Goal: Task Accomplishment & Management: Manage account settings

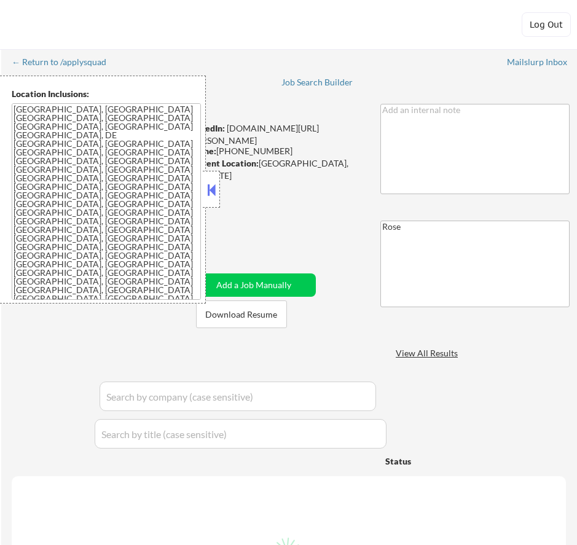
select select ""pending""
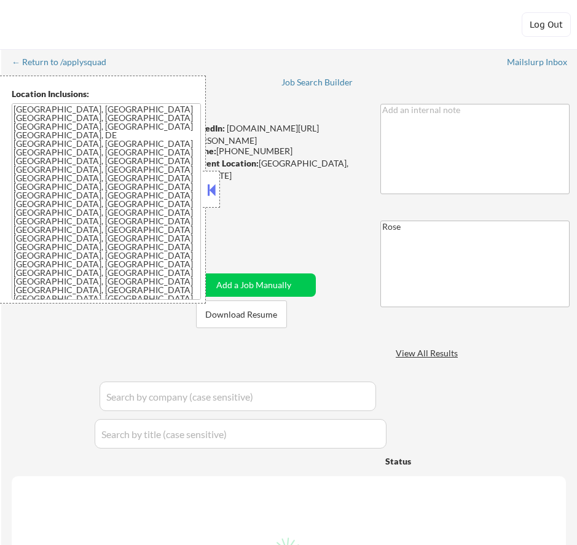
select select ""pending""
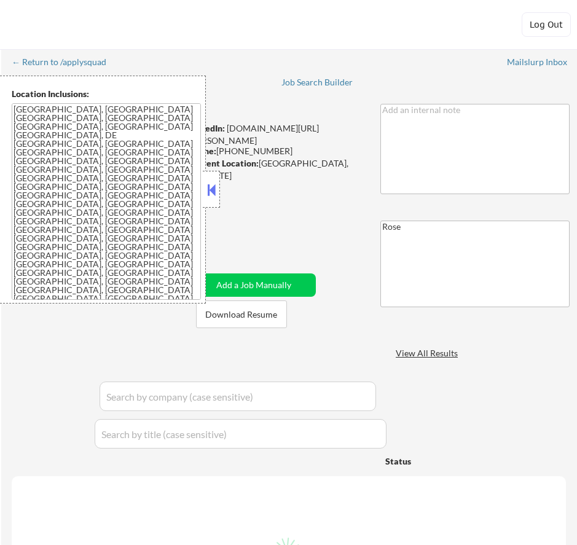
select select ""pending""
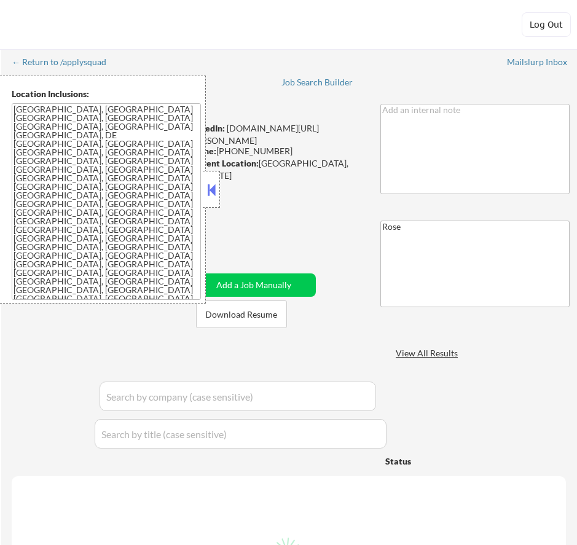
select select ""pending""
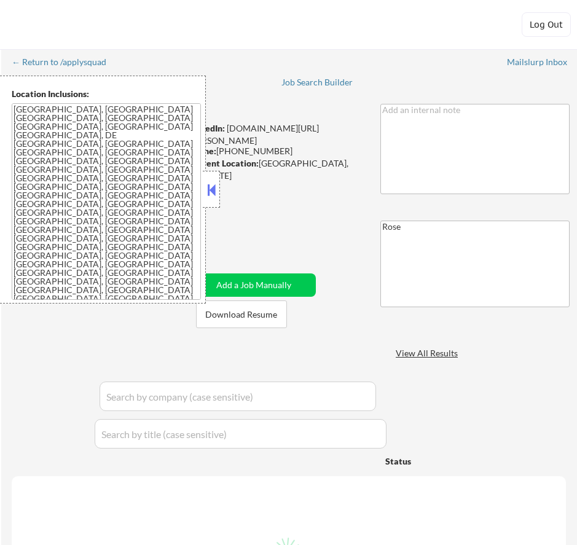
select select ""pending""
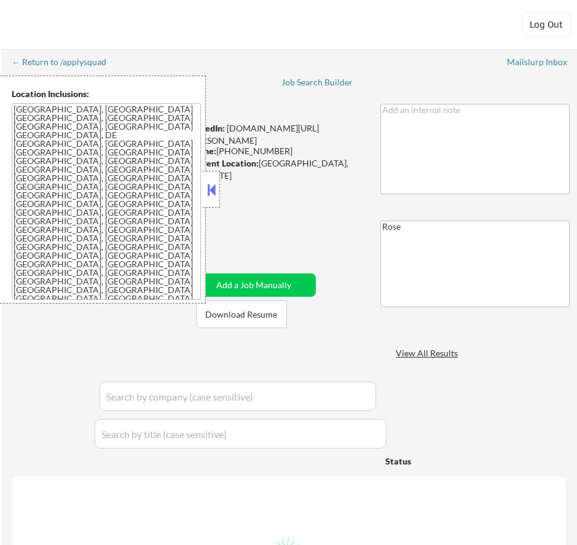
select select ""pending""
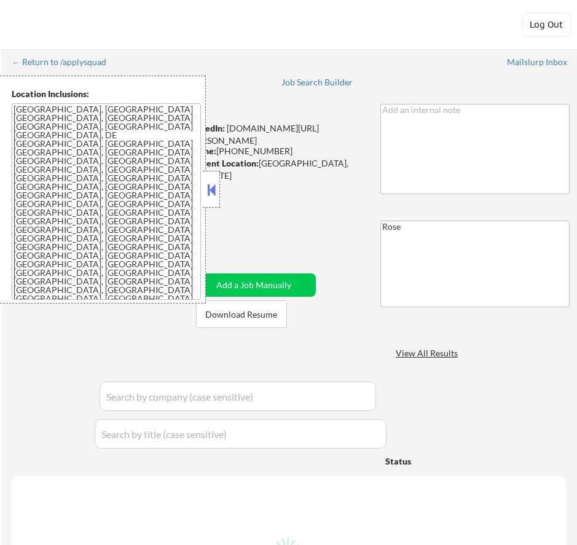
select select ""pending""
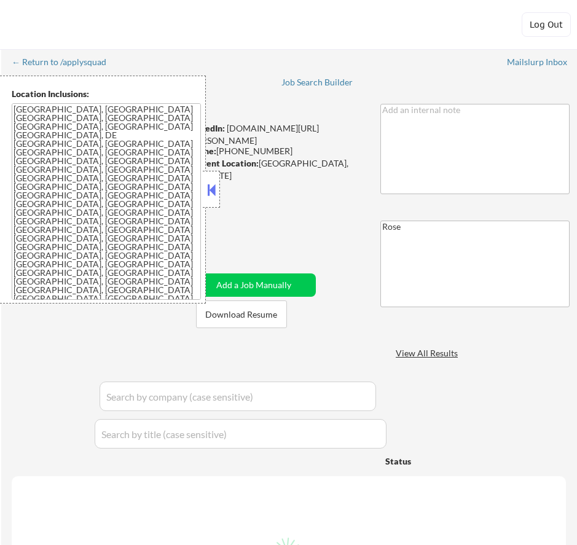
select select ""pending""
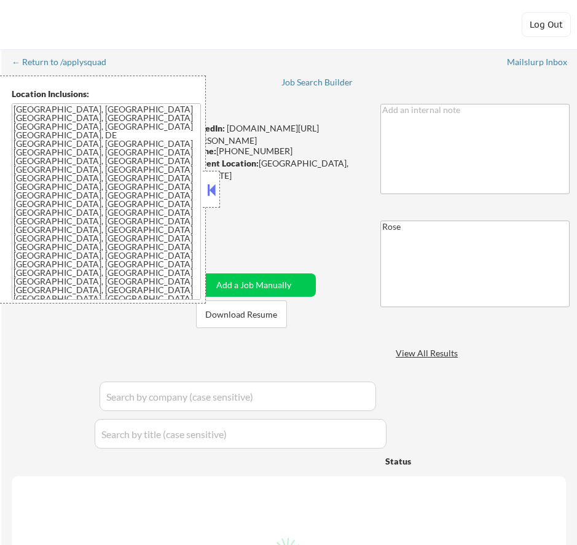
select select ""pending""
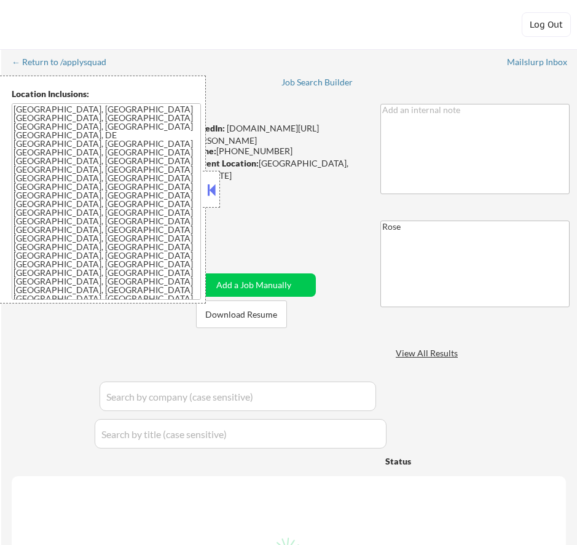
select select ""pending""
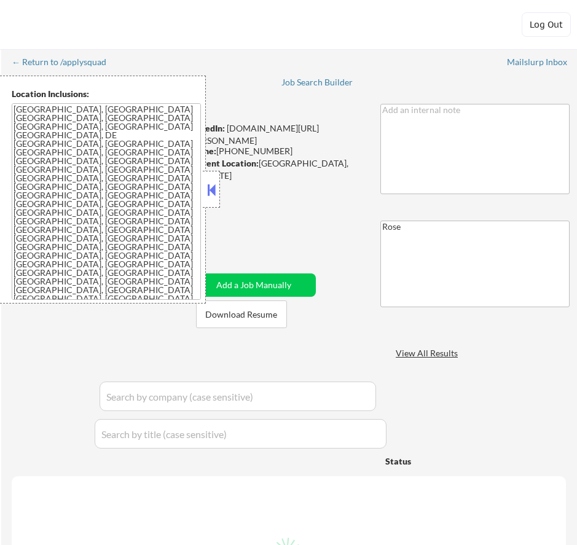
select select ""pending""
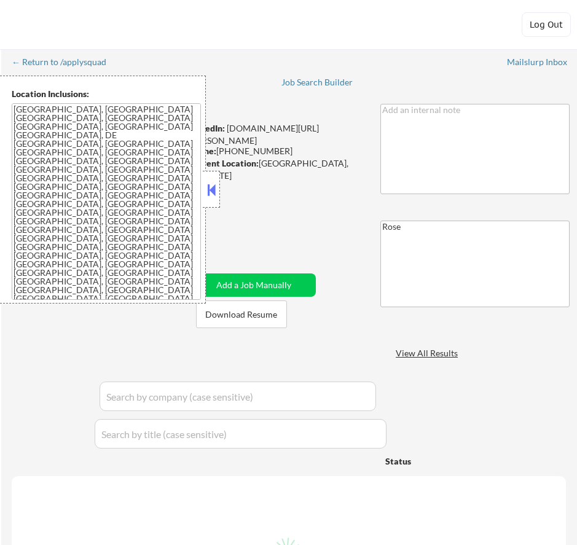
select select ""pending""
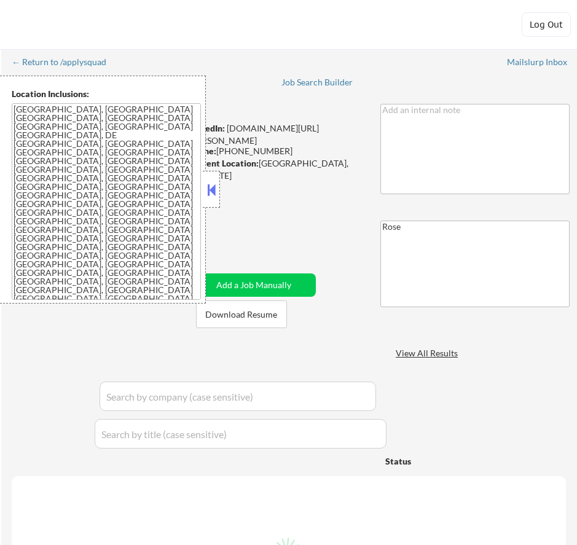
select select ""pending""
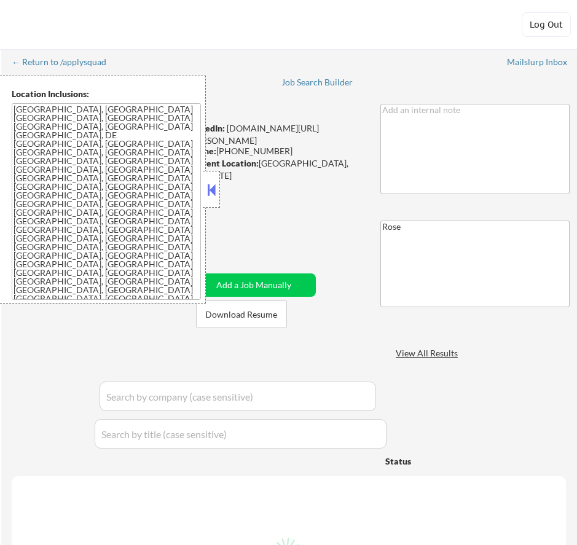
select select ""pending""
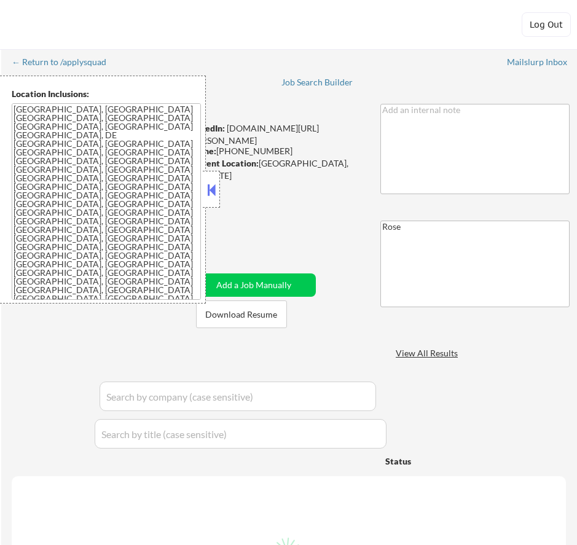
select select ""pending""
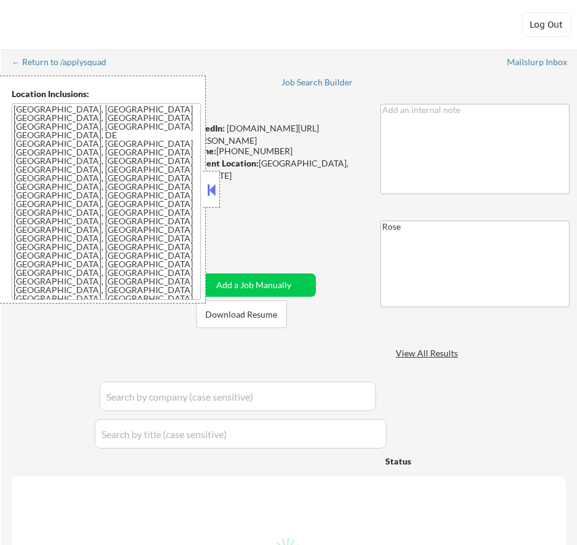
select select ""pending""
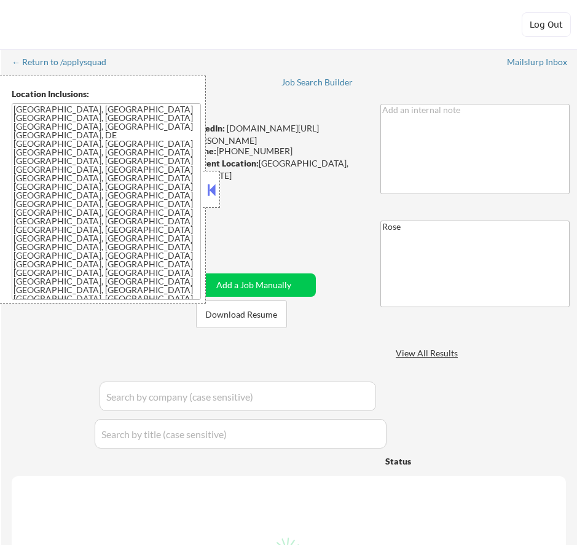
select select ""pending""
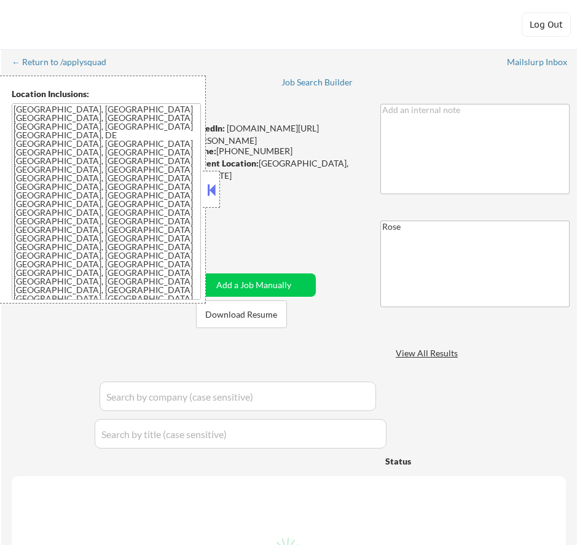
select select ""pending""
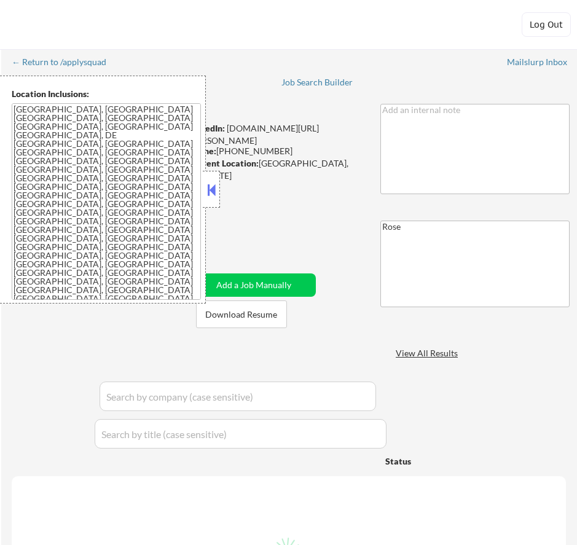
select select ""pending""
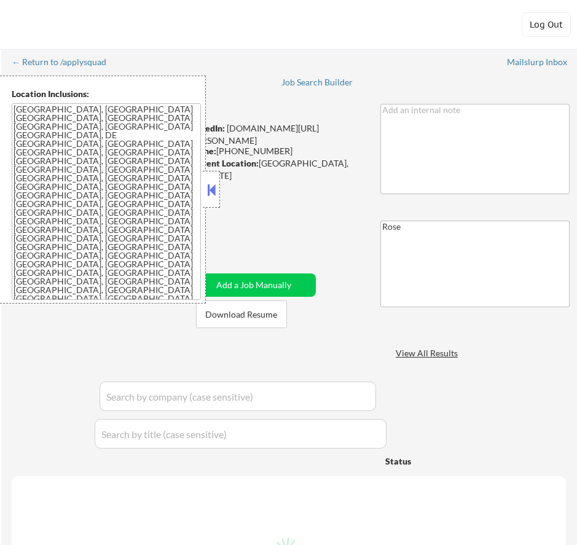
select select ""pending""
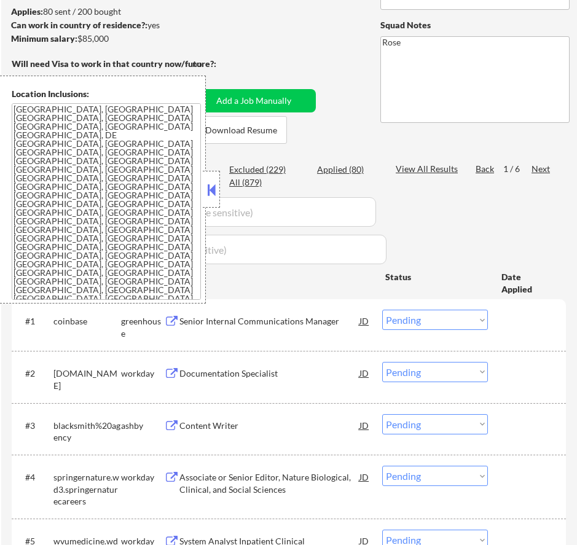
scroll to position [184, 0]
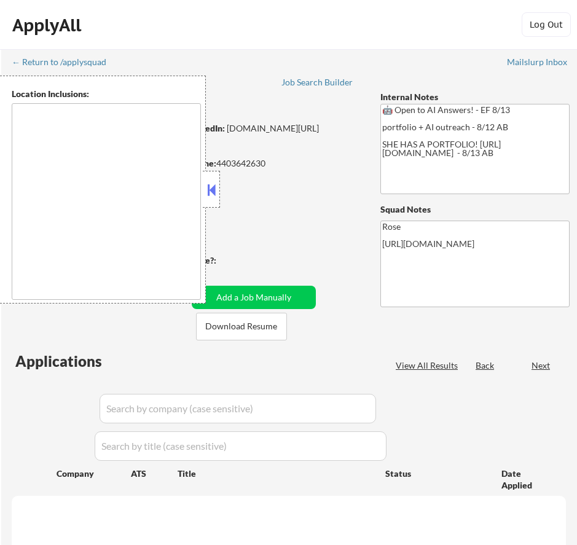
type textarea "Cleveland, OH Lakewood, OH Euclid, OH Parma, OH Shaker Heights, OH Garfield Hei…"
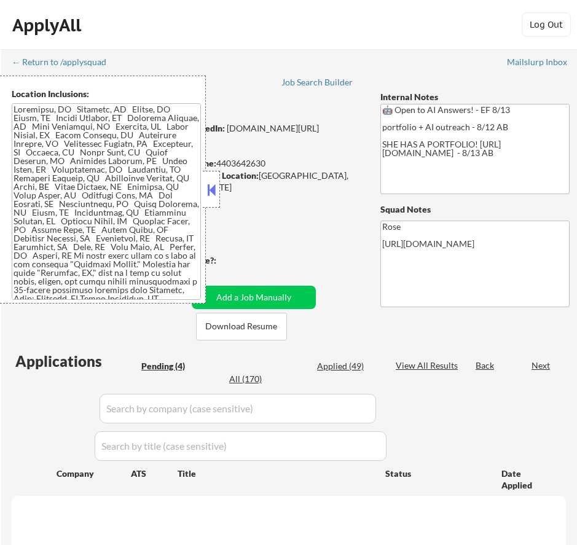
select select ""pending""
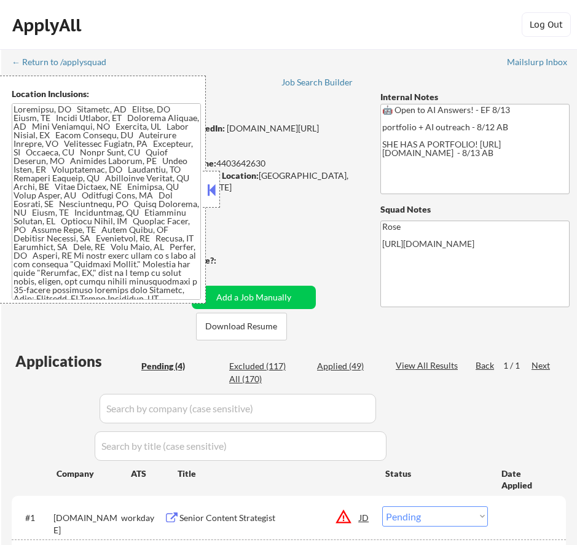
click at [217, 191] on button at bounding box center [212, 190] width 14 height 18
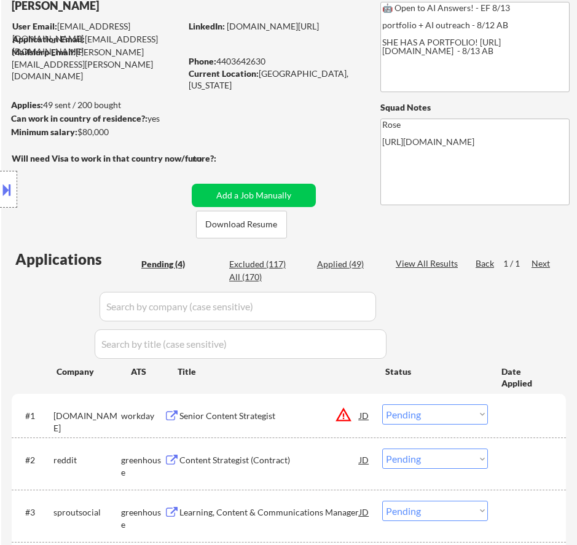
scroll to position [123, 0]
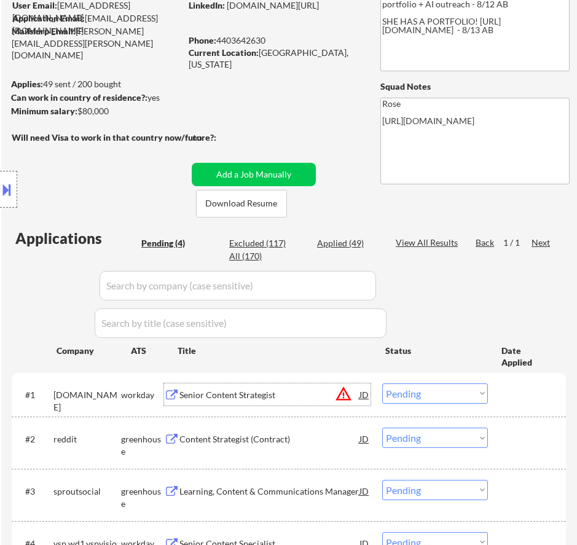
click at [289, 398] on div "Senior Content Strategist" at bounding box center [270, 395] width 180 height 12
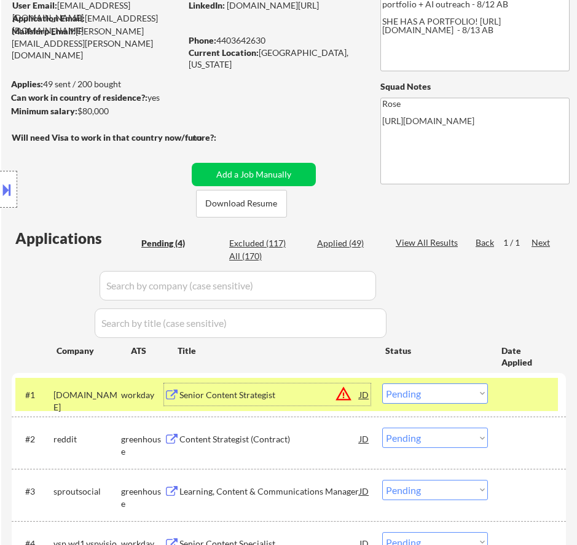
click at [12, 188] on button at bounding box center [7, 190] width 14 height 20
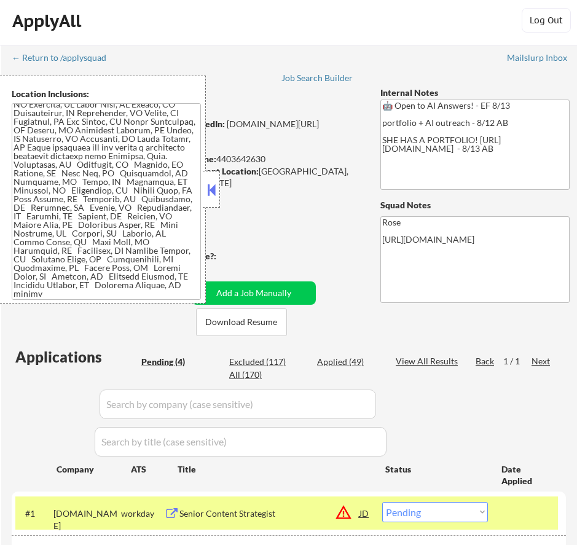
scroll to position [0, 0]
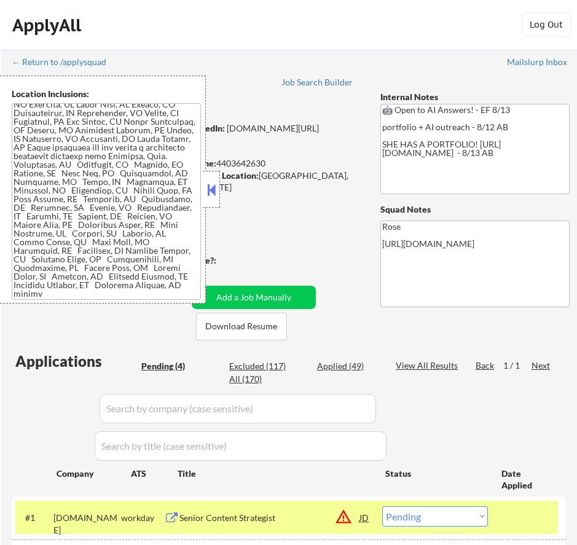
click at [203, 188] on div at bounding box center [211, 189] width 17 height 37
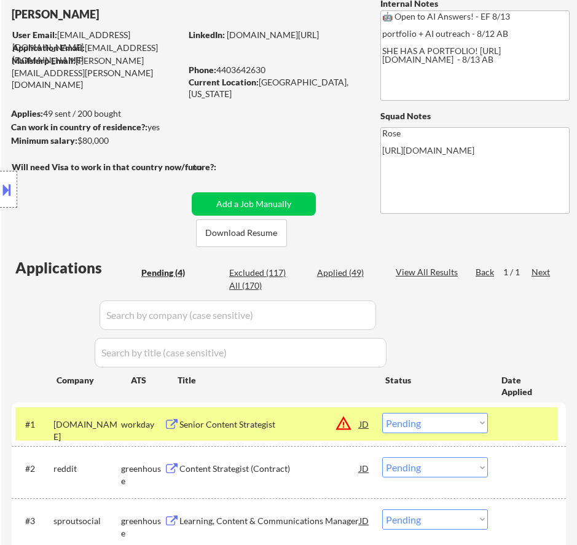
scroll to position [184, 0]
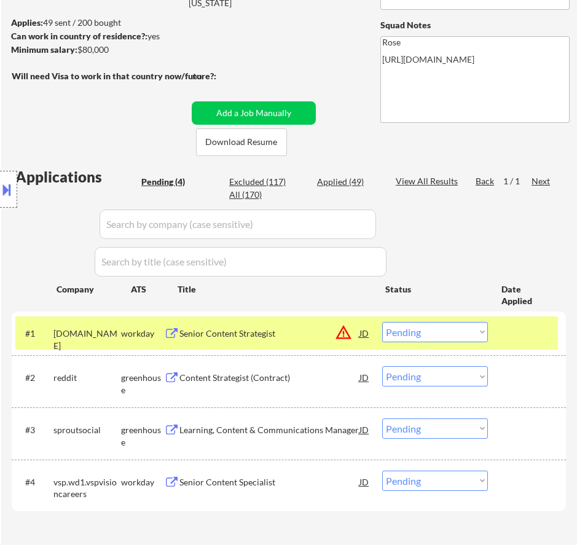
click at [430, 332] on select "Choose an option... Pending Applied Excluded (Questions) Excluded (Expired) Exc…" at bounding box center [435, 332] width 106 height 20
click at [382, 322] on select "Choose an option... Pending Applied Excluded (Questions) Excluded (Expired) Exc…" at bounding box center [435, 332] width 106 height 20
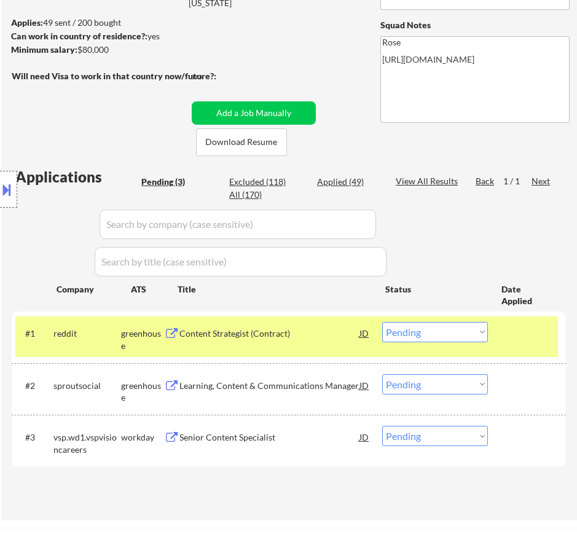
click at [319, 341] on div "Content Strategist (Contract)" at bounding box center [270, 333] width 180 height 22
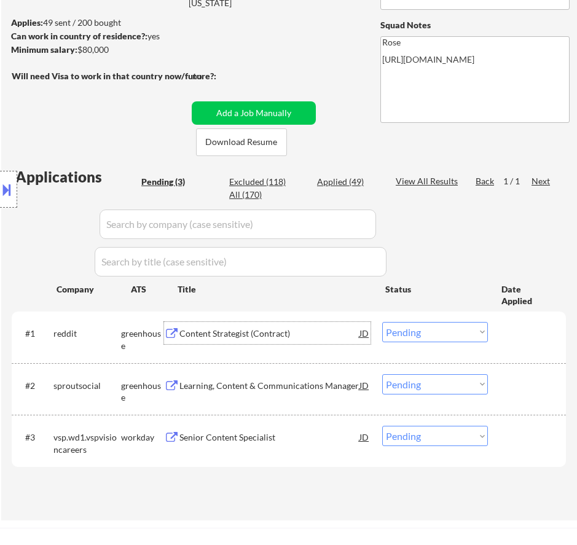
click at [443, 323] on select "Choose an option... Pending Applied Excluded (Questions) Excluded (Expired) Exc…" at bounding box center [435, 332] width 106 height 20
click at [382, 322] on select "Choose an option... Pending Applied Excluded (Questions) Excluded (Expired) Exc…" at bounding box center [435, 332] width 106 height 20
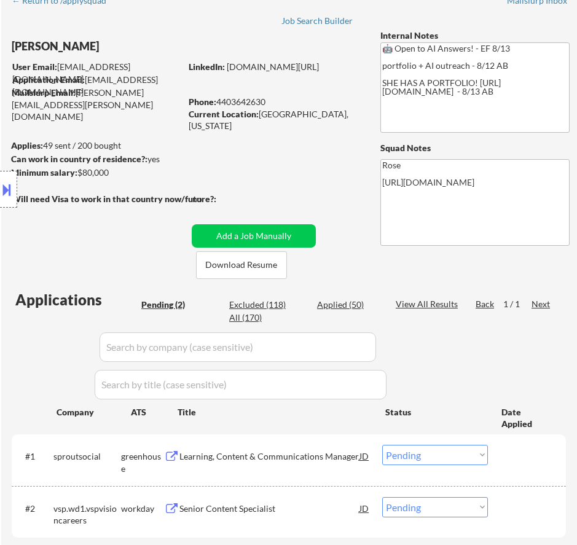
scroll to position [123, 0]
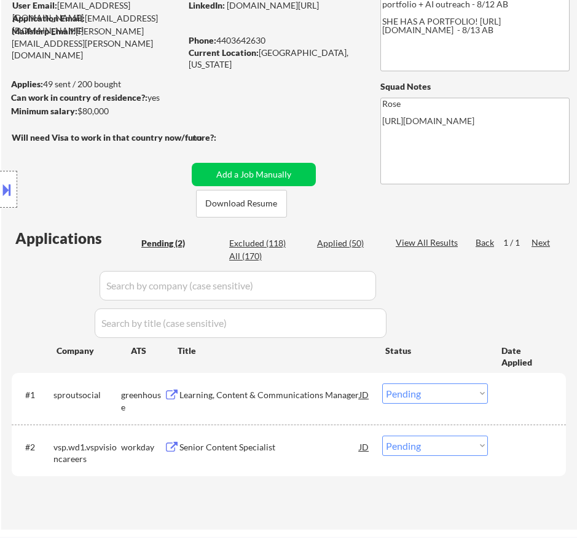
click at [338, 394] on div "Learning, Content & Communications Manager" at bounding box center [270, 395] width 180 height 12
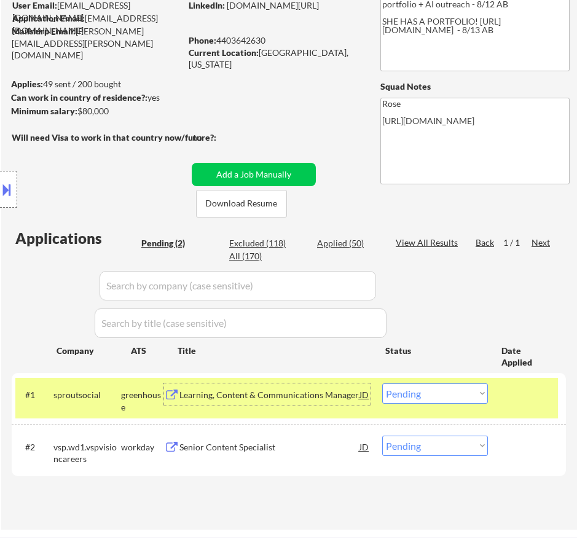
click at [334, 394] on div "Learning, Content & Communications Manager" at bounding box center [270, 395] width 180 height 12
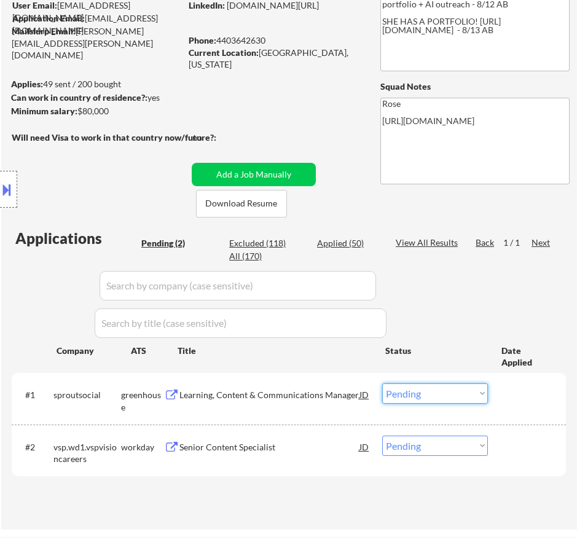
click at [472, 397] on select "Choose an option... Pending Applied Excluded (Questions) Excluded (Expired) Exc…" at bounding box center [435, 394] width 106 height 20
click at [382, 384] on select "Choose an option... Pending Applied Excluded (Questions) Excluded (Expired) Exc…" at bounding box center [435, 394] width 106 height 20
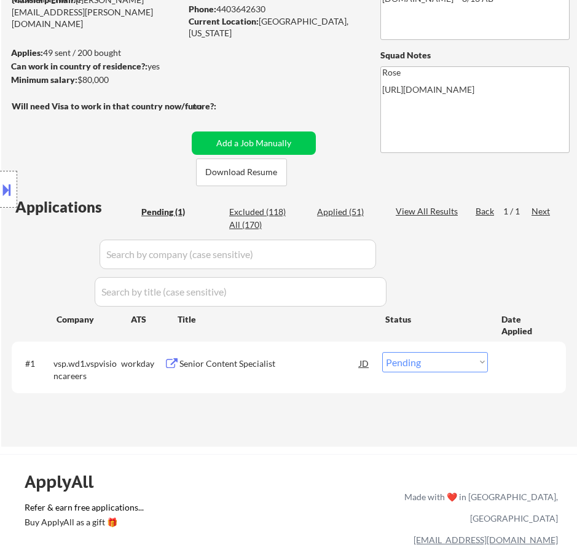
scroll to position [184, 0]
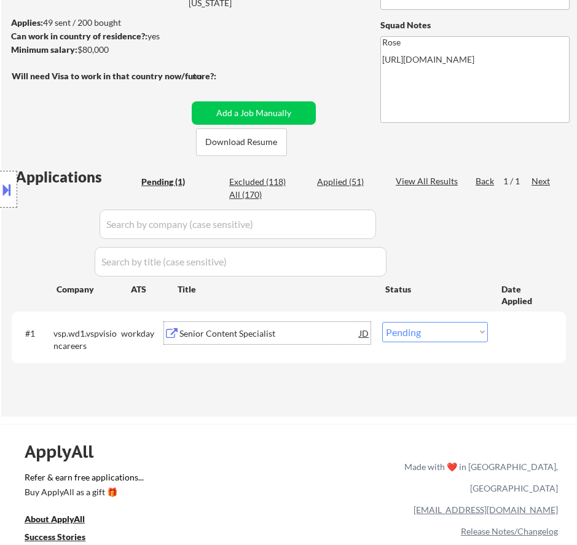
click at [280, 338] on div "Senior Content Specialist" at bounding box center [270, 334] width 180 height 12
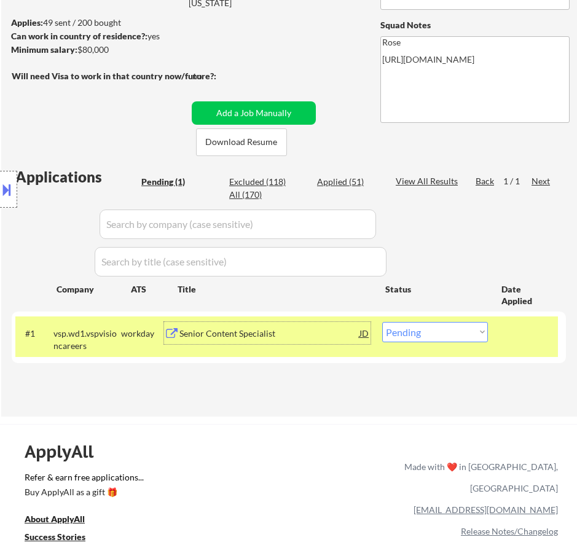
click at [466, 332] on select "Choose an option... Pending Applied Excluded (Questions) Excluded (Expired) Exc…" at bounding box center [435, 332] width 106 height 20
select select ""applied""
click at [382, 322] on select "Choose an option... Pending Applied Excluded (Questions) Excluded (Expired) Exc…" at bounding box center [435, 332] width 106 height 20
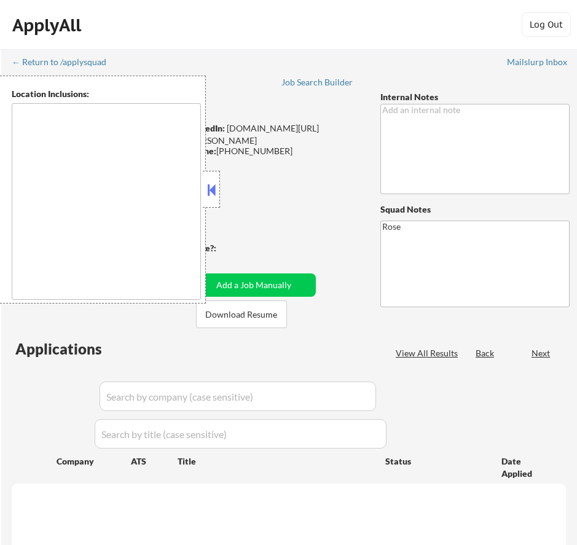
type textarea "[GEOGRAPHIC_DATA], [GEOGRAPHIC_DATA] [GEOGRAPHIC_DATA], [GEOGRAPHIC_DATA] [GEOG…"
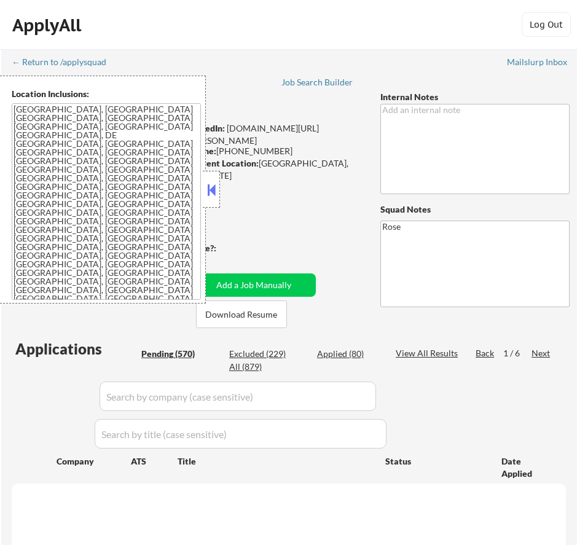
click at [214, 191] on button at bounding box center [212, 190] width 14 height 18
select select ""pending""
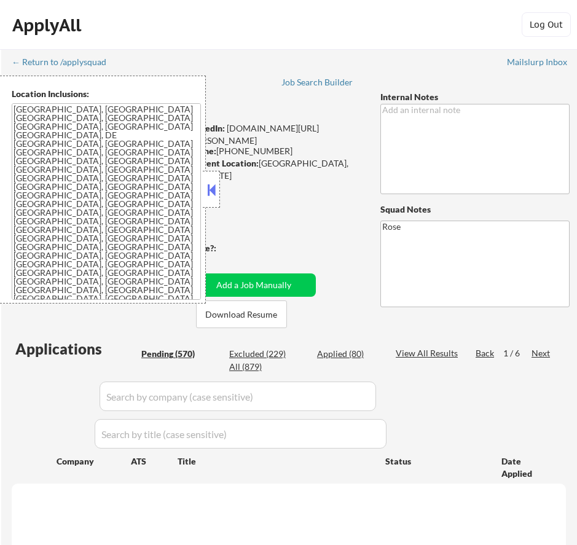
select select ""pending""
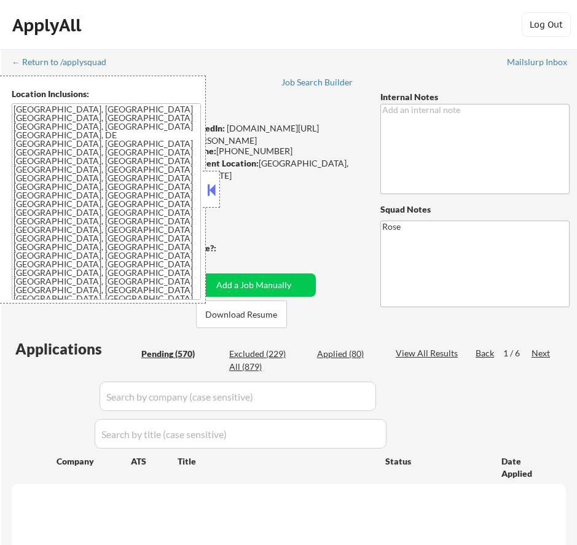
select select ""pending""
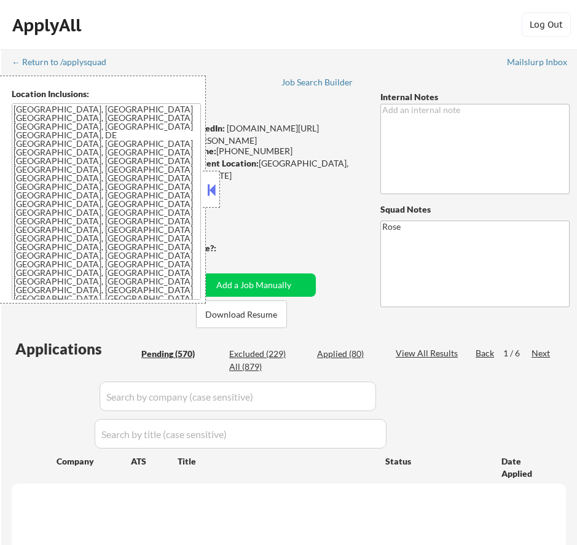
select select ""pending""
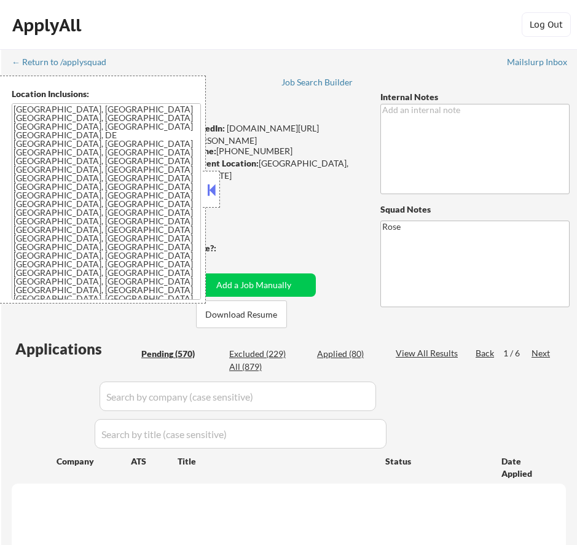
select select ""pending""
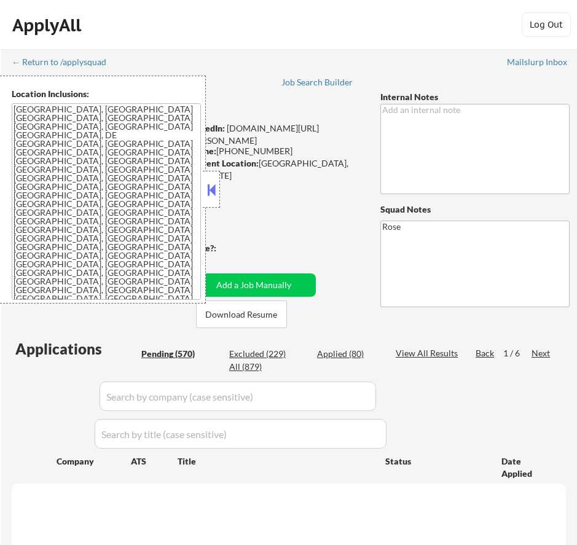
select select ""pending""
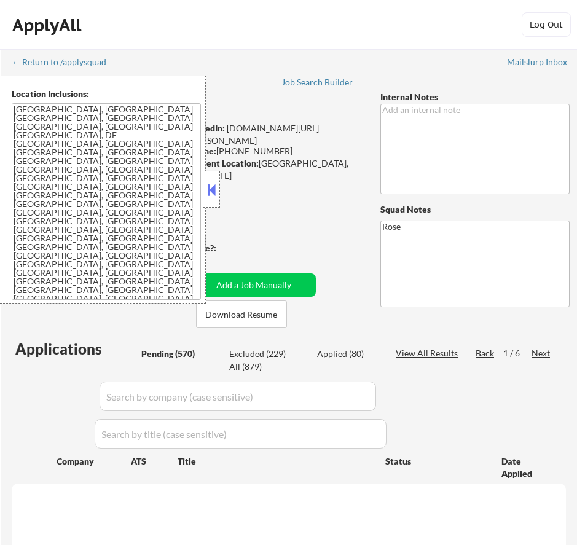
select select ""pending""
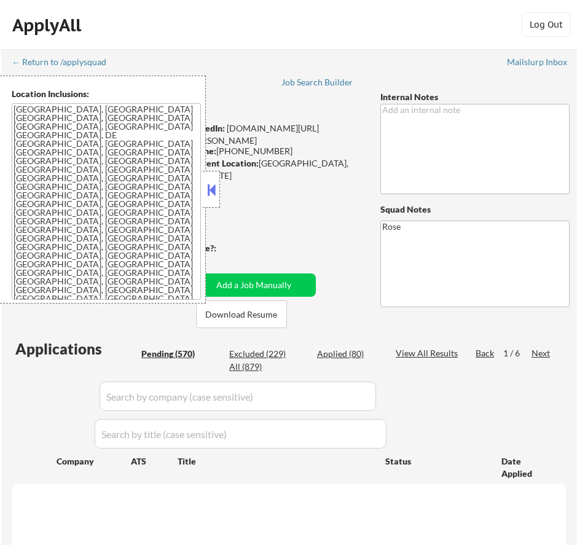
select select ""pending""
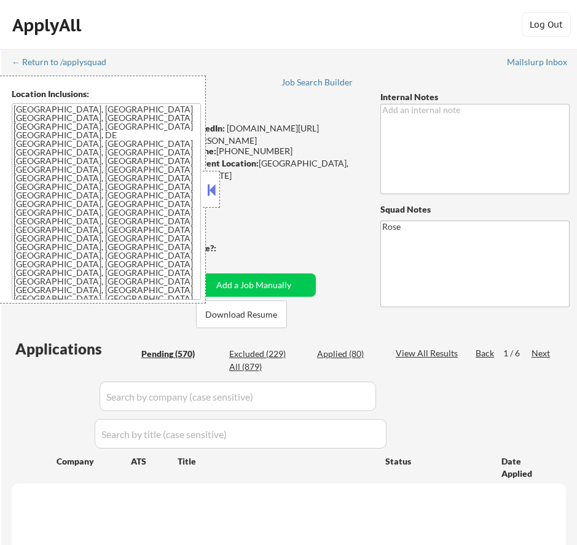
select select ""pending""
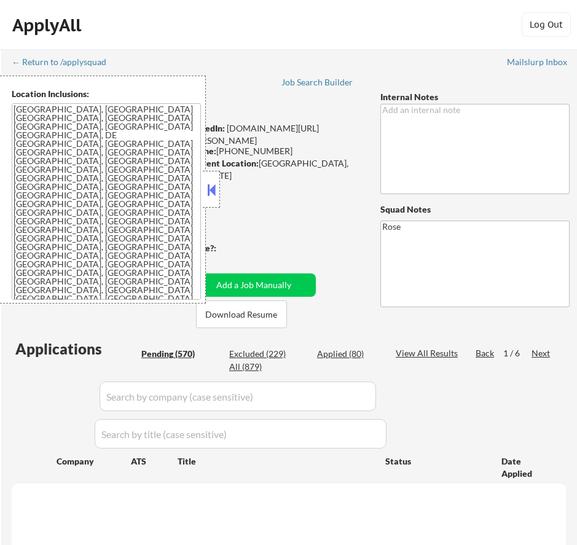
select select ""pending""
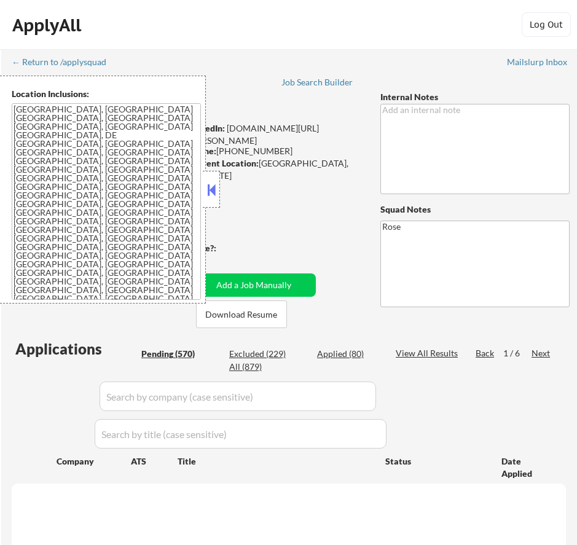
select select ""pending""
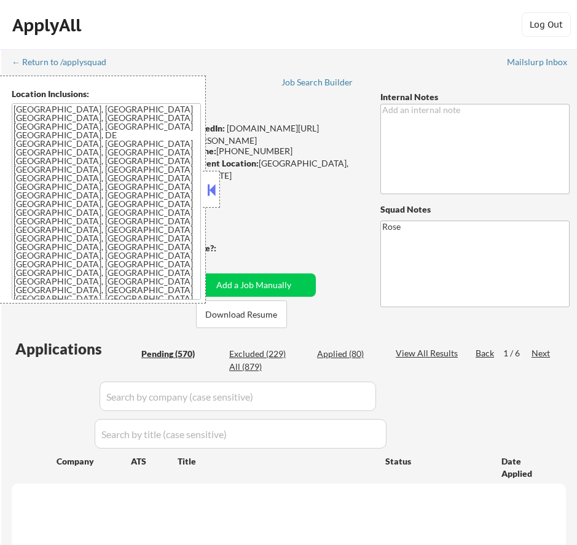
select select ""pending""
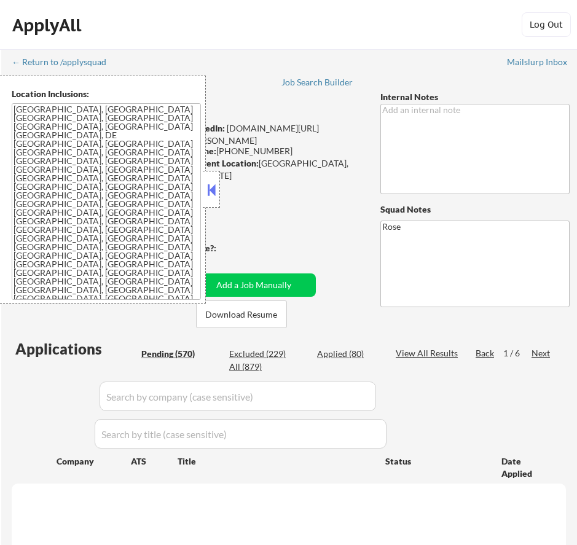
select select ""pending""
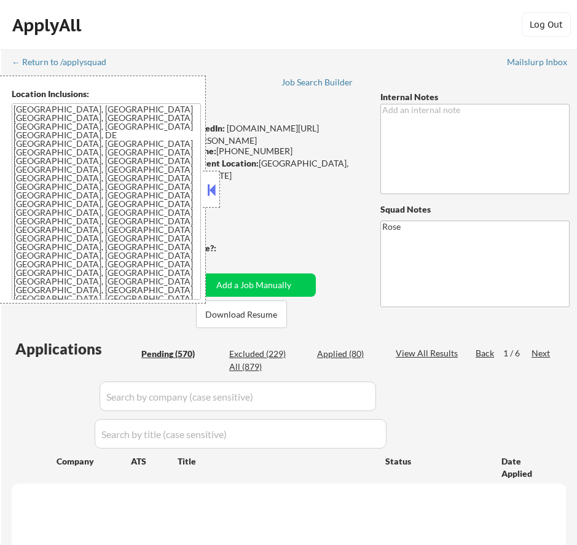
select select ""pending""
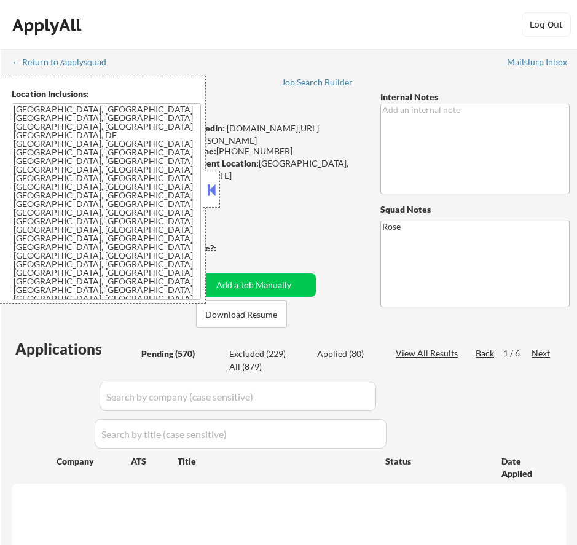
select select ""pending""
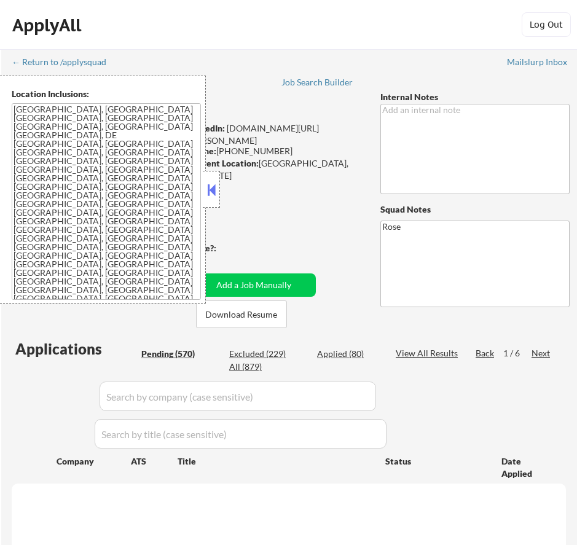
select select ""pending""
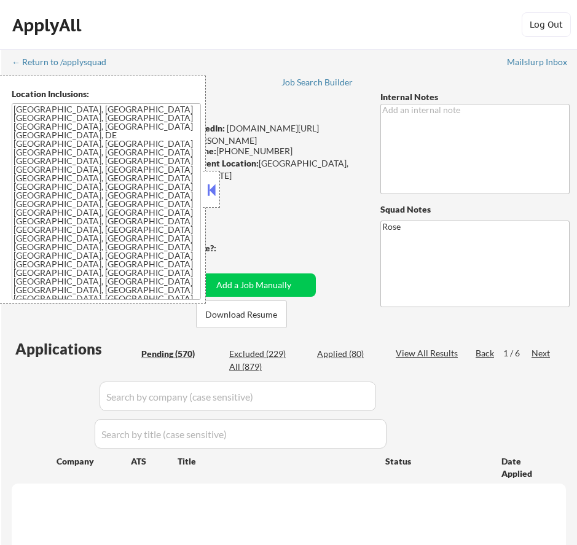
select select ""pending""
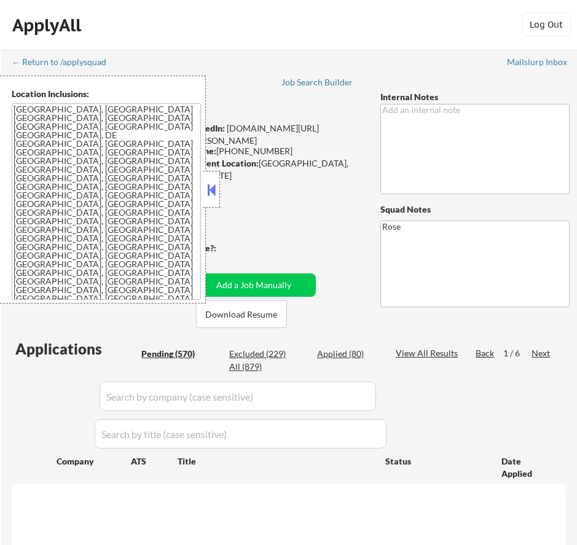
select select ""pending""
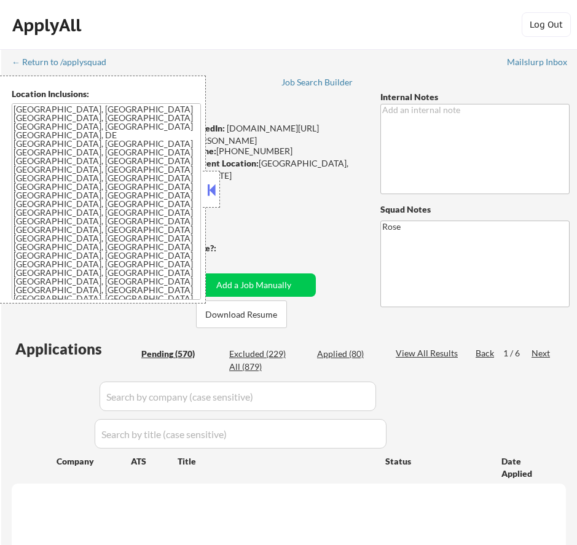
select select ""pending""
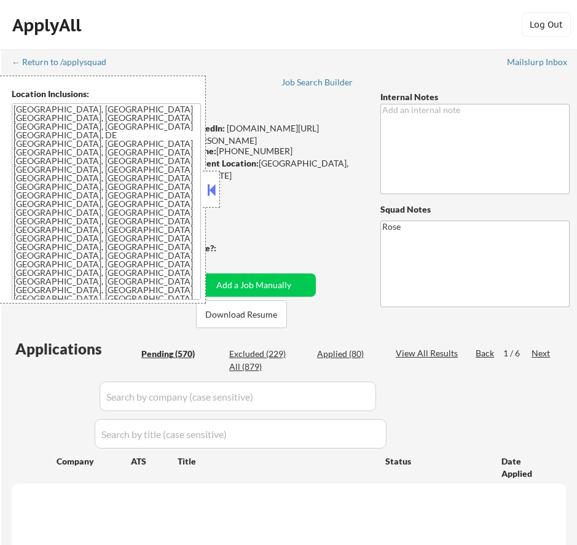
select select ""pending""
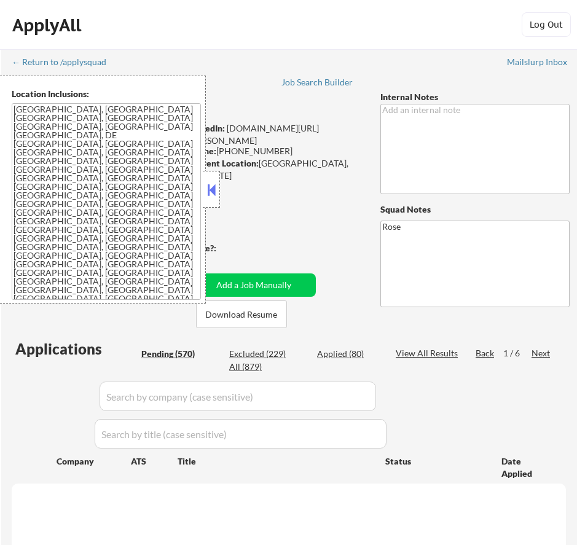
select select ""pending""
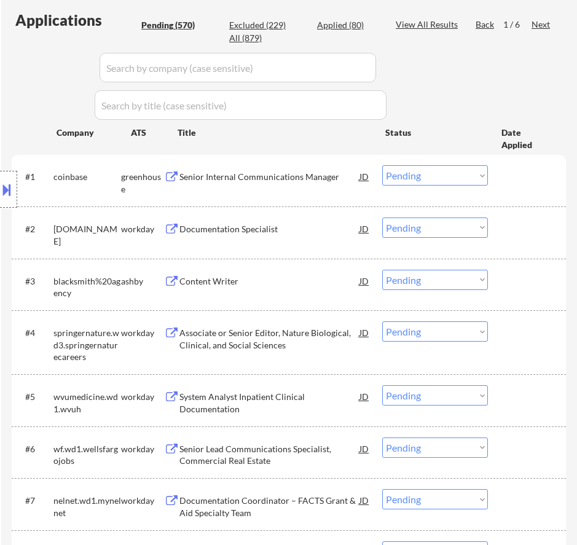
scroll to position [307, 0]
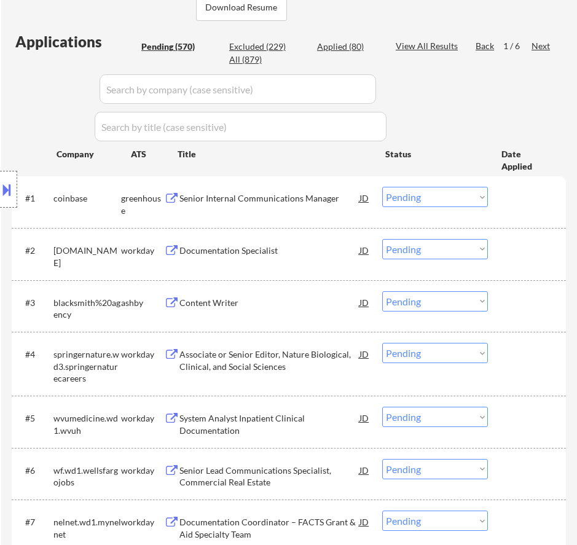
click at [319, 194] on div "Senior Internal Communications Manager" at bounding box center [270, 198] width 180 height 12
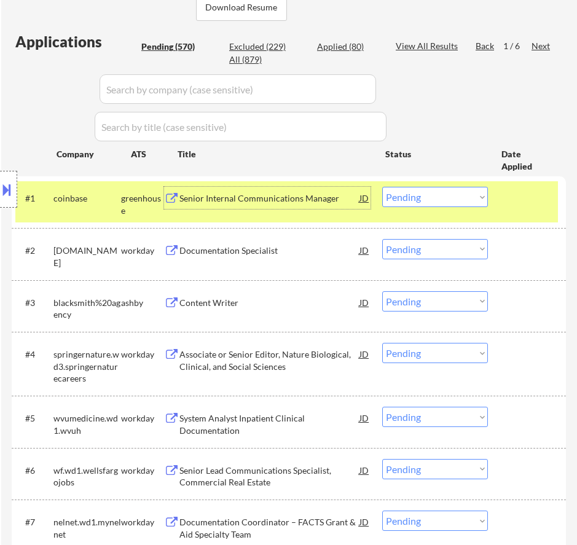
click at [414, 196] on select "Choose an option... Pending Applied Excluded (Questions) Excluded (Expired) Exc…" at bounding box center [435, 197] width 106 height 20
click at [382, 187] on select "Choose an option... Pending Applied Excluded (Questions) Excluded (Expired) Exc…" at bounding box center [435, 197] width 106 height 20
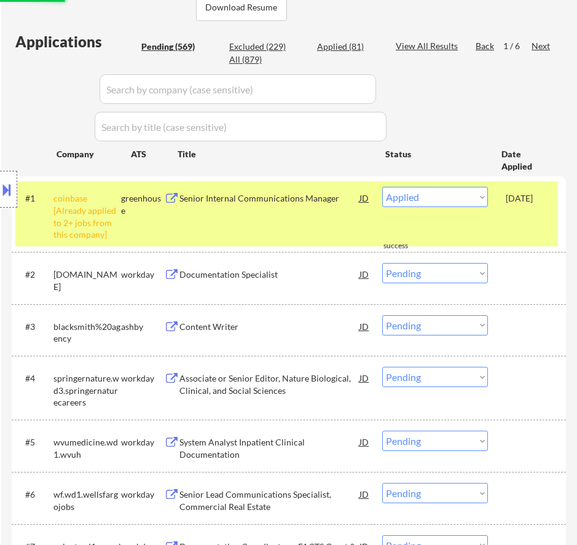
select select ""pending""
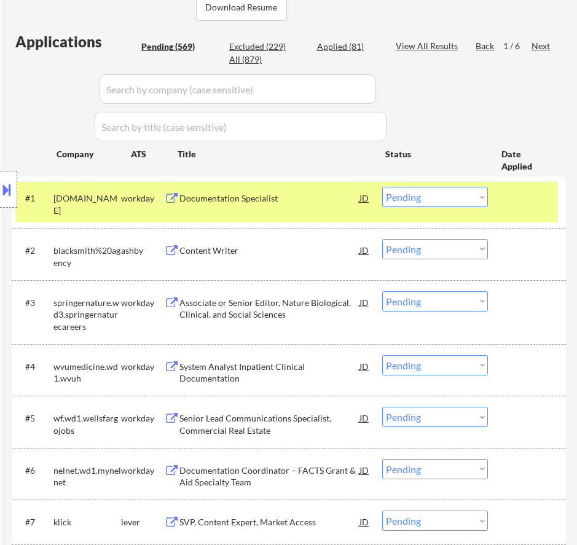
click at [304, 198] on div "Documentation Specialist" at bounding box center [270, 198] width 180 height 12
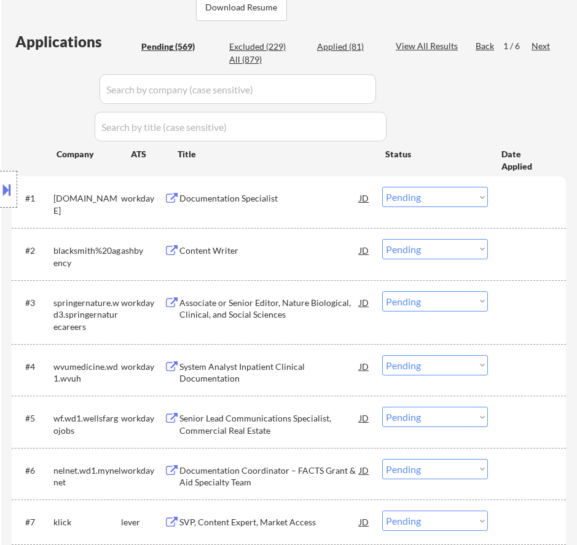
select select ""PLACEHOLDER_1427118222253""
select select ""pending""
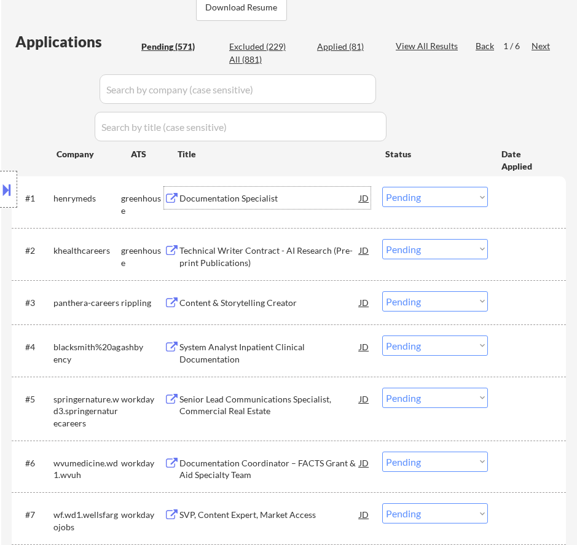
click at [413, 199] on select "Choose an option... Pending Applied Excluded (Questions) Excluded (Expired) Exc…" at bounding box center [435, 197] width 106 height 20
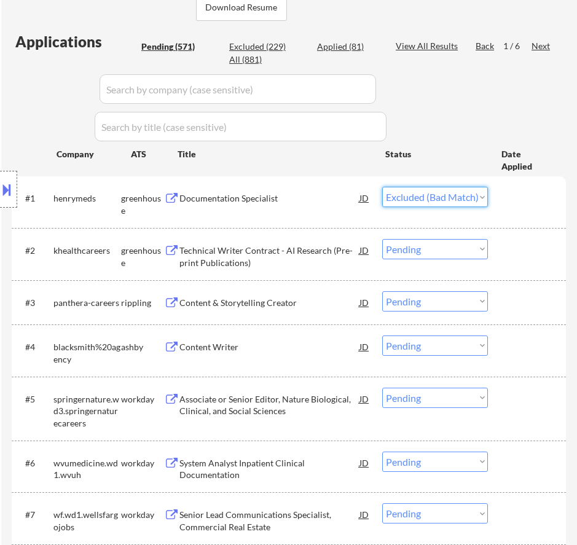
click at [382, 187] on select "Choose an option... Pending Applied Excluded (Questions) Excluded (Expired) Exc…" at bounding box center [435, 197] width 106 height 20
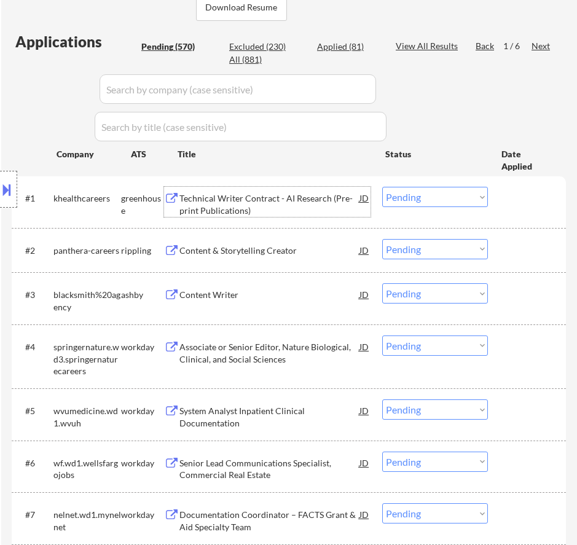
click at [296, 215] on div "Technical Writer Contract - AI Research (Pre-print Publications)" at bounding box center [270, 204] width 180 height 24
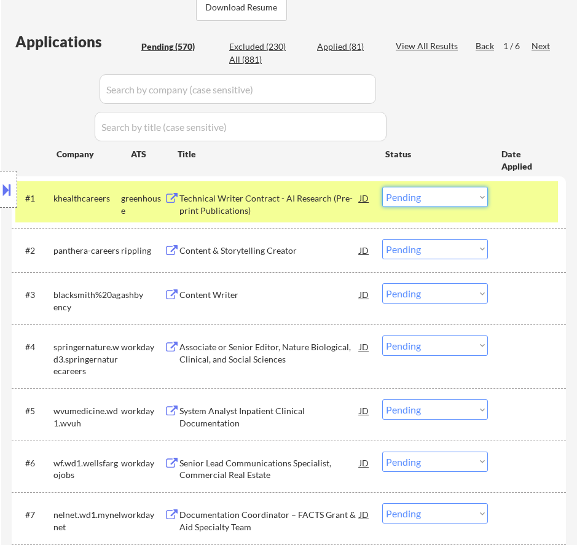
click at [432, 192] on select "Choose an option... Pending Applied Excluded (Questions) Excluded (Expired) Exc…" at bounding box center [435, 197] width 106 height 20
click at [382, 187] on select "Choose an option... Pending Applied Excluded (Questions) Excluded (Expired) Exc…" at bounding box center [435, 197] width 106 height 20
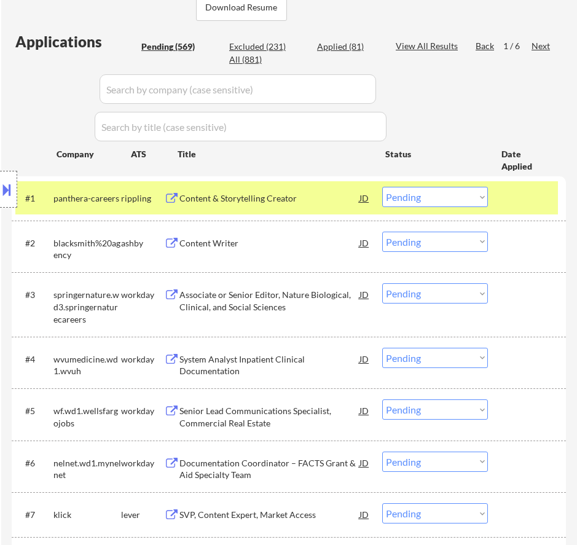
click at [323, 209] on div "Content & Storytelling Creator" at bounding box center [270, 198] width 180 height 22
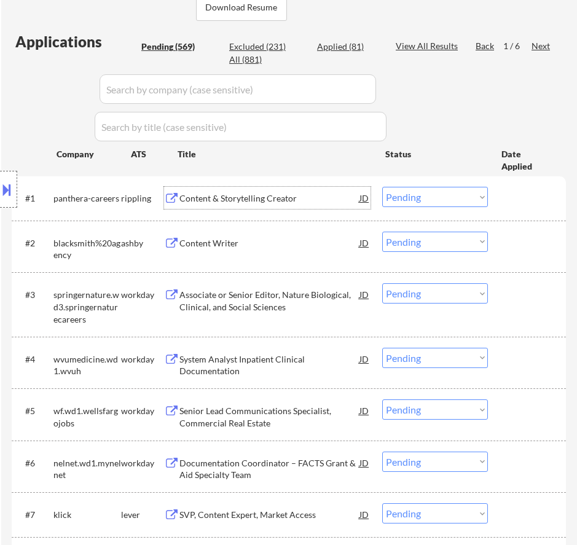
click at [414, 197] on select "Choose an option... Pending Applied Excluded (Questions) Excluded (Expired) Exc…" at bounding box center [435, 197] width 106 height 20
click at [382, 187] on select "Choose an option... Pending Applied Excluded (Questions) Excluded (Expired) Exc…" at bounding box center [435, 197] width 106 height 20
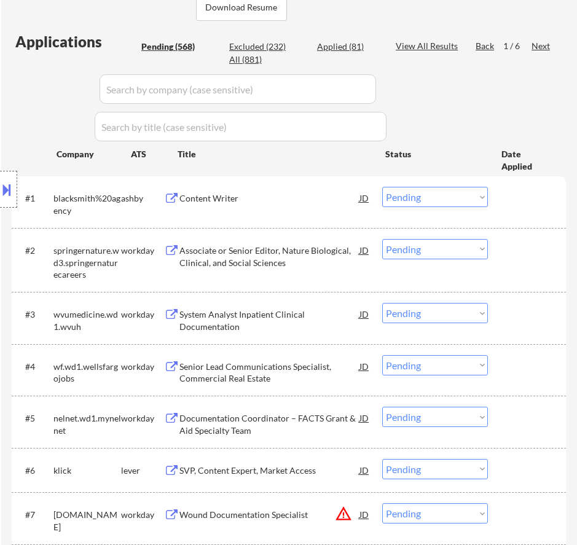
click at [314, 213] on div "#1 blacksmith%20agency ashby Content Writer JD Choose an option... Pending Appl…" at bounding box center [286, 201] width 543 height 41
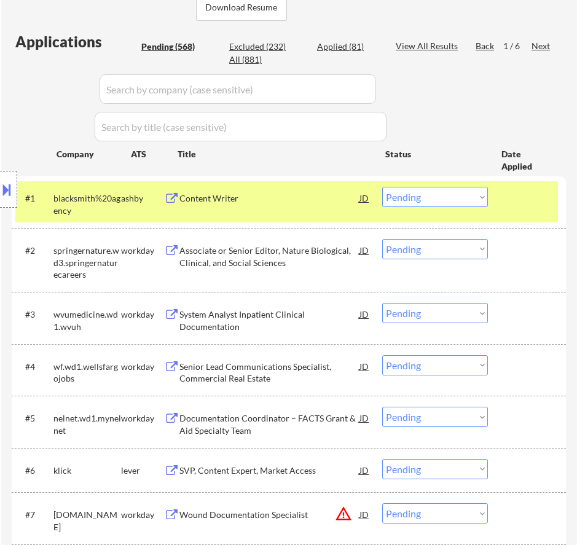
click at [314, 206] on div "Content Writer" at bounding box center [270, 198] width 180 height 22
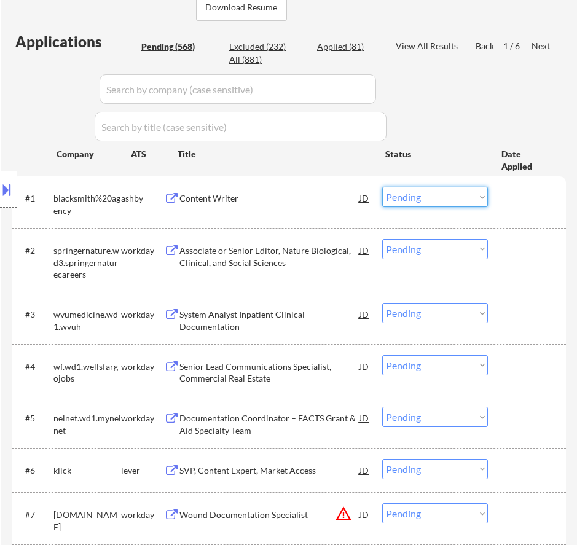
click at [411, 194] on select "Choose an option... Pending Applied Excluded (Questions) Excluded (Expired) Exc…" at bounding box center [435, 197] width 106 height 20
click at [382, 187] on select "Choose an option... Pending Applied Excluded (Questions) Excluded (Expired) Exc…" at bounding box center [435, 197] width 106 height 20
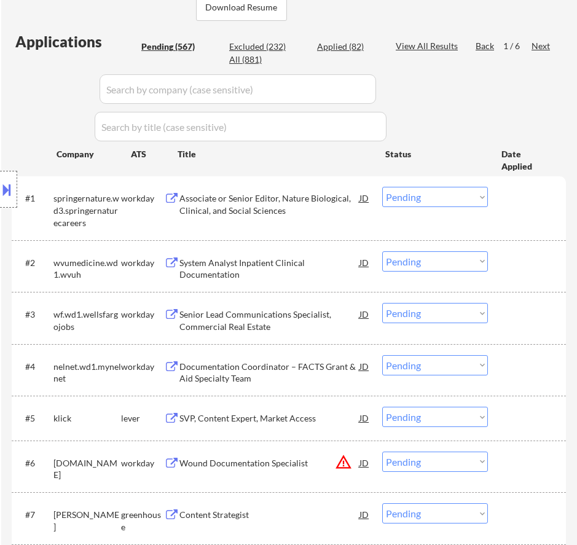
click at [296, 202] on div "Associate or Senior Editor, Nature Biological, Clinical, and Social Sciences" at bounding box center [270, 204] width 180 height 24
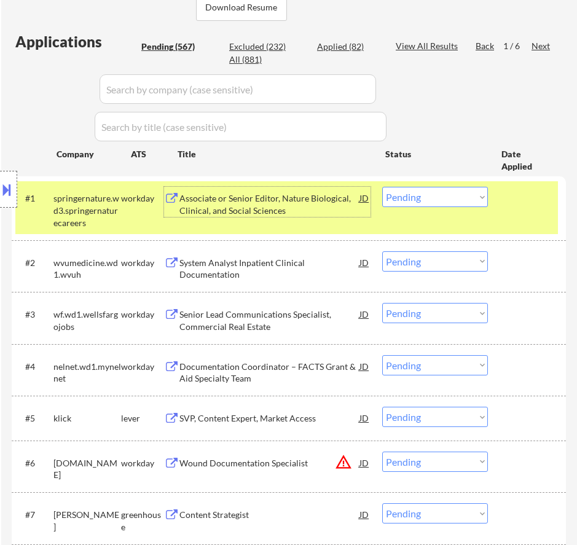
drag, startPoint x: 10, startPoint y: 188, endPoint x: 24, endPoint y: 191, distance: 14.0
click at [12, 188] on button at bounding box center [7, 190] width 14 height 20
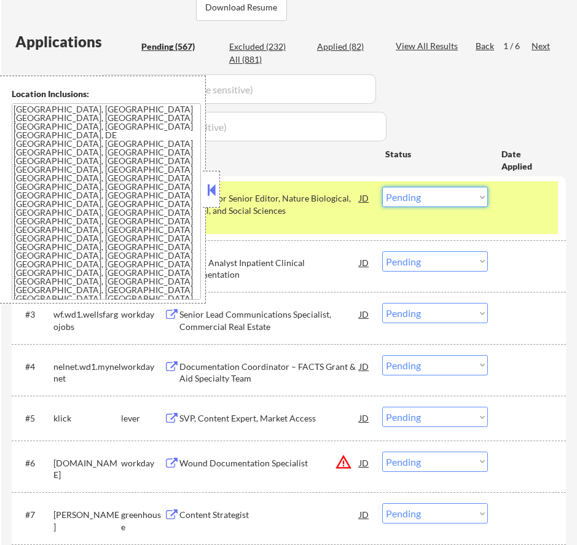
click at [429, 196] on select "Choose an option... Pending Applied Excluded (Questions) Excluded (Expired) Exc…" at bounding box center [435, 197] width 106 height 20
click at [382, 187] on select "Choose an option... Pending Applied Excluded (Questions) Excluded (Expired) Exc…" at bounding box center [435, 197] width 106 height 20
click at [211, 191] on button at bounding box center [212, 190] width 14 height 18
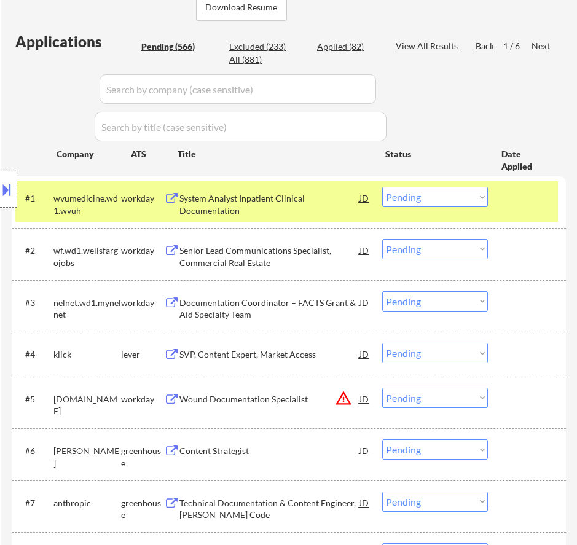
click at [308, 204] on div "System Analyst Inpatient Clinical Documentation" at bounding box center [270, 204] width 180 height 24
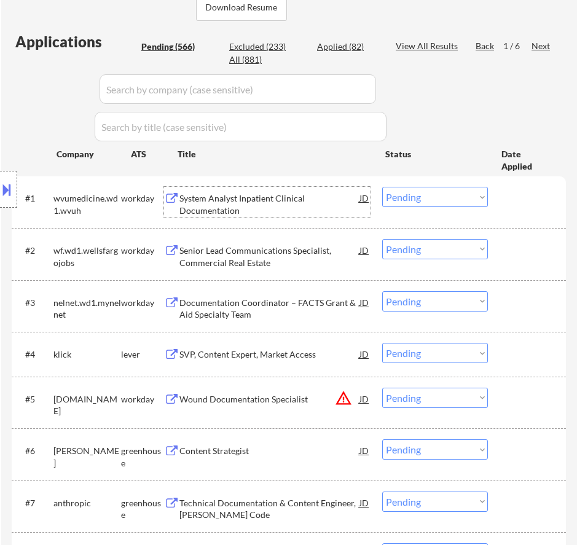
click at [436, 200] on select "Choose an option... Pending Applied Excluded (Questions) Excluded (Expired) Exc…" at bounding box center [435, 197] width 106 height 20
click at [382, 187] on select "Choose an option... Pending Applied Excluded (Questions) Excluded (Expired) Exc…" at bounding box center [435, 197] width 106 height 20
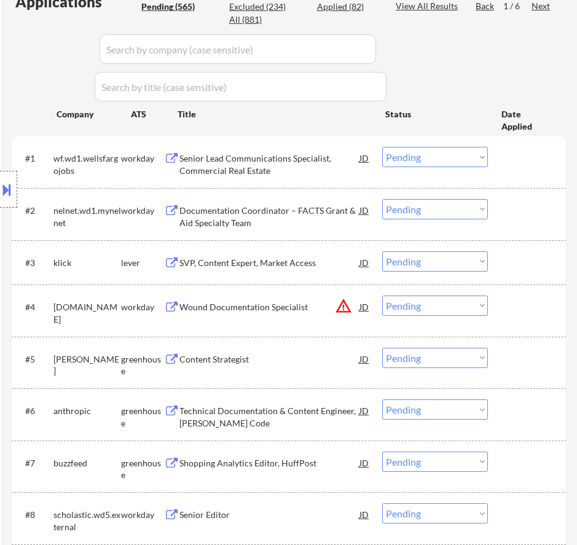
scroll to position [369, 0]
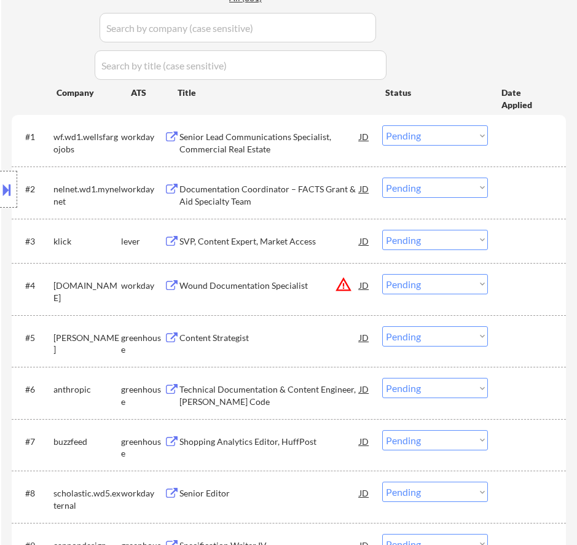
click at [312, 153] on div "Senior Lead Communications Specialist, Commercial Real Estate" at bounding box center [270, 143] width 180 height 24
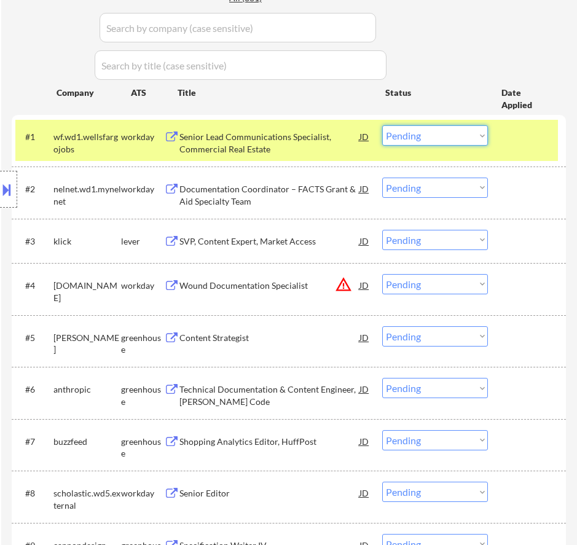
drag, startPoint x: 454, startPoint y: 130, endPoint x: 454, endPoint y: 140, distance: 9.8
click at [454, 130] on select "Choose an option... Pending Applied Excluded (Questions) Excluded (Expired) Exc…" at bounding box center [435, 135] width 106 height 20
click at [382, 125] on select "Choose an option... Pending Applied Excluded (Questions) Excluded (Expired) Exc…" at bounding box center [435, 135] width 106 height 20
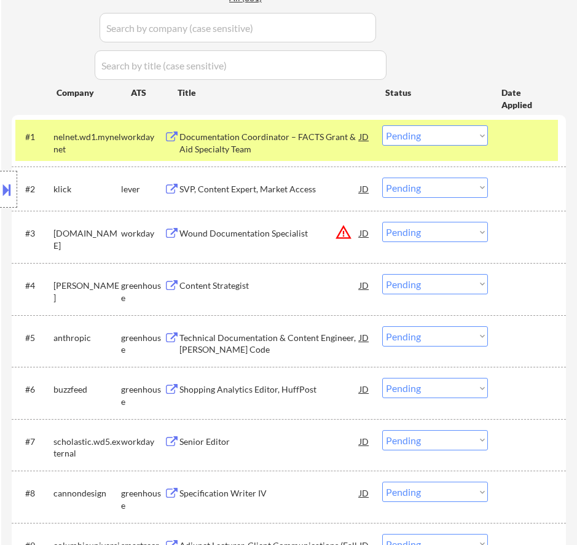
click at [291, 149] on div "Documentation Coordinator – FACTS Grant & Aid Specialty Team" at bounding box center [270, 143] width 180 height 24
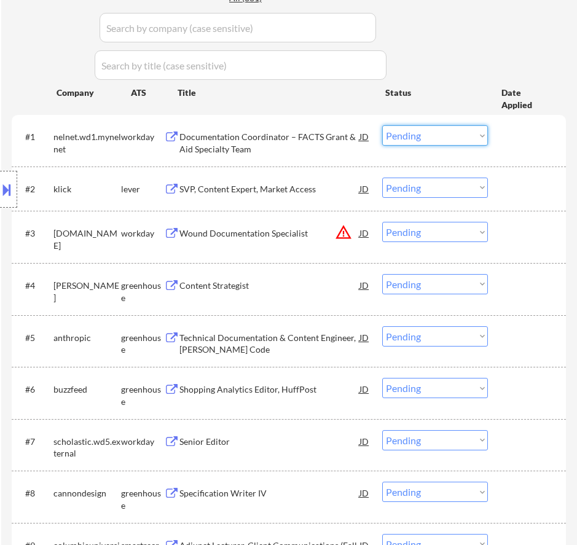
click at [426, 131] on select "Choose an option... Pending Applied Excluded (Questions) Excluded (Expired) Exc…" at bounding box center [435, 135] width 106 height 20
click at [382, 125] on select "Choose an option... Pending Applied Excluded (Questions) Excluded (Expired) Exc…" at bounding box center [435, 135] width 106 height 20
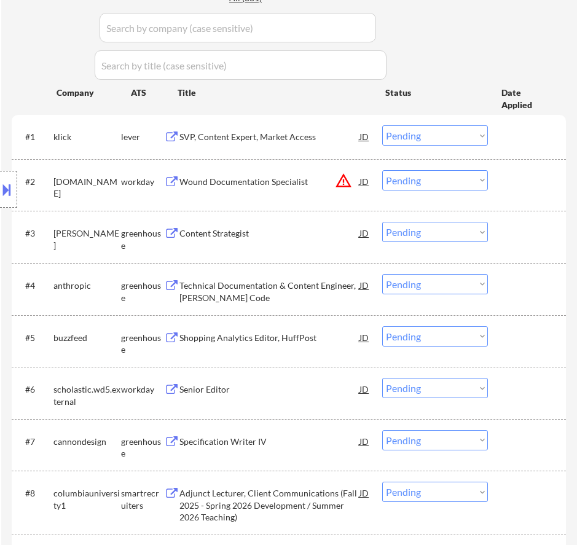
click at [303, 145] on div "SVP, Content Expert, Market Access" at bounding box center [270, 136] width 180 height 22
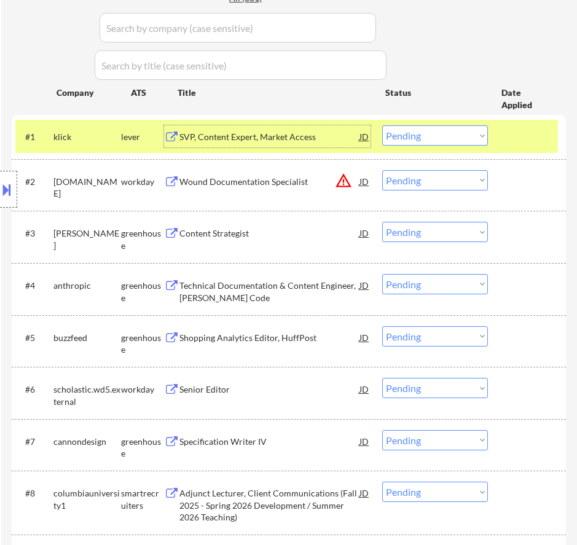
click at [410, 136] on select "Choose an option... Pending Applied Excluded (Questions) Excluded (Expired) Exc…" at bounding box center [435, 135] width 106 height 20
click at [382, 125] on select "Choose an option... Pending Applied Excluded (Questions) Excluded (Expired) Exc…" at bounding box center [435, 135] width 106 height 20
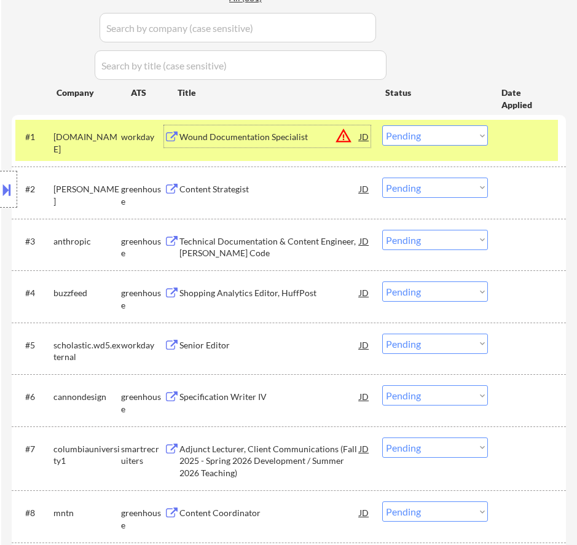
click at [301, 132] on div "Wound Documentation Specialist" at bounding box center [270, 137] width 180 height 12
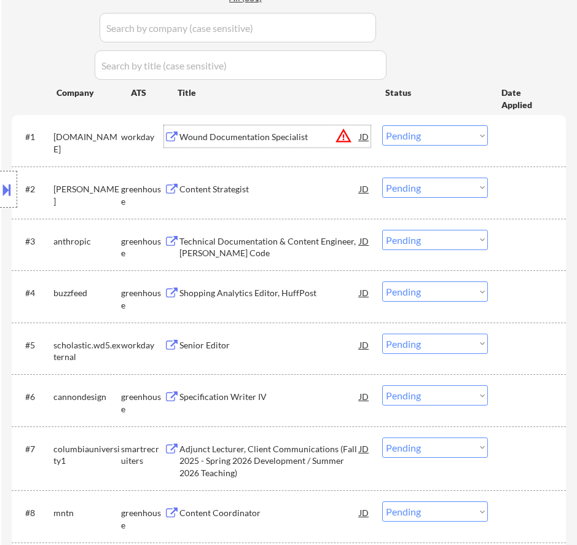
click at [411, 140] on select "Choose an option... Pending Applied Excluded (Questions) Excluded (Expired) Exc…" at bounding box center [435, 135] width 106 height 20
click at [382, 125] on select "Choose an option... Pending Applied Excluded (Questions) Excluded (Expired) Exc…" at bounding box center [435, 135] width 106 height 20
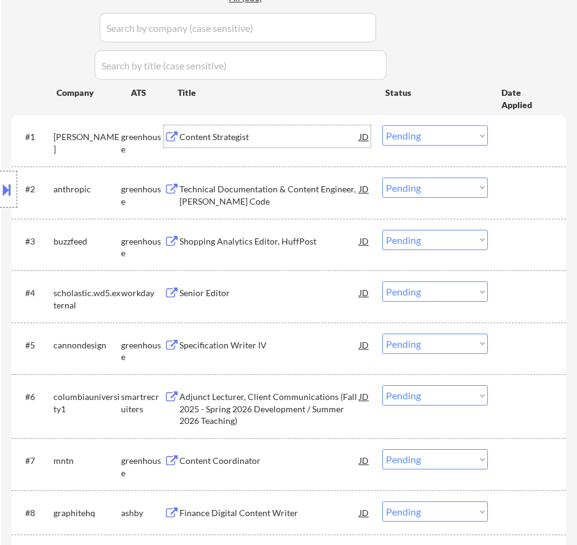
click at [320, 142] on div "Content Strategist" at bounding box center [270, 137] width 180 height 12
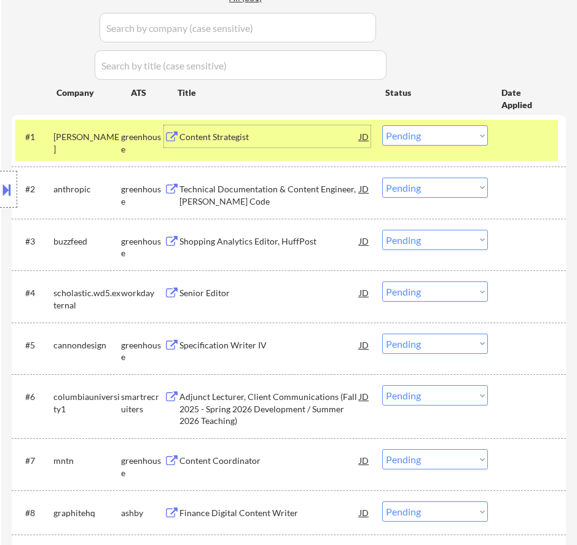
click at [437, 135] on select "Choose an option... Pending Applied Excluded (Questions) Excluded (Expired) Exc…" at bounding box center [435, 135] width 106 height 20
click at [382, 125] on select "Choose an option... Pending Applied Excluded (Questions) Excluded (Expired) Exc…" at bounding box center [435, 135] width 106 height 20
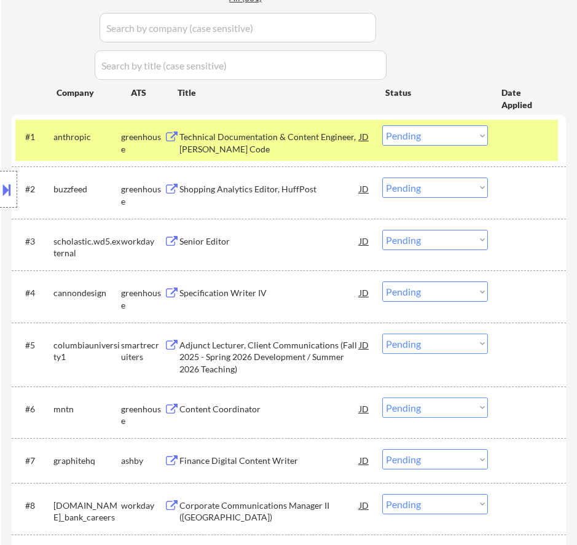
click at [257, 141] on div "Technical Documentation & Content Engineer, Claude Code" at bounding box center [270, 143] width 180 height 24
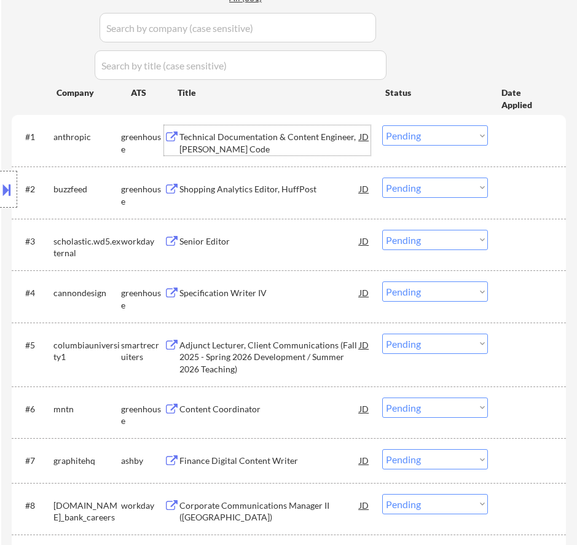
click at [410, 134] on select "Choose an option... Pending Applied Excluded (Questions) Excluded (Expired) Exc…" at bounding box center [435, 135] width 106 height 20
click at [382, 125] on select "Choose an option... Pending Applied Excluded (Questions) Excluded (Expired) Exc…" at bounding box center [435, 135] width 106 height 20
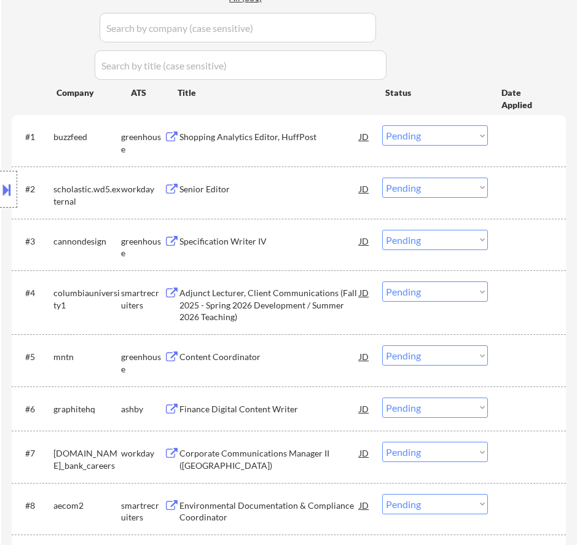
click at [289, 133] on div "Shopping Analytics Editor, HuffPost" at bounding box center [270, 137] width 180 height 12
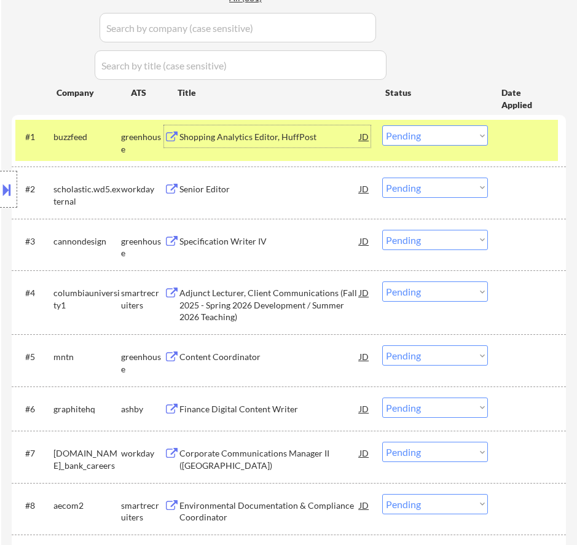
click at [462, 140] on select "Choose an option... Pending Applied Excluded (Questions) Excluded (Expired) Exc…" at bounding box center [435, 135] width 106 height 20
click at [382, 125] on select "Choose an option... Pending Applied Excluded (Questions) Excluded (Expired) Exc…" at bounding box center [435, 135] width 106 height 20
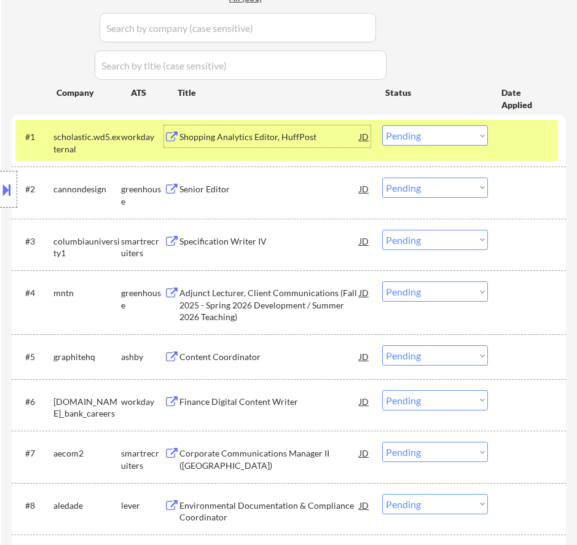
click at [285, 144] on div "Shopping Analytics Editor, HuffPost" at bounding box center [270, 136] width 180 height 22
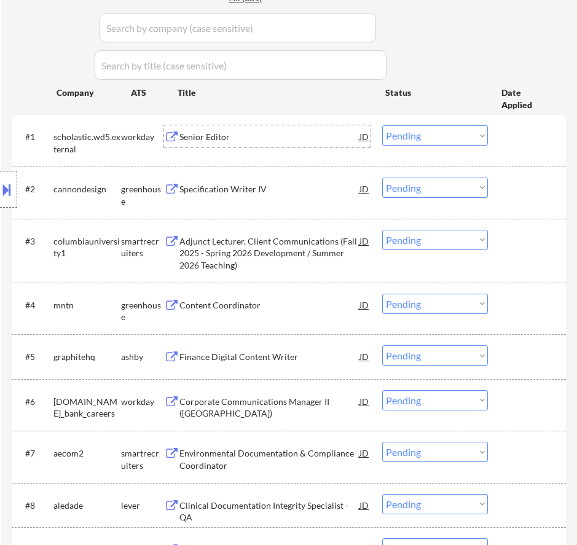
click at [421, 133] on select "Choose an option... Pending Applied Excluded (Questions) Excluded (Expired) Exc…" at bounding box center [435, 135] width 106 height 20
click at [382, 125] on select "Choose an option... Pending Applied Excluded (Questions) Excluded (Expired) Exc…" at bounding box center [435, 135] width 106 height 20
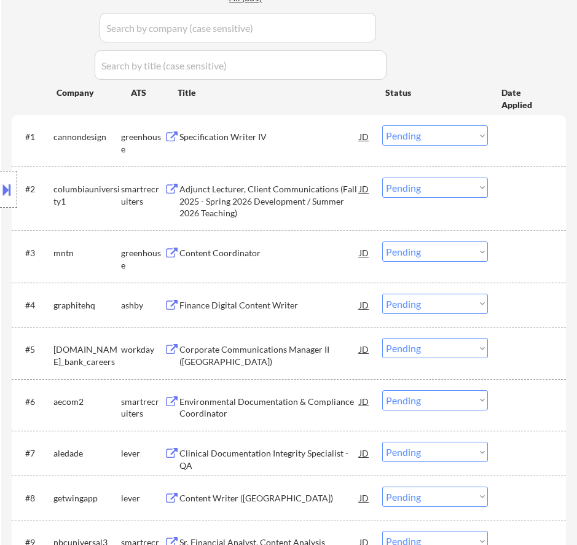
click at [327, 147] on div "Specification Writer IV" at bounding box center [270, 136] width 180 height 22
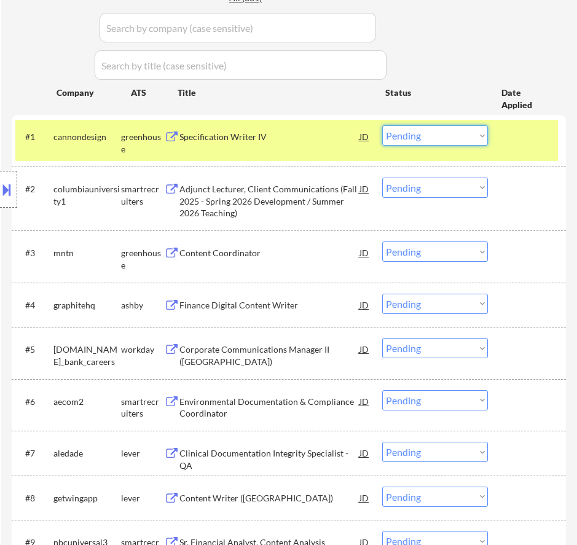
click at [437, 138] on select "Choose an option... Pending Applied Excluded (Questions) Excluded (Expired) Exc…" at bounding box center [435, 135] width 106 height 20
click at [382, 125] on select "Choose an option... Pending Applied Excluded (Questions) Excluded (Expired) Exc…" at bounding box center [435, 135] width 106 height 20
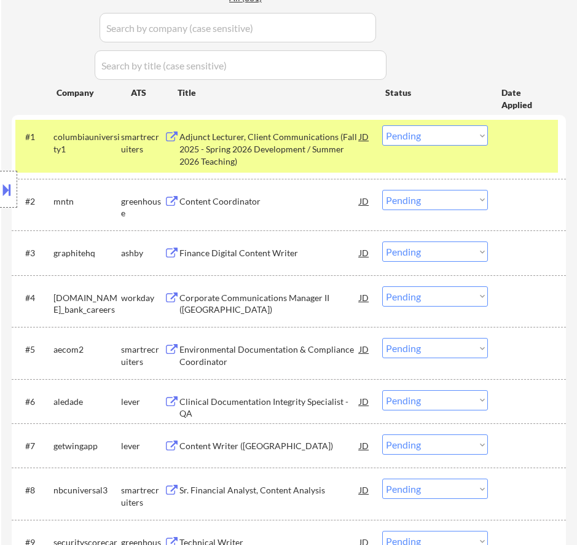
click at [312, 153] on div "Adjunct Lecturer, Client Communications (Fall 2025 - Spring 2026 Development / …" at bounding box center [270, 149] width 180 height 36
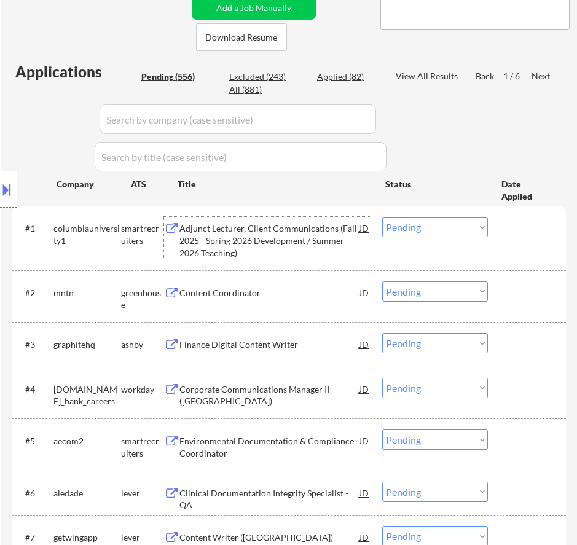
scroll to position [307, 0]
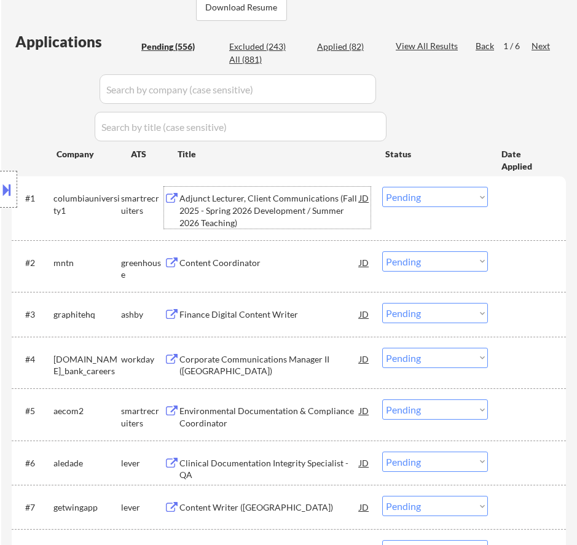
drag, startPoint x: 412, startPoint y: 196, endPoint x: 413, endPoint y: 204, distance: 8.1
click at [412, 196] on select "Choose an option... Pending Applied Excluded (Questions) Excluded (Expired) Exc…" at bounding box center [435, 197] width 106 height 20
click at [382, 187] on select "Choose an option... Pending Applied Excluded (Questions) Excluded (Expired) Exc…" at bounding box center [435, 197] width 106 height 20
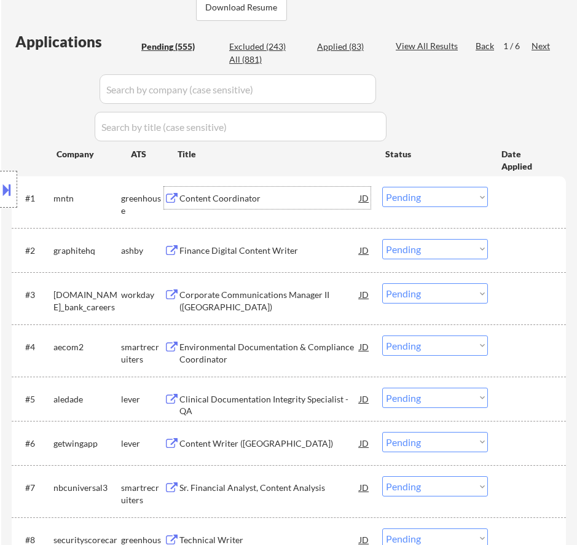
click at [287, 198] on div "Content Coordinator" at bounding box center [270, 198] width 180 height 12
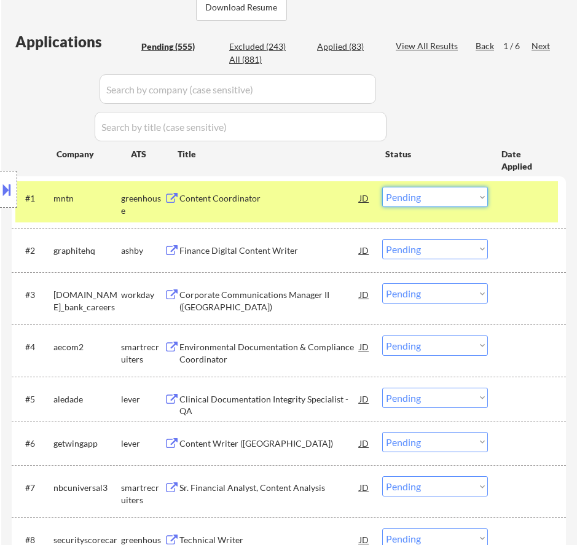
click at [461, 191] on select "Choose an option... Pending Applied Excluded (Questions) Excluded (Expired) Exc…" at bounding box center [435, 197] width 106 height 20
click at [382, 187] on select "Choose an option... Pending Applied Excluded (Questions) Excluded (Expired) Exc…" at bounding box center [435, 197] width 106 height 20
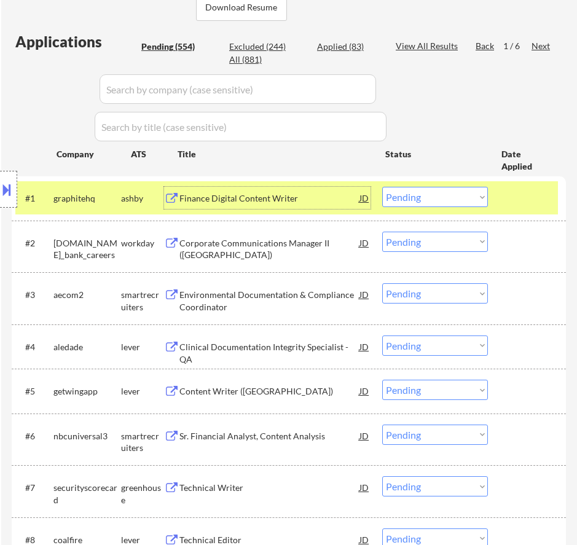
click at [342, 204] on div "Finance Digital Content Writer" at bounding box center [270, 198] width 180 height 12
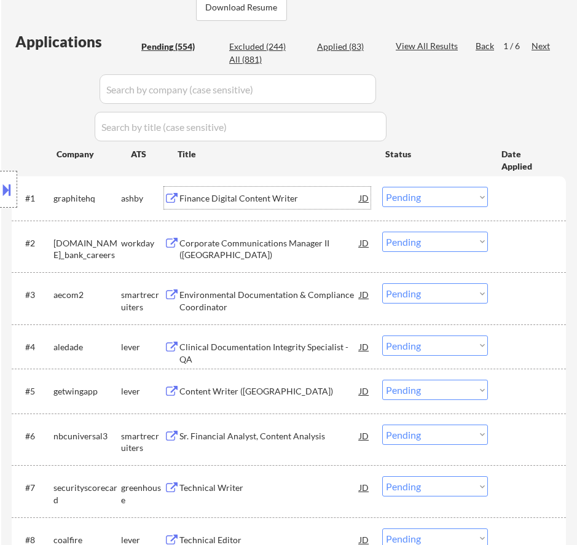
click at [408, 194] on select "Choose an option... Pending Applied Excluded (Questions) Excluded (Expired) Exc…" at bounding box center [435, 197] width 106 height 20
click at [382, 187] on select "Choose an option... Pending Applied Excluded (Questions) Excluded (Expired) Exc…" at bounding box center [435, 197] width 106 height 20
select select ""pending""
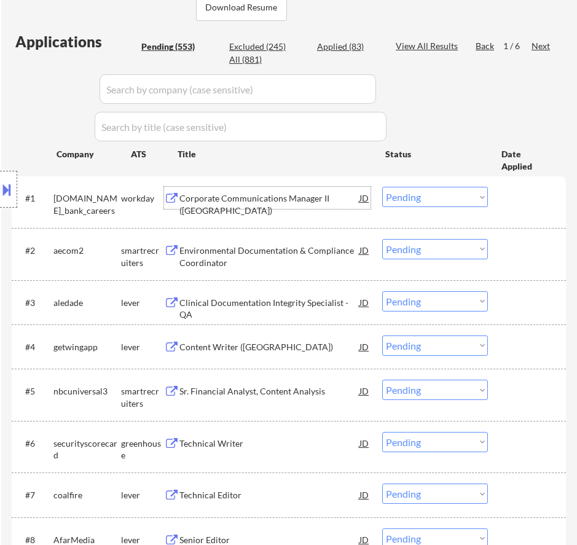
click at [334, 205] on div "Corporate Communications Manager II (US)" at bounding box center [270, 198] width 180 height 22
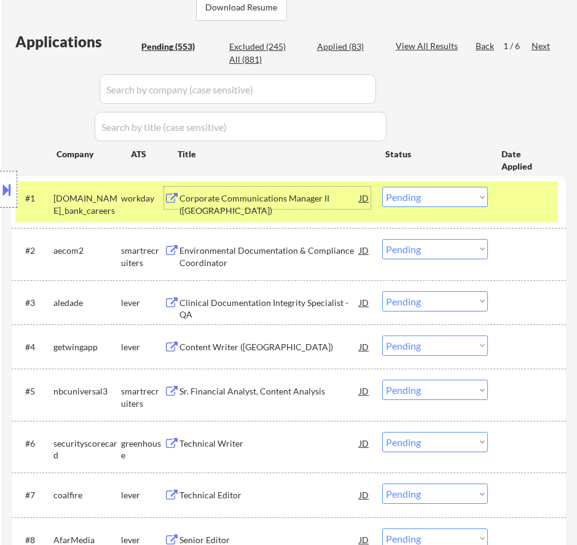
select select ""pending""
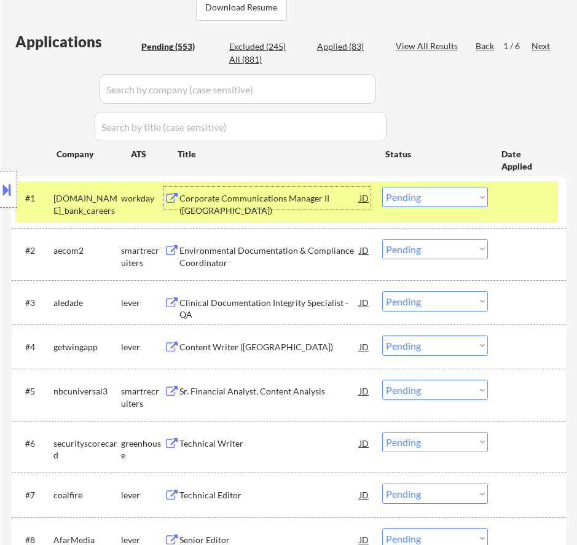
select select ""pending""
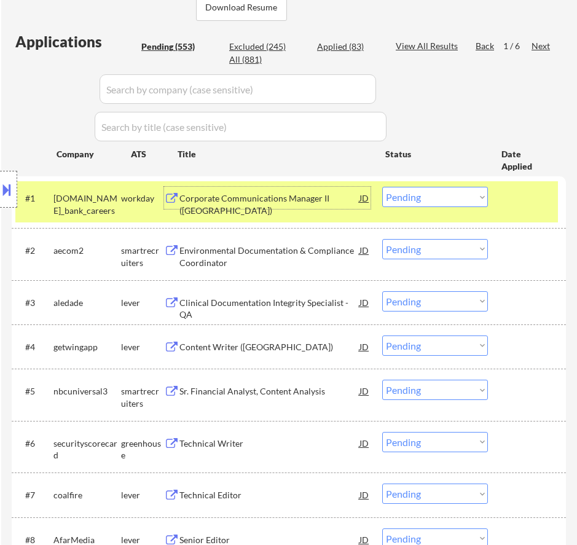
select select ""pending""
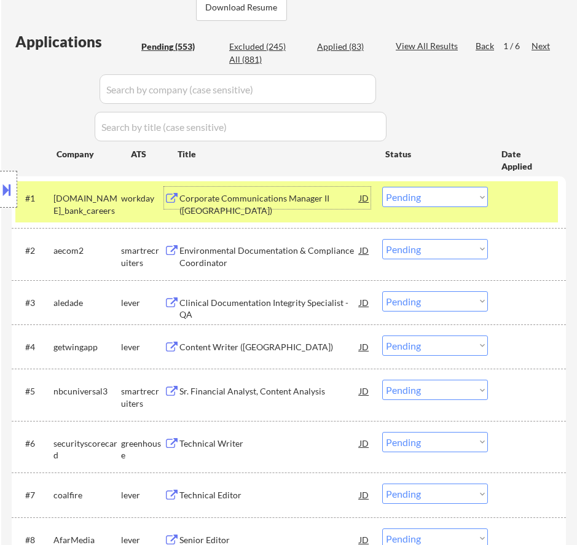
select select ""pending""
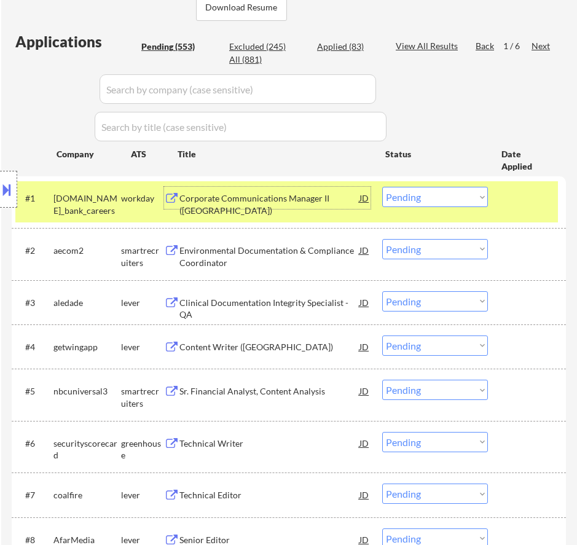
select select ""pending""
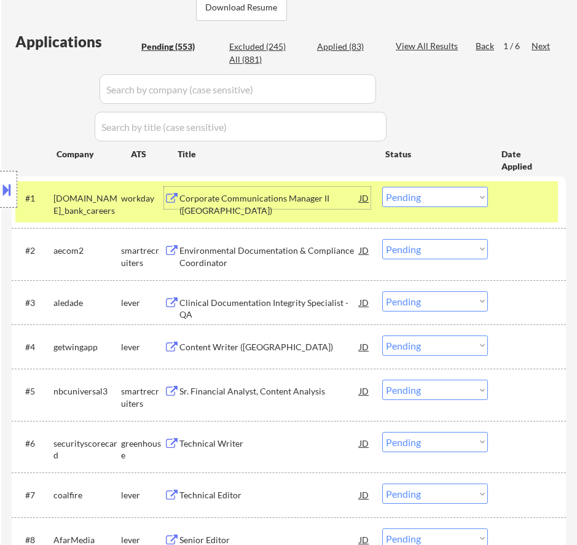
select select ""pending""
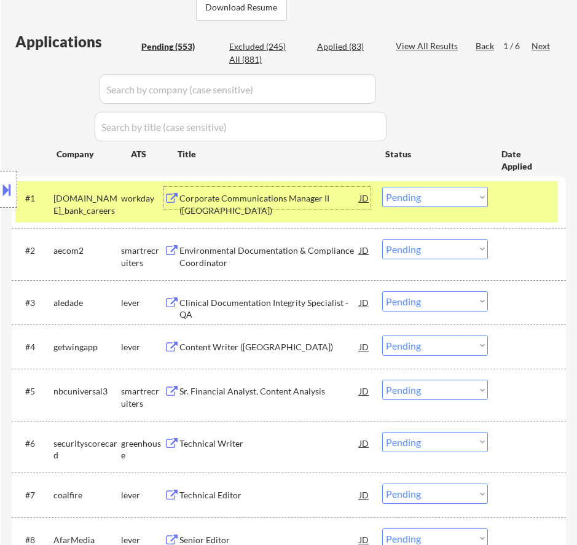
select select ""pending""
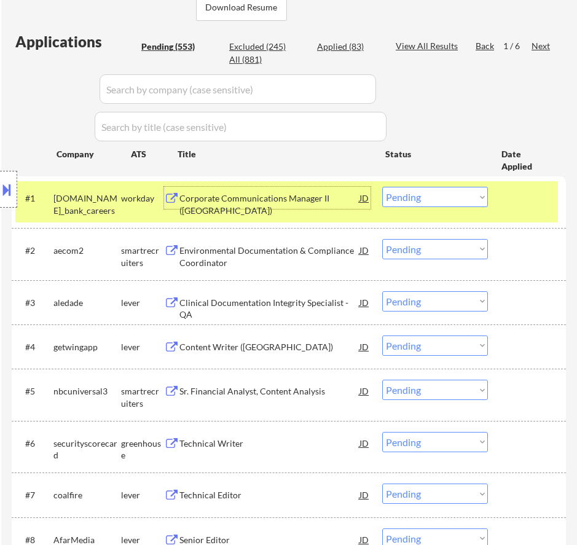
select select ""pending""
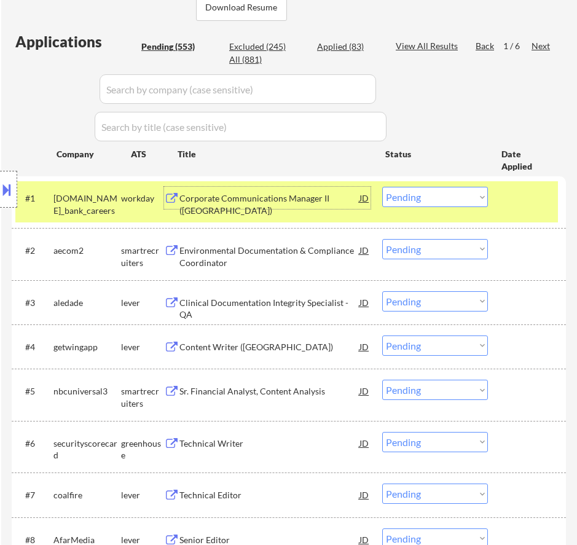
select select ""pending""
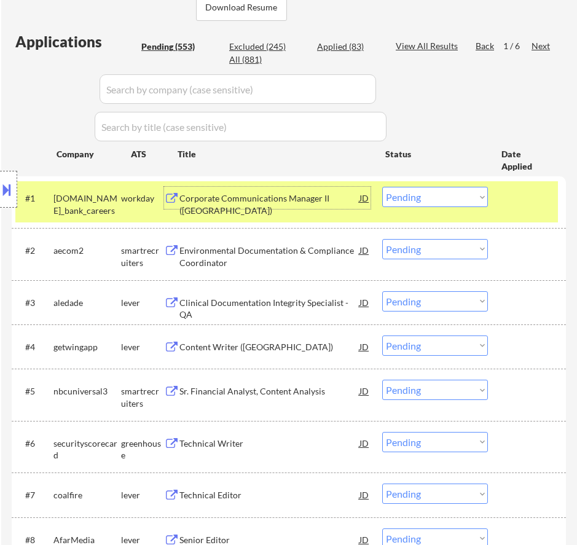
select select ""pending""
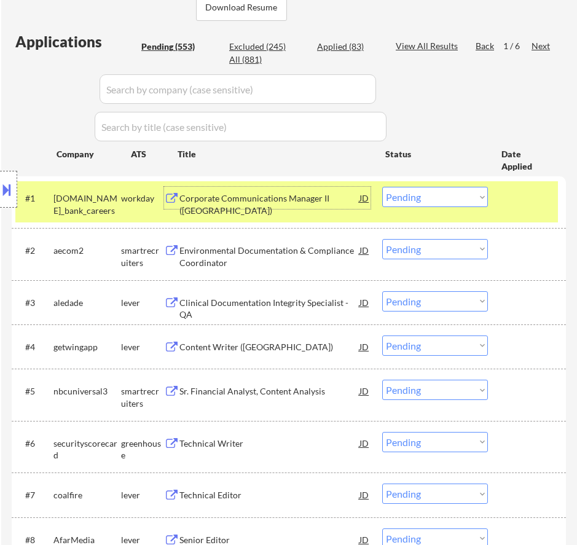
select select ""pending""
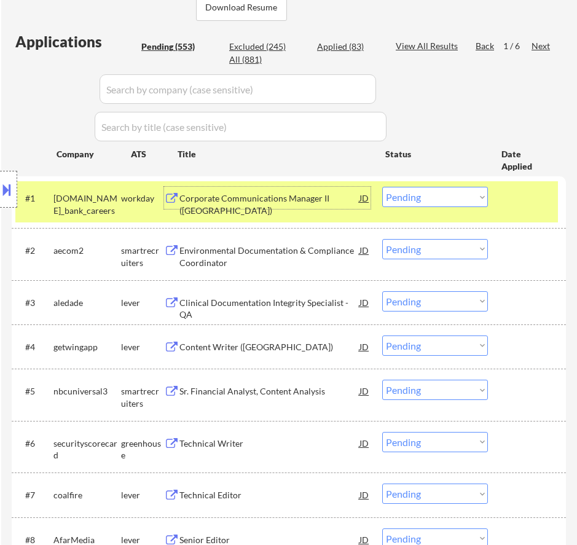
select select ""pending""
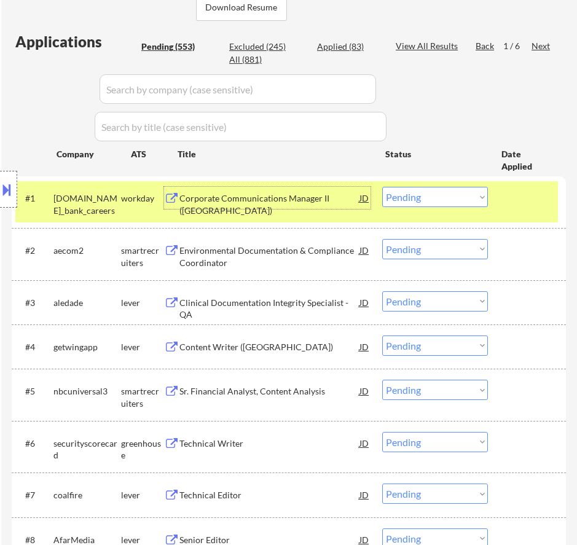
select select ""pending""
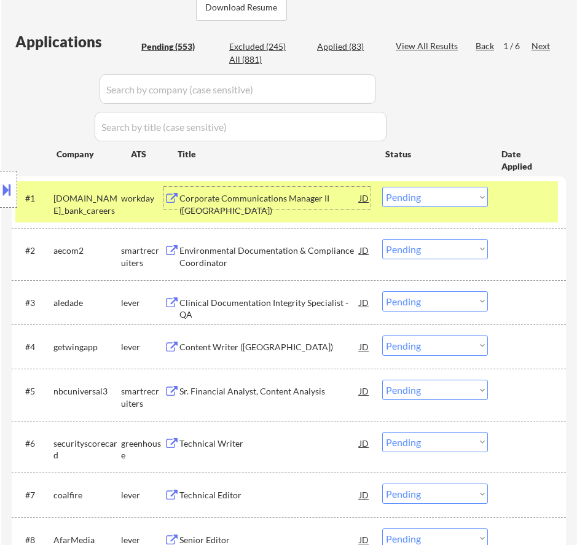
select select ""pending""
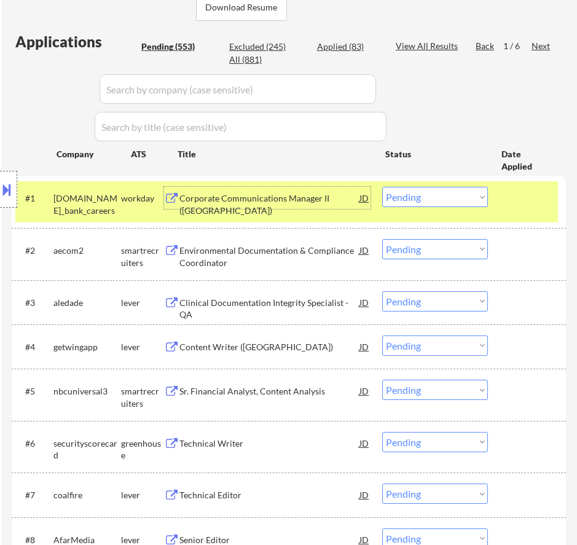
select select ""pending""
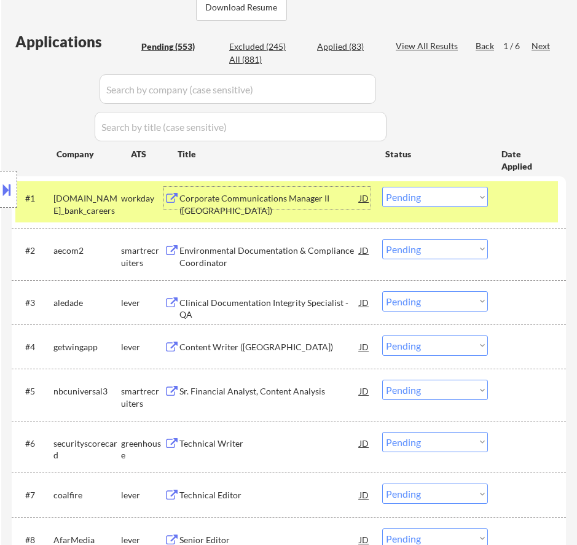
select select ""pending""
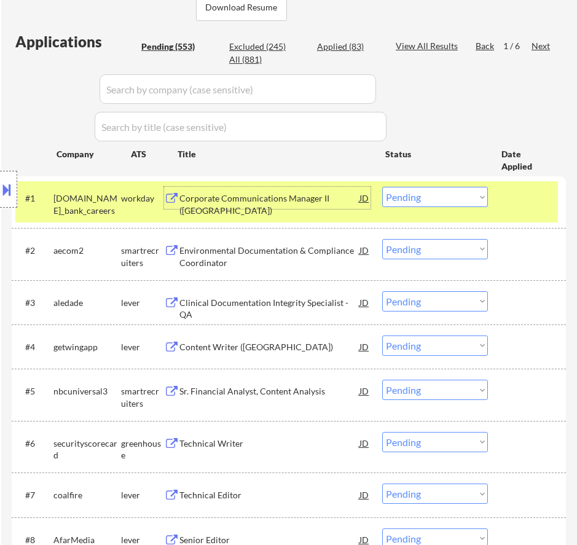
select select ""pending""
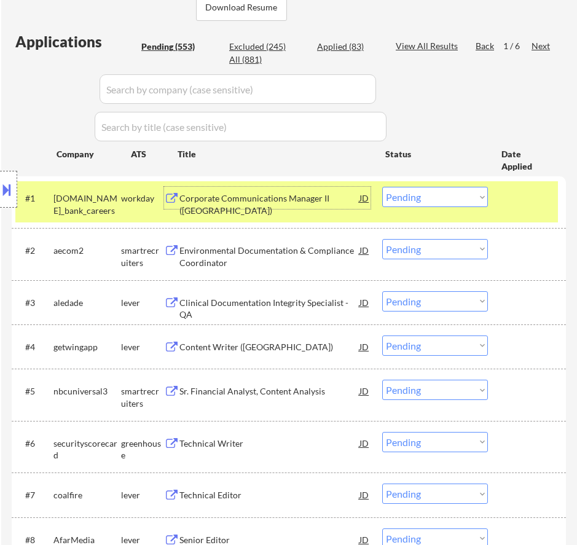
select select ""pending""
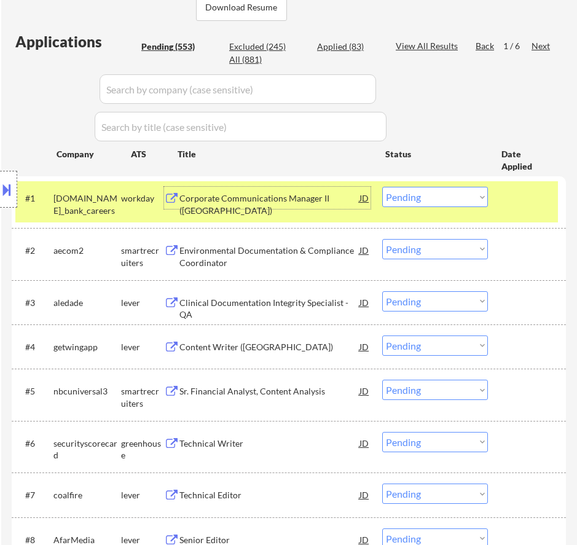
select select ""pending""
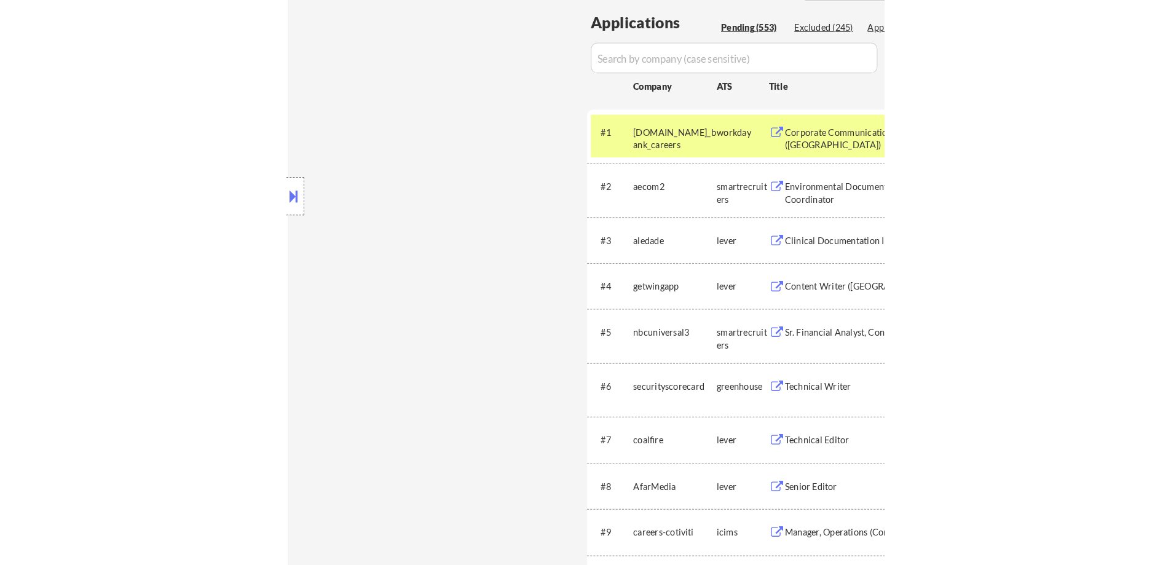
scroll to position [301, 0]
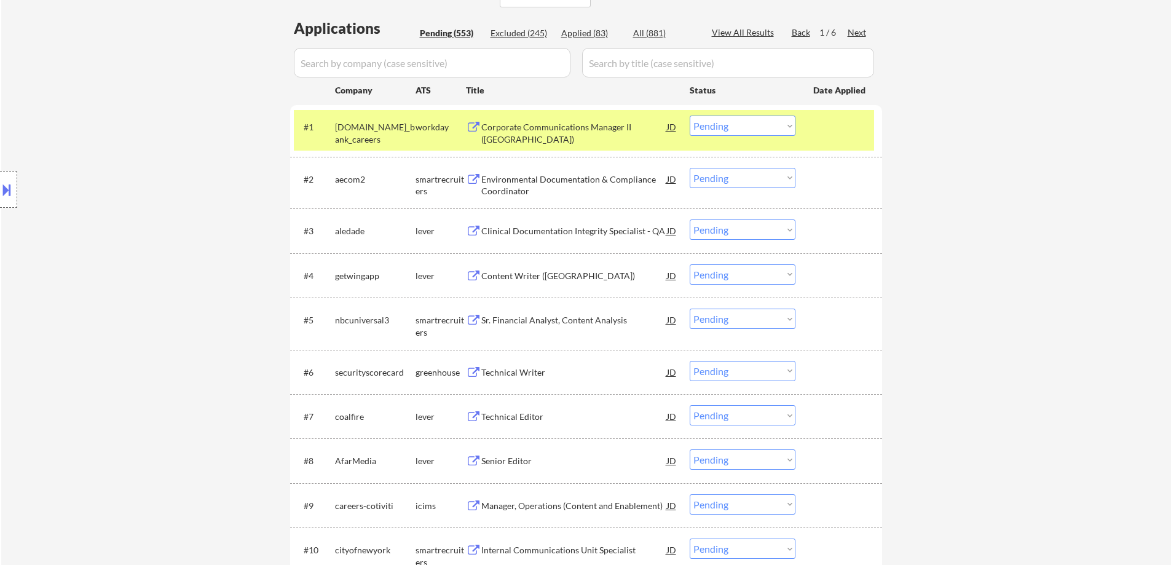
click at [577, 129] on select "Choose an option... Pending Applied Excluded (Questions) Excluded (Expired) Exc…" at bounding box center [743, 126] width 106 height 20
click at [577, 116] on select "Choose an option... Pending Applied Excluded (Questions) Excluded (Expired) Exc…" at bounding box center [743, 126] width 106 height 20
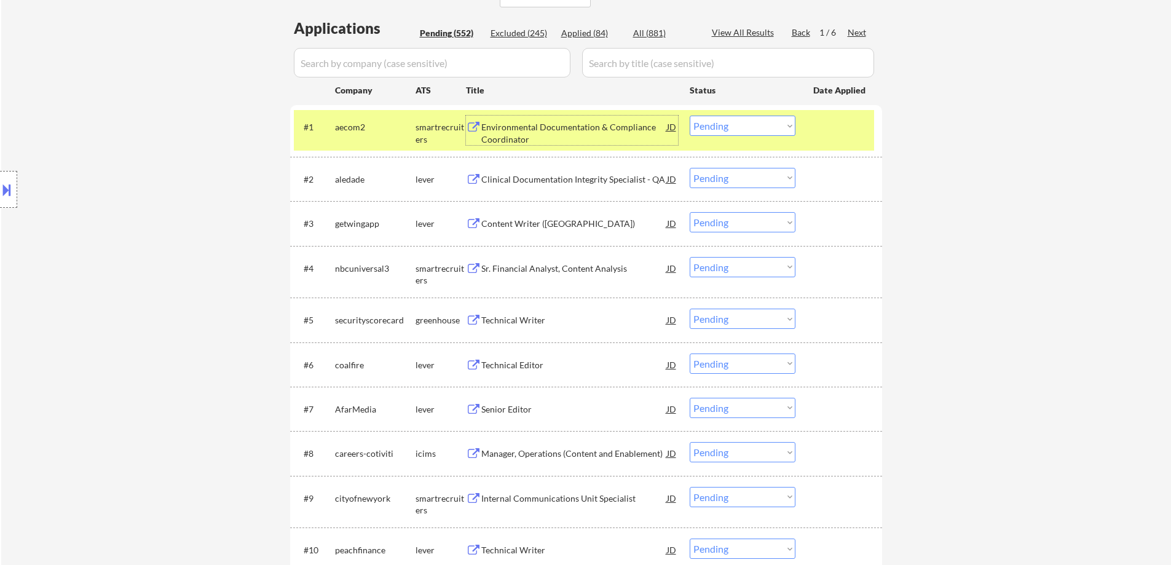
click at [577, 129] on div "Environmental Documentation & Compliance Coordinator" at bounding box center [574, 133] width 186 height 24
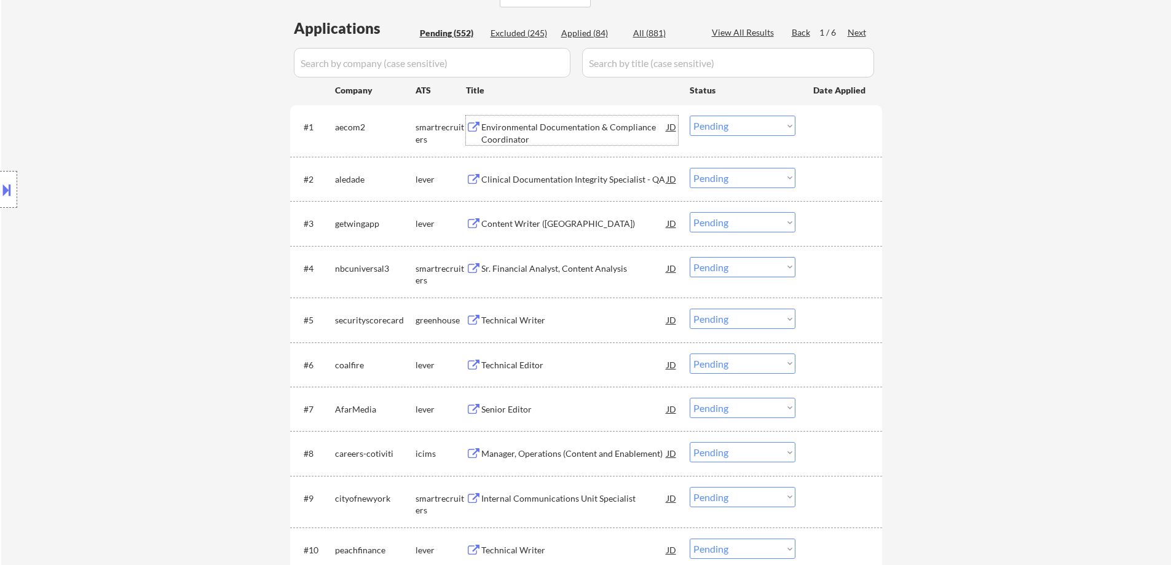
click at [577, 127] on select "Choose an option... Pending Applied Excluded (Questions) Excluded (Expired) Exc…" at bounding box center [743, 126] width 106 height 20
click at [577, 116] on select "Choose an option... Pending Applied Excluded (Questions) Excluded (Expired) Exc…" at bounding box center [743, 126] width 106 height 20
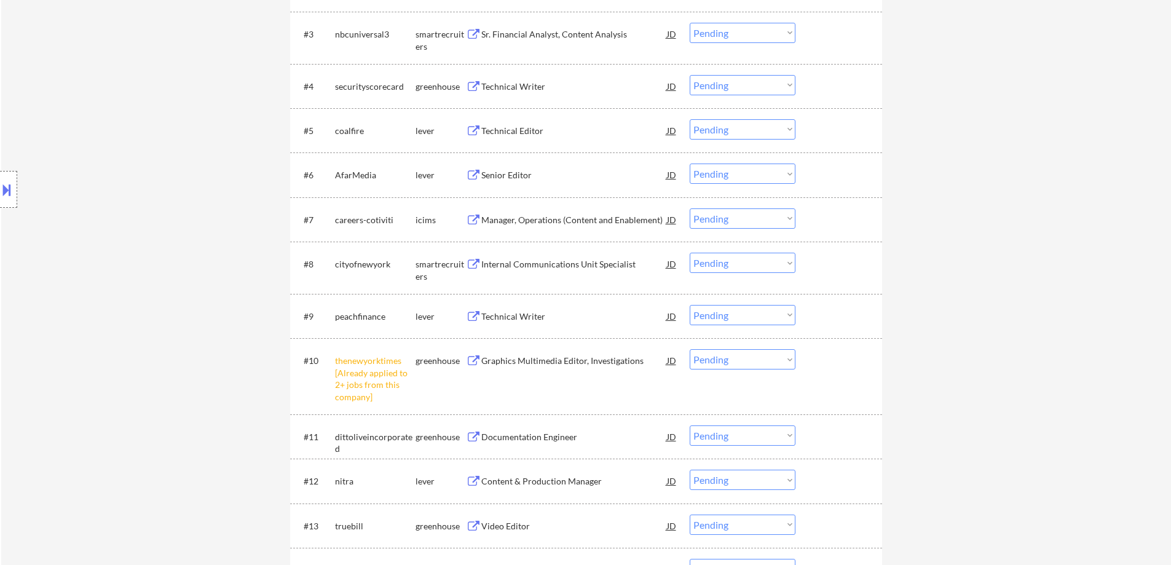
scroll to position [547, 0]
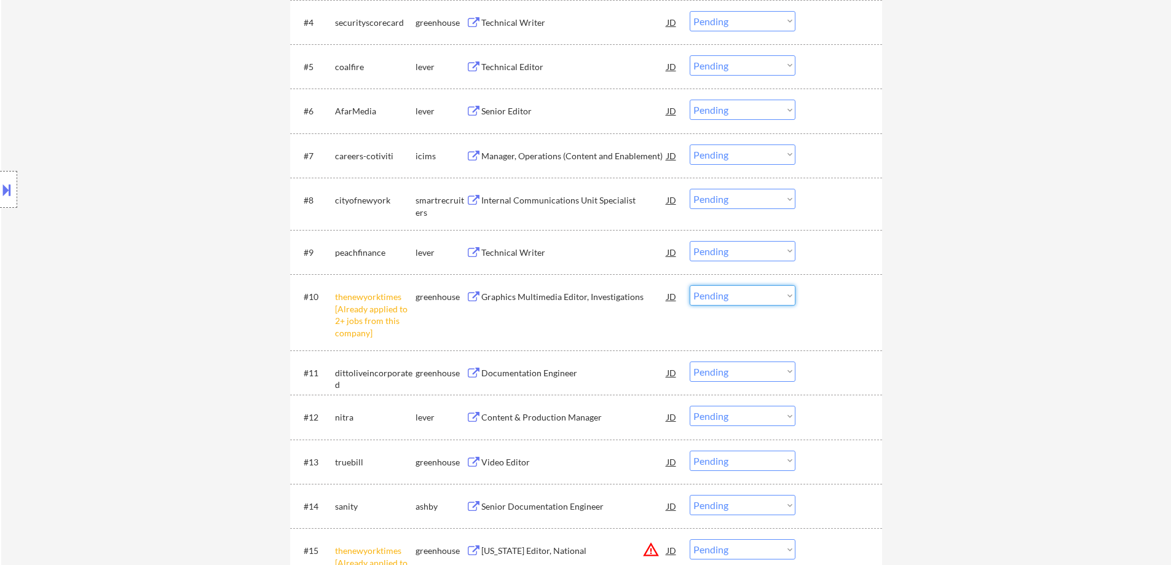
click at [577, 298] on select "Choose an option... Pending Applied Excluded (Questions) Excluded (Expired) Exc…" at bounding box center [743, 295] width 106 height 20
click at [577, 285] on select "Choose an option... Pending Applied Excluded (Questions) Excluded (Expired) Exc…" at bounding box center [743, 295] width 106 height 20
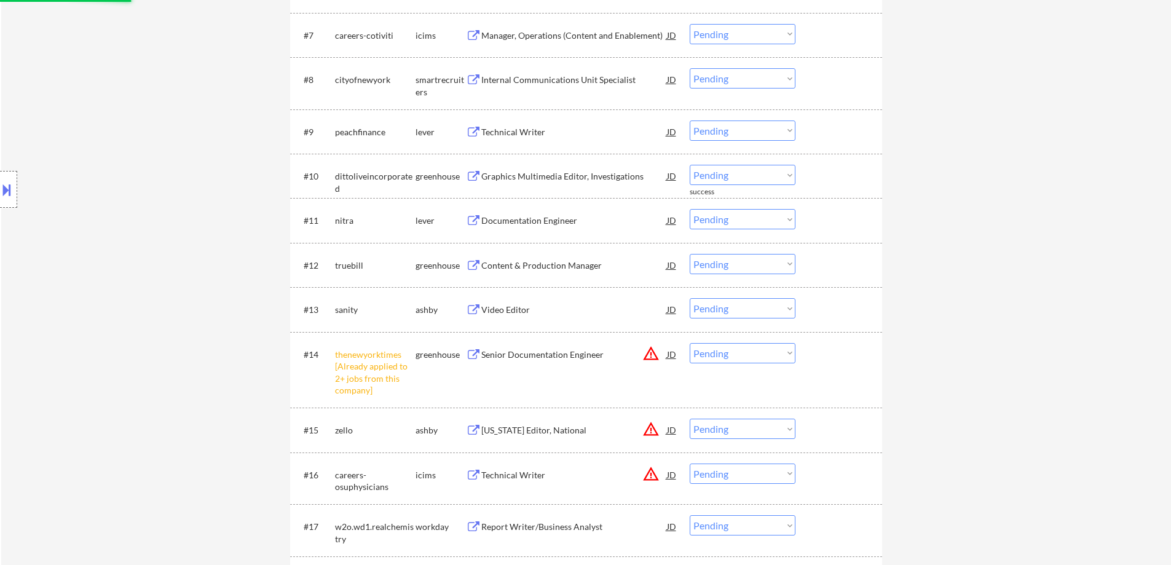
scroll to position [670, 0]
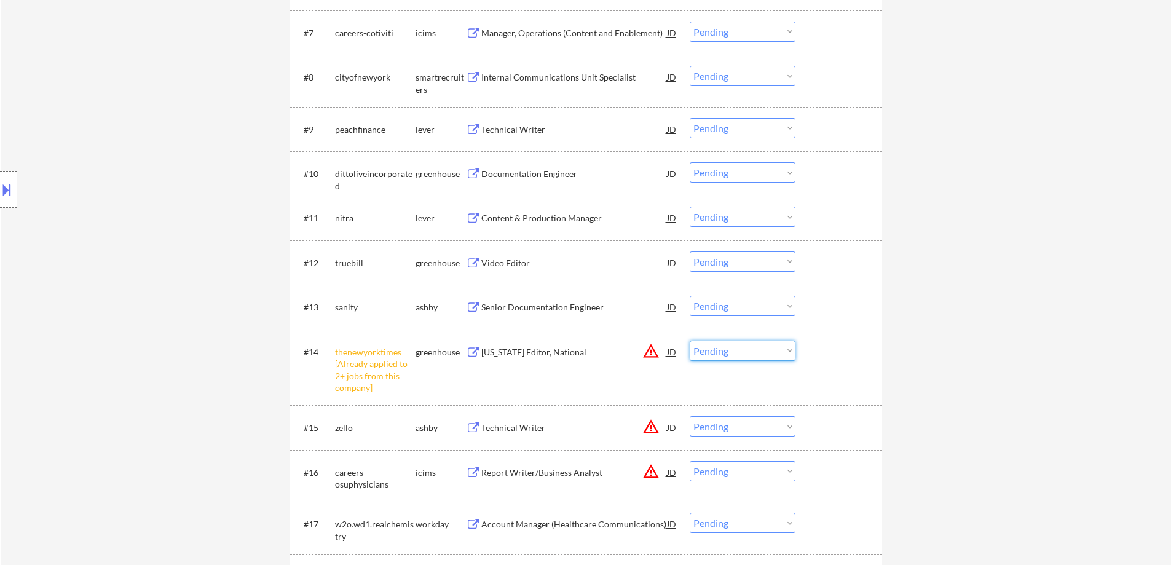
drag, startPoint x: 745, startPoint y: 351, endPoint x: 745, endPoint y: 358, distance: 6.8
click at [577, 351] on select "Choose an option... Pending Applied Excluded (Questions) Excluded (Expired) Exc…" at bounding box center [743, 351] width 106 height 20
click at [577, 341] on select "Choose an option... Pending Applied Excluded (Questions) Excluded (Expired) Exc…" at bounding box center [743, 351] width 106 height 20
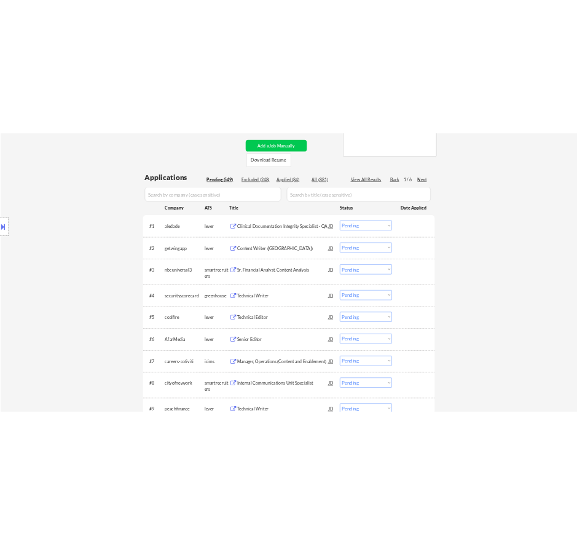
scroll to position [239, 0]
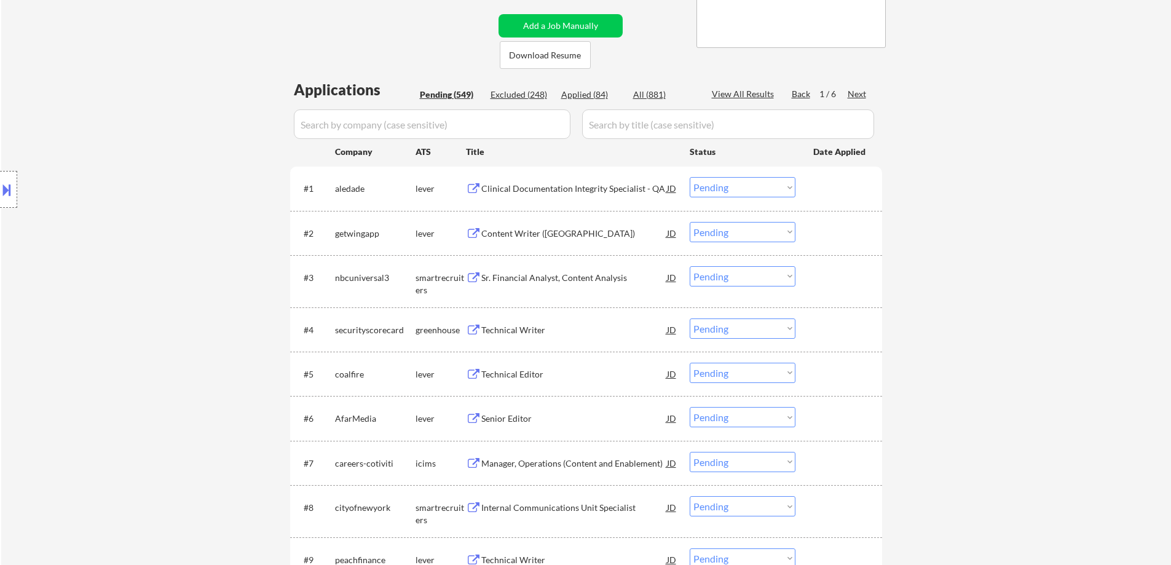
click at [561, 192] on div "Clinical Documentation Integrity Specialist - QA" at bounding box center [574, 189] width 186 height 12
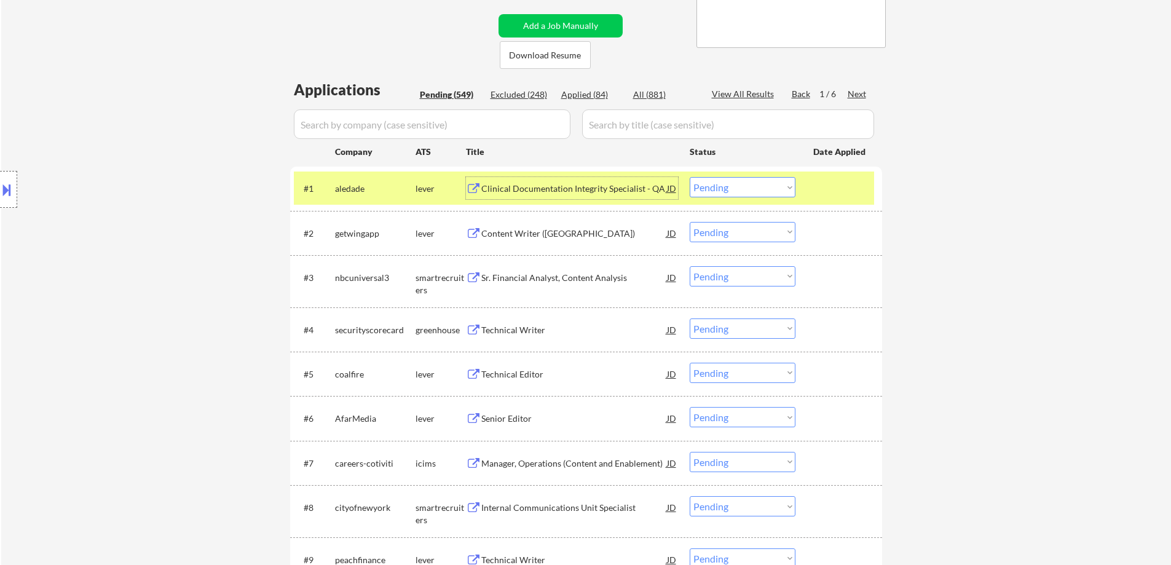
click at [577, 188] on select "Choose an option... Pending Applied Excluded (Questions) Excluded (Expired) Exc…" at bounding box center [743, 187] width 106 height 20
click at [577, 177] on select "Choose an option... Pending Applied Excluded (Questions) Excluded (Expired) Exc…" at bounding box center [743, 187] width 106 height 20
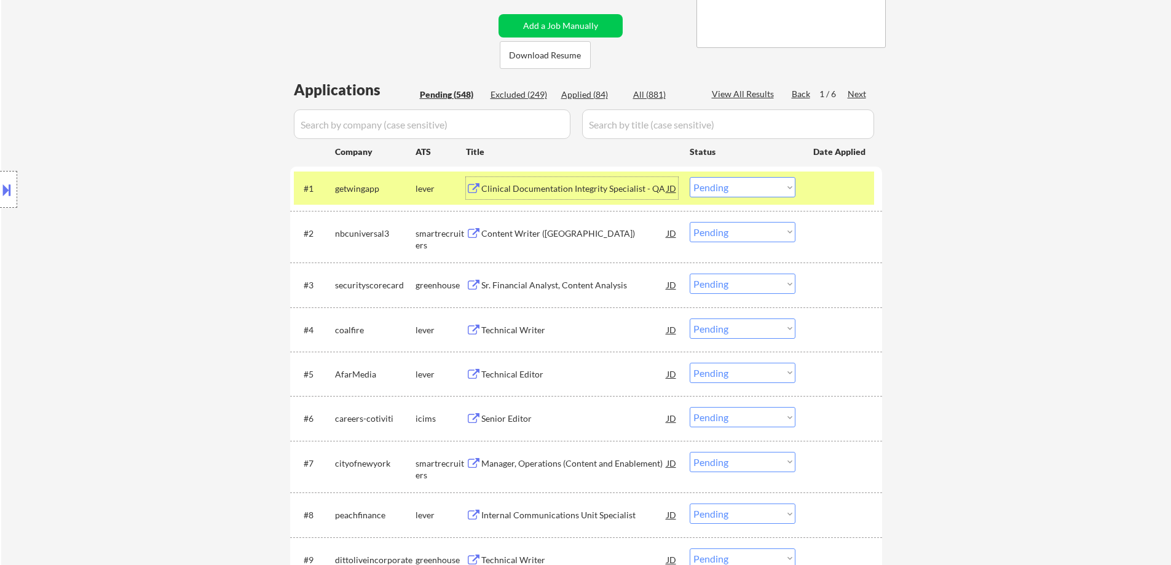
click at [577, 189] on div "Clinical Documentation Integrity Specialist - QA" at bounding box center [574, 189] width 186 height 12
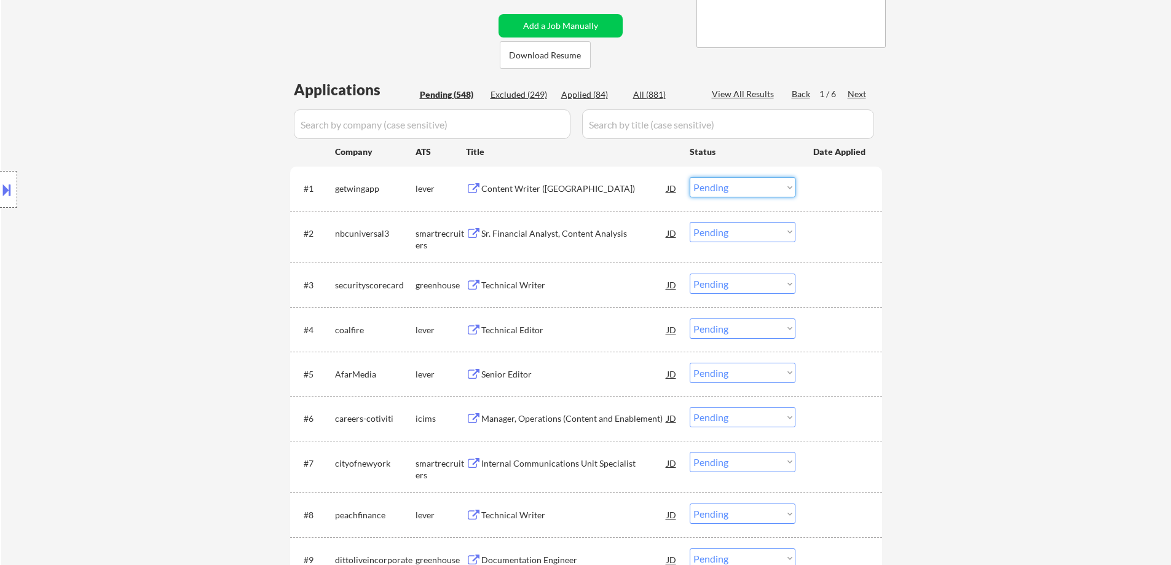
click at [577, 189] on select "Choose an option... Pending Applied Excluded (Questions) Excluded (Expired) Exc…" at bounding box center [743, 187] width 106 height 20
click at [577, 177] on select "Choose an option... Pending Applied Excluded (Questions) Excluded (Expired) Exc…" at bounding box center [743, 187] width 106 height 20
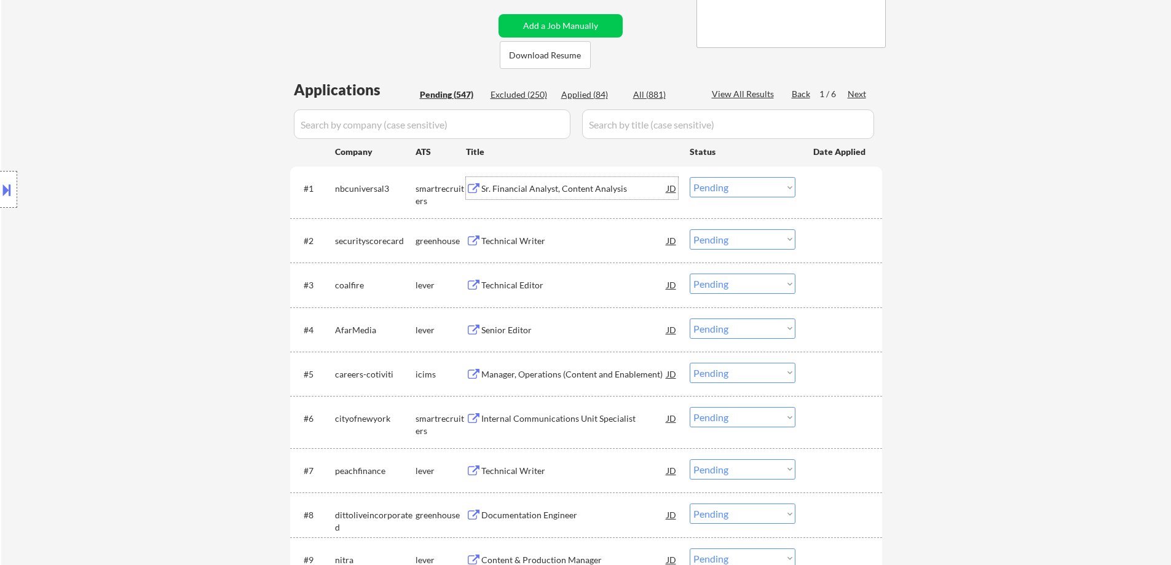
click at [577, 199] on div "Sr. Financial Analyst, Content Analysis" at bounding box center [574, 188] width 186 height 22
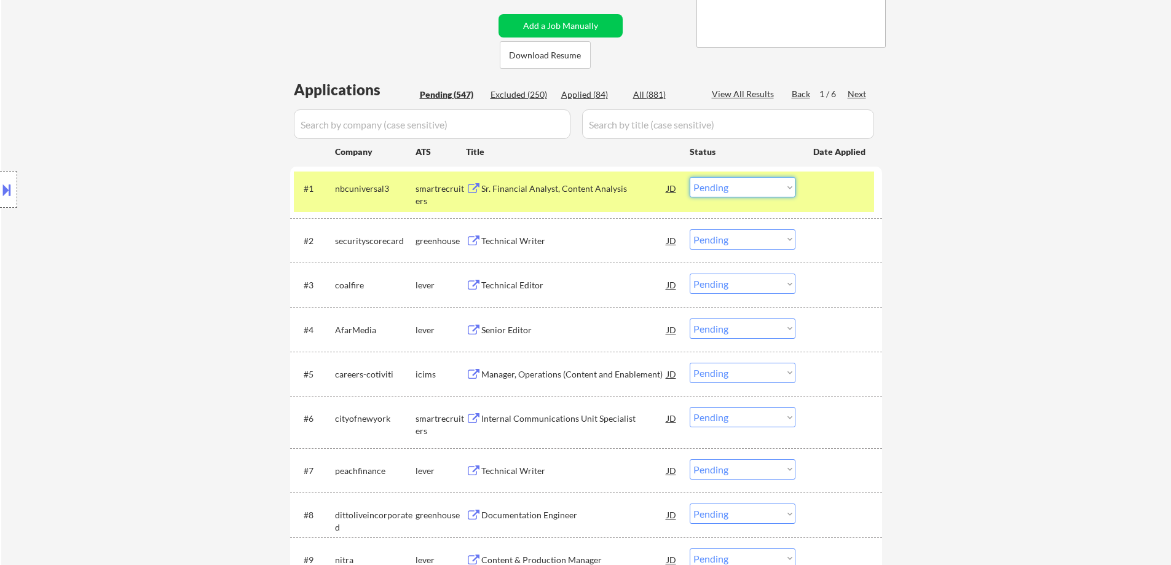
click at [577, 192] on select "Choose an option... Pending Applied Excluded (Questions) Excluded (Expired) Exc…" at bounding box center [743, 187] width 106 height 20
click at [577, 177] on select "Choose an option... Pending Applied Excluded (Questions) Excluded (Expired) Exc…" at bounding box center [743, 187] width 106 height 20
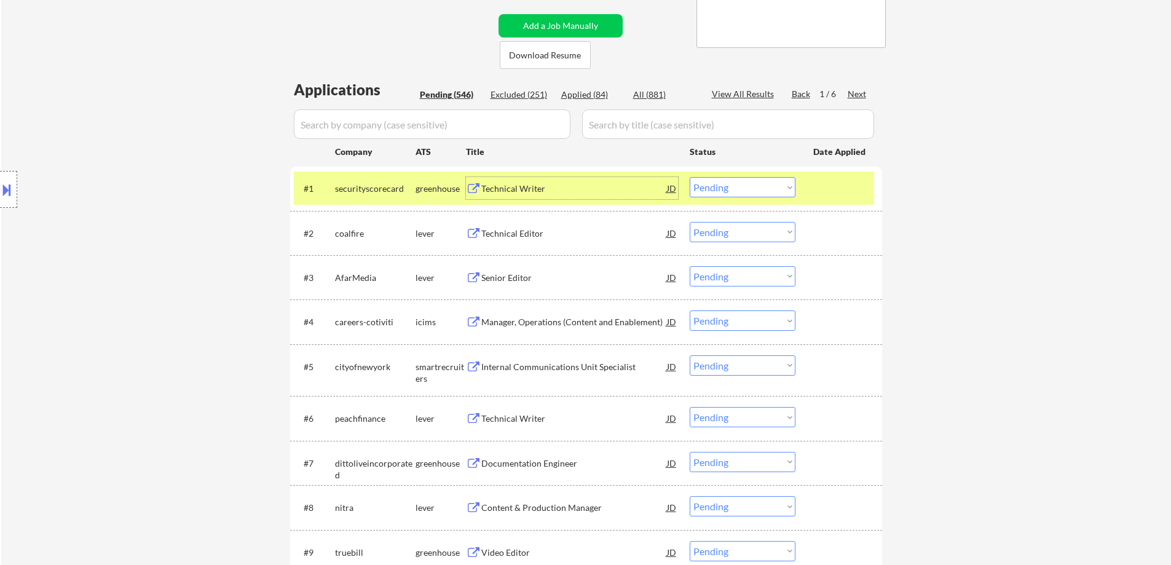
click at [577, 190] on div "Technical Writer" at bounding box center [574, 189] width 186 height 12
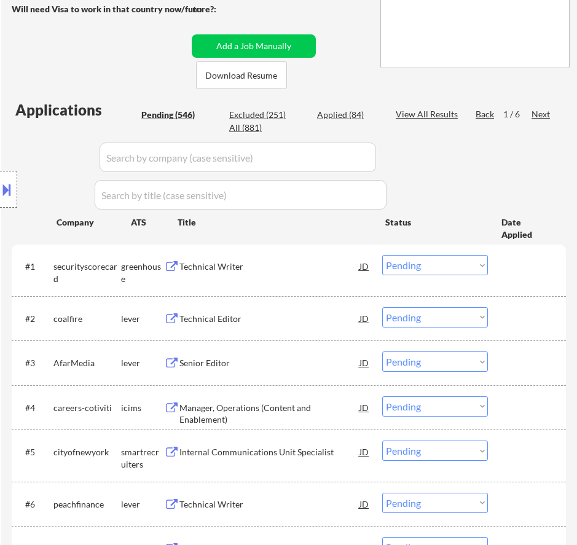
click at [432, 266] on select "Choose an option... Pending Applied Excluded (Questions) Excluded (Expired) Exc…" at bounding box center [435, 265] width 106 height 20
click at [382, 255] on select "Choose an option... Pending Applied Excluded (Questions) Excluded (Expired) Exc…" at bounding box center [435, 265] width 106 height 20
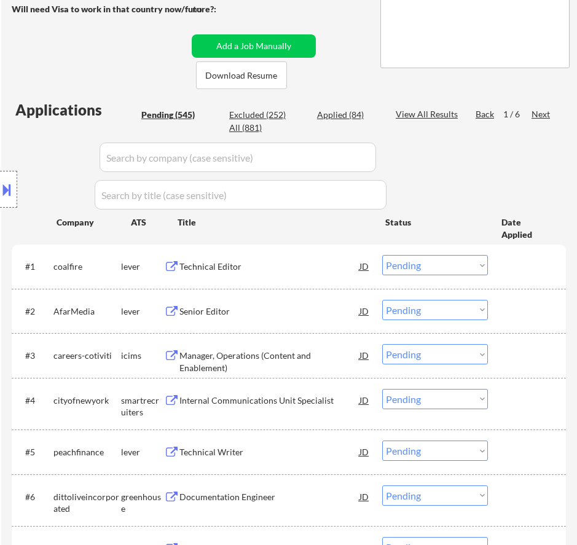
click at [328, 277] on div "Technical Editor" at bounding box center [270, 266] width 180 height 22
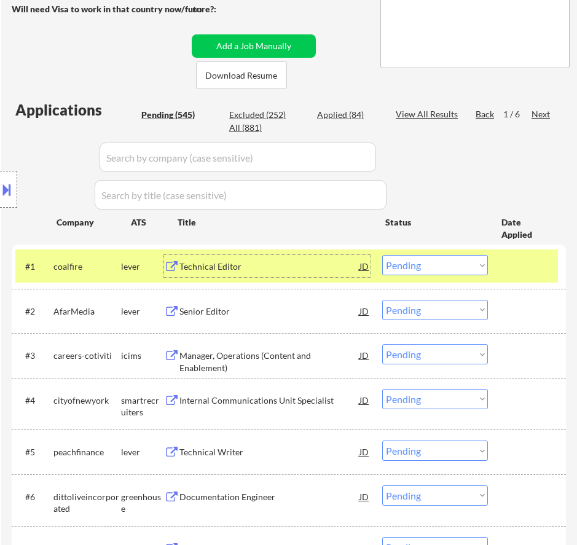
click at [437, 263] on select "Choose an option... Pending Applied Excluded (Questions) Excluded (Expired) Exc…" at bounding box center [435, 265] width 106 height 20
click at [382, 255] on select "Choose an option... Pending Applied Excluded (Questions) Excluded (Expired) Exc…" at bounding box center [435, 265] width 106 height 20
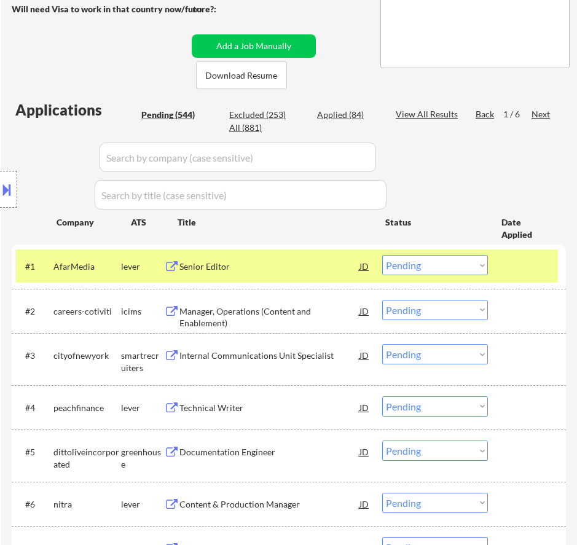
click at [258, 116] on div "Excluded (253)" at bounding box center [259, 115] width 61 height 12
click at [363, 159] on input "input" at bounding box center [238, 158] width 277 height 30
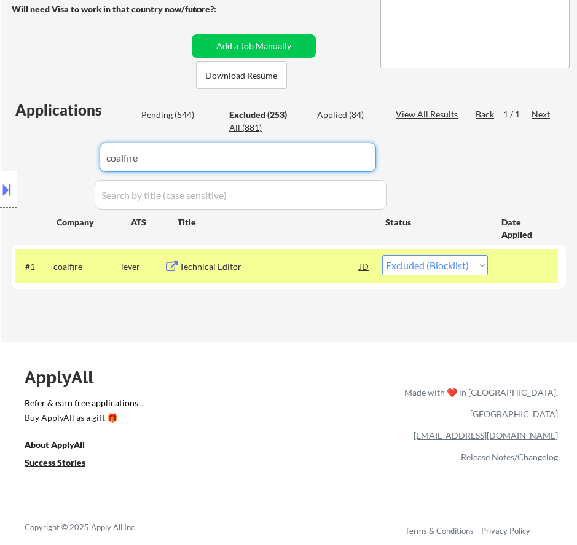
click at [444, 263] on select "Choose an option... Pending Applied Excluded (Questions) Excluded (Expired) Exc…" at bounding box center [435, 265] width 106 height 20
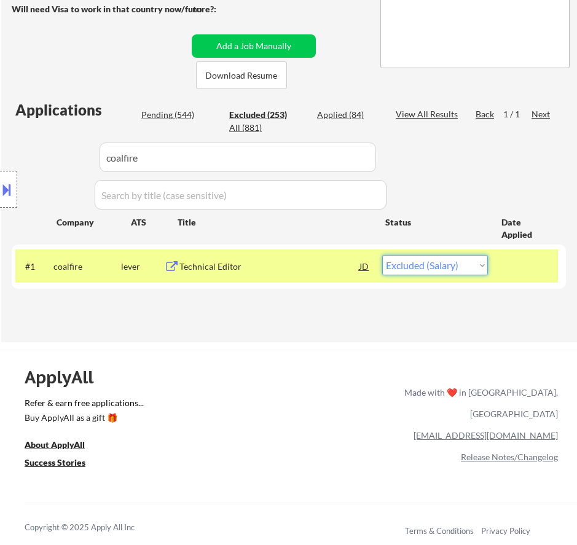
click at [382, 255] on select "Choose an option... Pending Applied Excluded (Questions) Excluded (Expired) Exc…" at bounding box center [435, 265] width 106 height 20
click at [184, 114] on div "Location Inclusions: Philadelphia, PA Camden, NJ Cherry Hill, NJ Wilmington, DE…" at bounding box center [110, 190] width 220 height 228
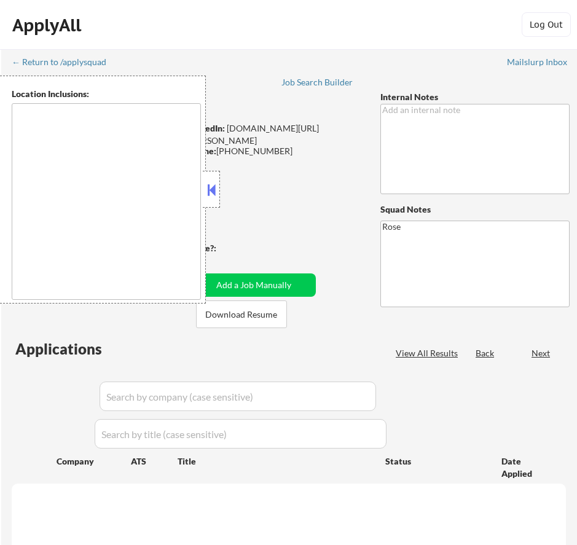
scroll to position [239, 0]
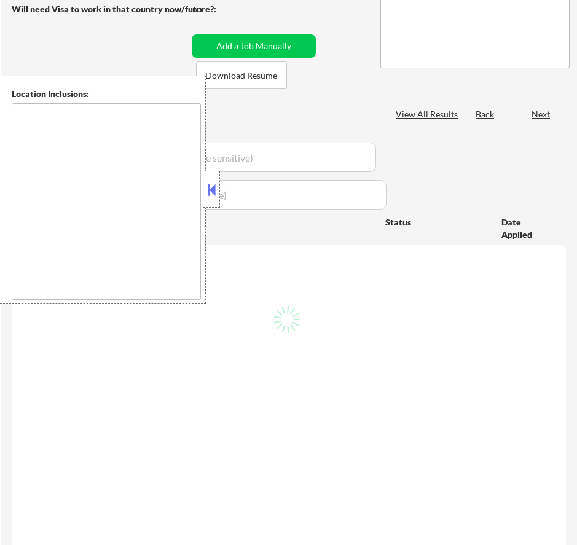
type textarea "[GEOGRAPHIC_DATA], [GEOGRAPHIC_DATA] [GEOGRAPHIC_DATA], [GEOGRAPHIC_DATA] [GEOG…"
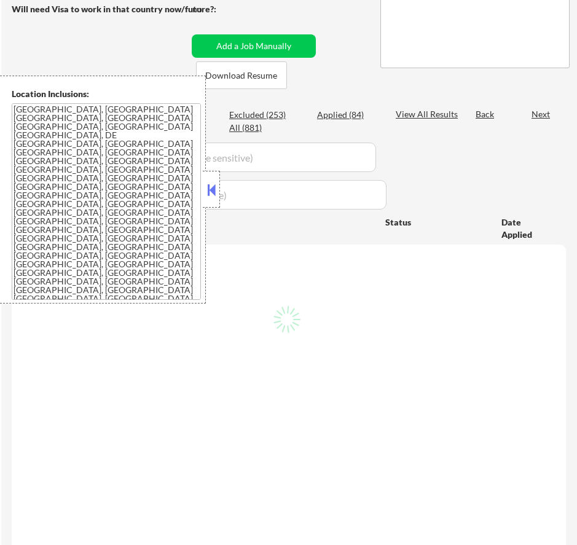
select select ""pending""
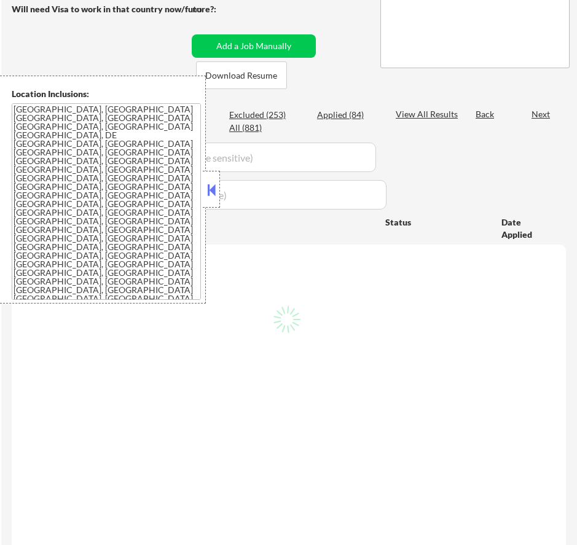
select select ""pending""
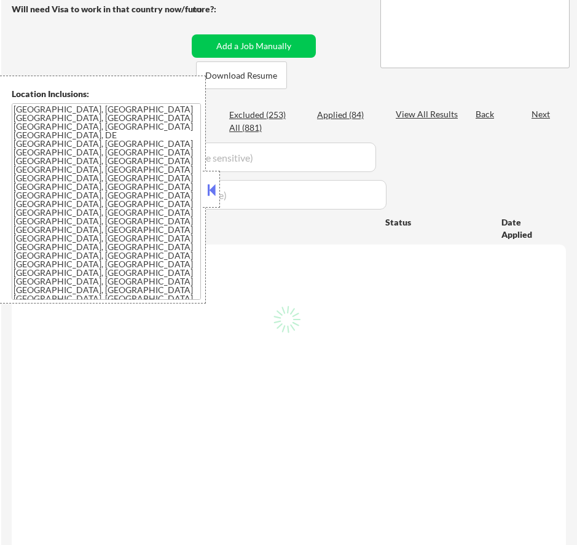
select select ""pending""
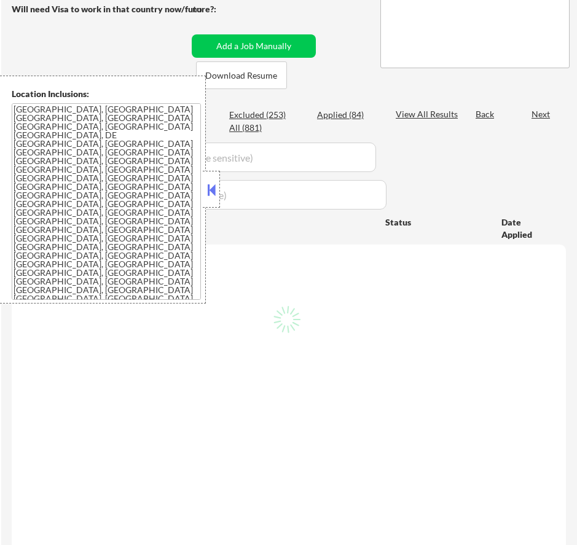
select select ""pending""
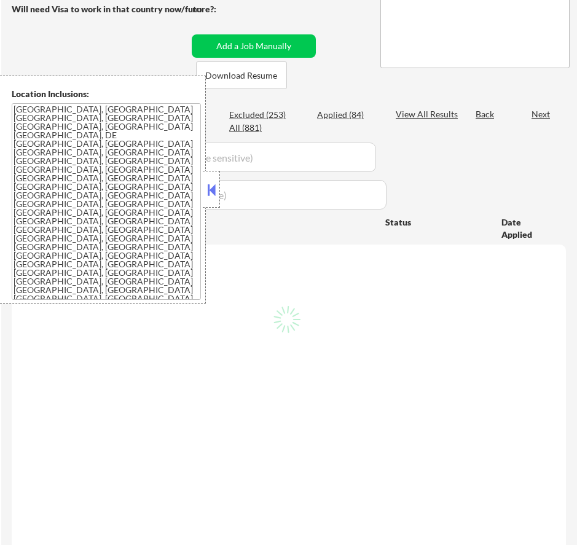
select select ""pending""
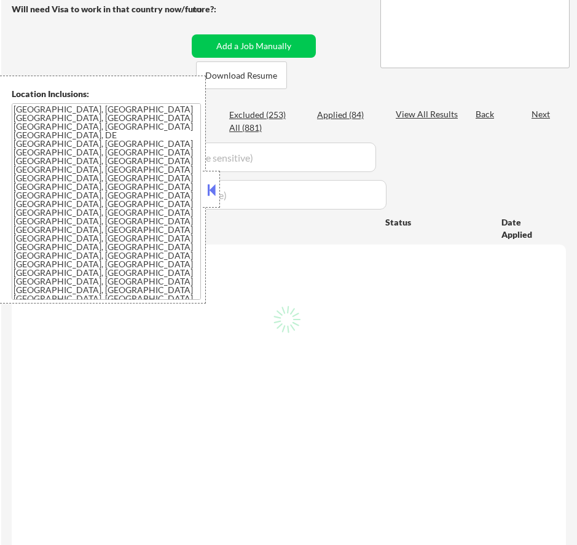
select select ""pending""
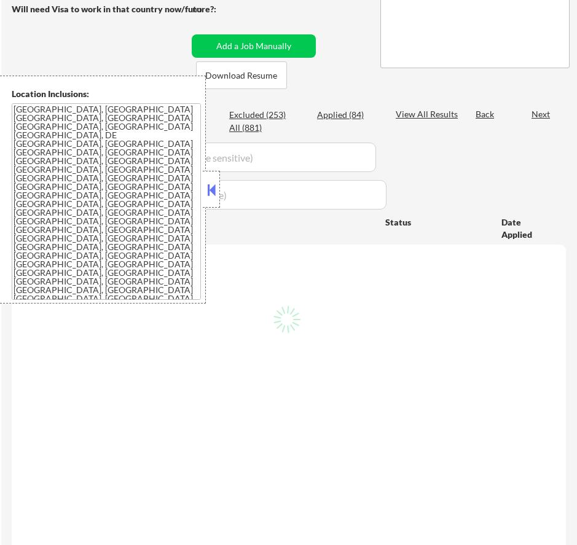
select select ""pending""
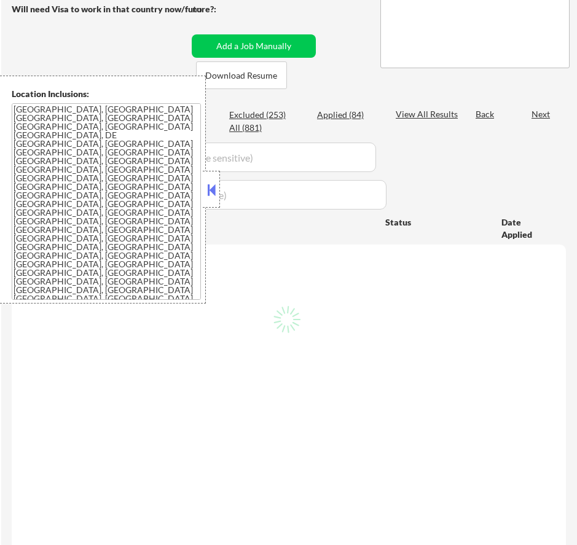
select select ""pending""
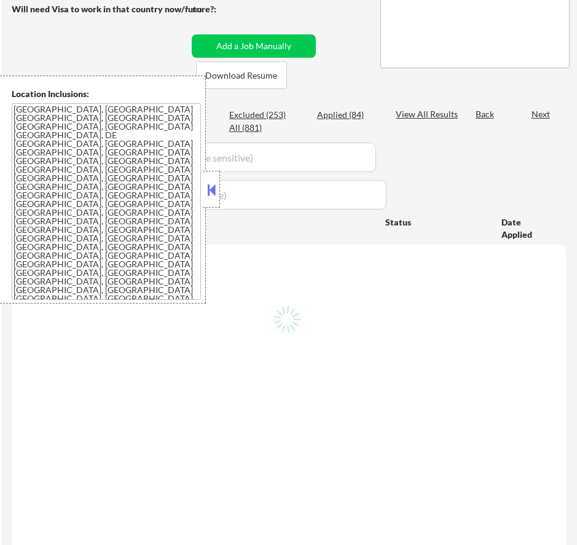
select select ""pending""
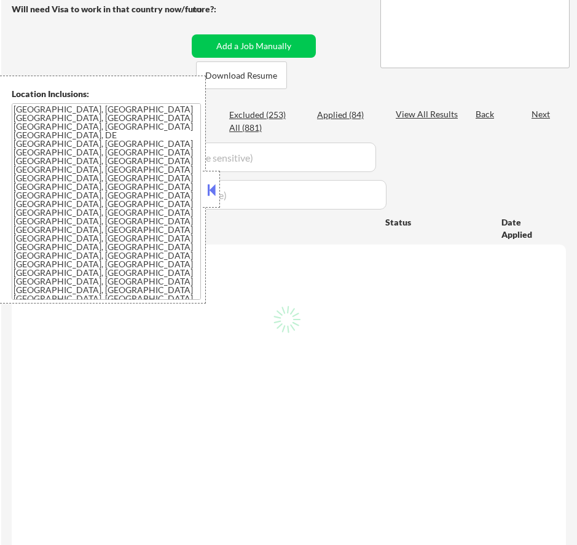
select select ""pending""
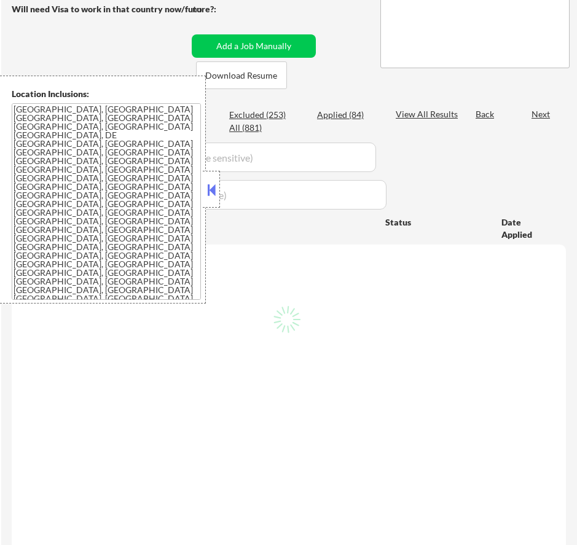
select select ""pending""
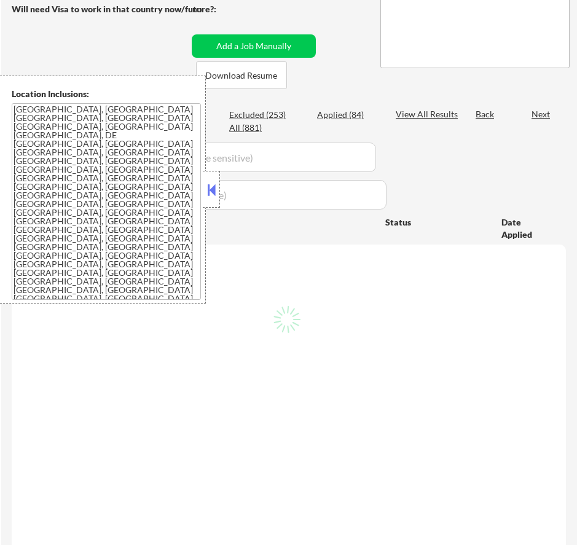
select select ""pending""
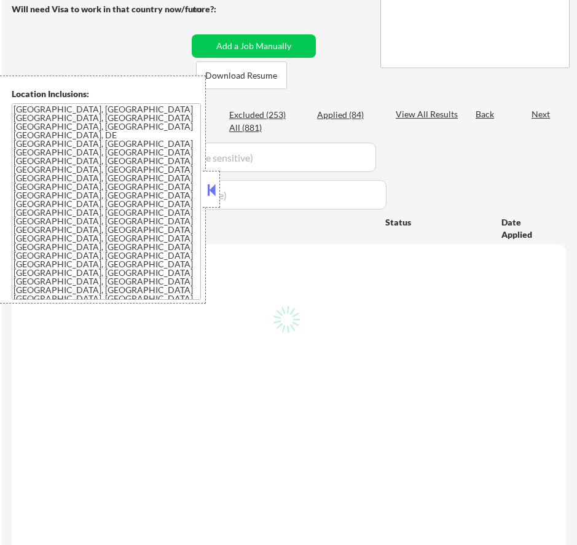
select select ""pending""
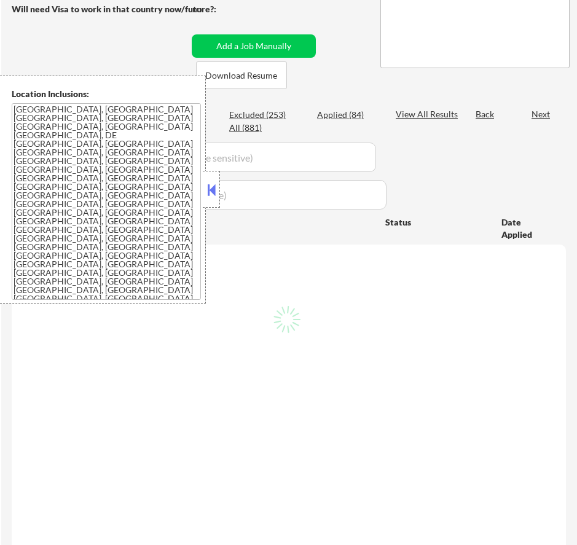
select select ""pending""
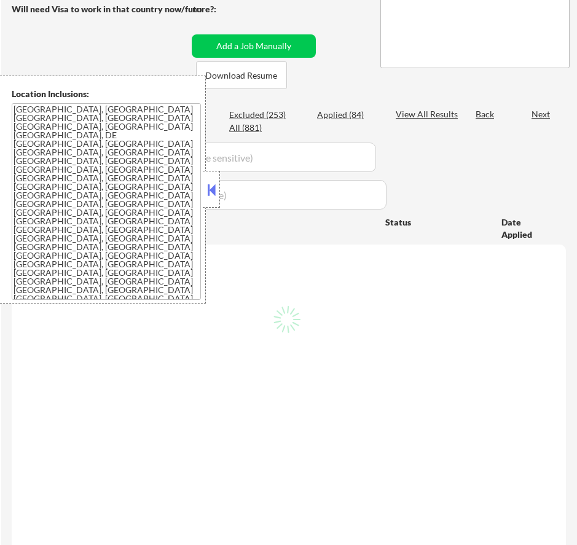
select select ""pending""
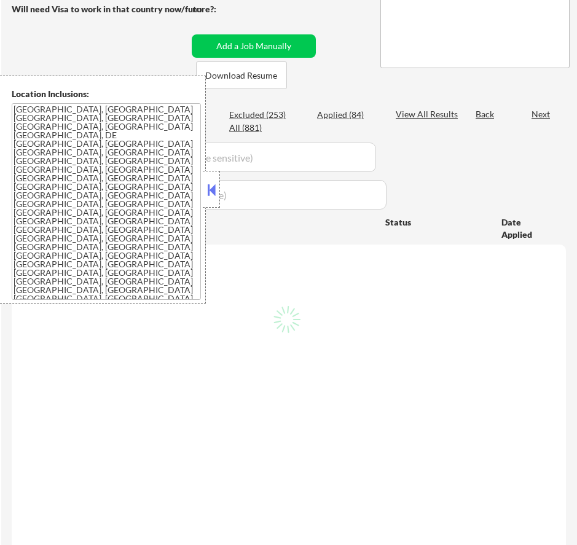
select select ""pending""
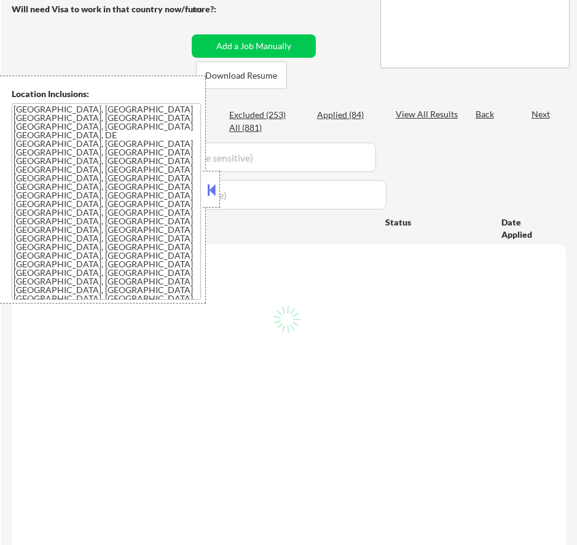
select select ""pending""
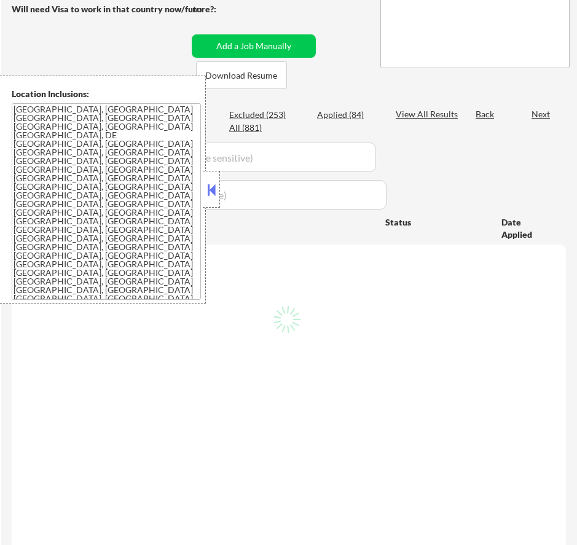
select select ""pending""
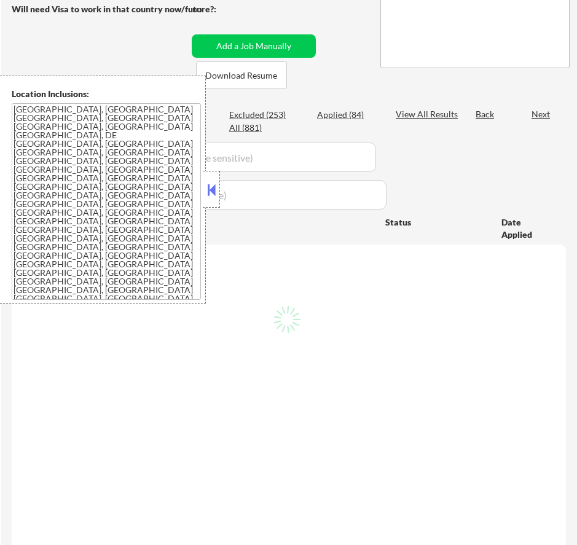
select select ""pending""
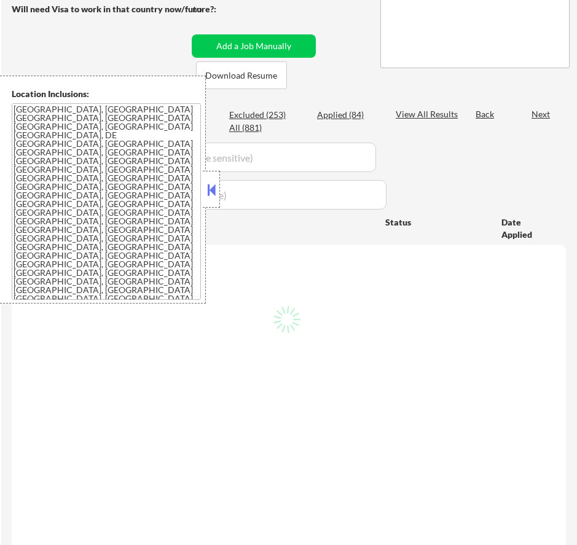
select select ""pending""
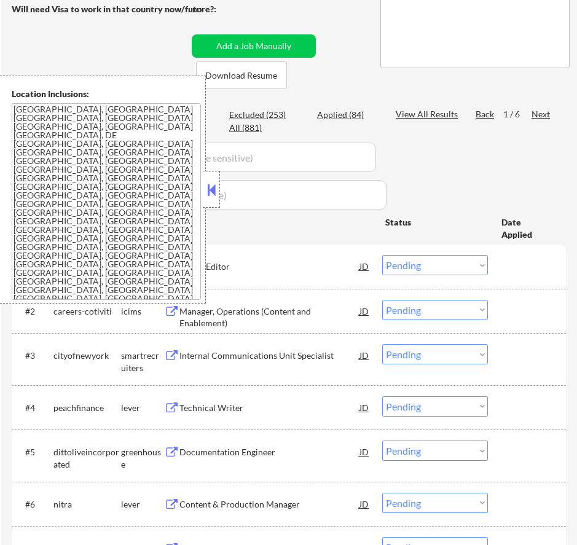
click at [214, 190] on button at bounding box center [212, 190] width 14 height 18
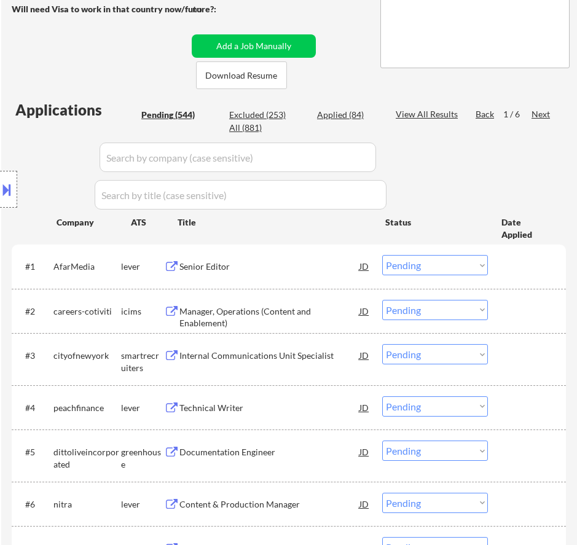
click at [327, 270] on div "Senior Editor" at bounding box center [270, 267] width 180 height 12
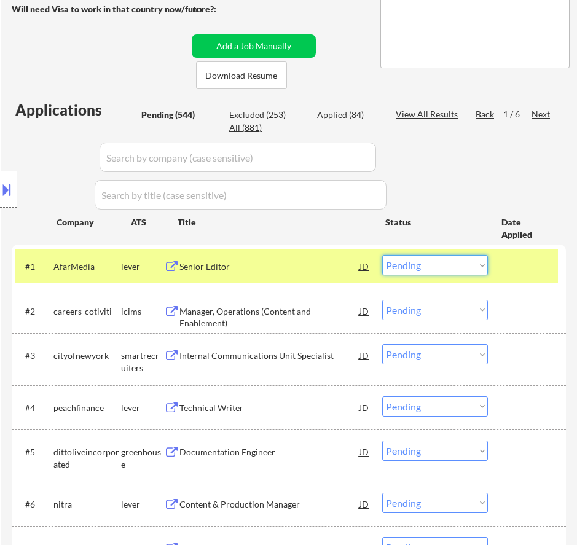
click at [425, 267] on select "Choose an option... Pending Applied Excluded (Questions) Excluded (Expired) Exc…" at bounding box center [435, 265] width 106 height 20
click at [382, 255] on select "Choose an option... Pending Applied Excluded (Questions) Excluded (Expired) Exc…" at bounding box center [435, 265] width 106 height 20
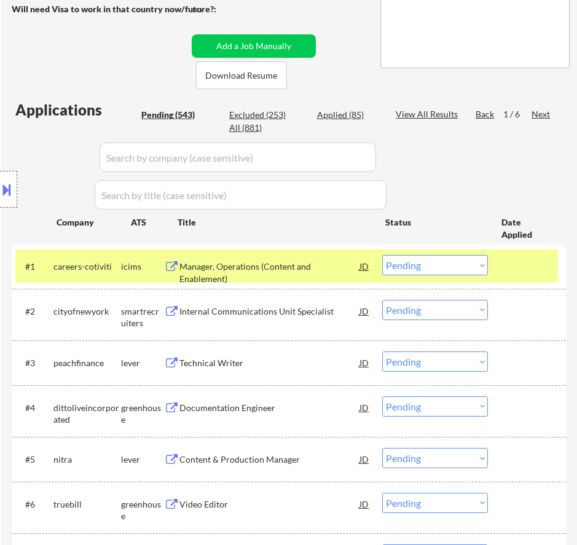
click at [288, 272] on div "Manager, Operations (Content and Enablement)" at bounding box center [270, 273] width 180 height 24
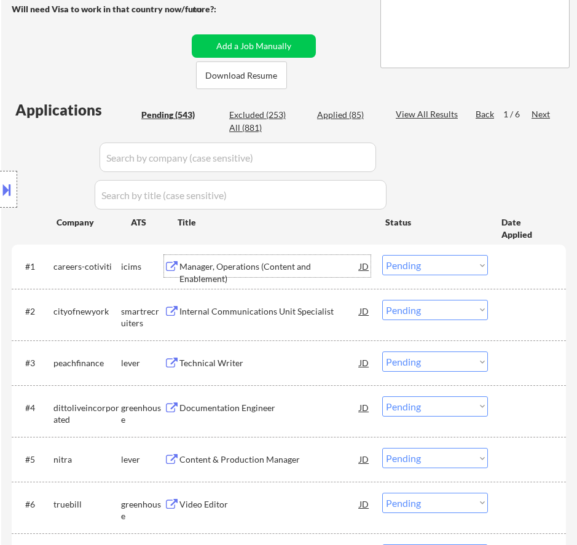
click at [465, 264] on select "Choose an option... Pending Applied Excluded (Questions) Excluded (Expired) Exc…" at bounding box center [435, 265] width 106 height 20
click at [382, 255] on select "Choose an option... Pending Applied Excluded (Questions) Excluded (Expired) Exc…" at bounding box center [435, 265] width 106 height 20
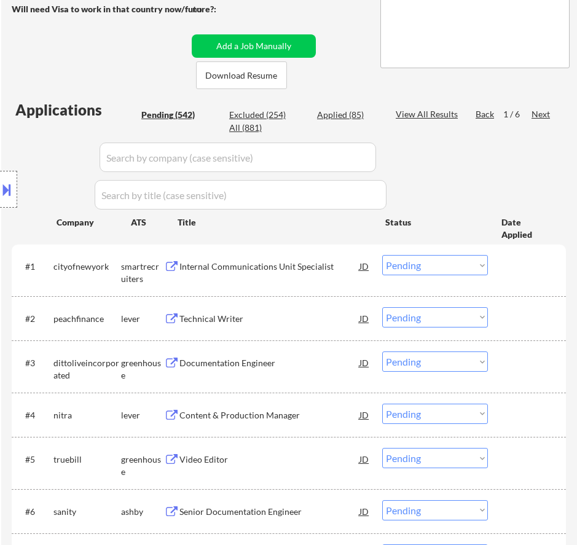
click at [330, 269] on div "Internal Communications Unit Specialist" at bounding box center [270, 267] width 180 height 12
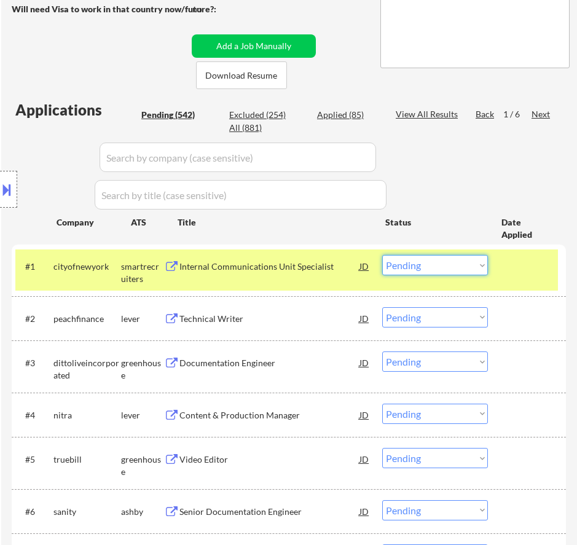
click at [429, 268] on select "Choose an option... Pending Applied Excluded (Questions) Excluded (Expired) Exc…" at bounding box center [435, 265] width 106 height 20
click at [382, 255] on select "Choose an option... Pending Applied Excluded (Questions) Excluded (Expired) Exc…" at bounding box center [435, 265] width 106 height 20
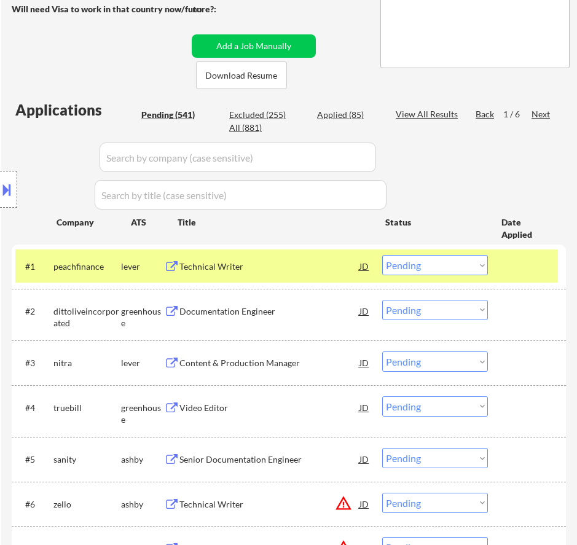
click at [317, 265] on div "Technical Writer" at bounding box center [270, 267] width 180 height 12
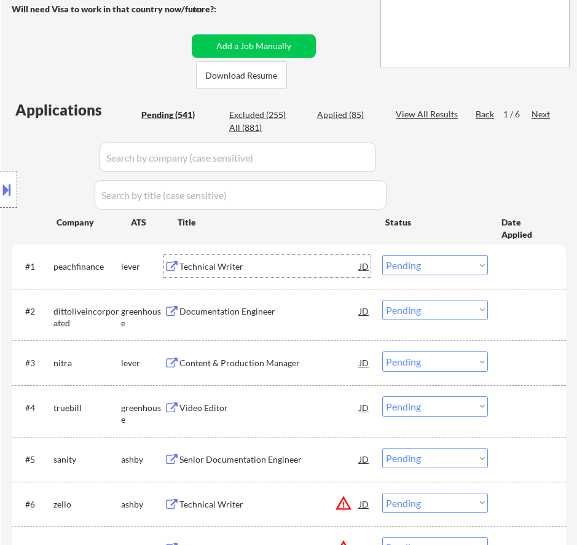
click at [467, 264] on select "Choose an option... Pending Applied Excluded (Questions) Excluded (Expired) Exc…" at bounding box center [435, 265] width 106 height 20
click at [382, 255] on select "Choose an option... Pending Applied Excluded (Questions) Excluded (Expired) Exc…" at bounding box center [435, 265] width 106 height 20
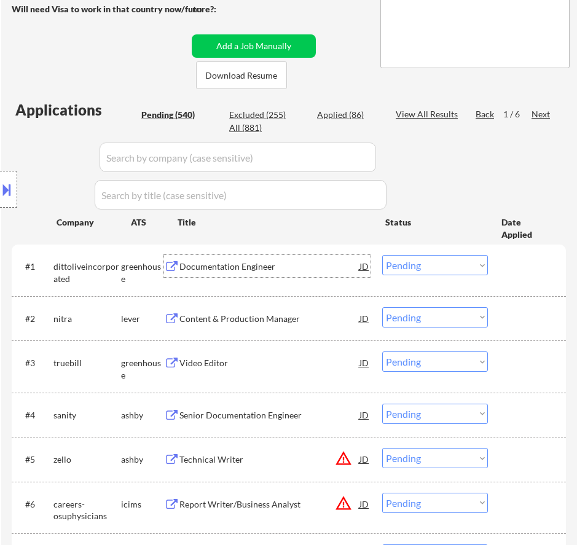
click at [338, 271] on div "Documentation Engineer" at bounding box center [270, 267] width 180 height 12
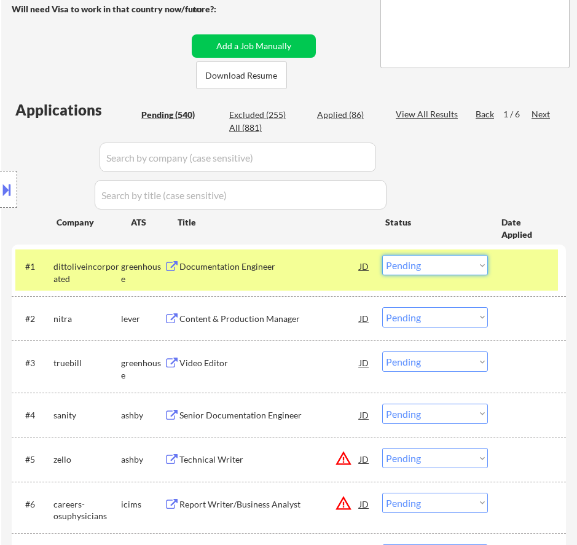
click at [437, 263] on select "Choose an option... Pending Applied Excluded (Questions) Excluded (Expired) Exc…" at bounding box center [435, 265] width 106 height 20
click at [382, 255] on select "Choose an option... Pending Applied Excluded (Questions) Excluded (Expired) Exc…" at bounding box center [435, 265] width 106 height 20
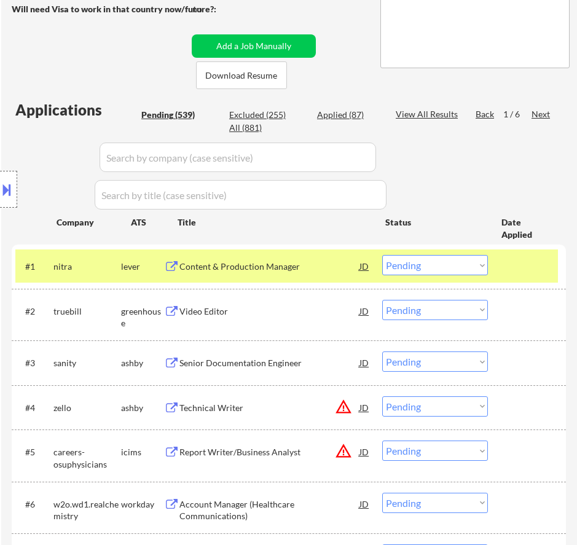
click at [317, 266] on div "Content & Production Manager" at bounding box center [270, 267] width 180 height 12
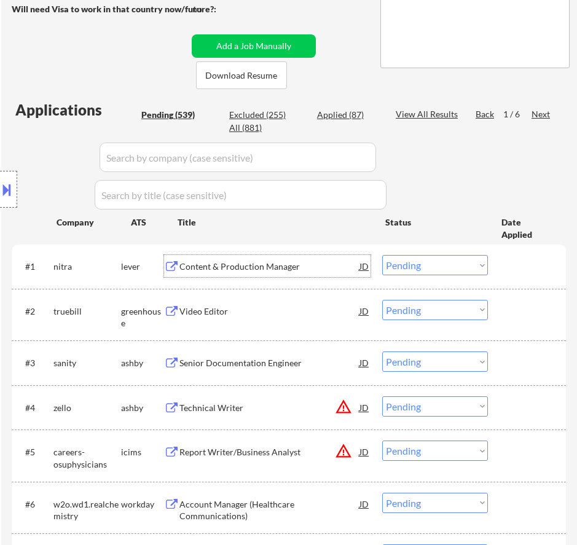
click at [413, 268] on select "Choose an option... Pending Applied Excluded (Questions) Excluded (Expired) Exc…" at bounding box center [435, 265] width 106 height 20
click at [382, 255] on select "Choose an option... Pending Applied Excluded (Questions) Excluded (Expired) Exc…" at bounding box center [435, 265] width 106 height 20
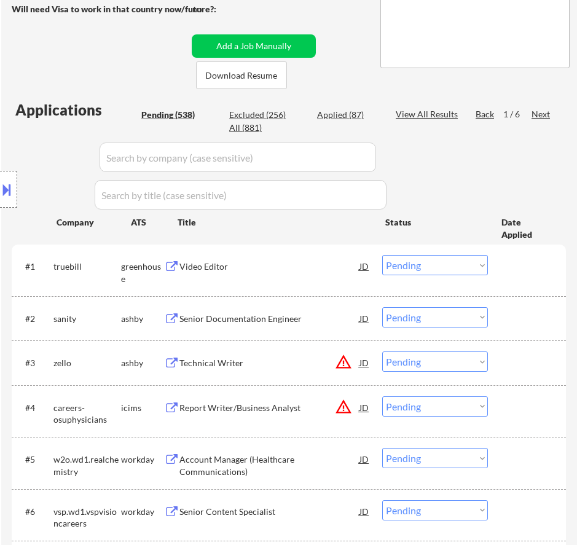
click at [282, 269] on div "Video Editor" at bounding box center [270, 267] width 180 height 12
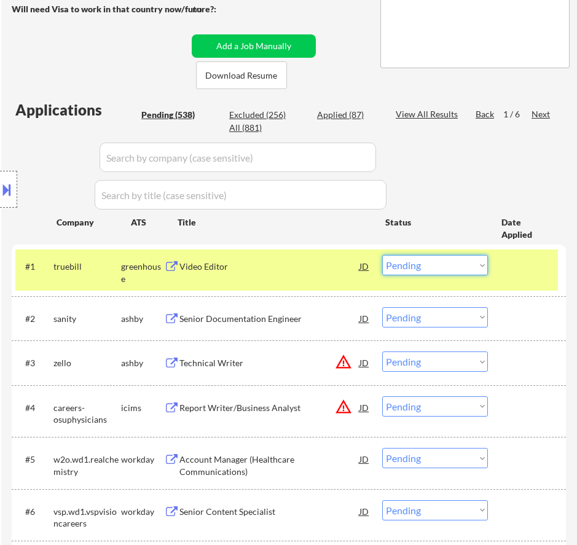
click at [451, 263] on select "Choose an option... Pending Applied Excluded (Questions) Excluded (Expired) Exc…" at bounding box center [435, 265] width 106 height 20
click at [382, 255] on select "Choose an option... Pending Applied Excluded (Questions) Excluded (Expired) Exc…" at bounding box center [435, 265] width 106 height 20
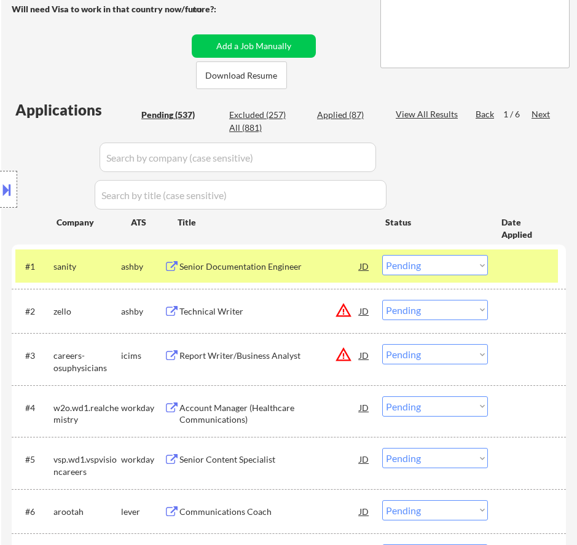
click at [329, 266] on div "Senior Documentation Engineer" at bounding box center [270, 267] width 180 height 12
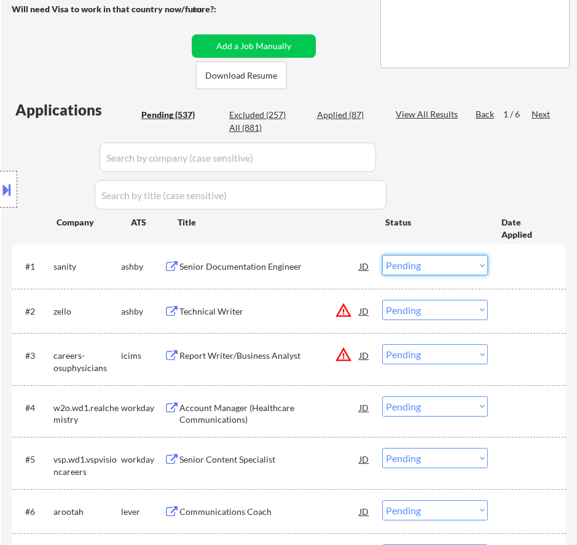
click at [424, 264] on select "Choose an option... Pending Applied Excluded (Questions) Excluded (Expired) Exc…" at bounding box center [435, 265] width 106 height 20
click at [382, 255] on select "Choose an option... Pending Applied Excluded (Questions) Excluded (Expired) Exc…" at bounding box center [435, 265] width 106 height 20
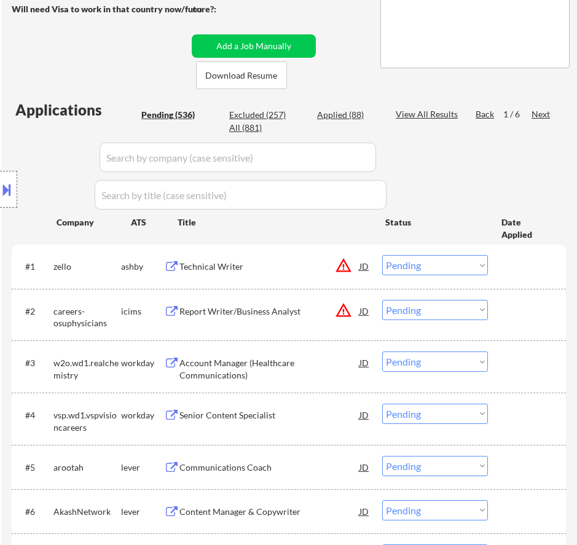
click at [250, 266] on div "Technical Writer" at bounding box center [270, 267] width 180 height 12
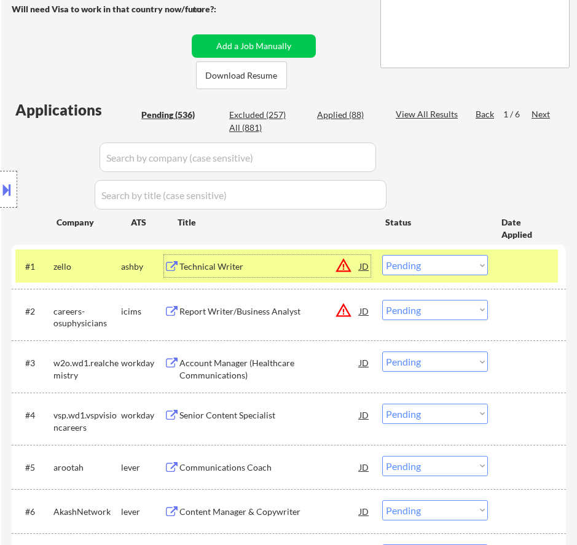
click at [425, 263] on select "Choose an option... Pending Applied Excluded (Questions) Excluded (Expired) Exc…" at bounding box center [435, 265] width 106 height 20
click at [382, 255] on select "Choose an option... Pending Applied Excluded (Questions) Excluded (Expired) Exc…" at bounding box center [435, 265] width 106 height 20
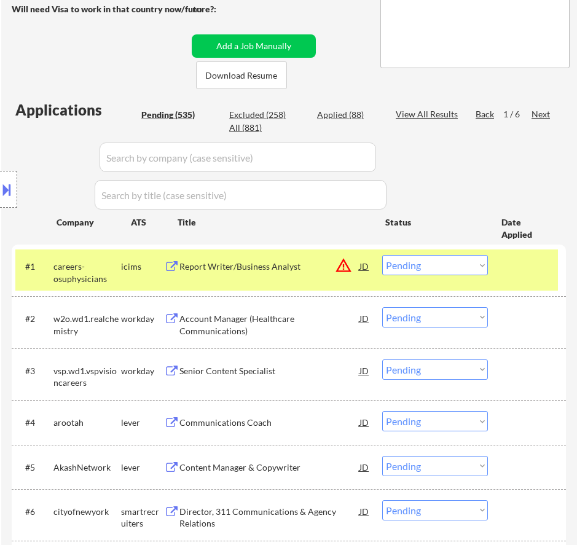
click at [328, 271] on div "Report Writer/Business Analyst" at bounding box center [270, 267] width 180 height 12
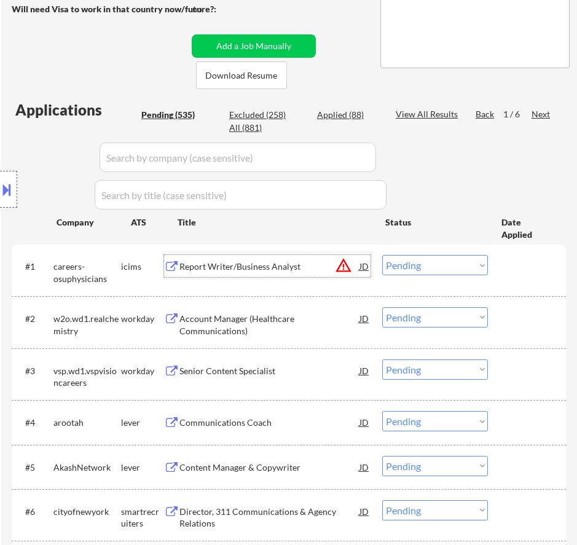
click at [427, 263] on select "Choose an option... Pending Applied Excluded (Questions) Excluded (Expired) Exc…" at bounding box center [435, 265] width 106 height 20
click at [382, 255] on select "Choose an option... Pending Applied Excluded (Questions) Excluded (Expired) Exc…" at bounding box center [435, 265] width 106 height 20
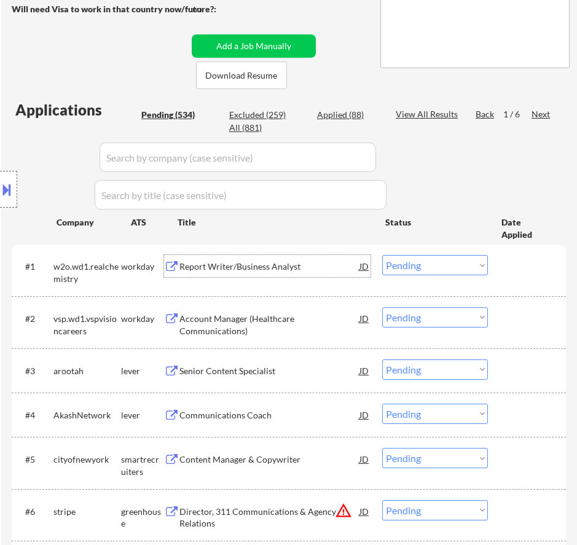
click at [314, 261] on div "Report Writer/Business Analyst" at bounding box center [270, 267] width 180 height 12
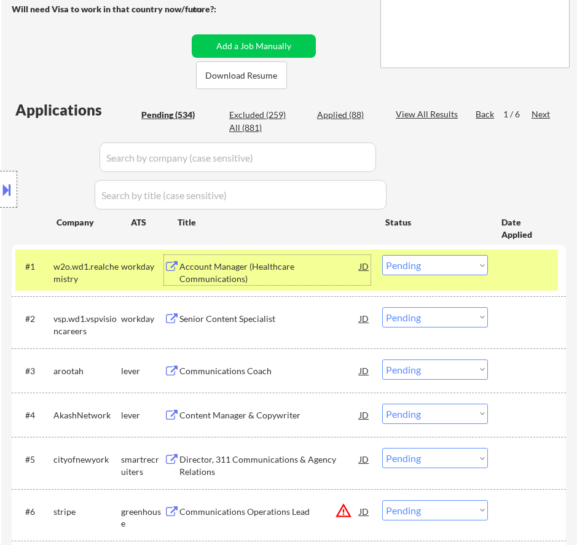
click at [436, 265] on select "Choose an option... Pending Applied Excluded (Questions) Excluded (Expired) Exc…" at bounding box center [435, 265] width 106 height 20
click at [382, 255] on select "Choose an option... Pending Applied Excluded (Questions) Excluded (Expired) Exc…" at bounding box center [435, 265] width 106 height 20
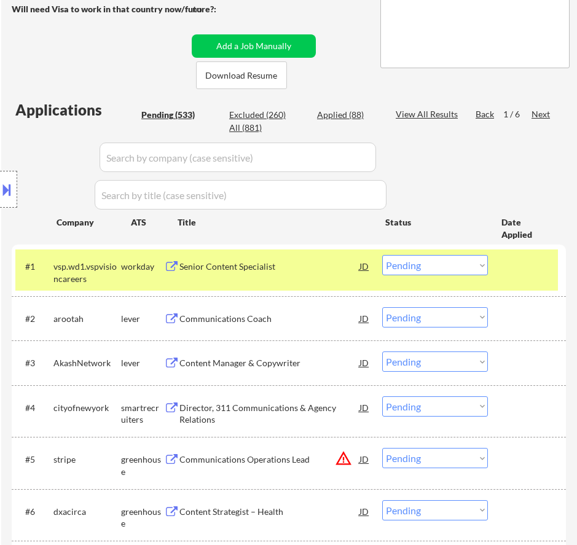
scroll to position [178, 0]
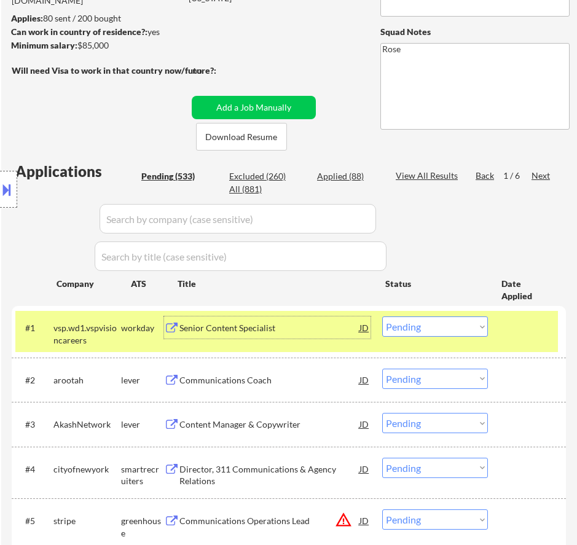
click at [287, 330] on div "Senior Content Specialist" at bounding box center [270, 328] width 180 height 12
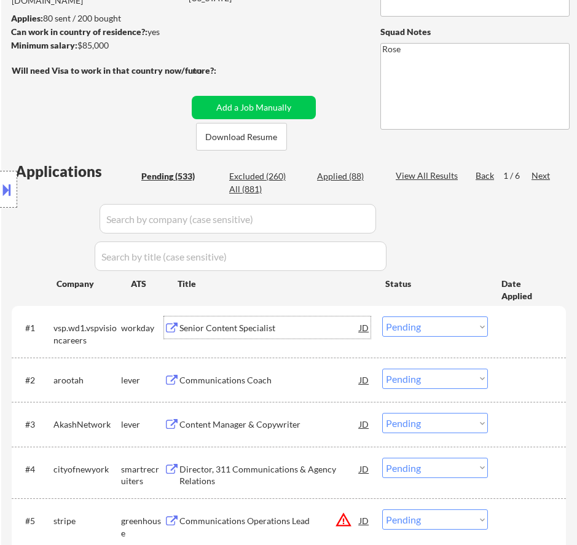
click at [445, 328] on select "Choose an option... Pending Applied Excluded (Questions) Excluded (Expired) Exc…" at bounding box center [435, 327] width 106 height 20
click at [382, 317] on select "Choose an option... Pending Applied Excluded (Questions) Excluded (Expired) Exc…" at bounding box center [435, 327] width 106 height 20
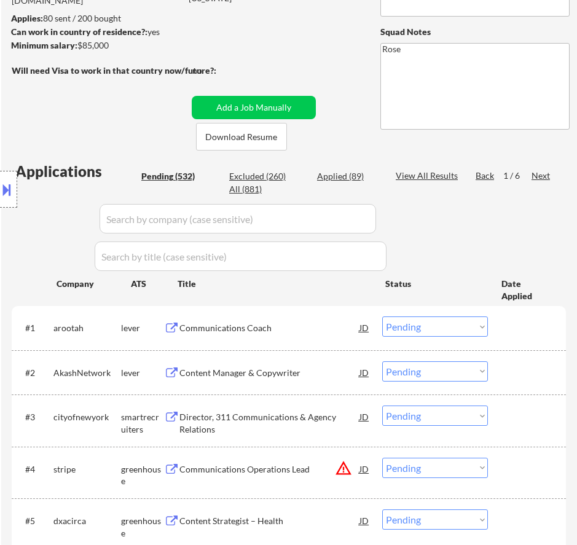
click at [295, 330] on div "Communications Coach" at bounding box center [270, 328] width 180 height 12
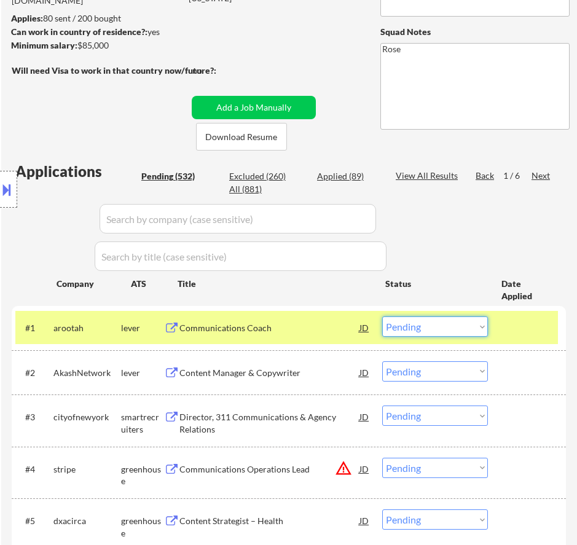
click at [456, 326] on select "Choose an option... Pending Applied Excluded (Questions) Excluded (Expired) Exc…" at bounding box center [435, 327] width 106 height 20
select select ""excluded__bad_match_""
click at [382, 317] on select "Choose an option... Pending Applied Excluded (Questions) Excluded (Expired) Exc…" at bounding box center [435, 327] width 106 height 20
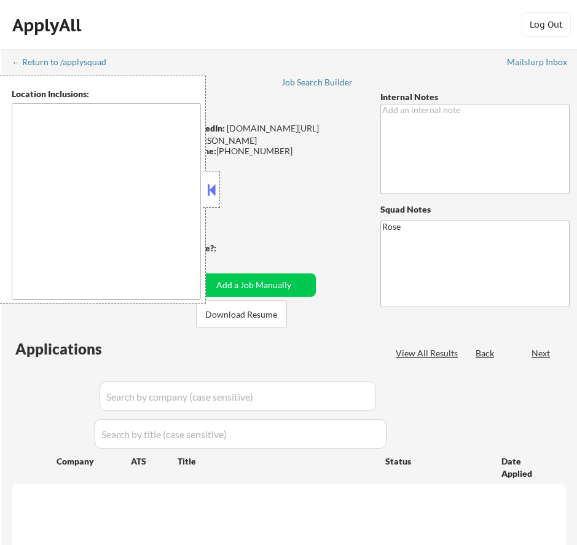
scroll to position [178, 0]
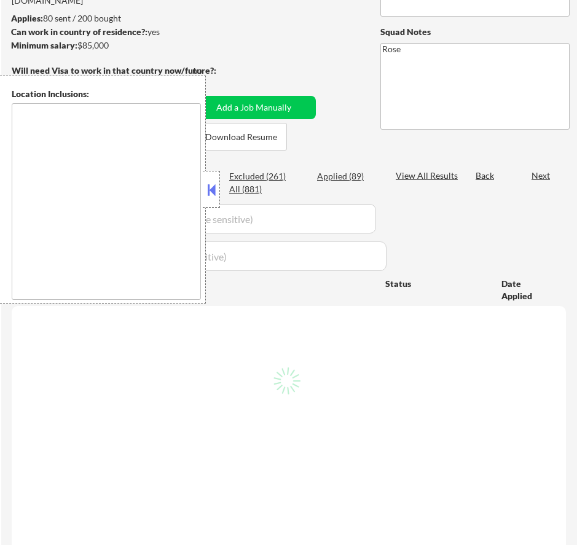
type textarea "[GEOGRAPHIC_DATA], [GEOGRAPHIC_DATA] [GEOGRAPHIC_DATA], [GEOGRAPHIC_DATA] [GEOG…"
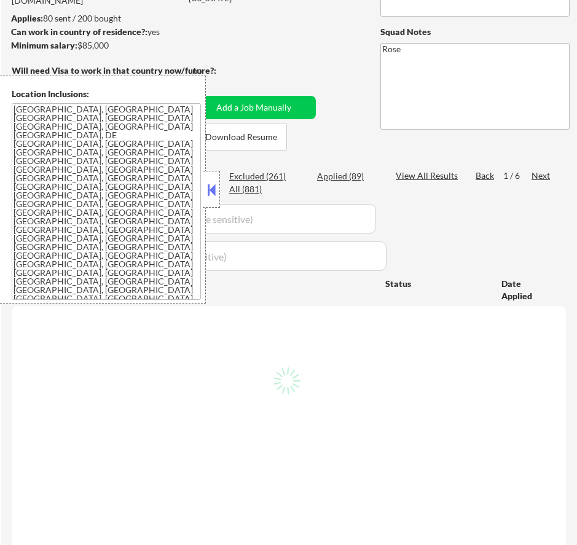
select select ""pending""
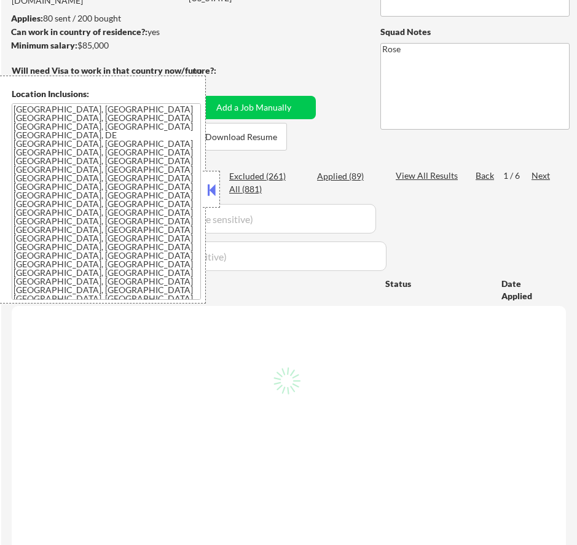
select select ""pending""
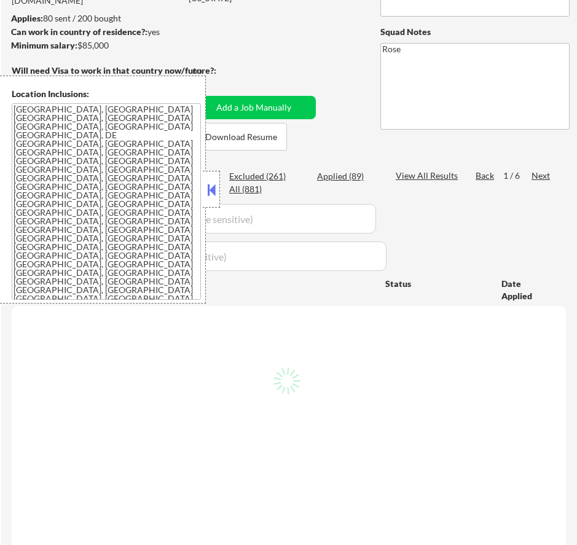
select select ""pending""
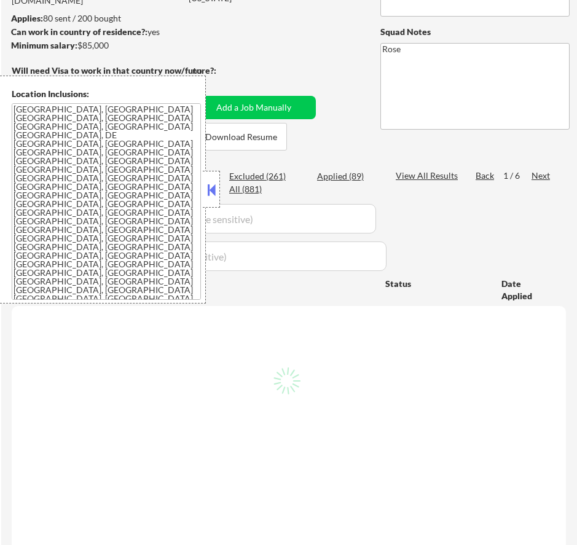
select select ""pending""
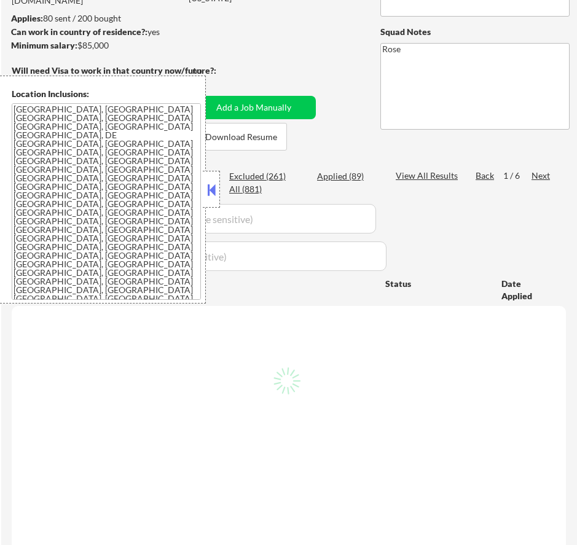
select select ""pending""
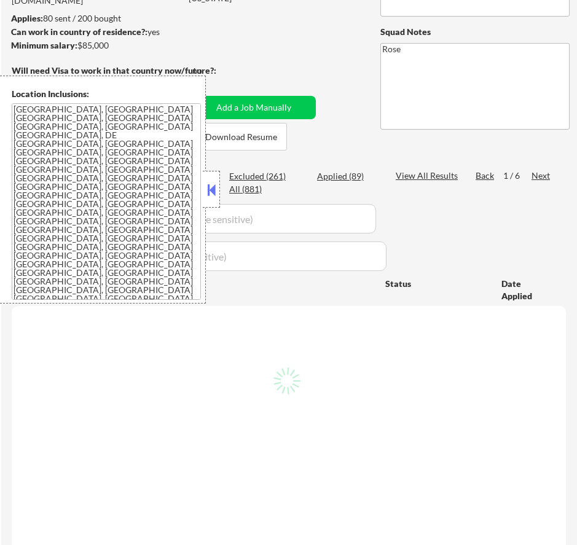
select select ""pending""
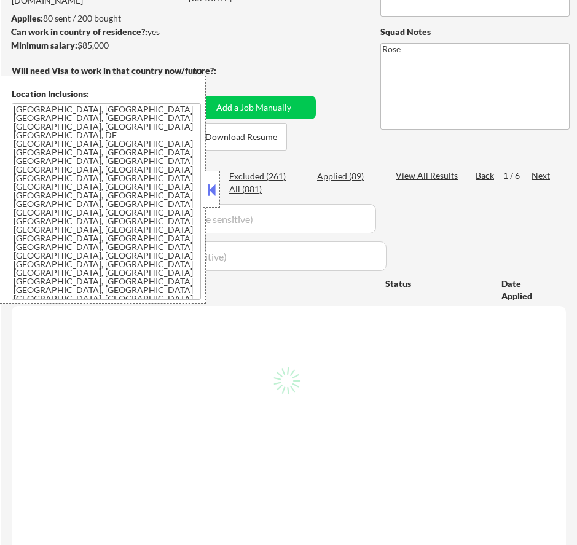
select select ""pending""
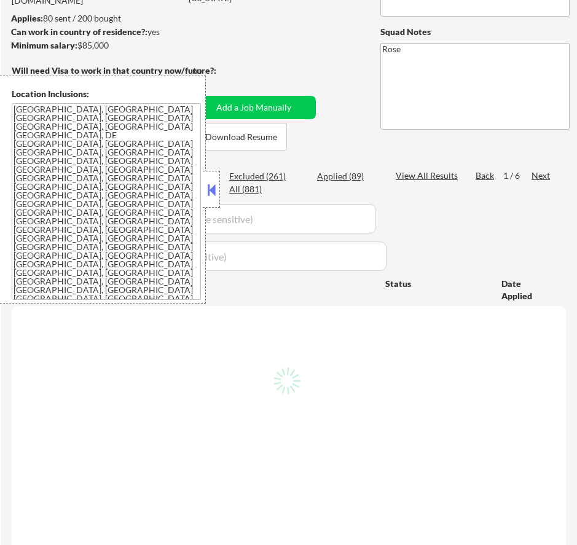
select select ""pending""
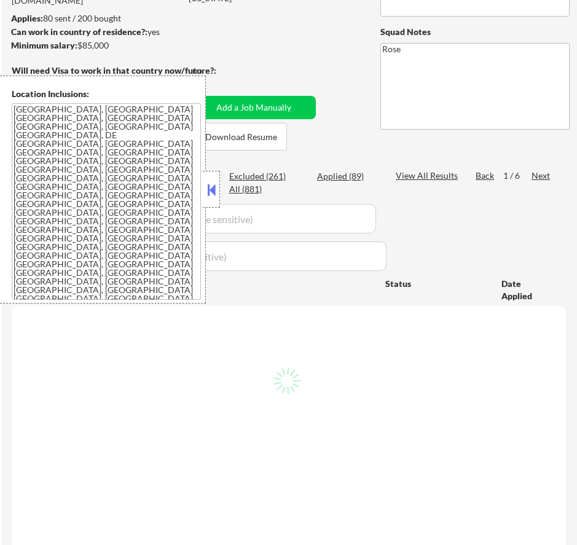
select select ""pending""
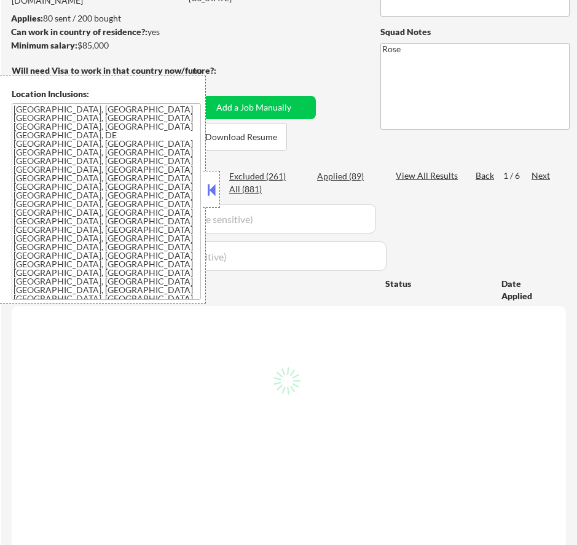
select select ""pending""
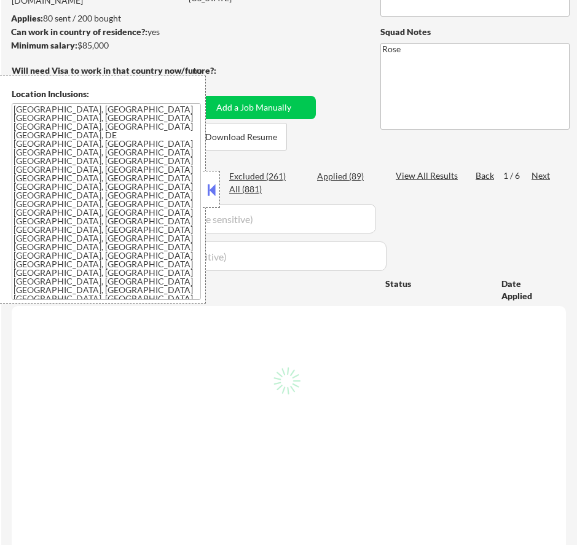
select select ""pending""
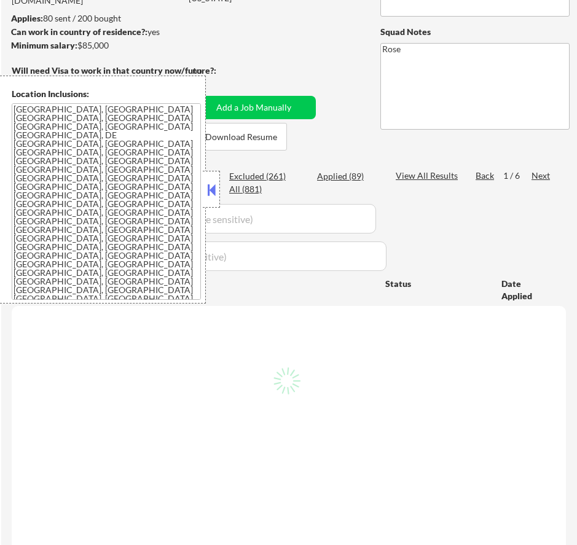
select select ""pending""
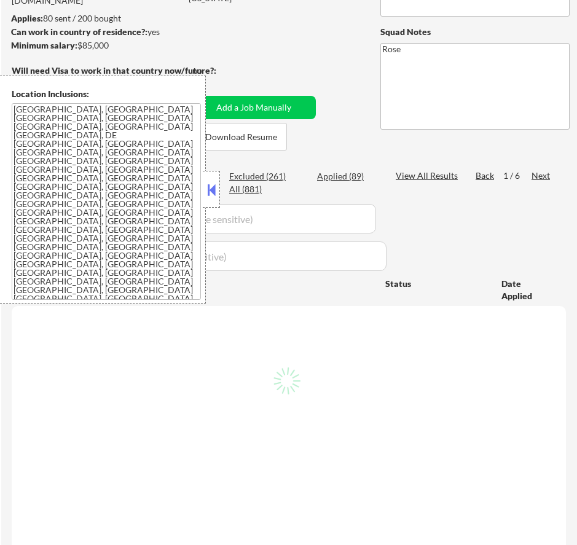
select select ""pending""
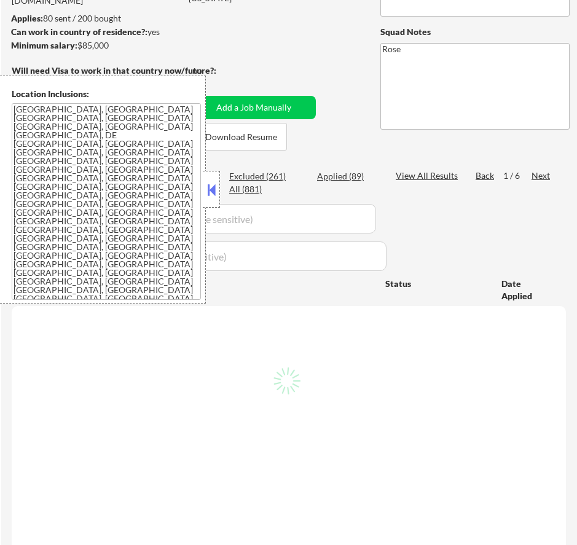
select select ""pending""
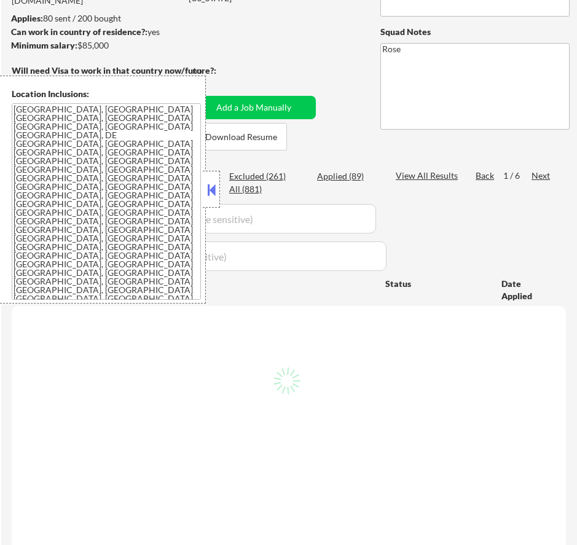
select select ""pending""
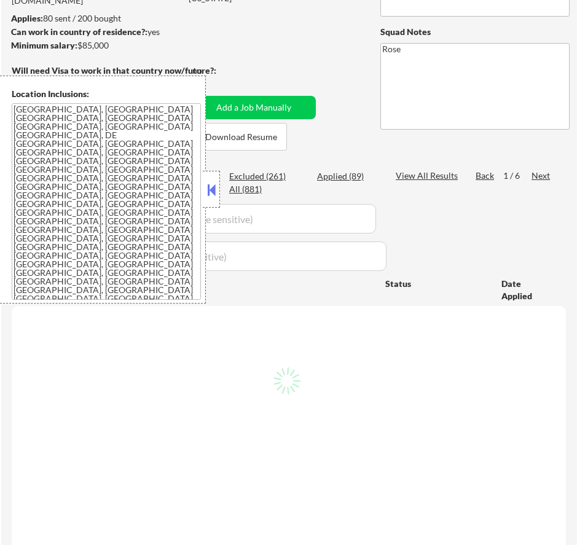
select select ""pending""
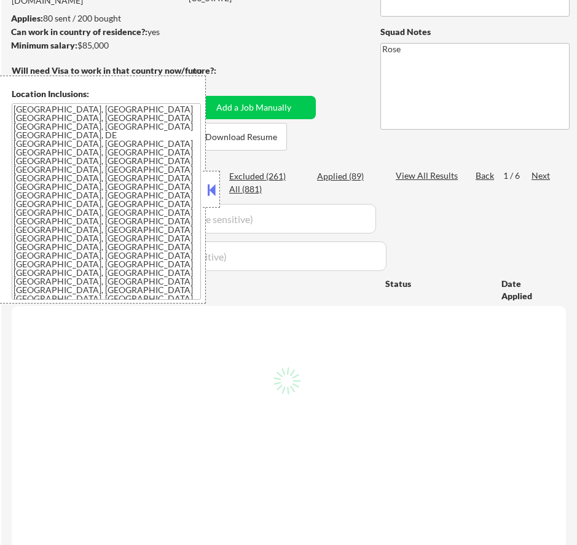
select select ""pending""
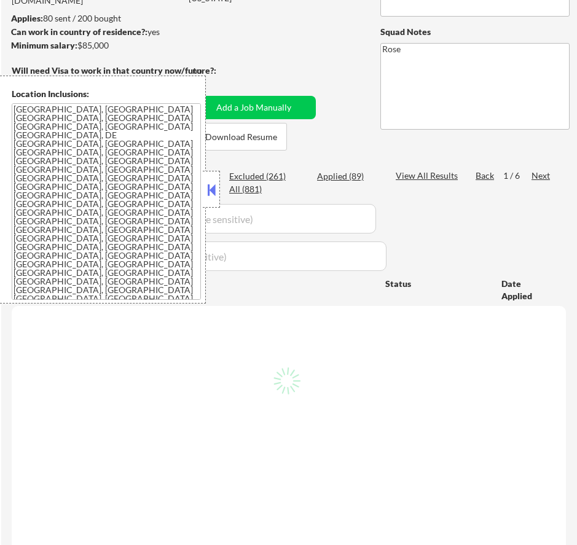
select select ""pending""
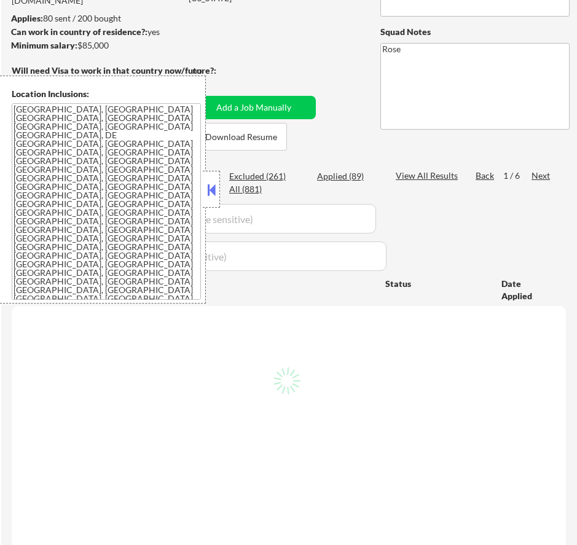
select select ""pending""
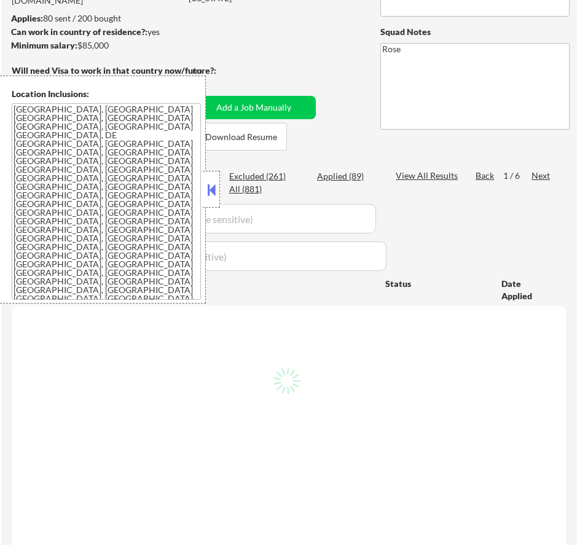
select select ""pending""
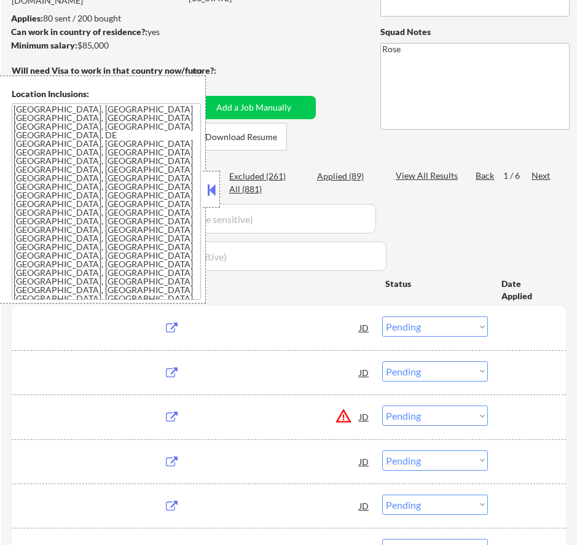
click at [213, 190] on button at bounding box center [212, 190] width 14 height 18
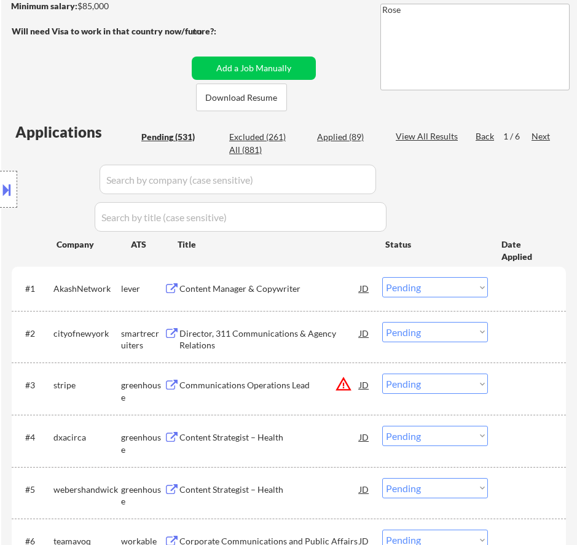
scroll to position [239, 0]
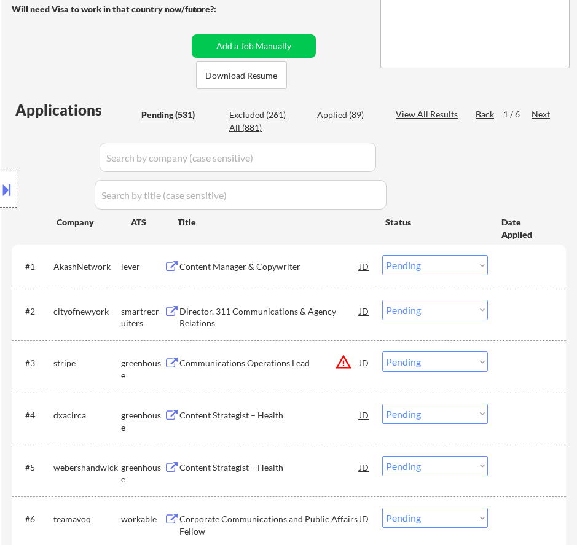
click at [329, 276] on div "Content Manager & Copywriter" at bounding box center [270, 266] width 180 height 22
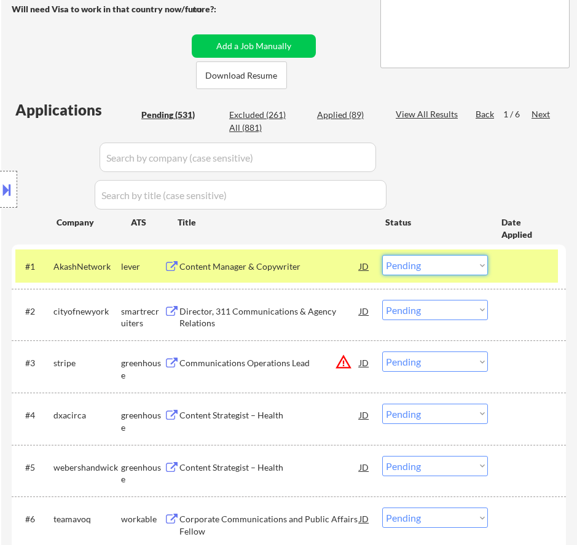
click at [475, 264] on select "Choose an option... Pending Applied Excluded (Questions) Excluded (Expired) Exc…" at bounding box center [435, 265] width 106 height 20
click at [382, 255] on select "Choose an option... Pending Applied Excluded (Questions) Excluded (Expired) Exc…" at bounding box center [435, 265] width 106 height 20
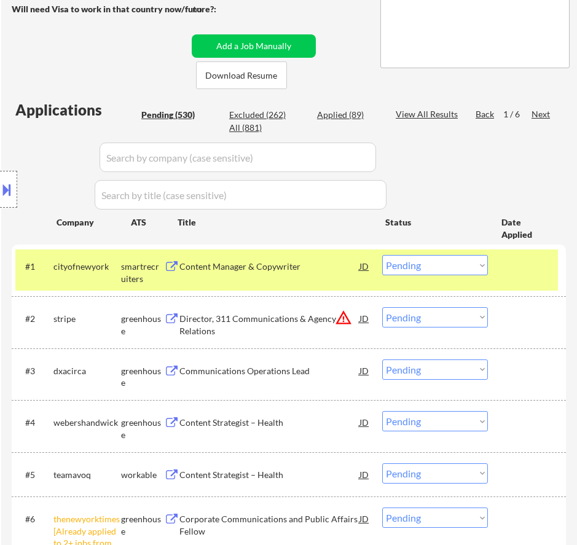
click at [317, 277] on div "Content Manager & Copywriter" at bounding box center [270, 266] width 180 height 22
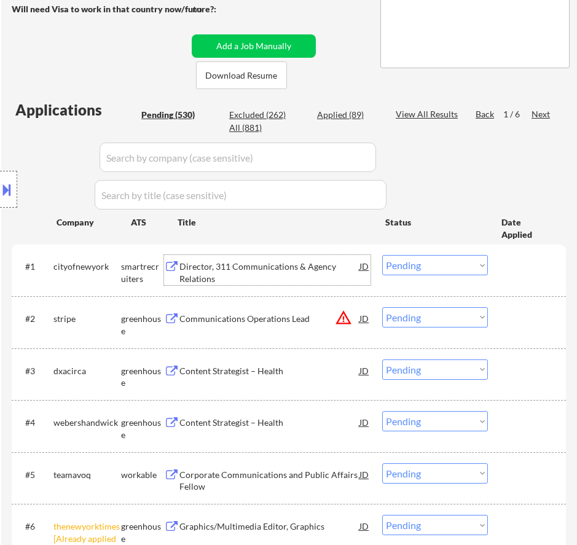
click at [443, 263] on select "Choose an option... Pending Applied Excluded (Questions) Excluded (Expired) Exc…" at bounding box center [435, 265] width 106 height 20
click at [382, 255] on select "Choose an option... Pending Applied Excluded (Questions) Excluded (Expired) Exc…" at bounding box center [435, 265] width 106 height 20
select select ""pending""
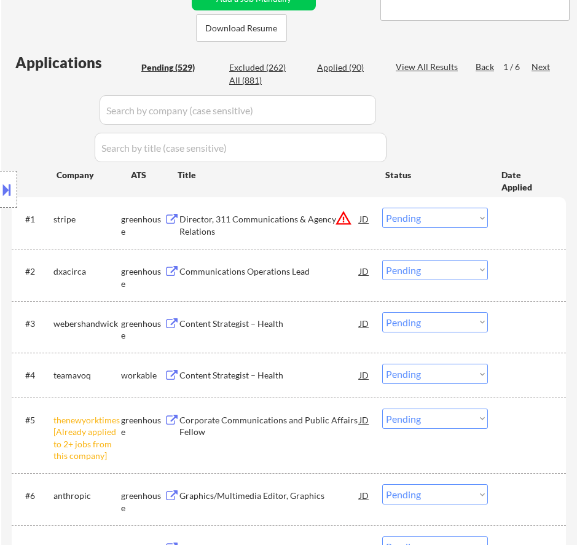
scroll to position [362, 0]
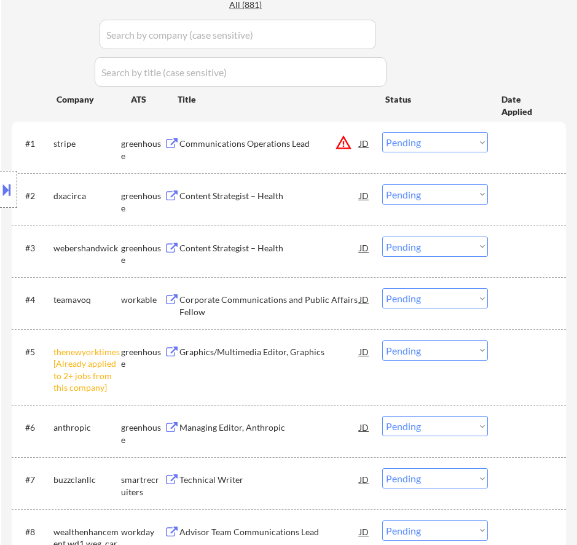
click at [452, 355] on select "Choose an option... Pending Applied Excluded (Questions) Excluded (Expired) Exc…" at bounding box center [435, 351] width 106 height 20
select select ""excluded__other_""
click at [382, 341] on select "Choose an option... Pending Applied Excluded (Questions) Excluded (Expired) Exc…" at bounding box center [435, 351] width 106 height 20
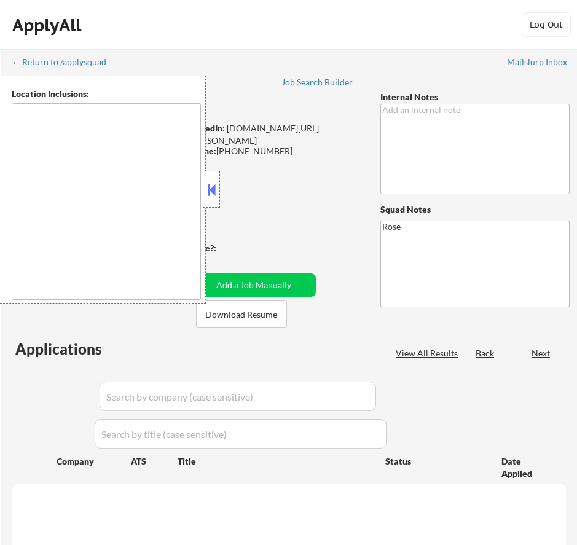
scroll to position [362, 0]
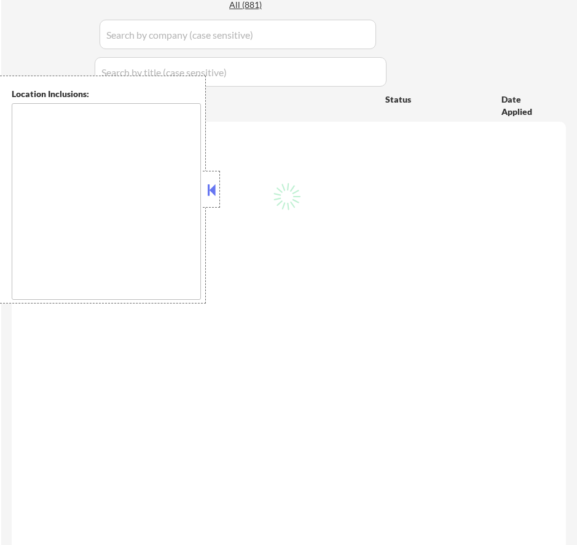
type textarea "[GEOGRAPHIC_DATA], [GEOGRAPHIC_DATA] [GEOGRAPHIC_DATA], [GEOGRAPHIC_DATA] [GEOG…"
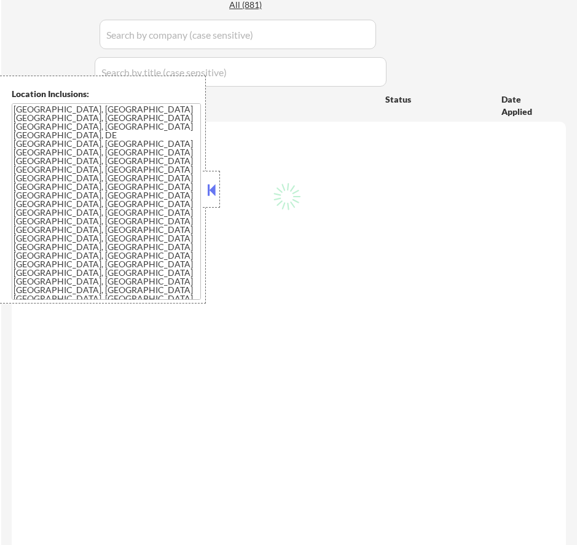
select select ""pending""
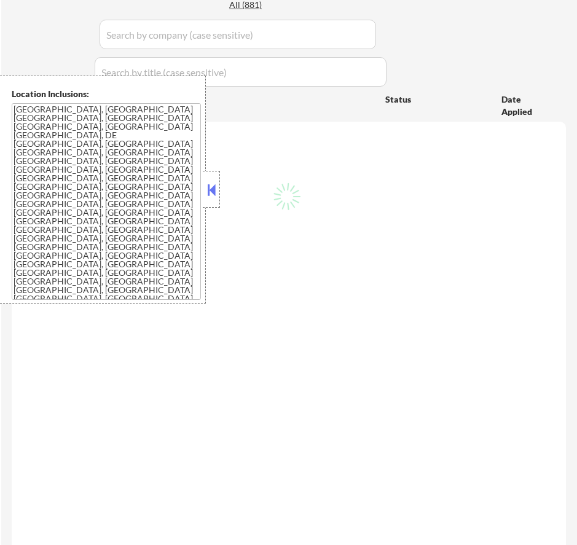
select select ""pending""
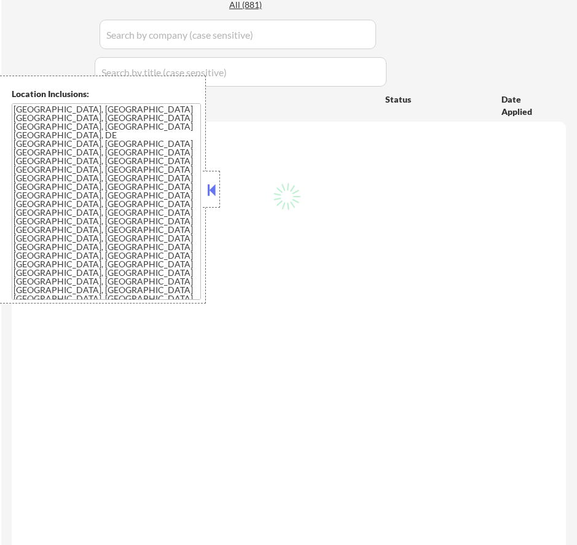
select select ""pending""
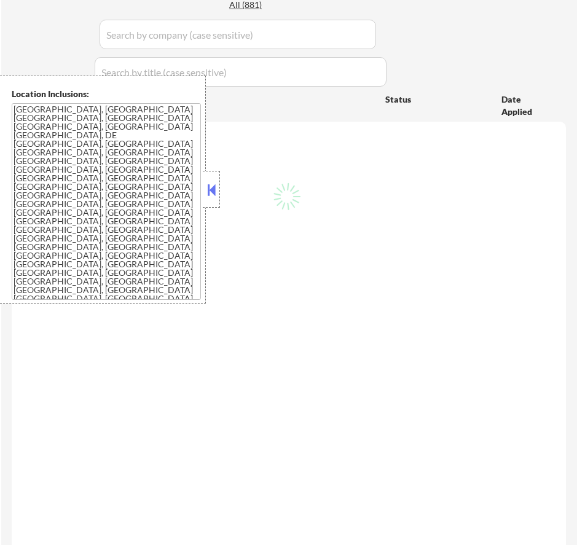
select select ""pending""
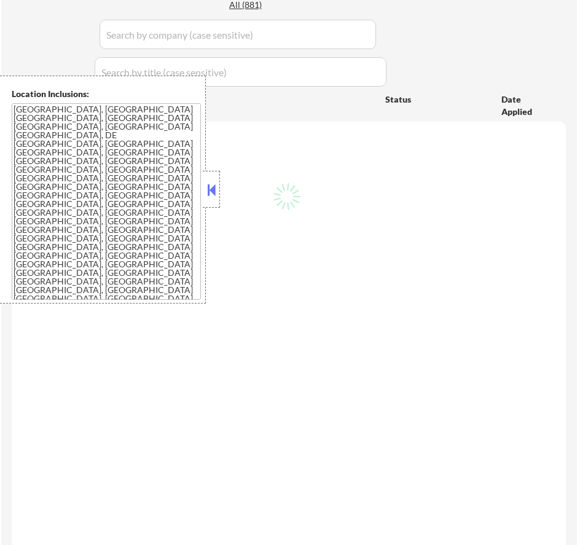
select select ""pending""
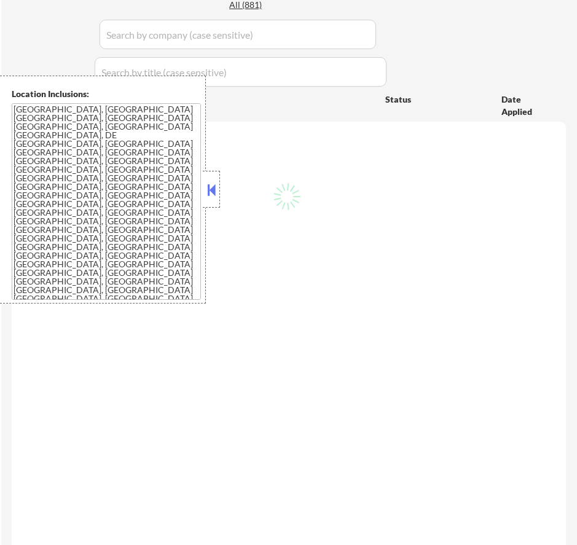
select select ""pending""
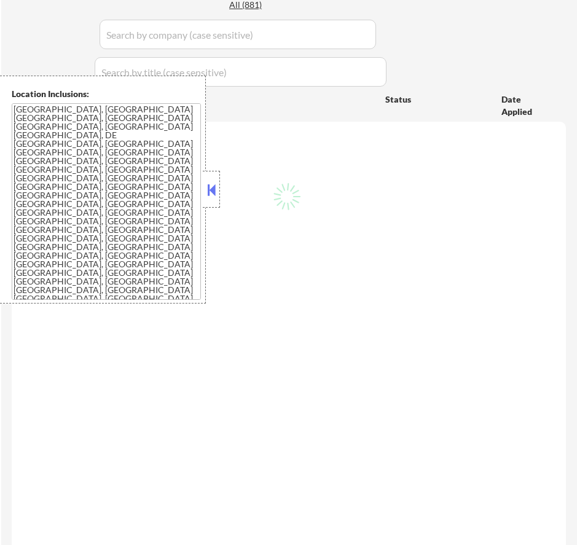
select select ""pending""
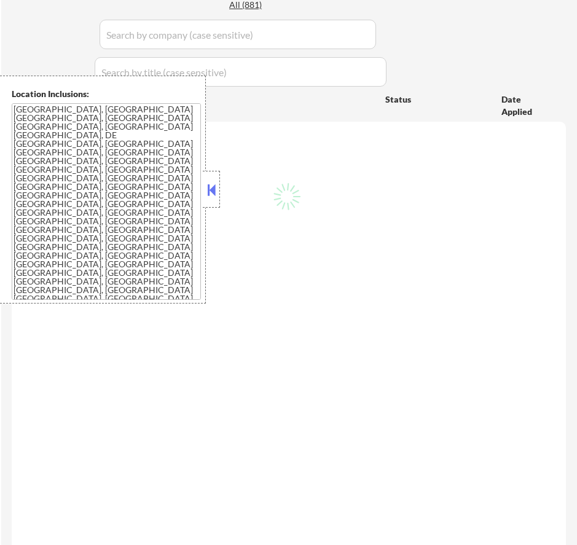
select select ""pending""
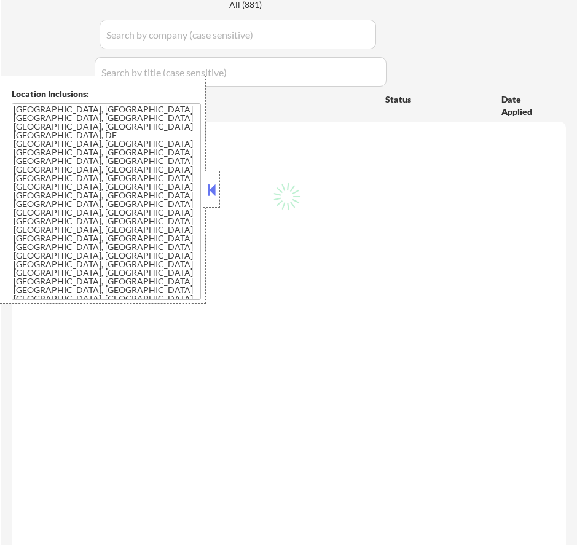
select select ""pending""
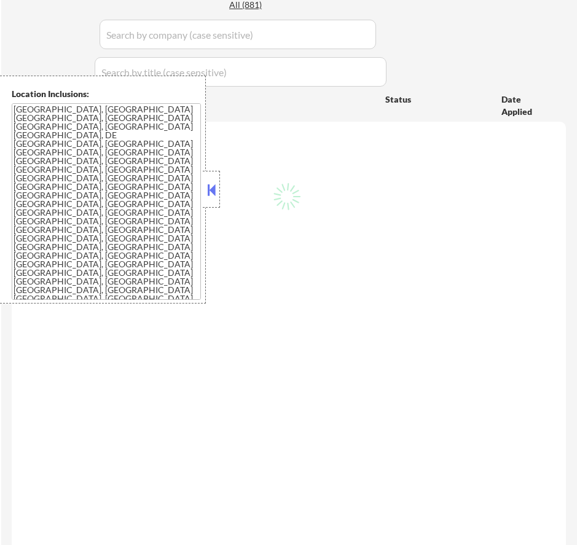
select select ""pending""
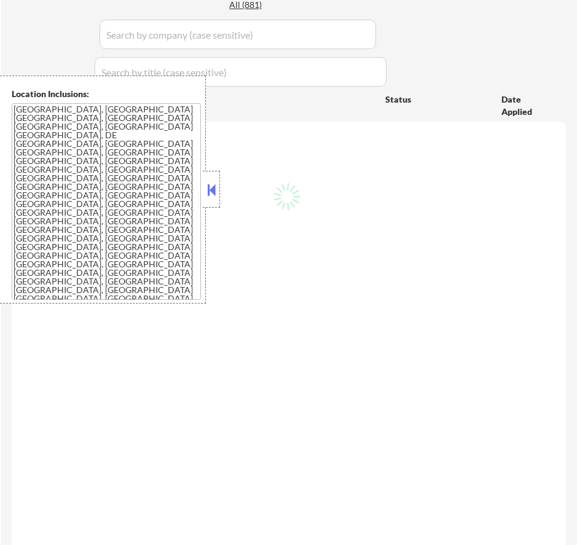
select select ""pending""
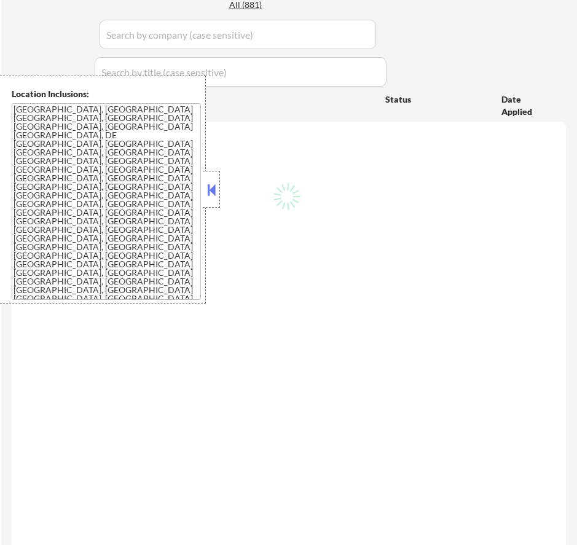
select select ""pending""
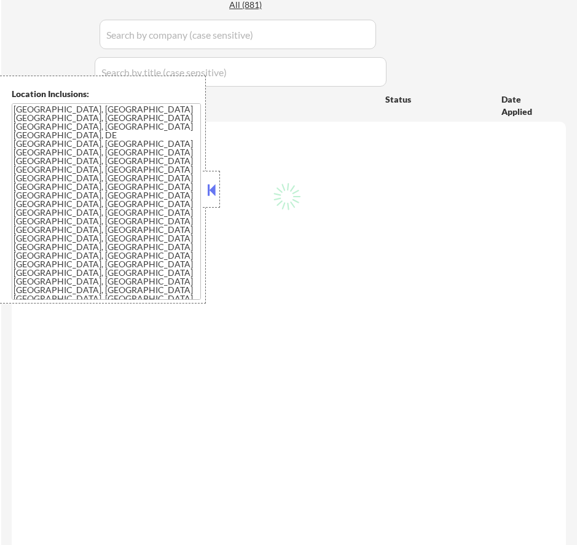
select select ""pending""
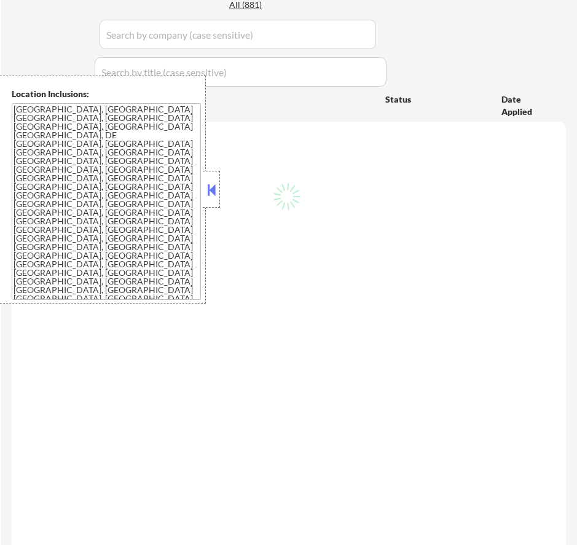
select select ""pending""
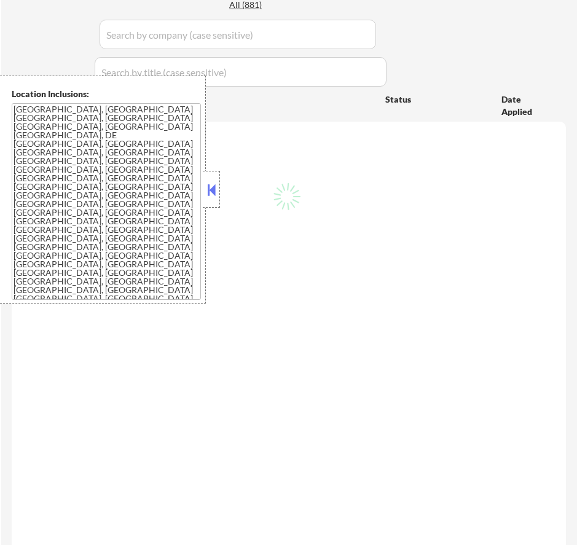
select select ""pending""
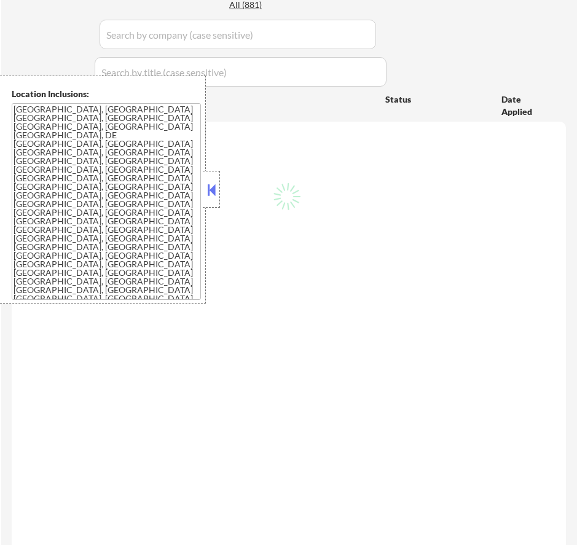
select select ""pending""
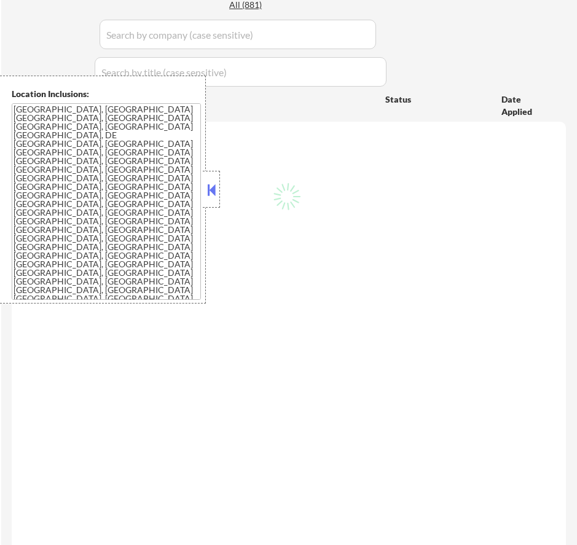
select select ""pending""
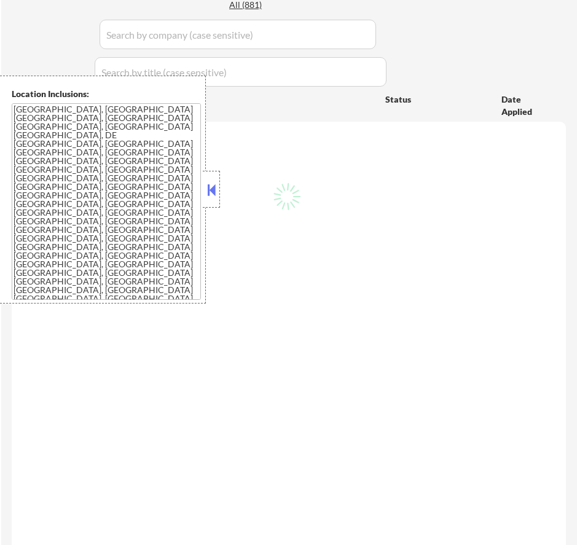
select select ""pending""
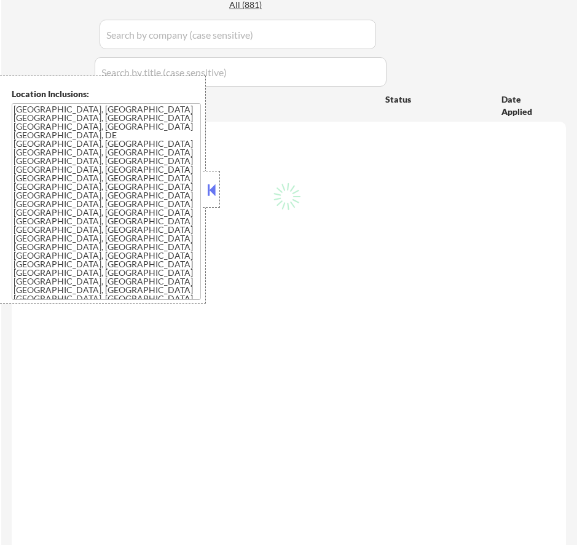
select select ""pending""
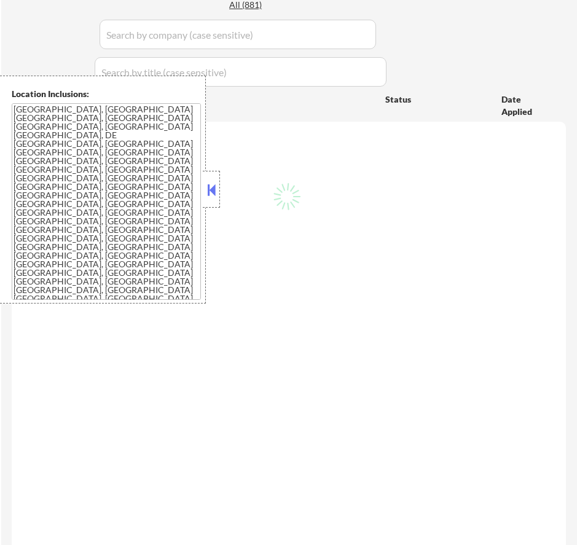
select select ""pending""
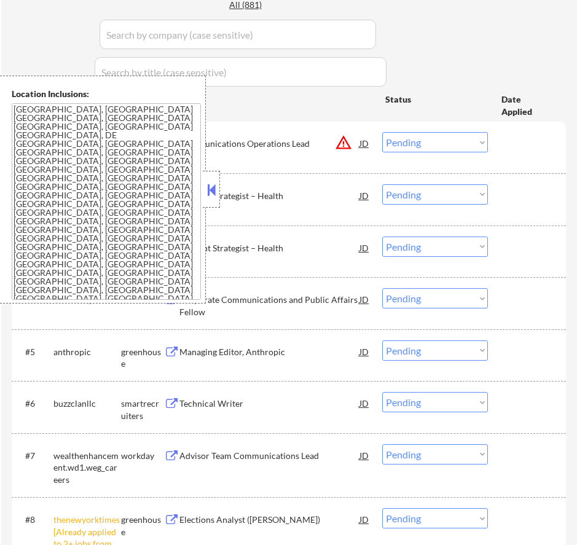
click at [211, 189] on button at bounding box center [212, 190] width 14 height 18
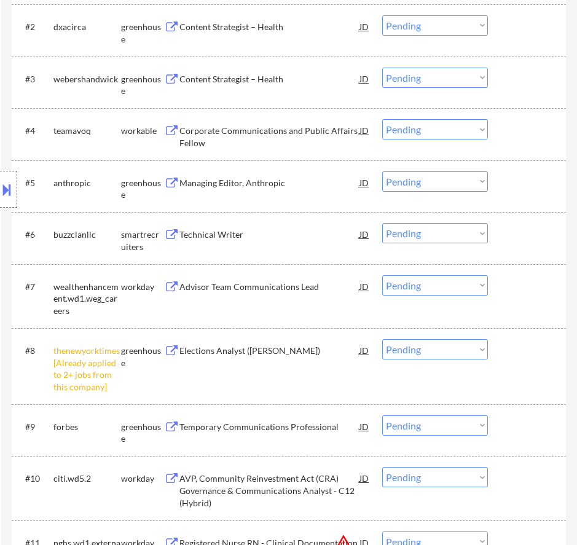
scroll to position [547, 0]
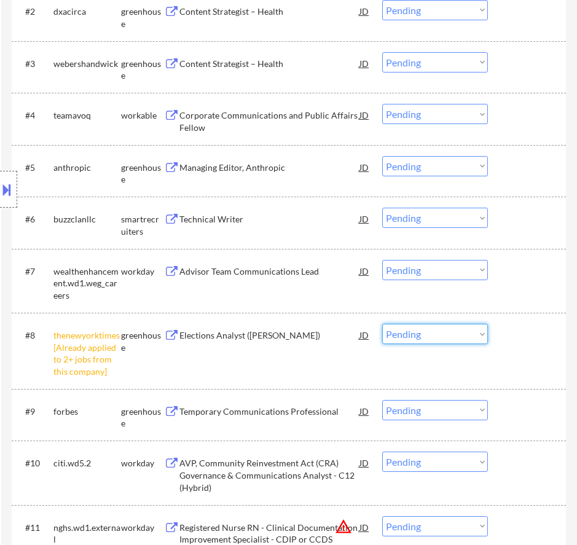
click at [424, 337] on select "Choose an option... Pending Applied Excluded (Questions) Excluded (Expired) Exc…" at bounding box center [435, 334] width 106 height 20
click at [382, 324] on select "Choose an option... Pending Applied Excluded (Questions) Excluded (Expired) Exc…" at bounding box center [435, 334] width 106 height 20
select select ""pending""
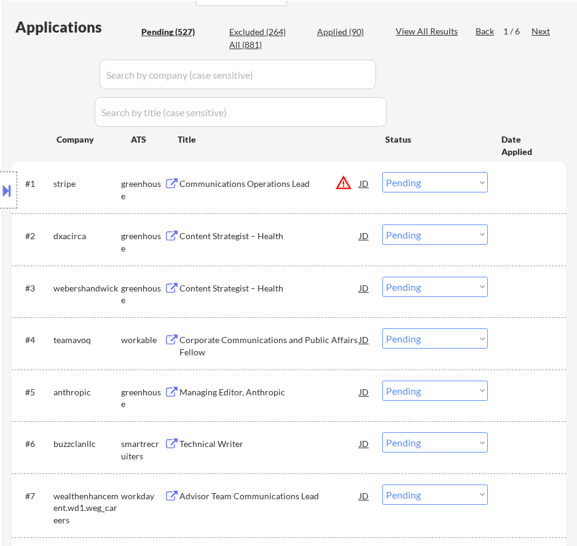
scroll to position [301, 0]
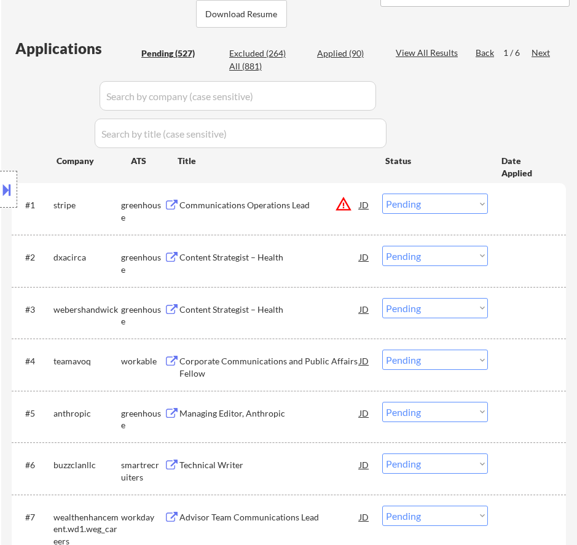
click at [310, 205] on div "Communications Operations Lead" at bounding box center [270, 205] width 180 height 12
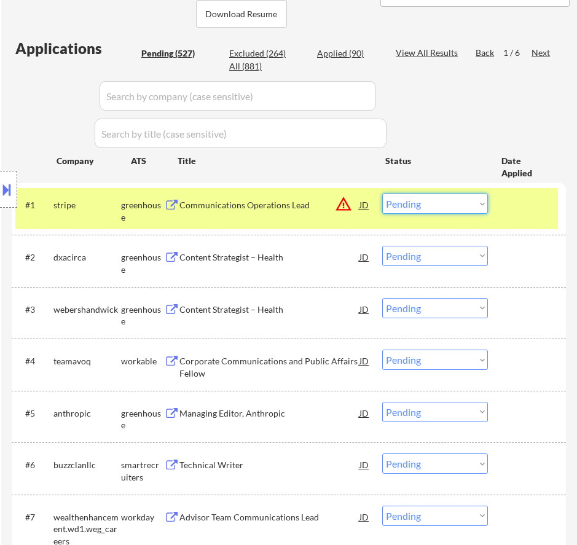
click at [457, 209] on select "Choose an option... Pending Applied Excluded (Questions) Excluded (Expired) Exc…" at bounding box center [435, 204] width 106 height 20
click at [382, 194] on select "Choose an option... Pending Applied Excluded (Questions) Excluded (Expired) Exc…" at bounding box center [435, 204] width 106 height 20
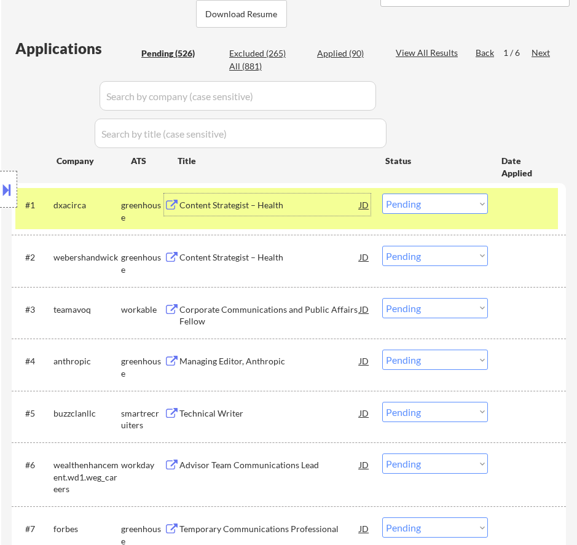
click at [325, 204] on div "Content Strategist – Health" at bounding box center [270, 205] width 180 height 12
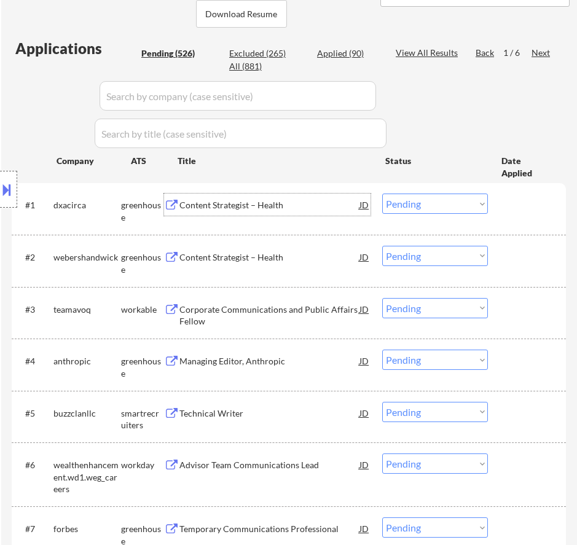
click at [428, 206] on select "Choose an option... Pending Applied Excluded (Questions) Excluded (Expired) Exc…" at bounding box center [435, 204] width 106 height 20
click at [382, 194] on select "Choose an option... Pending Applied Excluded (Questions) Excluded (Expired) Exc…" at bounding box center [435, 204] width 106 height 20
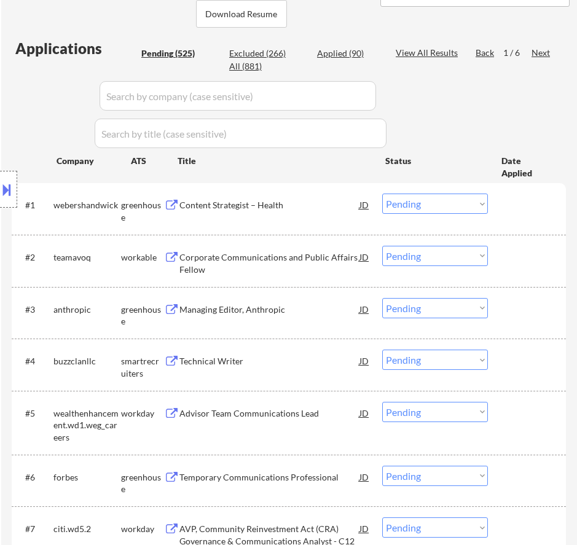
click at [307, 207] on div "Content Strategist – Health" at bounding box center [270, 205] width 180 height 12
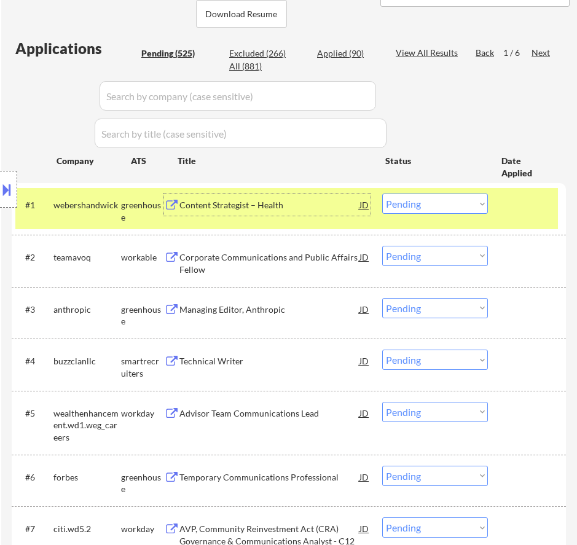
click at [437, 199] on select "Choose an option... Pending Applied Excluded (Questions) Excluded (Expired) Exc…" at bounding box center [435, 204] width 106 height 20
click at [382, 194] on select "Choose an option... Pending Applied Excluded (Questions) Excluded (Expired) Exc…" at bounding box center [435, 204] width 106 height 20
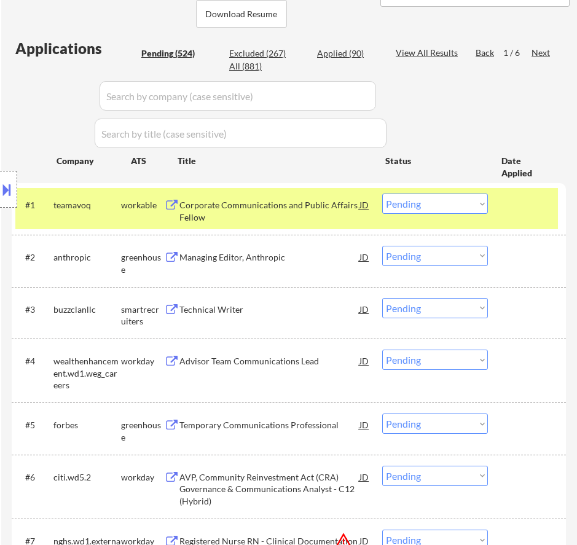
click at [320, 208] on div "Corporate Communications and Public Affairs Fellow" at bounding box center [270, 211] width 180 height 24
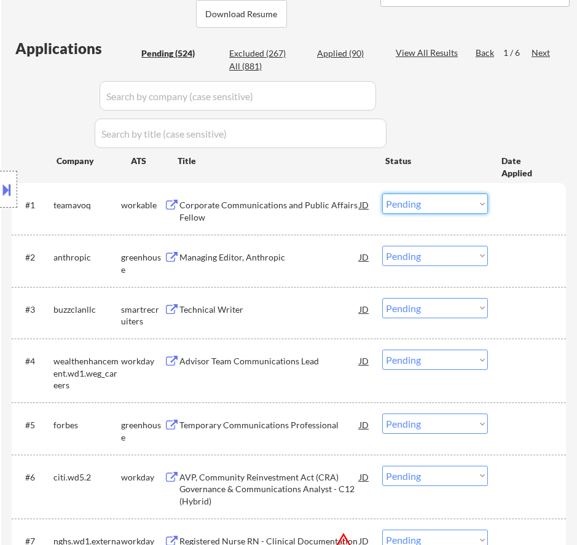
click at [431, 205] on select "Choose an option... Pending Applied Excluded (Questions) Excluded (Expired) Exc…" at bounding box center [435, 204] width 106 height 20
click at [382, 194] on select "Choose an option... Pending Applied Excluded (Questions) Excluded (Expired) Exc…" at bounding box center [435, 204] width 106 height 20
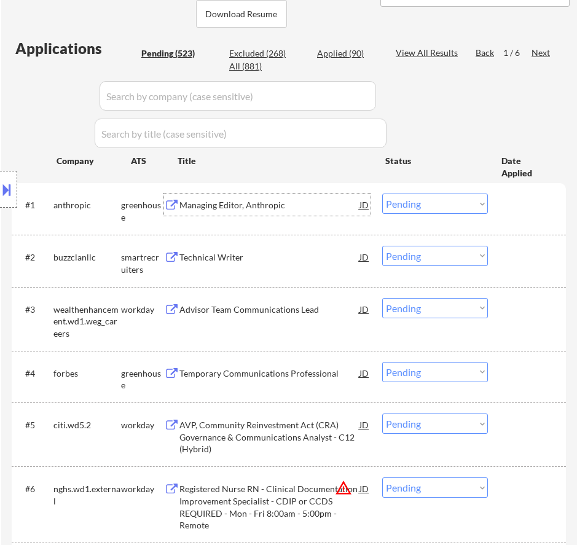
click at [319, 211] on div "Managing Editor, Anthropic" at bounding box center [270, 205] width 180 height 12
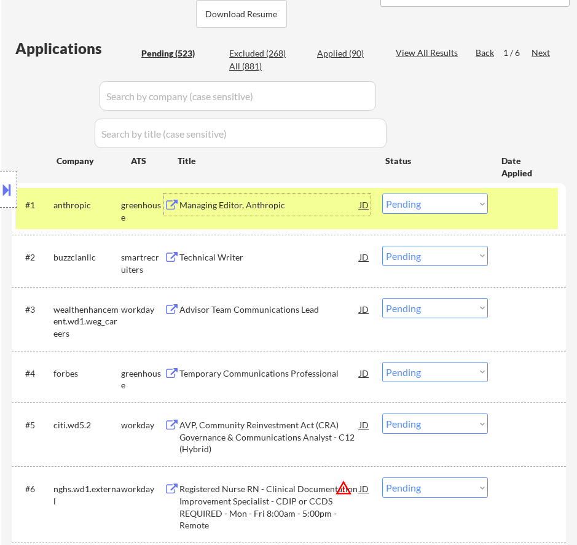
click at [417, 204] on select "Choose an option... Pending Applied Excluded (Questions) Excluded (Expired) Exc…" at bounding box center [435, 204] width 106 height 20
click at [382, 194] on select "Choose an option... Pending Applied Excluded (Questions) Excluded (Expired) Exc…" at bounding box center [435, 204] width 106 height 20
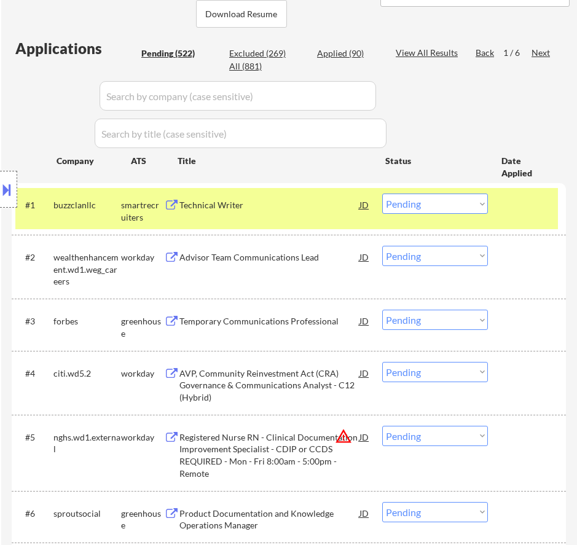
click at [307, 212] on div "Technical Writer" at bounding box center [270, 205] width 180 height 22
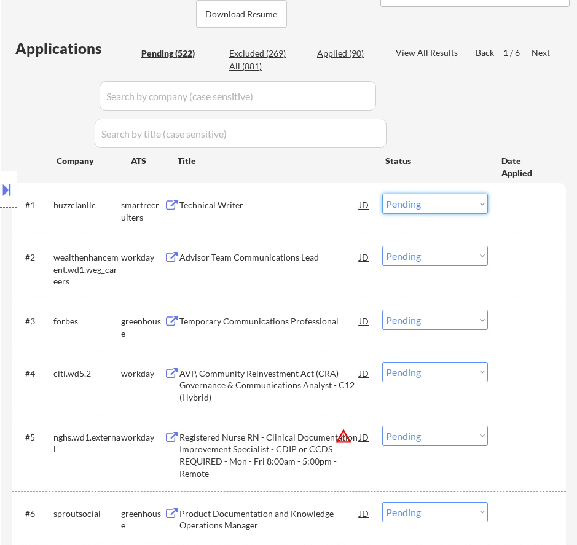
click at [417, 207] on select "Choose an option... Pending Applied Excluded (Questions) Excluded (Expired) Exc…" at bounding box center [435, 204] width 106 height 20
click at [382, 194] on select "Choose an option... Pending Applied Excluded (Questions) Excluded (Expired) Exc…" at bounding box center [435, 204] width 106 height 20
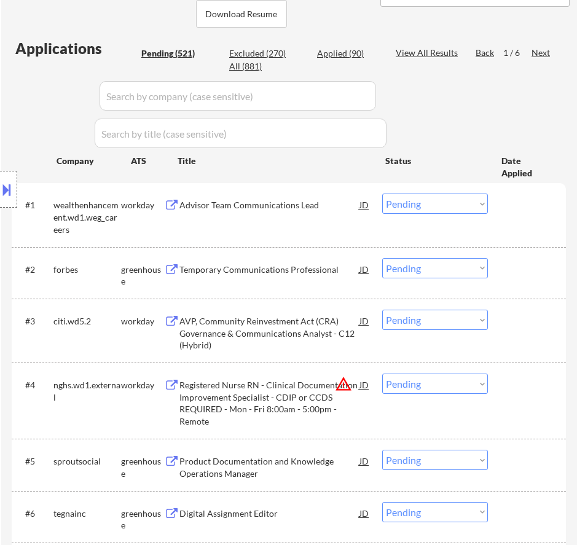
click at [320, 216] on div "#1 wealthenhancement.wd1.weg_careers workday Advisor Team Communications Lead J…" at bounding box center [286, 214] width 543 height 53
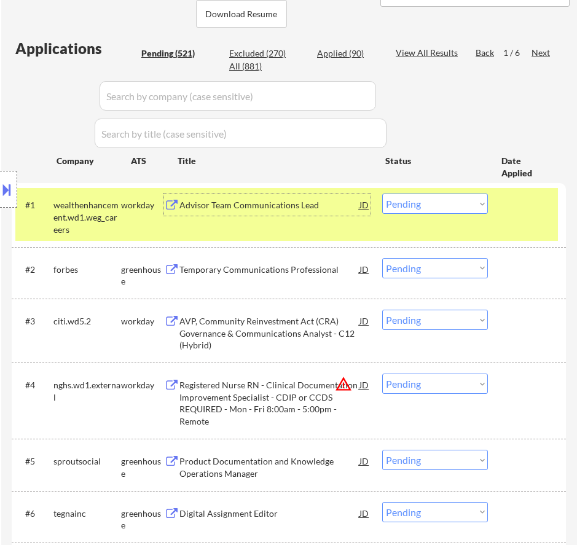
click at [331, 211] on div "Advisor Team Communications Lead" at bounding box center [270, 205] width 180 height 12
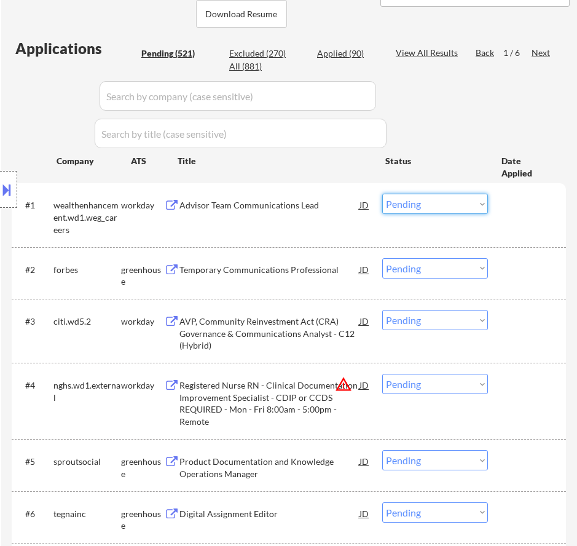
click at [438, 207] on select "Choose an option... Pending Applied Excluded (Questions) Excluded (Expired) Exc…" at bounding box center [435, 204] width 106 height 20
click at [382, 194] on select "Choose an option... Pending Applied Excluded (Questions) Excluded (Expired) Exc…" at bounding box center [435, 204] width 106 height 20
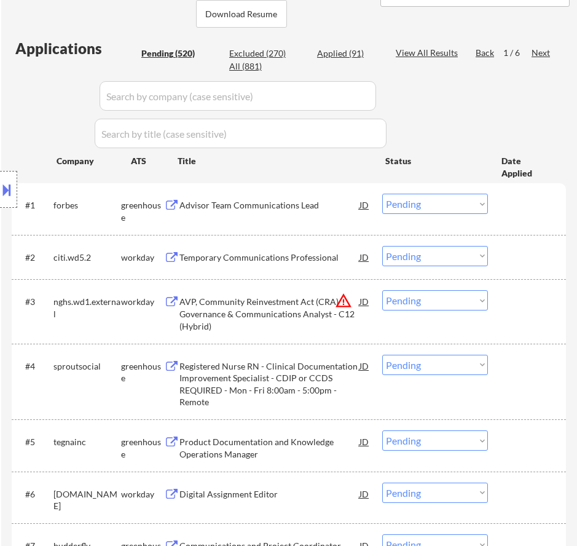
click at [289, 210] on div "Advisor Team Communications Lead" at bounding box center [270, 205] width 180 height 12
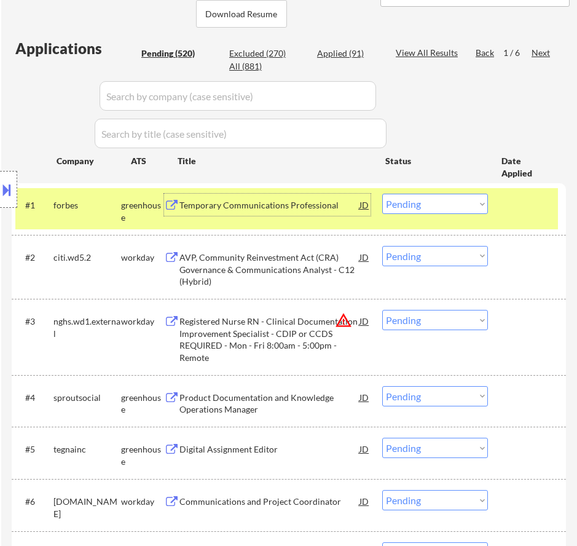
click at [396, 204] on select "Choose an option... Pending Applied Excluded (Questions) Excluded (Expired) Exc…" at bounding box center [435, 204] width 106 height 20
click at [382, 194] on select "Choose an option... Pending Applied Excluded (Questions) Excluded (Expired) Exc…" at bounding box center [435, 204] width 106 height 20
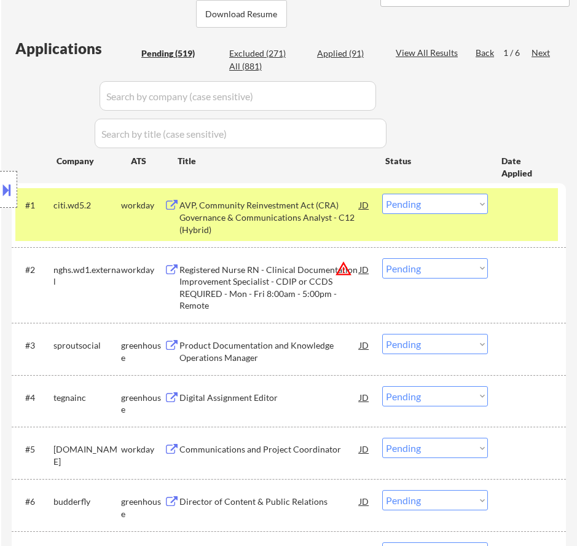
click at [319, 204] on div "AVP, Community Reinvestment Act (CRA) Governance & Communications Analyst - C12…" at bounding box center [270, 217] width 180 height 36
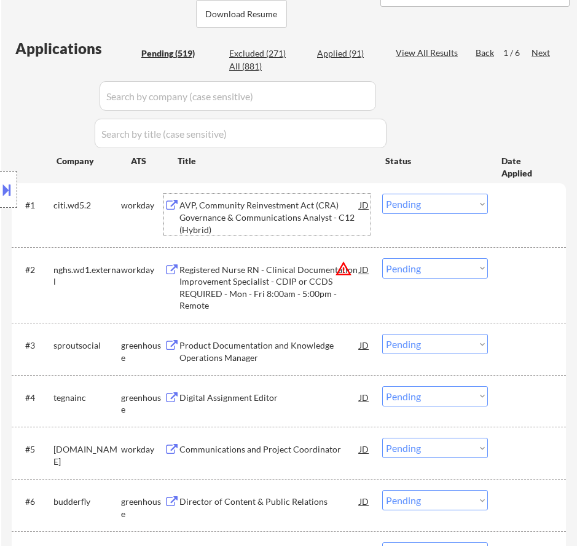
click at [414, 203] on select "Choose an option... Pending Applied Excluded (Questions) Excluded (Expired) Exc…" at bounding box center [435, 204] width 106 height 20
click at [382, 194] on select "Choose an option... Pending Applied Excluded (Questions) Excluded (Expired) Exc…" at bounding box center [435, 204] width 106 height 20
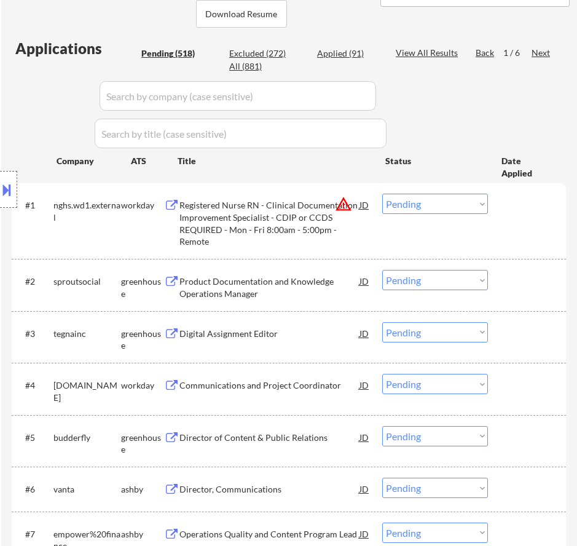
click at [296, 222] on div "Registered Nurse RN - Clinical Documentation Improvement Specialist - CDIP or C…" at bounding box center [270, 223] width 180 height 48
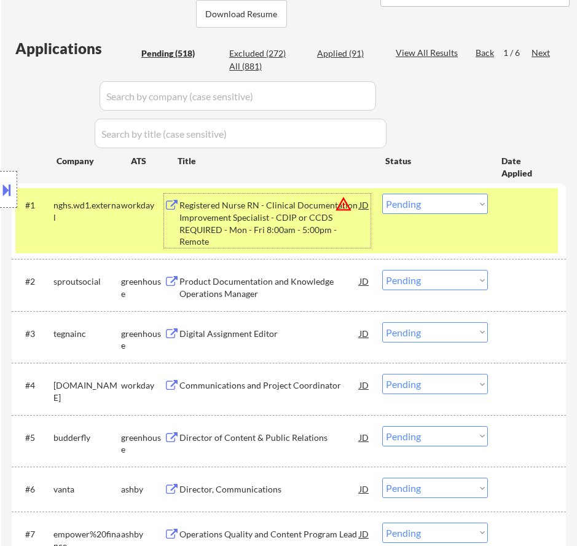
click at [448, 205] on select "Choose an option... Pending Applied Excluded (Questions) Excluded (Expired) Exc…" at bounding box center [435, 204] width 106 height 20
click at [382, 194] on select "Choose an option... Pending Applied Excluded (Questions) Excluded (Expired) Exc…" at bounding box center [435, 204] width 106 height 20
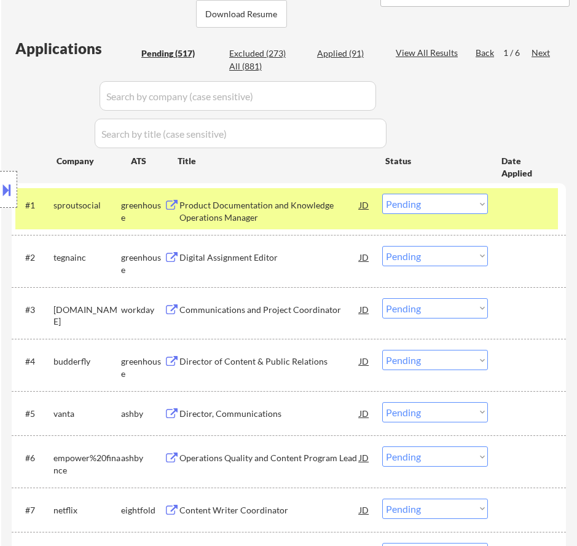
click at [260, 205] on div "Product Documentation and Knowledge Operations Manager" at bounding box center [270, 211] width 180 height 24
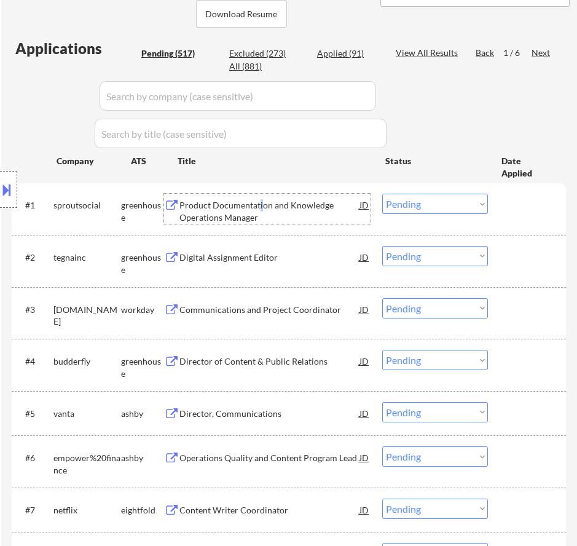
click at [411, 203] on select "Choose an option... Pending Applied Excluded (Questions) Excluded (Expired) Exc…" at bounding box center [435, 204] width 106 height 20
click at [382, 194] on select "Choose an option... Pending Applied Excluded (Questions) Excluded (Expired) Exc…" at bounding box center [435, 204] width 106 height 20
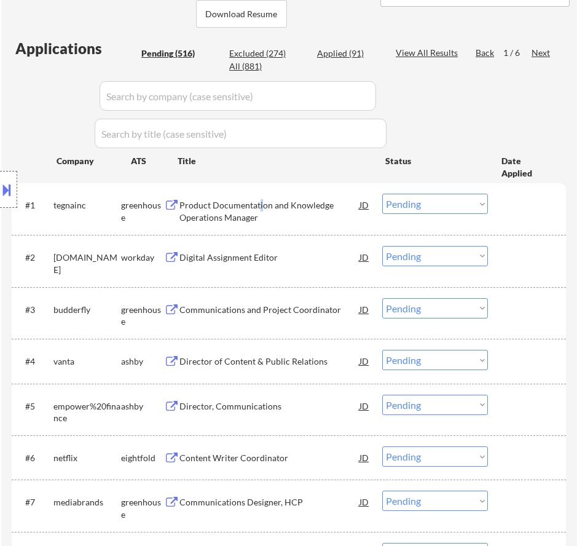
click at [299, 216] on div "Product Documentation and Knowledge Operations Manager" at bounding box center [270, 211] width 180 height 24
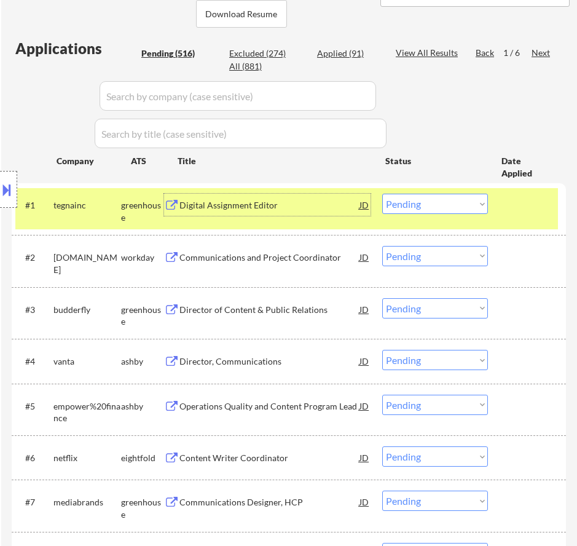
click at [411, 208] on select "Choose an option... Pending Applied Excluded (Questions) Excluded (Expired) Exc…" at bounding box center [435, 204] width 106 height 20
click at [382, 194] on select "Choose an option... Pending Applied Excluded (Questions) Excluded (Expired) Exc…" at bounding box center [435, 204] width 106 height 20
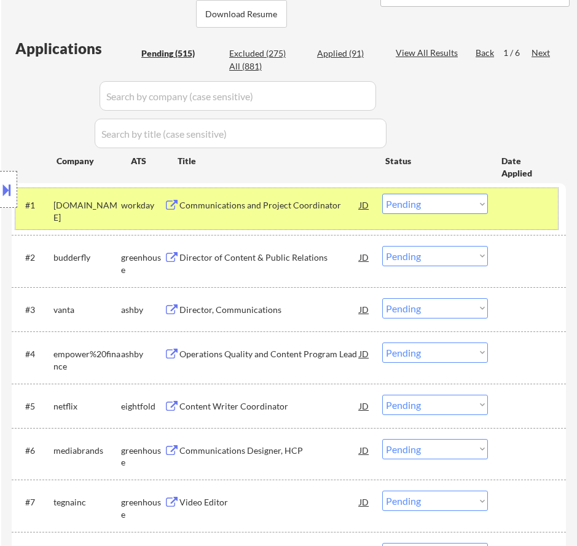
click at [312, 217] on div "#1 bbinsurance.wd1.careers workday Communications and Project Coordinator JD wa…" at bounding box center [286, 208] width 543 height 41
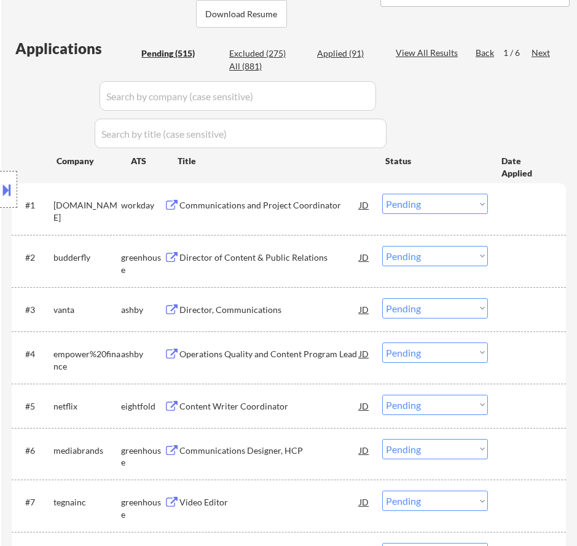
click at [314, 210] on div "Communications and Project Coordinator" at bounding box center [270, 205] width 180 height 12
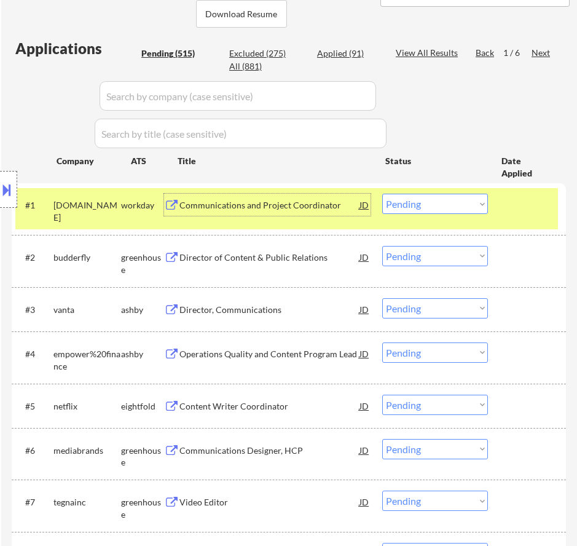
click at [422, 205] on select "Choose an option... Pending Applied Excluded (Questions) Excluded (Expired) Exc…" at bounding box center [435, 204] width 106 height 20
click at [382, 194] on select "Choose an option... Pending Applied Excluded (Questions) Excluded (Expired) Exc…" at bounding box center [435, 204] width 106 height 20
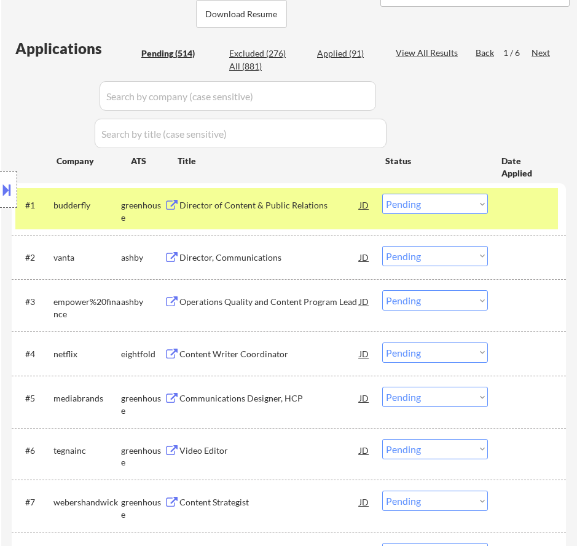
click at [247, 211] on div "Director of Content & Public Relations" at bounding box center [270, 205] width 180 height 12
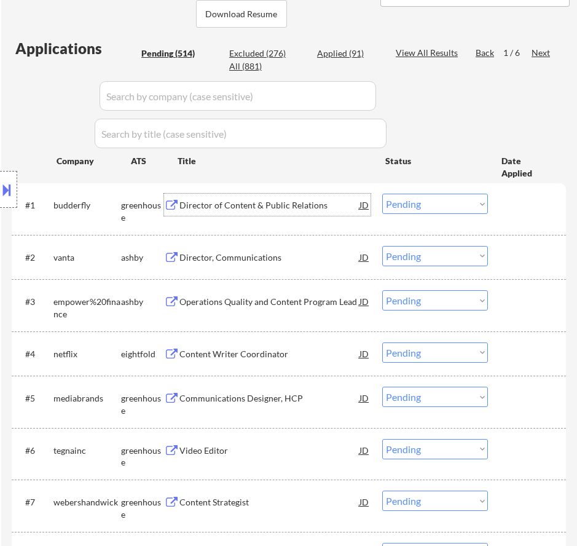
click at [453, 199] on select "Choose an option... Pending Applied Excluded (Questions) Excluded (Expired) Exc…" at bounding box center [435, 204] width 106 height 20
click at [382, 194] on select "Choose an option... Pending Applied Excluded (Questions) Excluded (Expired) Exc…" at bounding box center [435, 204] width 106 height 20
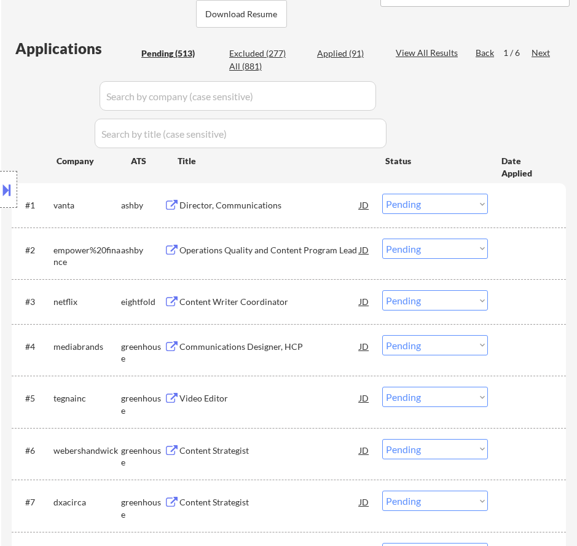
click at [324, 205] on div "Director, Communications" at bounding box center [270, 205] width 180 height 12
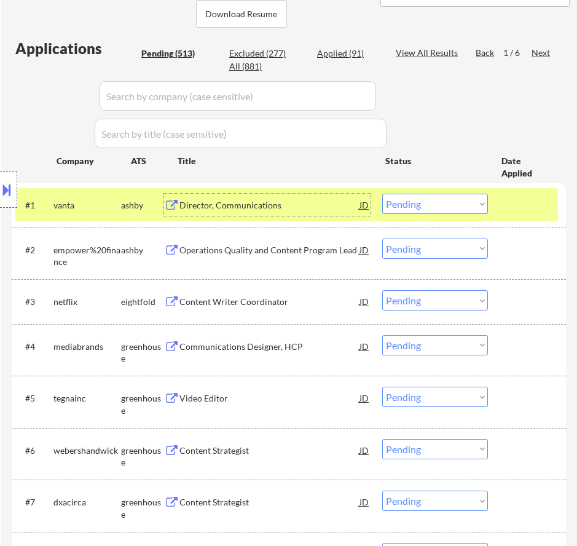
click at [416, 201] on select "Choose an option... Pending Applied Excluded (Questions) Excluded (Expired) Exc…" at bounding box center [435, 204] width 106 height 20
click at [382, 194] on select "Choose an option... Pending Applied Excluded (Questions) Excluded (Expired) Exc…" at bounding box center [435, 204] width 106 height 20
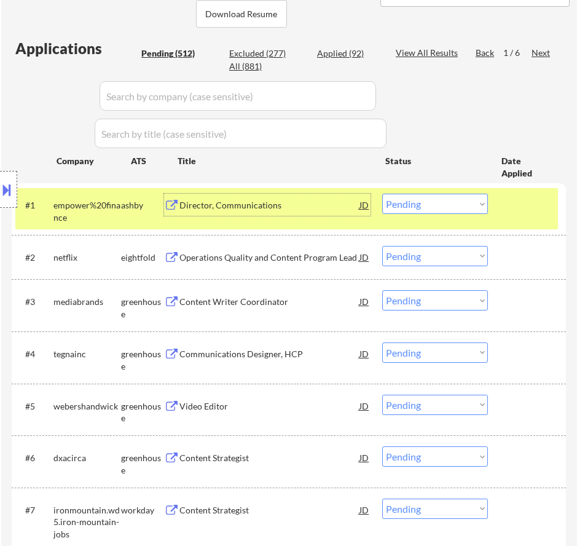
click at [321, 213] on div "Director, Communications" at bounding box center [270, 205] width 180 height 22
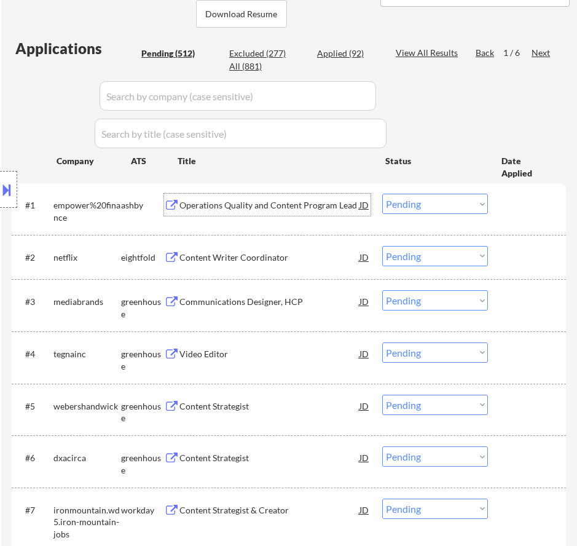
click at [417, 199] on select "Choose an option... Pending Applied Excluded (Questions) Excluded (Expired) Exc…" at bounding box center [435, 204] width 106 height 20
click at [382, 194] on select "Choose an option... Pending Applied Excluded (Questions) Excluded (Expired) Exc…" at bounding box center [435, 204] width 106 height 20
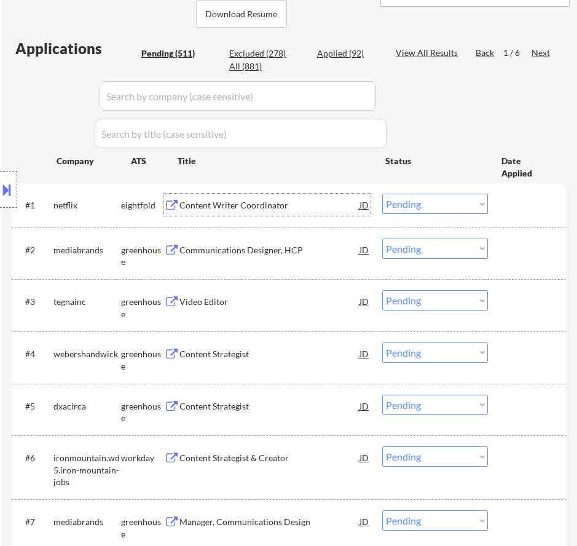
click at [290, 214] on div "Content Writer Coordinator" at bounding box center [270, 205] width 180 height 22
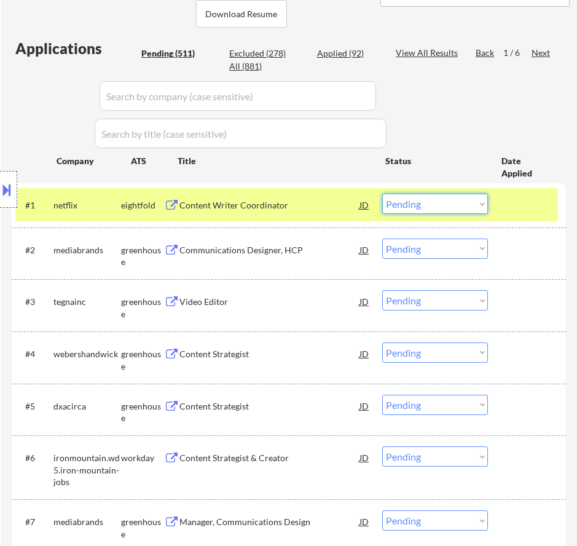
drag, startPoint x: 432, startPoint y: 207, endPoint x: 429, endPoint y: 213, distance: 6.6
click at [432, 207] on select "Choose an option... Pending Applied Excluded (Questions) Excluded (Expired) Exc…" at bounding box center [435, 204] width 106 height 20
click at [382, 194] on select "Choose an option... Pending Applied Excluded (Questions) Excluded (Expired) Exc…" at bounding box center [435, 204] width 106 height 20
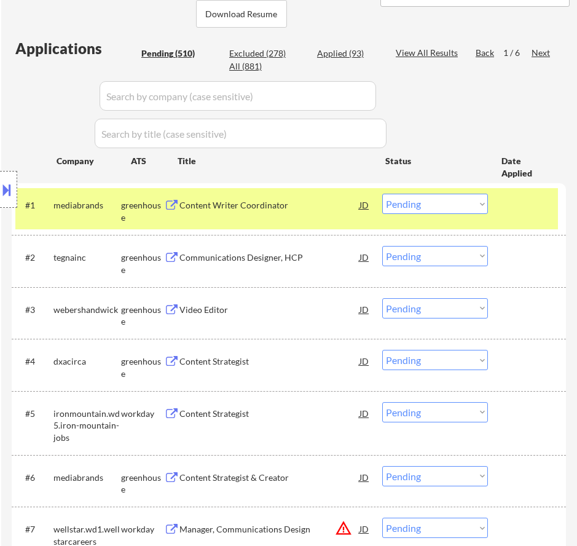
click at [306, 214] on div "Content Writer Coordinator" at bounding box center [270, 205] width 180 height 22
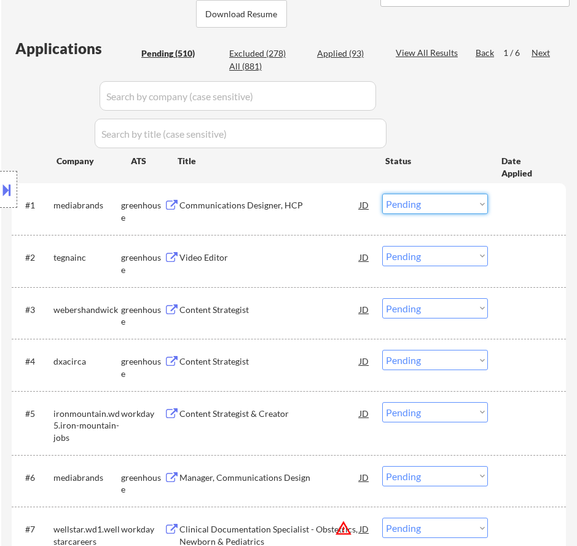
click at [408, 203] on select "Choose an option... Pending Applied Excluded (Questions) Excluded (Expired) Exc…" at bounding box center [435, 204] width 106 height 20
click at [299, 205] on div "Communications Designer, HCP" at bounding box center [270, 205] width 180 height 12
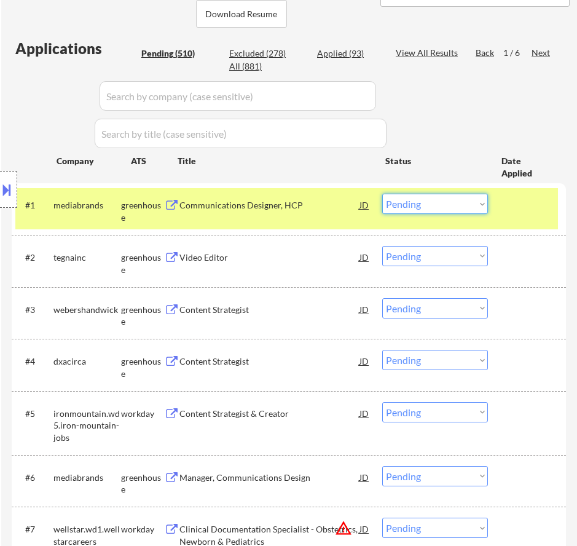
click at [420, 200] on select "Choose an option... Pending Applied Excluded (Questions) Excluded (Expired) Exc…" at bounding box center [435, 204] width 106 height 20
click at [382, 194] on select "Choose an option... Pending Applied Excluded (Questions) Excluded (Expired) Exc…" at bounding box center [435, 204] width 106 height 20
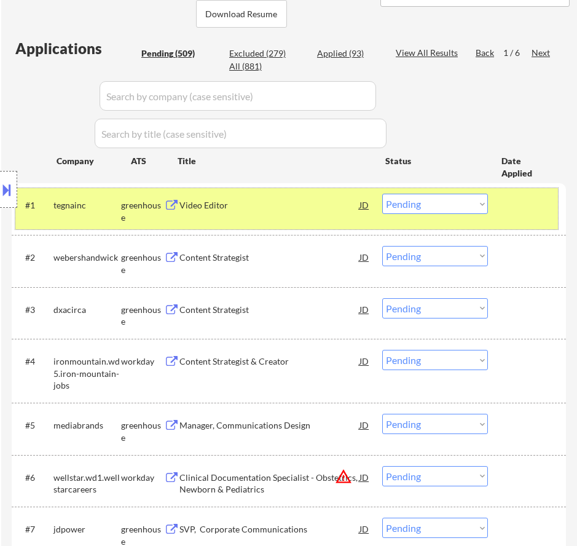
click at [305, 221] on div "#1 tegnainc greenhouse Video Editor JD warning_amber Choose an option... Pendin…" at bounding box center [286, 208] width 543 height 41
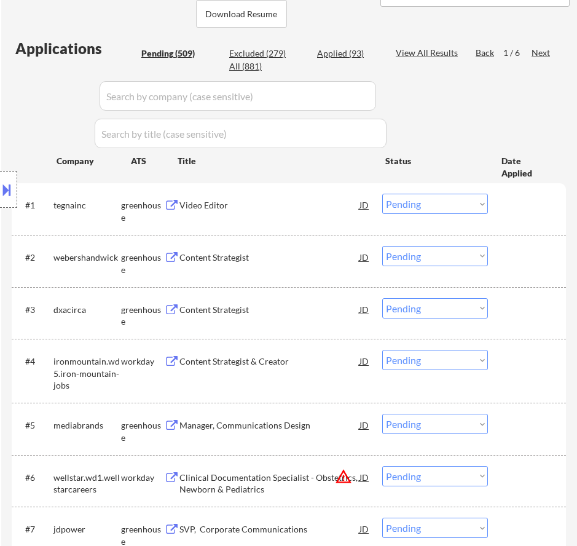
click at [316, 209] on div "Video Editor" at bounding box center [270, 205] width 180 height 12
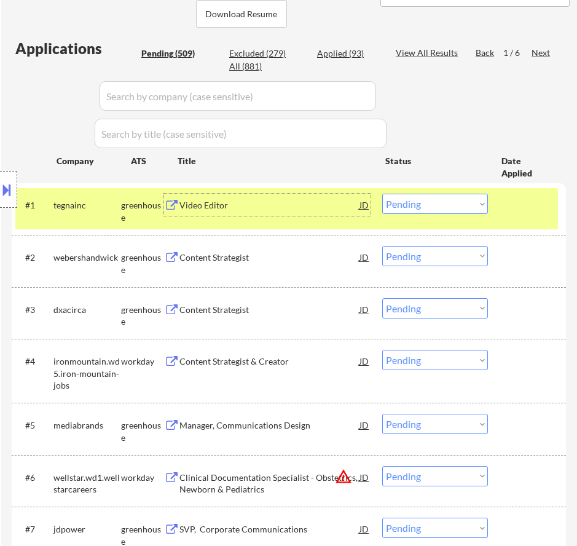
click at [457, 206] on select "Choose an option... Pending Applied Excluded (Questions) Excluded (Expired) Exc…" at bounding box center [435, 204] width 106 height 20
click at [382, 194] on select "Choose an option... Pending Applied Excluded (Questions) Excluded (Expired) Exc…" at bounding box center [435, 204] width 106 height 20
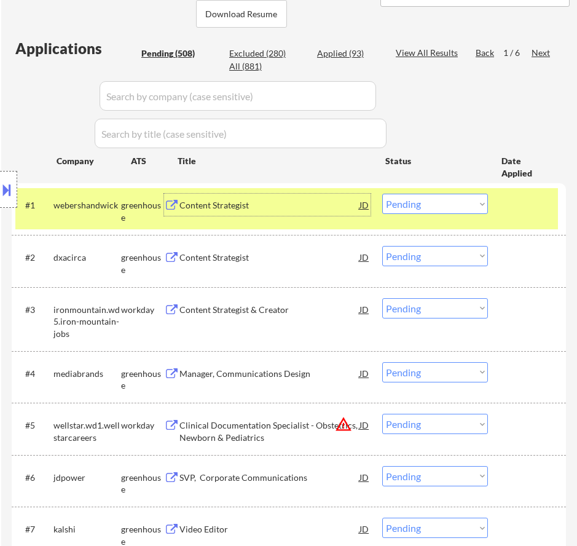
click at [346, 206] on div "Content Strategist" at bounding box center [270, 205] width 180 height 12
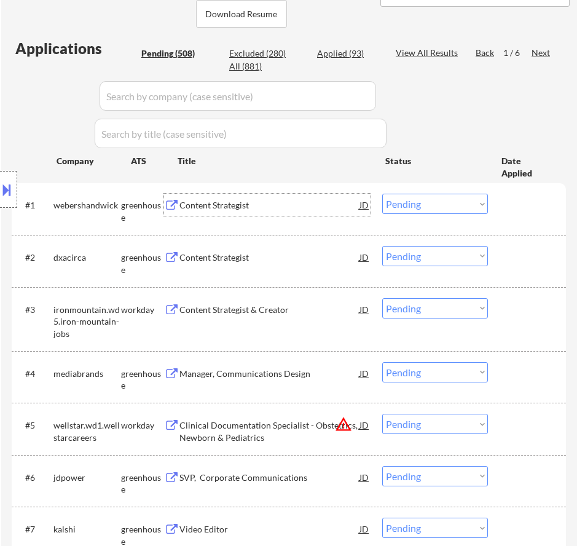
click at [433, 208] on select "Choose an option... Pending Applied Excluded (Questions) Excluded (Expired) Exc…" at bounding box center [435, 204] width 106 height 20
click at [382, 194] on select "Choose an option... Pending Applied Excluded (Questions) Excluded (Expired) Exc…" at bounding box center [435, 204] width 106 height 20
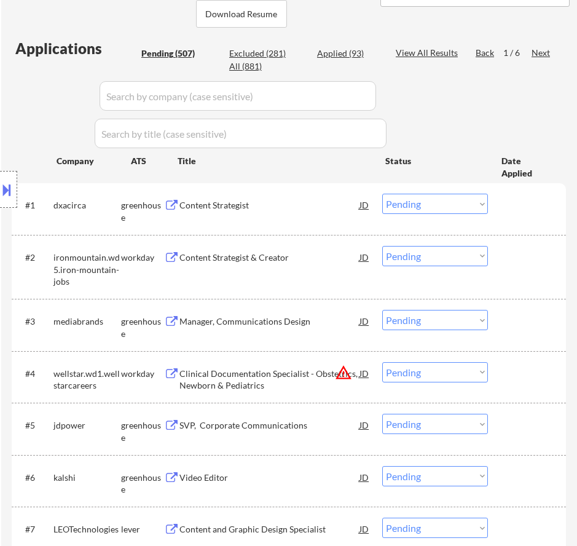
click at [322, 214] on div "Content Strategist" at bounding box center [270, 205] width 180 height 22
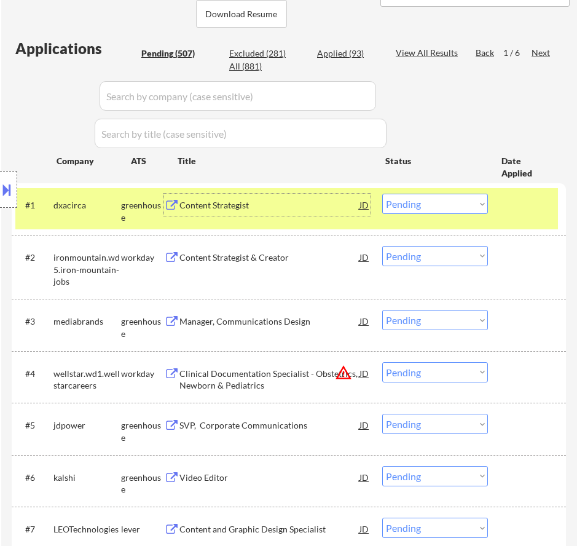
click at [336, 207] on div "Content Strategist" at bounding box center [270, 205] width 180 height 12
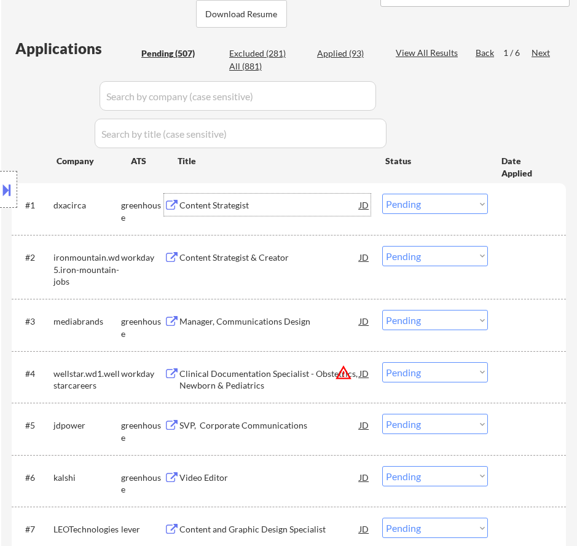
click at [437, 204] on select "Choose an option... Pending Applied Excluded (Questions) Excluded (Expired) Exc…" at bounding box center [435, 204] width 106 height 20
click at [382, 194] on select "Choose an option... Pending Applied Excluded (Questions) Excluded (Expired) Exc…" at bounding box center [435, 204] width 106 height 20
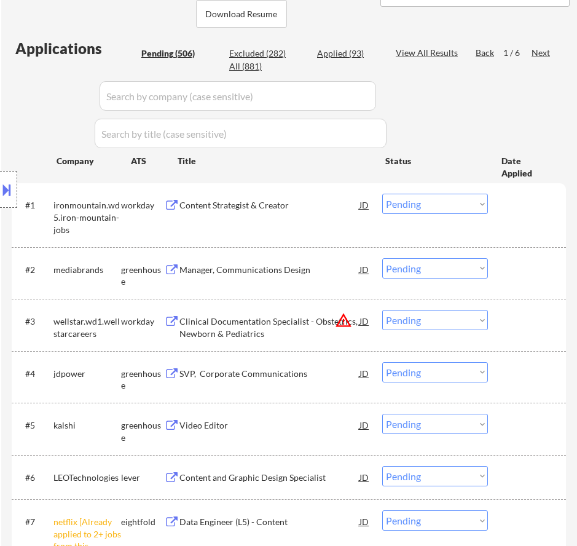
click at [331, 204] on div "Content Strategist & Creator" at bounding box center [270, 205] width 180 height 12
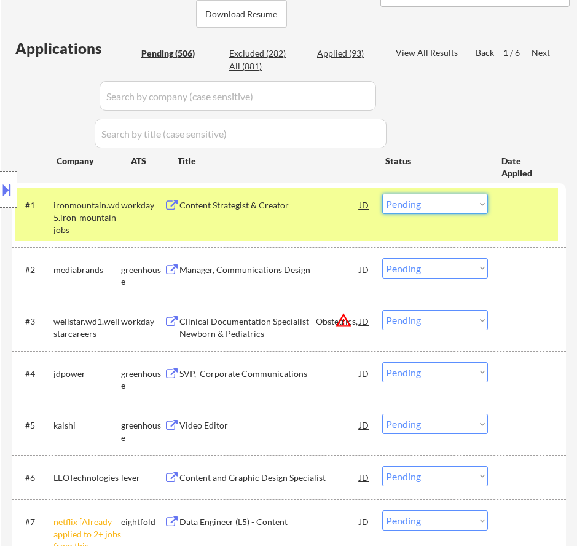
drag, startPoint x: 438, startPoint y: 204, endPoint x: 435, endPoint y: 211, distance: 7.7
click at [438, 204] on select "Choose an option... Pending Applied Excluded (Questions) Excluded (Expired) Exc…" at bounding box center [435, 204] width 106 height 20
click at [382, 194] on select "Choose an option... Pending Applied Excluded (Questions) Excluded (Expired) Exc…" at bounding box center [435, 204] width 106 height 20
select select ""pending""
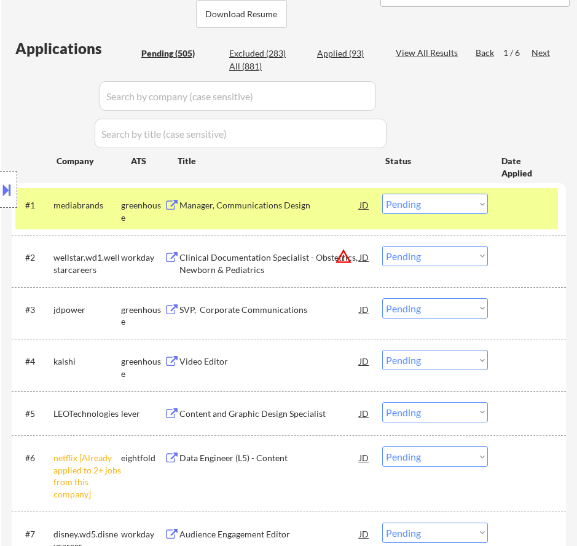
click at [457, 451] on select "Choose an option... Pending Applied Excluded (Questions) Excluded (Expired) Exc…" at bounding box center [435, 456] width 106 height 20
click at [382, 446] on select "Choose an option... Pending Applied Excluded (Questions) Excluded (Expired) Exc…" at bounding box center [435, 456] width 106 height 20
select select ""pending""
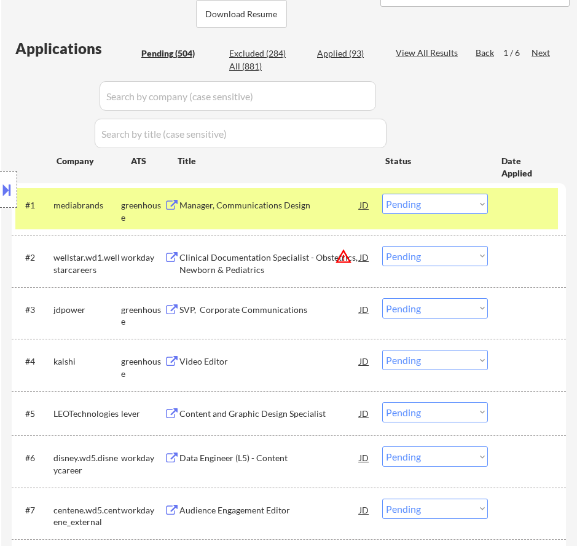
click at [315, 210] on div "Manager, Communications Design" at bounding box center [270, 205] width 180 height 12
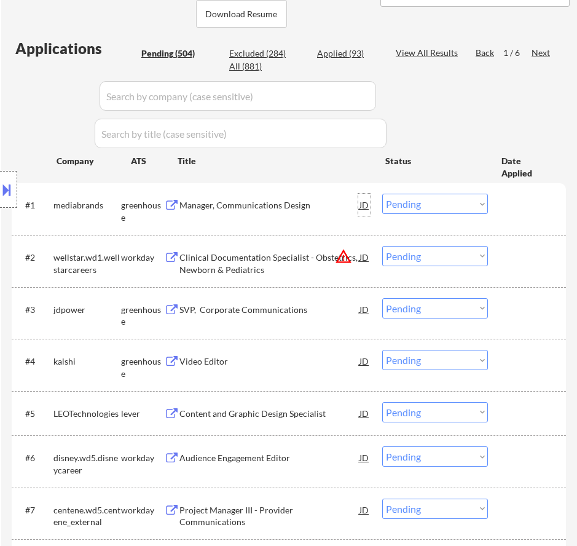
click at [369, 206] on div "JD" at bounding box center [364, 205] width 12 height 22
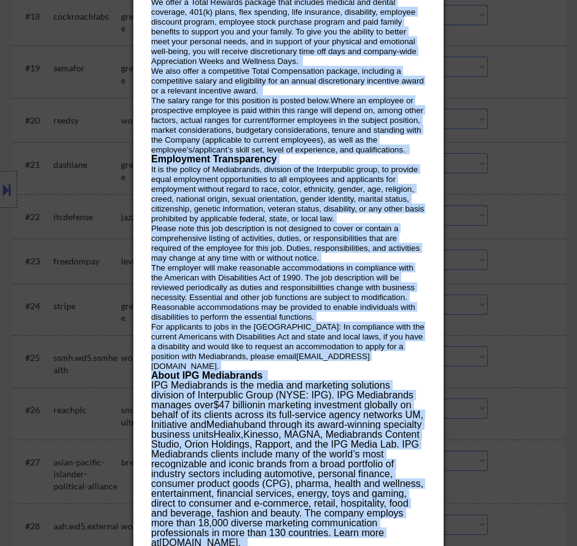
scroll to position [1383, 0]
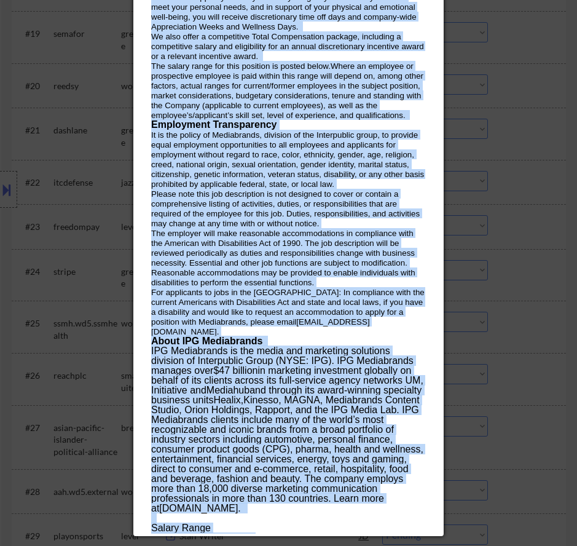
drag, startPoint x: 149, startPoint y: 51, endPoint x: 359, endPoint y: 531, distance: 524.0
copy div "Manager, Communications Design mediabrands New York, New York, United States AI…"
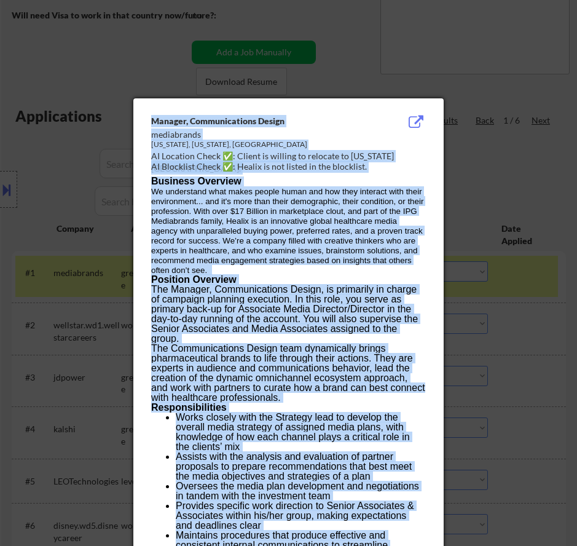
scroll to position [215, 0]
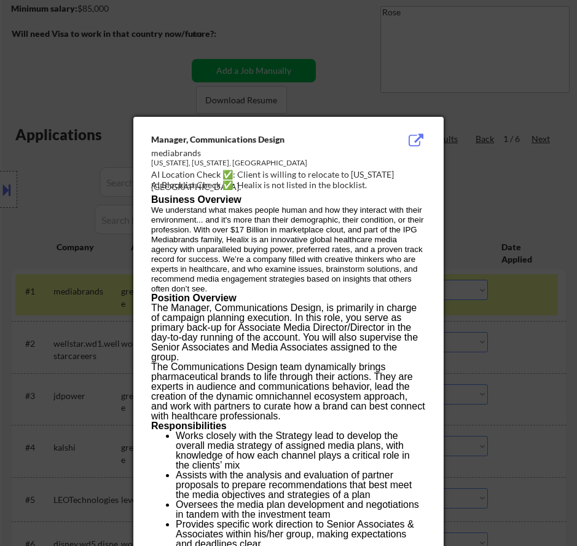
click at [493, 67] on div at bounding box center [288, 273] width 577 height 546
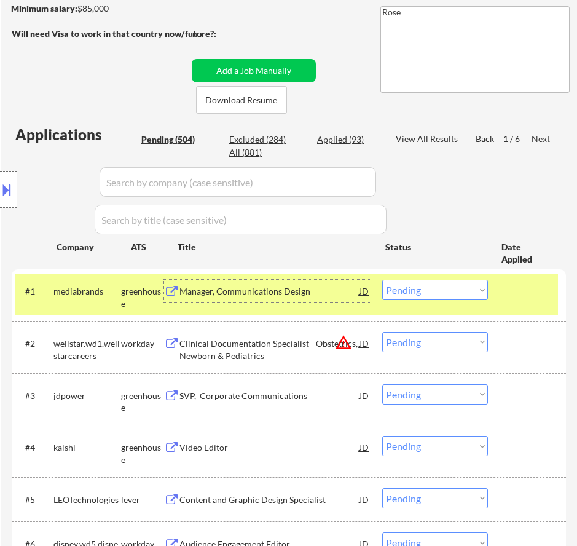
click at [315, 297] on div "Manager, Communications Design" at bounding box center [270, 291] width 180 height 12
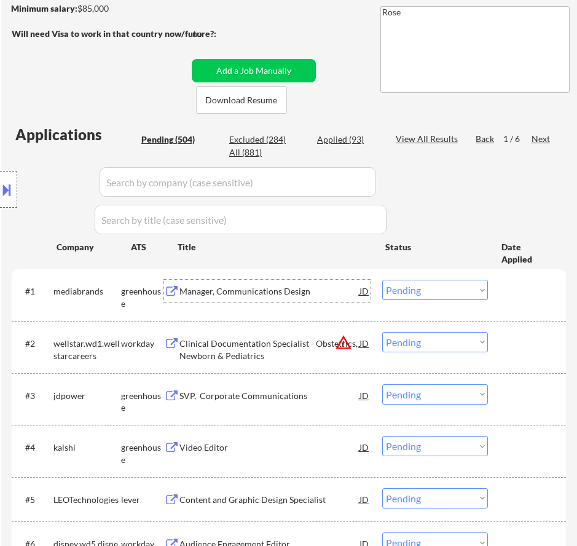
click at [444, 287] on select "Choose an option... Pending Applied Excluded (Questions) Excluded (Expired) Exc…" at bounding box center [435, 290] width 106 height 20
click at [382, 280] on select "Choose an option... Pending Applied Excluded (Questions) Excluded (Expired) Exc…" at bounding box center [435, 290] width 106 height 20
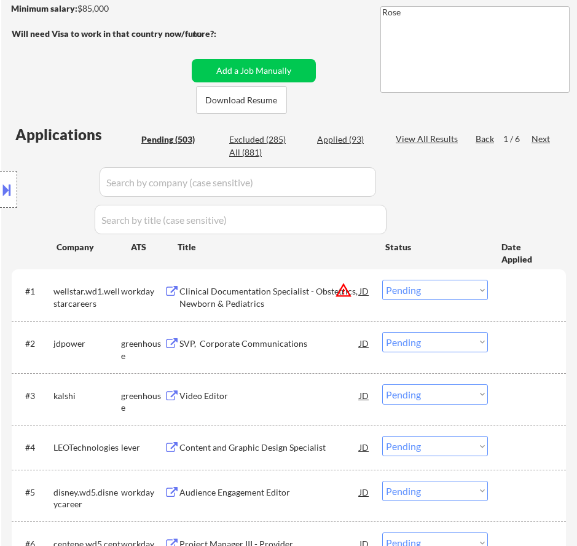
click at [288, 296] on div "Clinical Documentation Specialist - Obstetrics, Newborn & Pediatrics" at bounding box center [270, 297] width 180 height 24
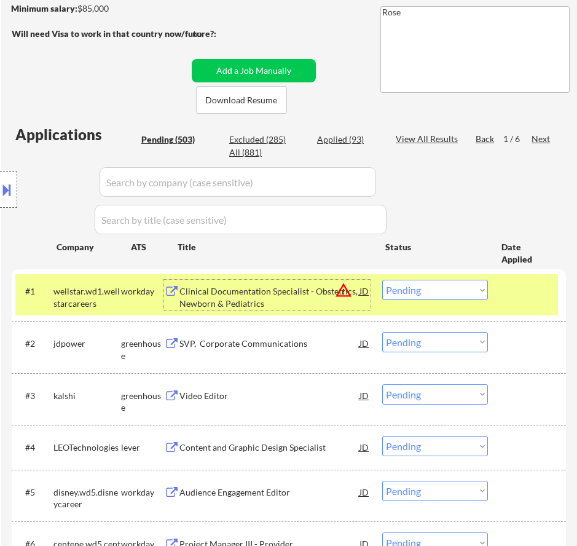
click at [435, 291] on select "Choose an option... Pending Applied Excluded (Questions) Excluded (Expired) Exc…" at bounding box center [435, 290] width 106 height 20
click at [382, 280] on select "Choose an option... Pending Applied Excluded (Questions) Excluded (Expired) Exc…" at bounding box center [435, 290] width 106 height 20
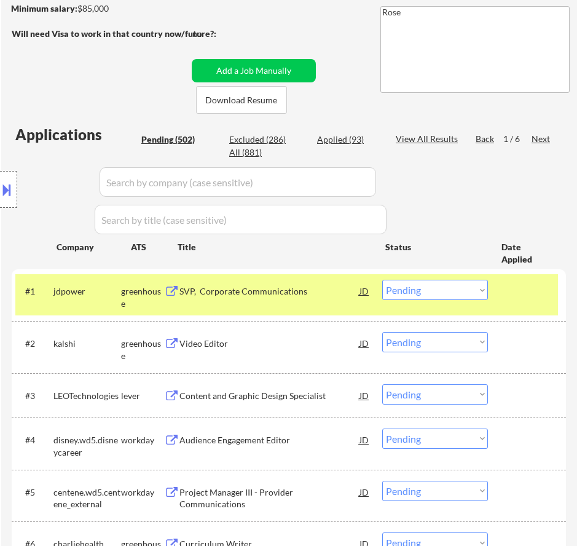
click at [333, 300] on div "SVP, Corporate Communications" at bounding box center [270, 291] width 180 height 22
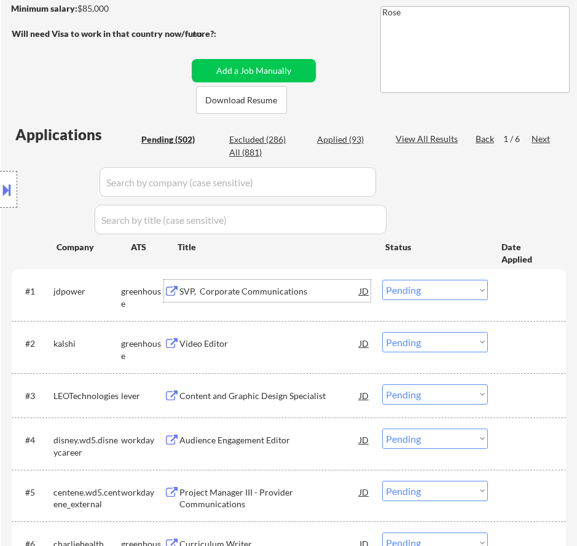
click at [437, 290] on select "Choose an option... Pending Applied Excluded (Questions) Excluded (Expired) Exc…" at bounding box center [435, 290] width 106 height 20
click at [382, 280] on select "Choose an option... Pending Applied Excluded (Questions) Excluded (Expired) Exc…" at bounding box center [435, 290] width 106 height 20
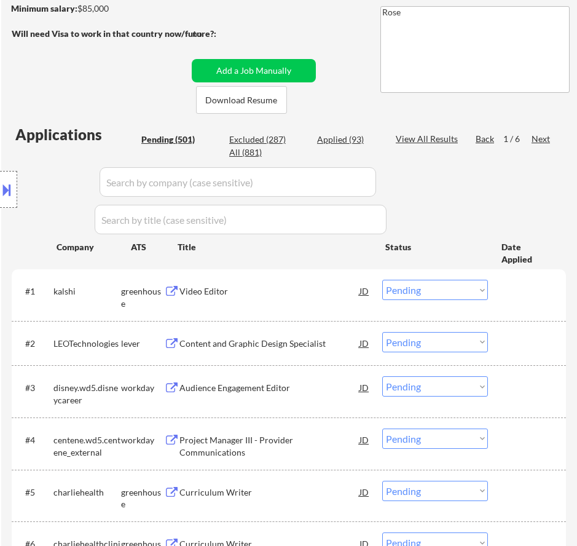
click at [308, 297] on div "Video Editor" at bounding box center [270, 291] width 180 height 12
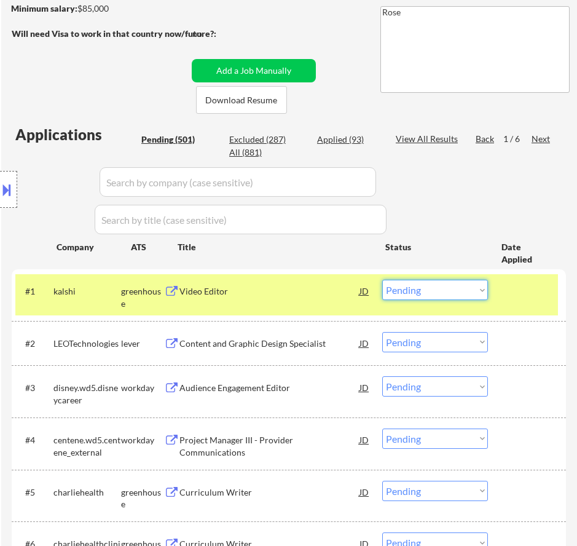
click at [434, 289] on select "Choose an option... Pending Applied Excluded (Questions) Excluded (Expired) Exc…" at bounding box center [435, 290] width 106 height 20
click at [382, 280] on select "Choose an option... Pending Applied Excluded (Questions) Excluded (Expired) Exc…" at bounding box center [435, 290] width 106 height 20
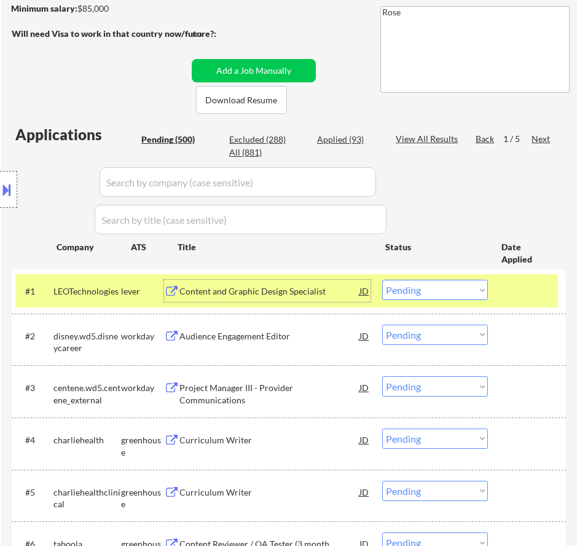
click at [315, 282] on div "Content and Graphic Design Specialist" at bounding box center [270, 291] width 180 height 22
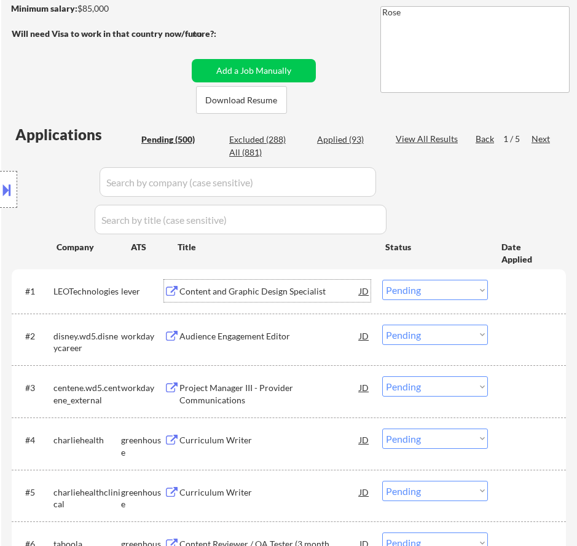
click at [430, 292] on select "Choose an option... Pending Applied Excluded (Questions) Excluded (Expired) Exc…" at bounding box center [435, 290] width 106 height 20
click at [382, 280] on select "Choose an option... Pending Applied Excluded (Questions) Excluded (Expired) Exc…" at bounding box center [435, 290] width 106 height 20
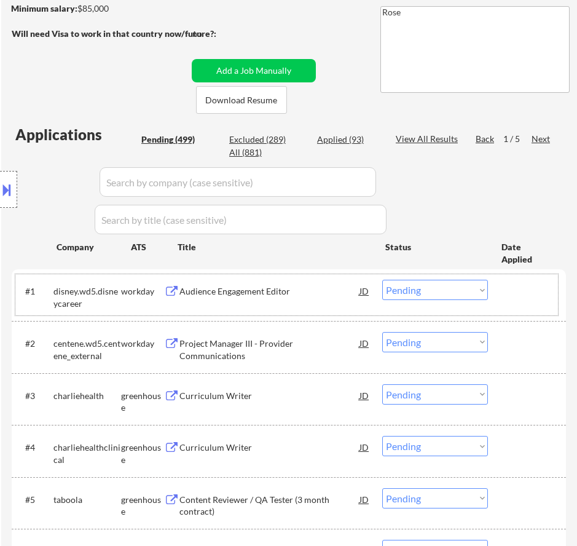
click at [330, 303] on div "#1 disney.wd5.disneycareer workday Audience Engagement Editor JD warning_amber …" at bounding box center [286, 294] width 543 height 41
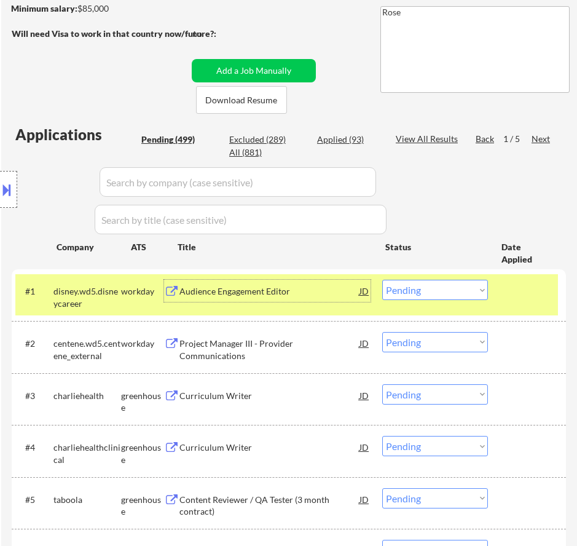
click at [334, 293] on div "Audience Engagement Editor" at bounding box center [270, 291] width 180 height 12
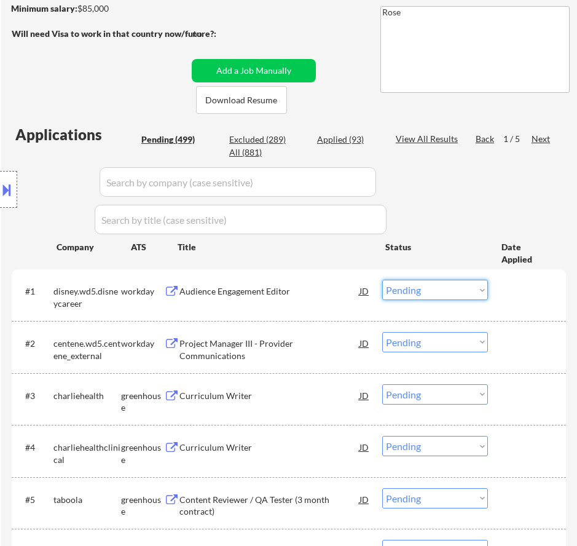
click at [439, 288] on select "Choose an option... Pending Applied Excluded (Questions) Excluded (Expired) Exc…" at bounding box center [435, 290] width 106 height 20
click at [382, 280] on select "Choose an option... Pending Applied Excluded (Questions) Excluded (Expired) Exc…" at bounding box center [435, 290] width 106 height 20
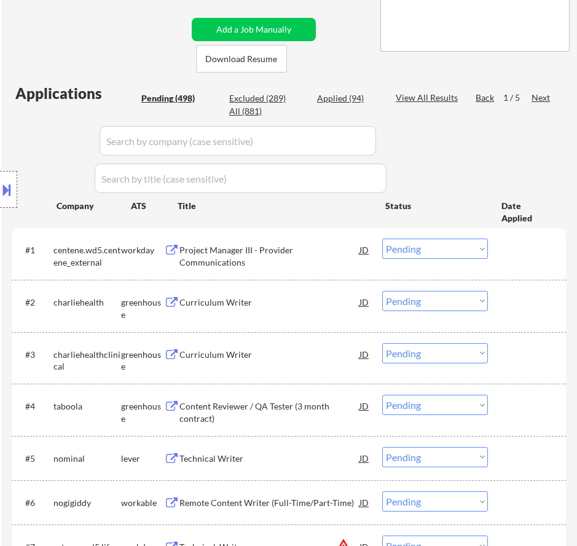
scroll to position [276, 0]
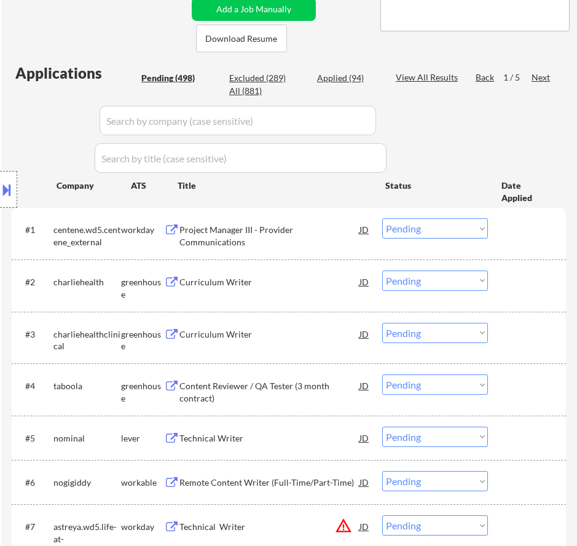
click at [322, 228] on div "Project Manager III - Provider Communications" at bounding box center [270, 236] width 180 height 24
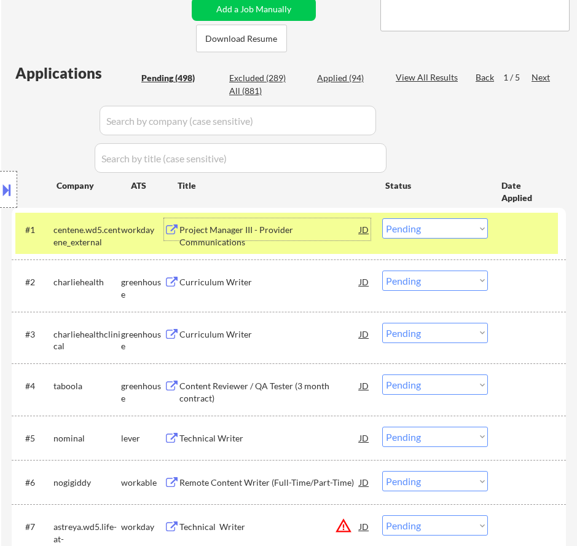
click at [317, 228] on div "Project Manager III - Provider Communications" at bounding box center [270, 236] width 180 height 24
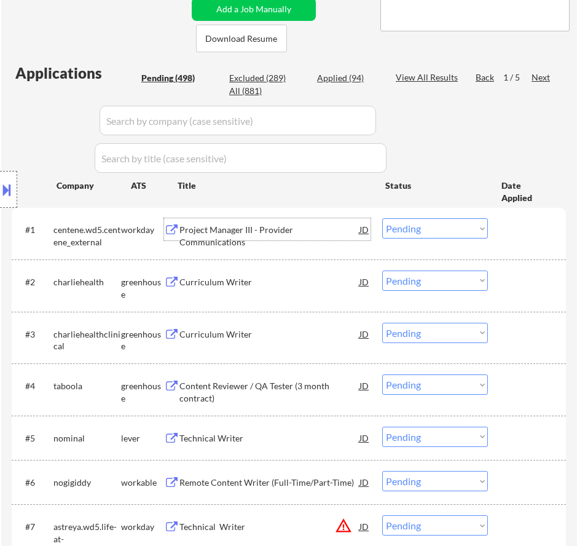
click at [436, 221] on select "Choose an option... Pending Applied Excluded (Questions) Excluded (Expired) Exc…" at bounding box center [435, 228] width 106 height 20
click at [382, 218] on select "Choose an option... Pending Applied Excluded (Questions) Excluded (Expired) Exc…" at bounding box center [435, 228] width 106 height 20
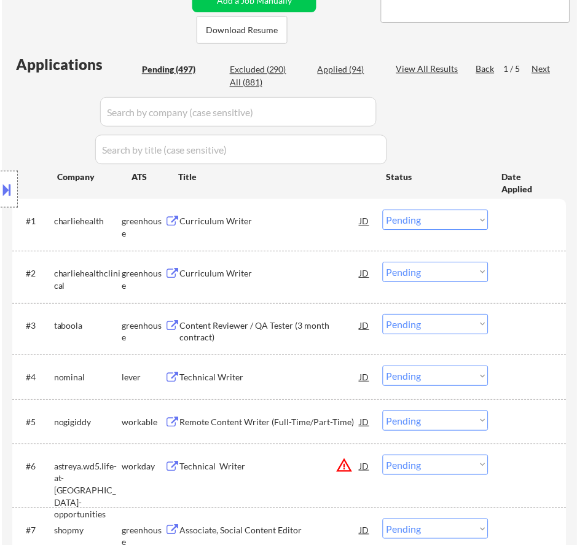
scroll to position [338, 0]
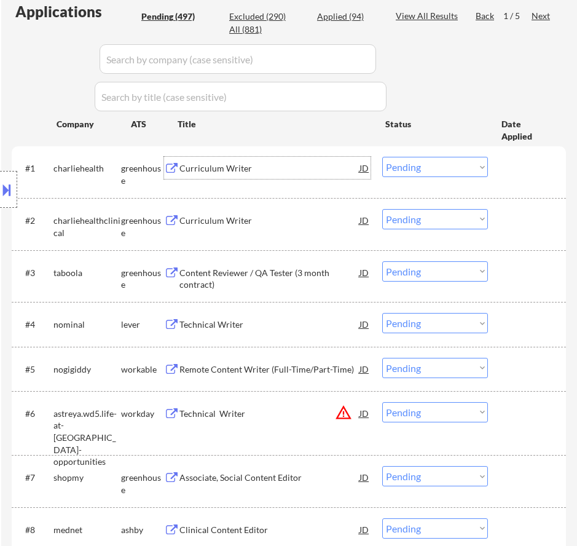
click at [324, 164] on div "Curriculum Writer" at bounding box center [270, 168] width 180 height 12
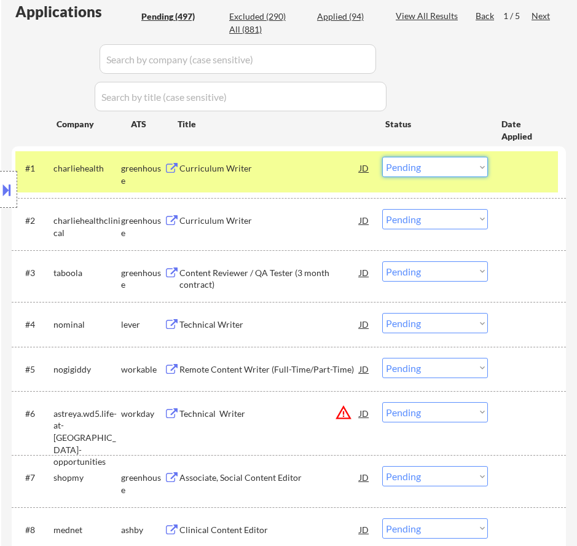
click at [445, 168] on select "Choose an option... Pending Applied Excluded (Questions) Excluded (Expired) Exc…" at bounding box center [435, 167] width 106 height 20
click at [406, 162] on select "Choose an option... Pending Applied Excluded (Questions) Excluded (Expired) Exc…" at bounding box center [435, 167] width 106 height 20
click at [382, 157] on select "Choose an option... Pending Applied Excluded (Questions) Excluded (Expired) Exc…" at bounding box center [435, 167] width 106 height 20
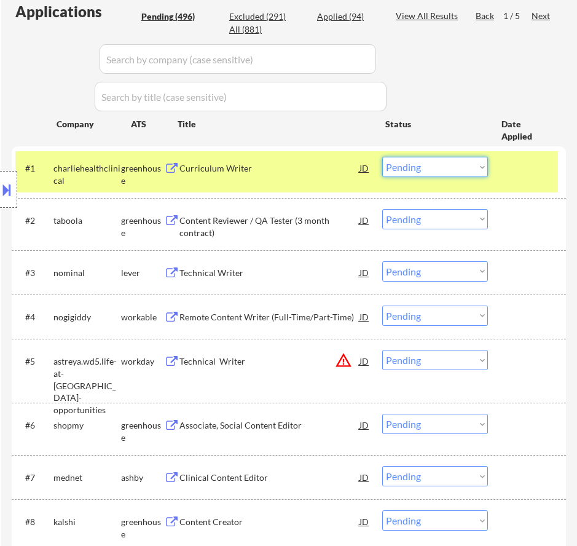
click at [412, 166] on select "Choose an option... Pending Applied Excluded (Questions) Excluded (Expired) Exc…" at bounding box center [435, 167] width 106 height 20
click at [382, 157] on select "Choose an option... Pending Applied Excluded (Questions) Excluded (Expired) Exc…" at bounding box center [435, 167] width 106 height 20
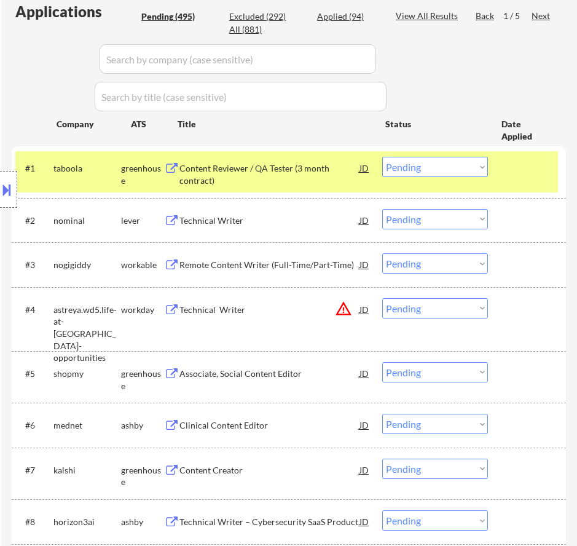
click at [432, 167] on select "Choose an option... Pending Applied Excluded (Questions) Excluded (Expired) Exc…" at bounding box center [435, 167] width 106 height 20
click at [382, 157] on select "Choose an option... Pending Applied Excluded (Questions) Excluded (Expired) Exc…" at bounding box center [435, 167] width 106 height 20
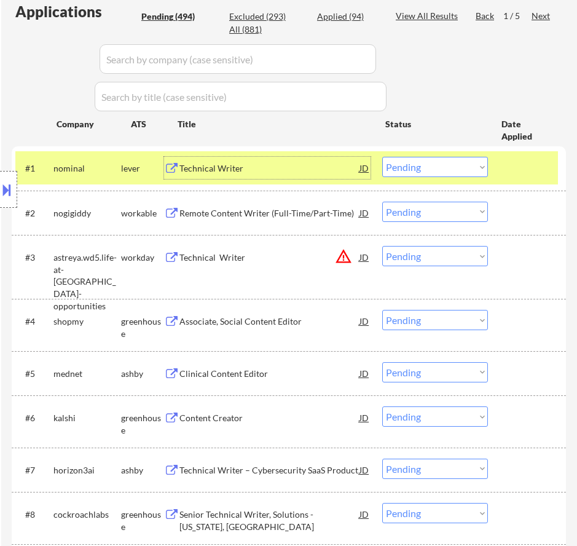
click at [331, 166] on div "Technical Writer" at bounding box center [270, 168] width 180 height 12
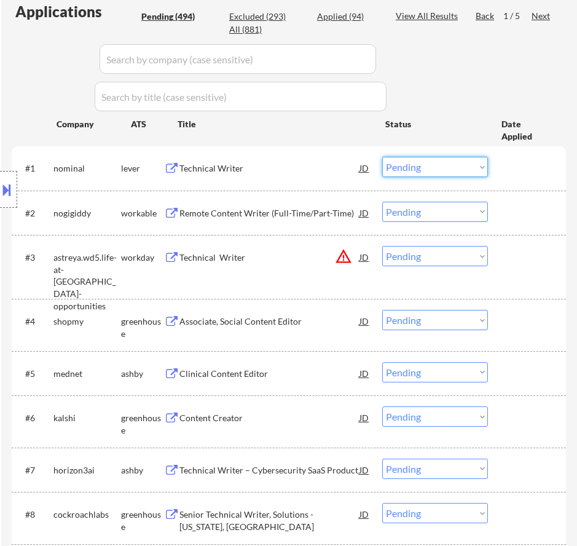
click at [414, 163] on select "Choose an option... Pending Applied Excluded (Questions) Excluded (Expired) Exc…" at bounding box center [435, 167] width 106 height 20
click at [382, 157] on select "Choose an option... Pending Applied Excluded (Questions) Excluded (Expired) Exc…" at bounding box center [435, 167] width 106 height 20
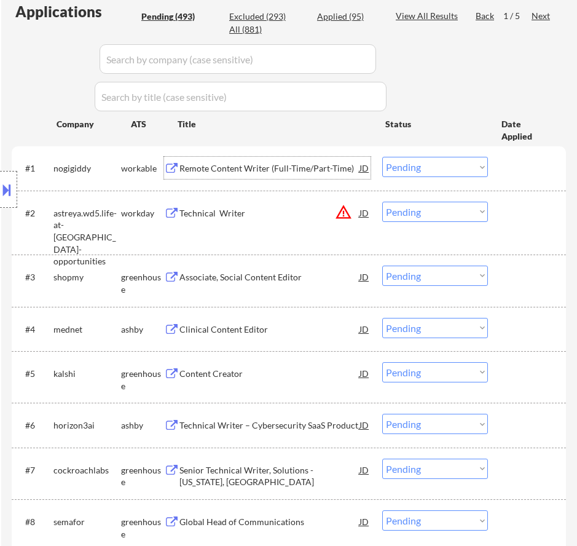
click at [323, 169] on div "Remote Content Writer (Full-Time/Part-Time)" at bounding box center [270, 168] width 180 height 12
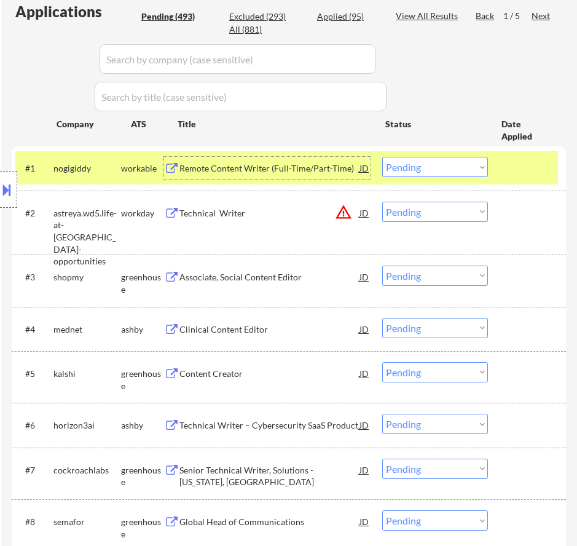
drag, startPoint x: 421, startPoint y: 166, endPoint x: 429, endPoint y: 169, distance: 8.0
click at [421, 166] on select "Choose an option... Pending Applied Excluded (Questions) Excluded (Expired) Exc…" at bounding box center [435, 167] width 106 height 20
click at [382, 157] on select "Choose an option... Pending Applied Excluded (Questions) Excluded (Expired) Exc…" at bounding box center [435, 167] width 106 height 20
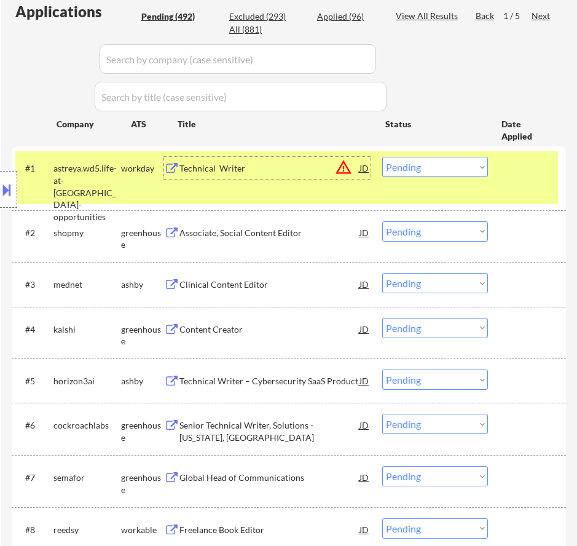
click at [255, 178] on div "Technical Writer" at bounding box center [270, 168] width 180 height 22
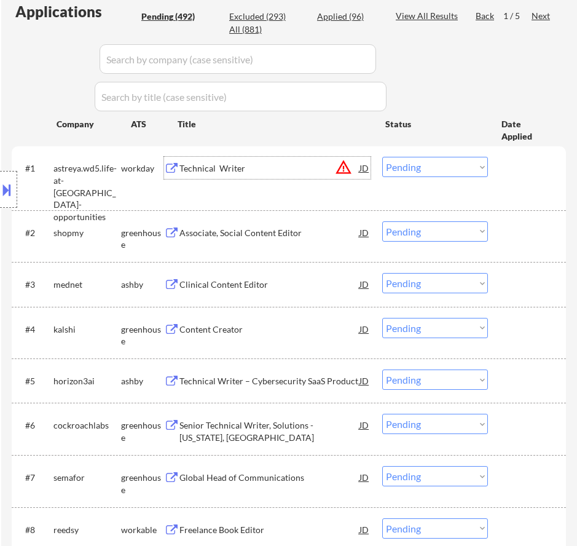
click at [419, 167] on select "Choose an option... Pending Applied Excluded (Questions) Excluded (Expired) Exc…" at bounding box center [435, 167] width 106 height 20
click at [382, 157] on select "Choose an option... Pending Applied Excluded (Questions) Excluded (Expired) Exc…" at bounding box center [435, 167] width 106 height 20
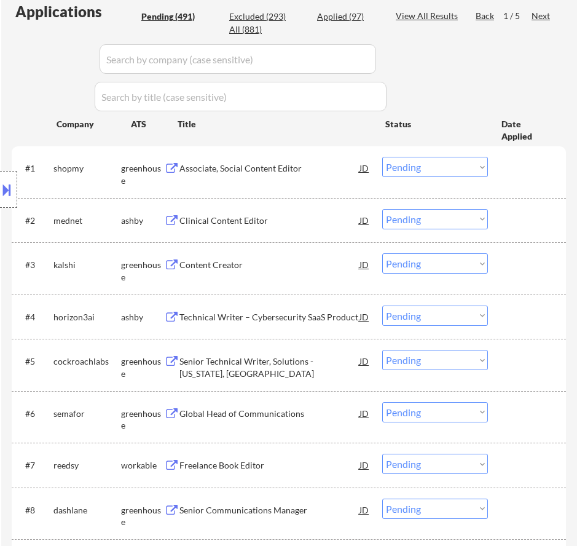
click at [313, 173] on div "Associate, Social Content Editor" at bounding box center [270, 168] width 180 height 12
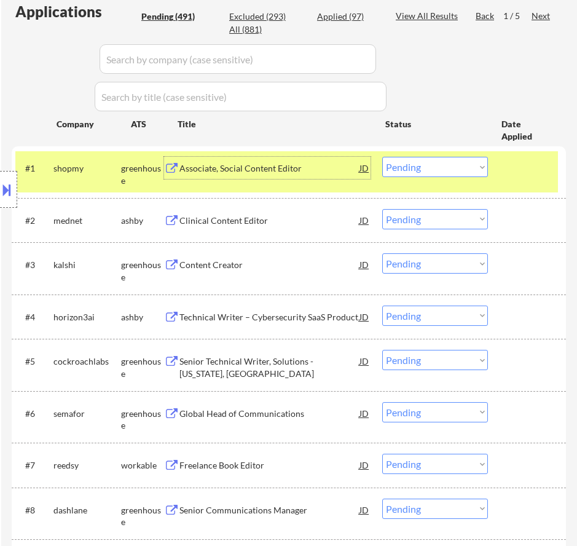
click at [441, 168] on select "Choose an option... Pending Applied Excluded (Questions) Excluded (Expired) Exc…" at bounding box center [435, 167] width 106 height 20
click at [382, 157] on select "Choose an option... Pending Applied Excluded (Questions) Excluded (Expired) Exc…" at bounding box center [435, 167] width 106 height 20
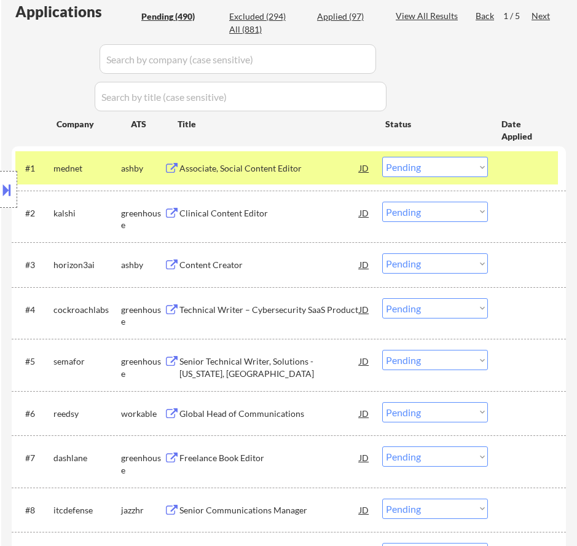
click at [320, 172] on div "Associate, Social Content Editor" at bounding box center [270, 168] width 180 height 12
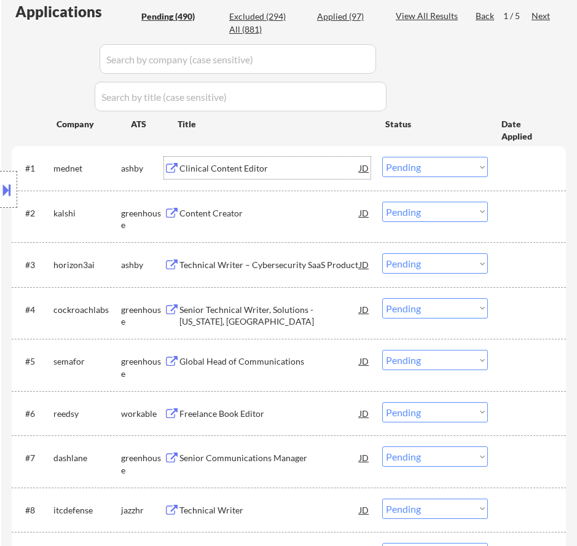
click at [457, 172] on select "Choose an option... Pending Applied Excluded (Questions) Excluded (Expired) Exc…" at bounding box center [435, 167] width 106 height 20
click at [382, 157] on select "Choose an option... Pending Applied Excluded (Questions) Excluded (Expired) Exc…" at bounding box center [435, 167] width 106 height 20
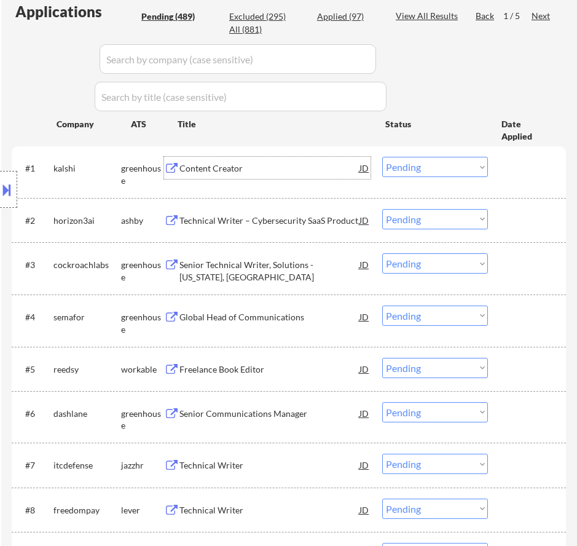
click at [311, 176] on div "Content Creator" at bounding box center [270, 168] width 180 height 22
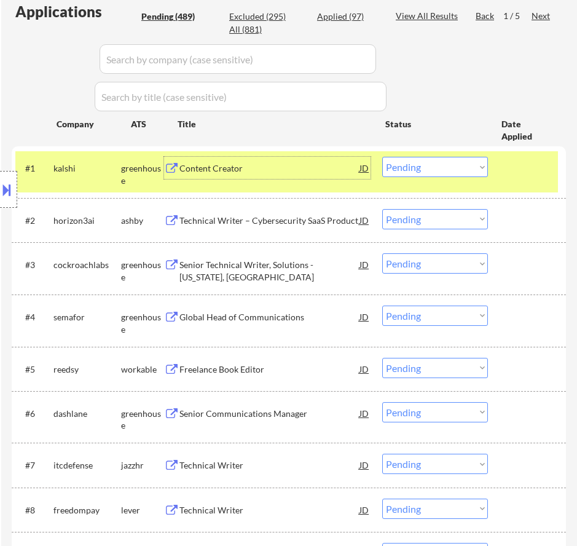
click at [448, 171] on select "Choose an option... Pending Applied Excluded (Questions) Excluded (Expired) Exc…" at bounding box center [435, 167] width 106 height 20
click at [382, 157] on select "Choose an option... Pending Applied Excluded (Questions) Excluded (Expired) Exc…" at bounding box center [435, 167] width 106 height 20
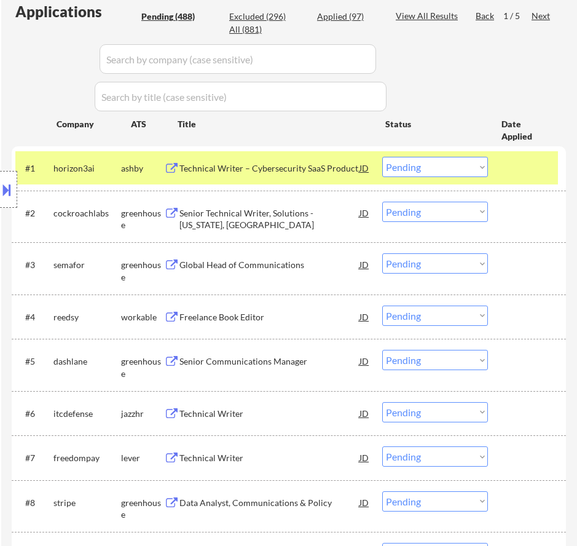
click at [309, 173] on div "Technical Writer – Cybersecurity SaaS Product" at bounding box center [270, 168] width 180 height 12
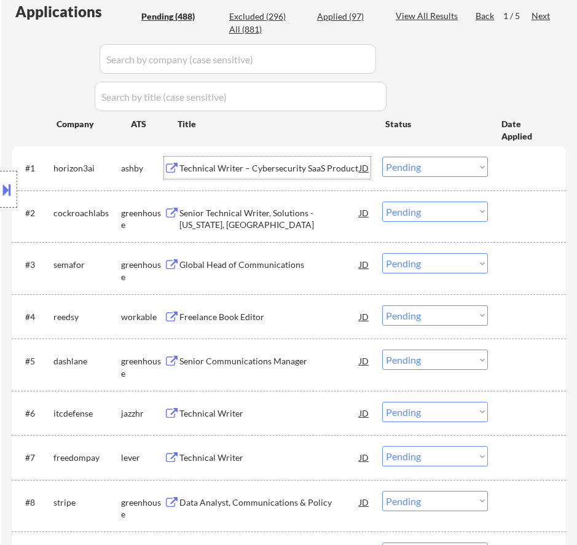
click at [441, 166] on select "Choose an option... Pending Applied Excluded (Questions) Excluded (Expired) Exc…" at bounding box center [435, 167] width 106 height 20
click at [382, 157] on select "Choose an option... Pending Applied Excluded (Questions) Excluded (Expired) Exc…" at bounding box center [435, 167] width 106 height 20
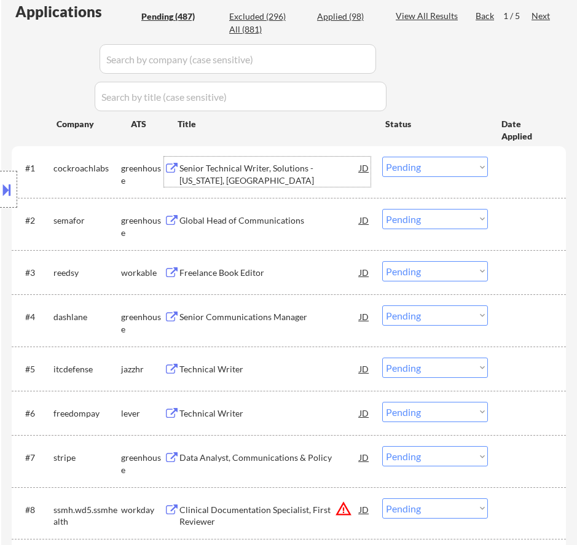
click at [302, 167] on div "Senior Technical Writer, Solutions - New York, NY" at bounding box center [270, 174] width 180 height 24
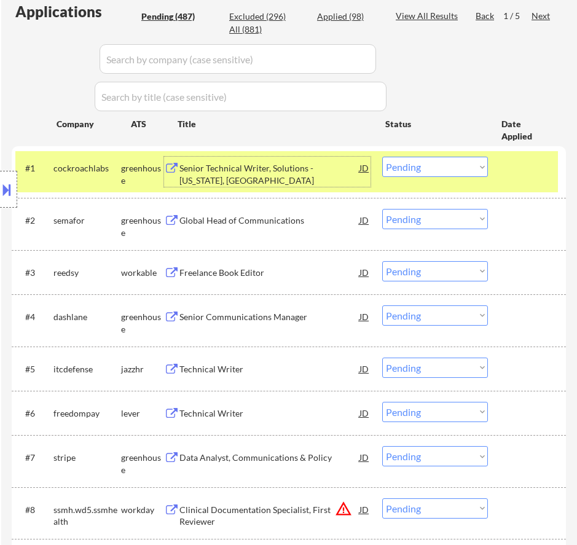
click at [406, 166] on select "Choose an option... Pending Applied Excluded (Questions) Excluded (Expired) Exc…" at bounding box center [435, 167] width 106 height 20
click at [382, 157] on select "Choose an option... Pending Applied Excluded (Questions) Excluded (Expired) Exc…" at bounding box center [435, 167] width 106 height 20
select select ""pending""
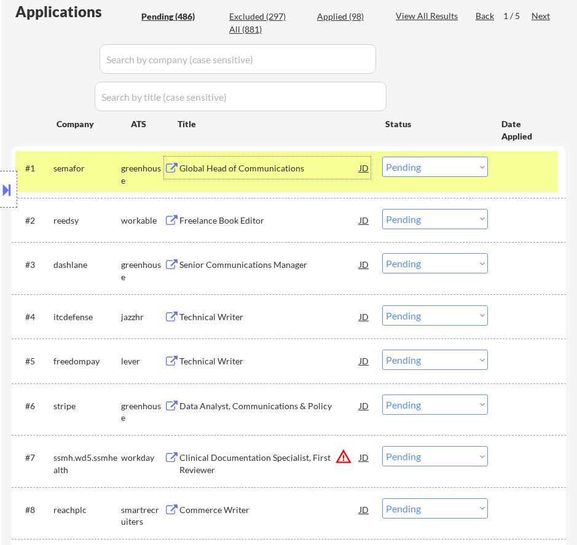
click at [303, 160] on div "Global Head of Communications" at bounding box center [270, 168] width 180 height 22
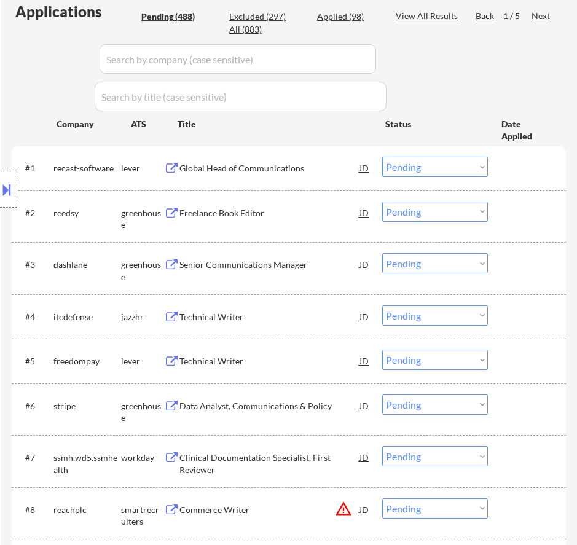
select select ""pending""
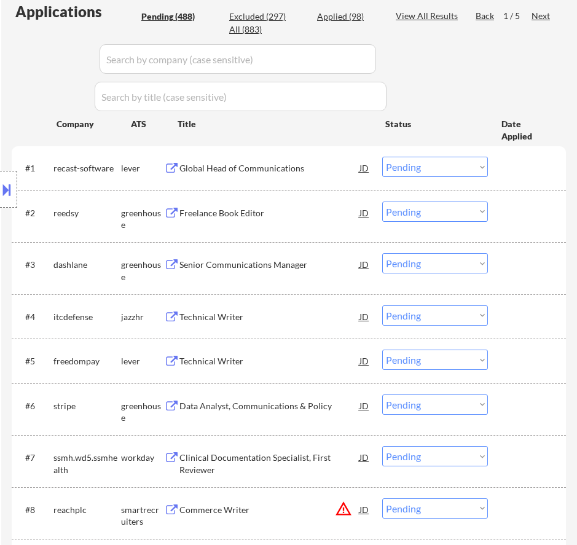
select select ""pending""
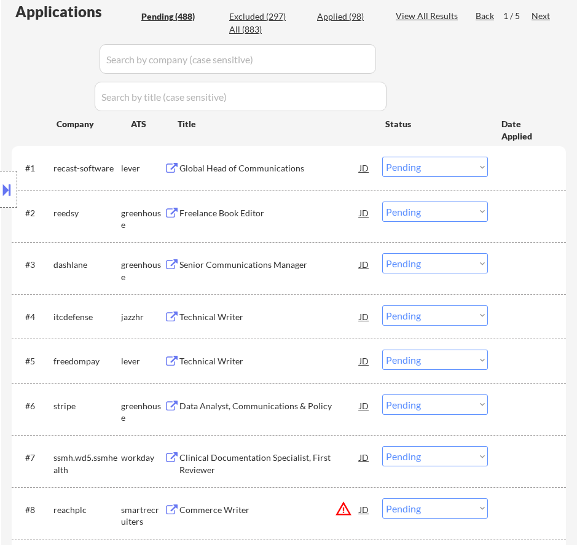
select select ""pending""
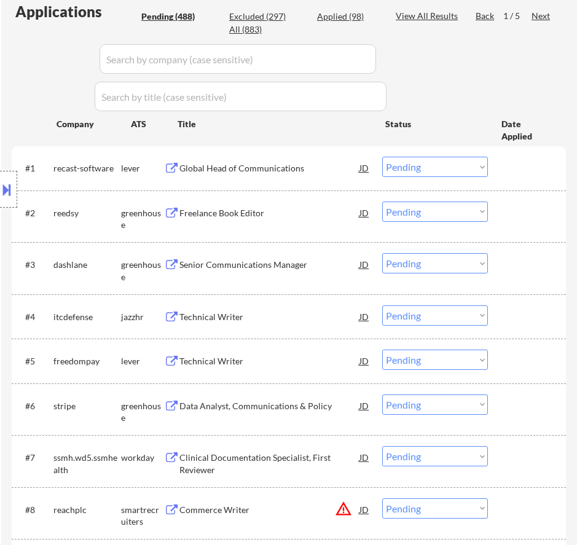
select select ""pending""
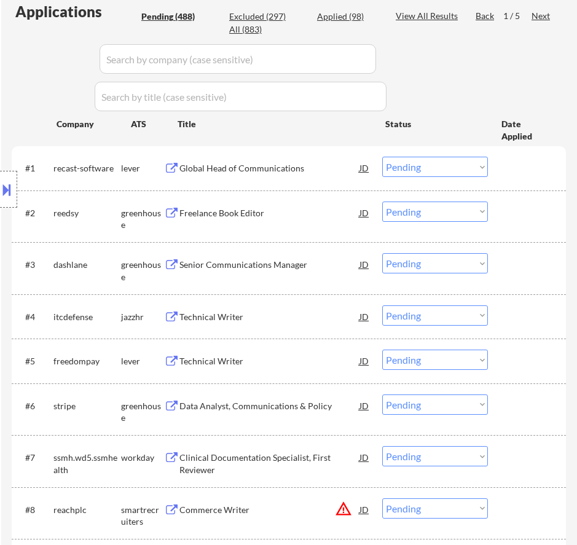
select select ""pending""
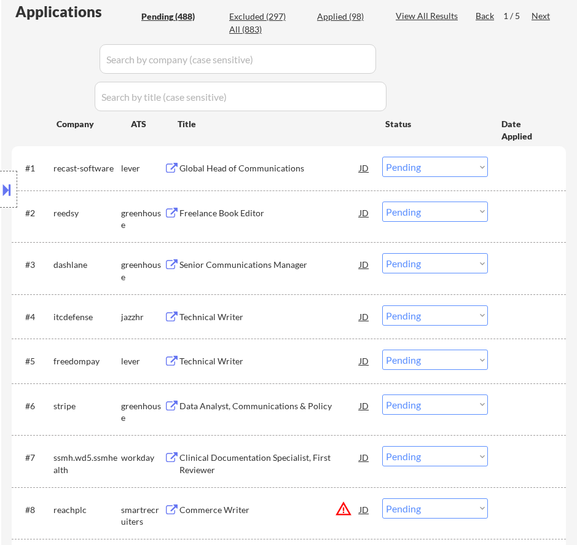
select select ""pending""
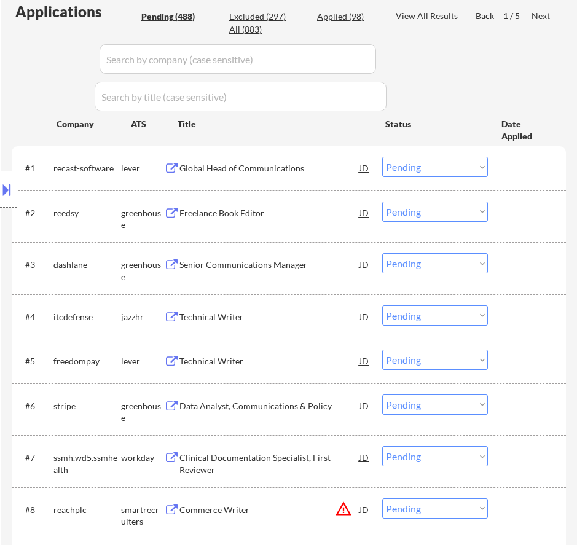
select select ""pending""
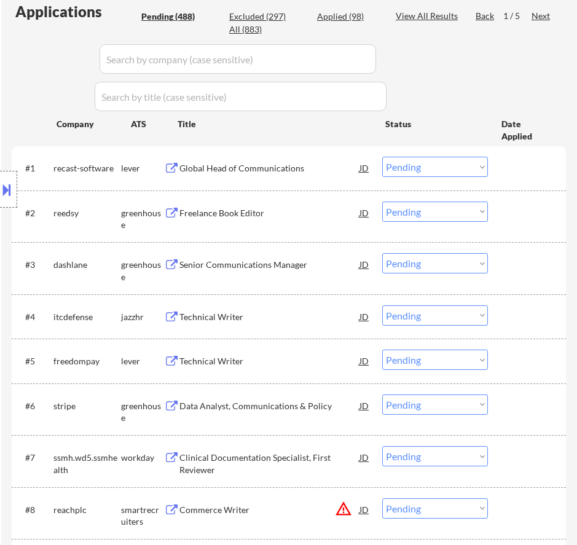
select select ""pending""
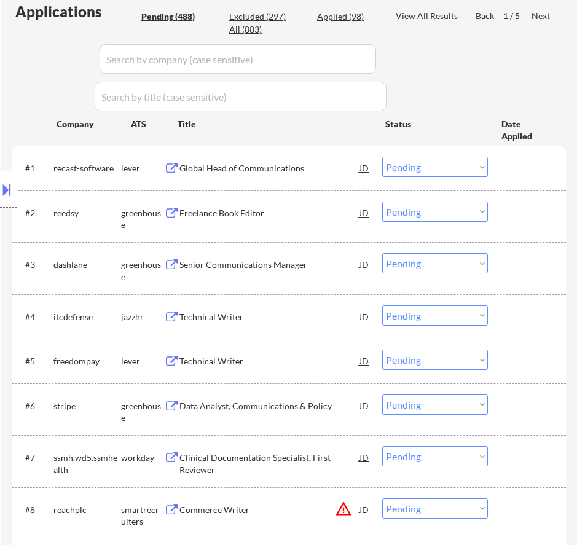
select select ""pending""
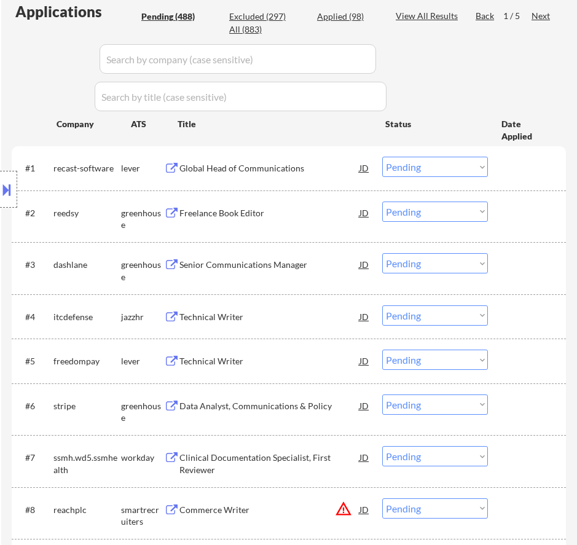
select select ""pending""
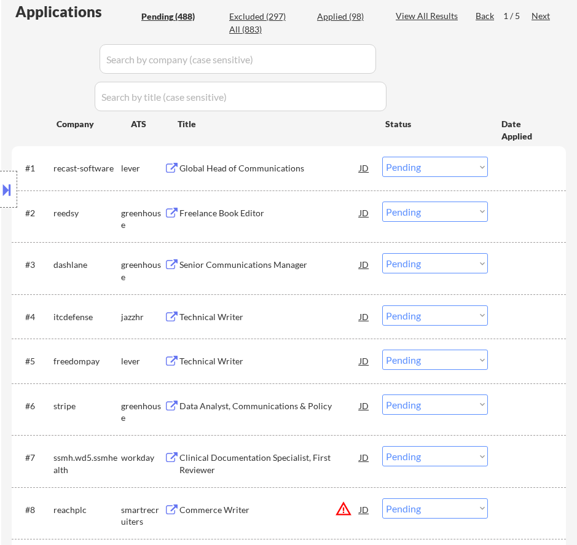
select select ""pending""
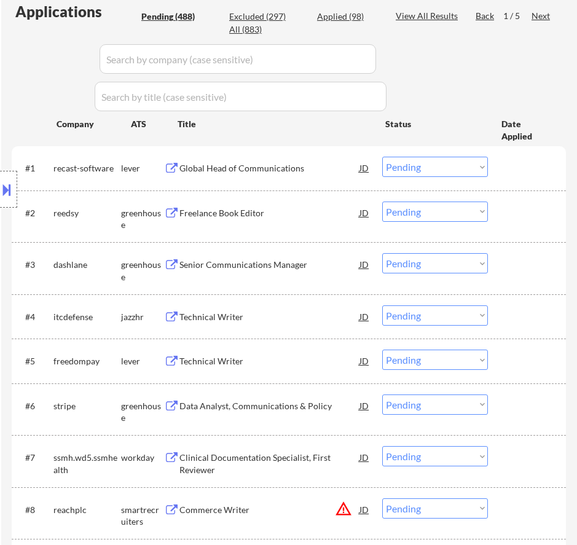
select select ""pending""
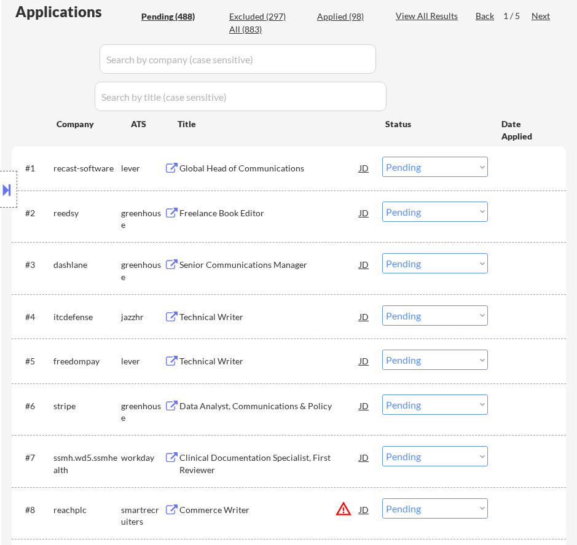
select select ""pending""
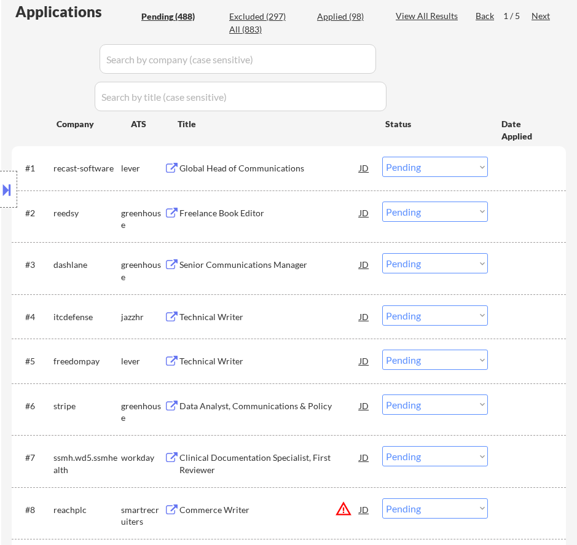
select select ""pending""
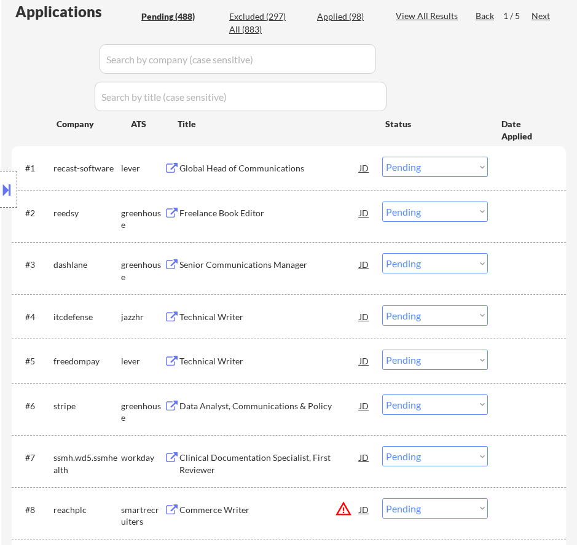
select select ""pending""
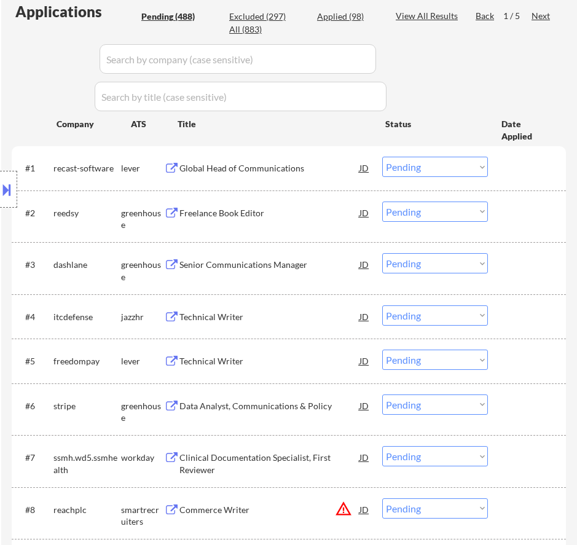
select select ""pending""
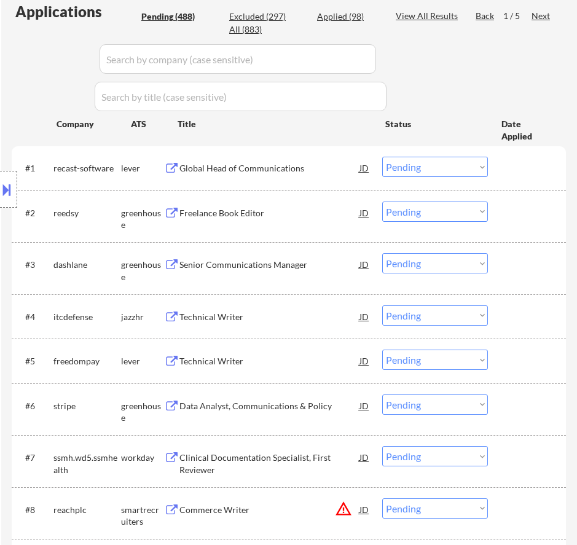
select select ""pending""
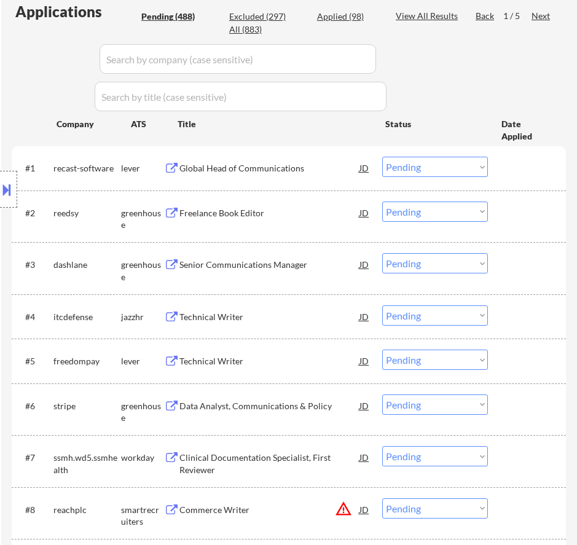
select select ""pending""
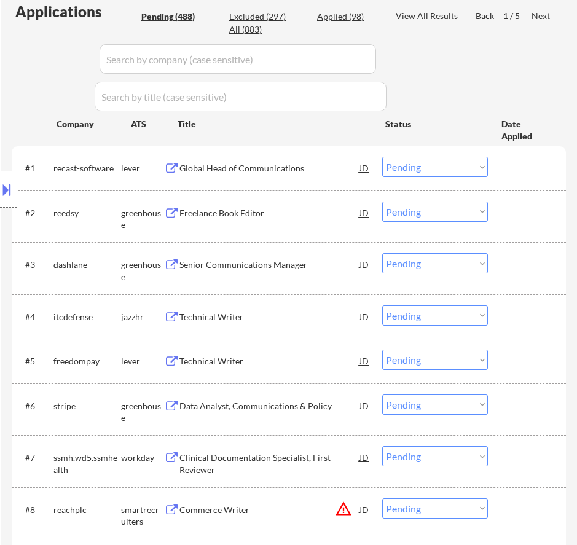
select select ""pending""
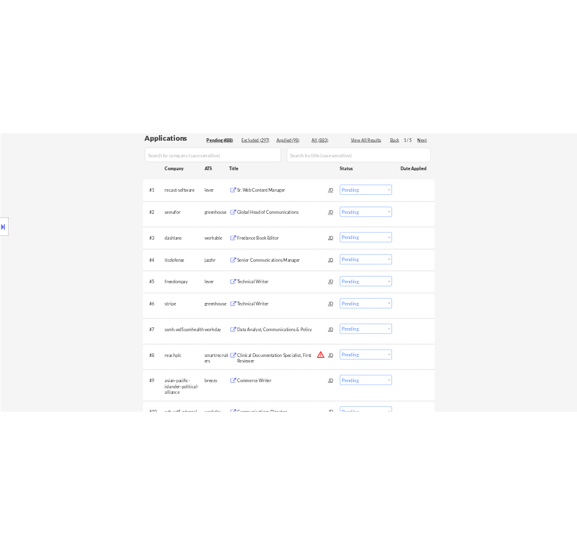
scroll to position [316, 0]
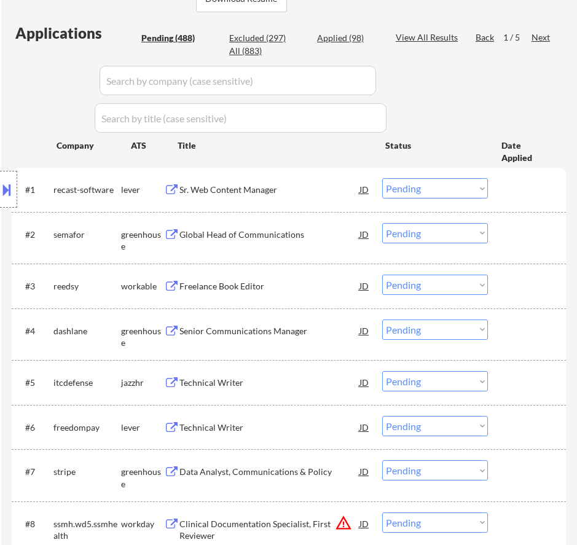
click at [399, 236] on select "Choose an option... Pending Applied Excluded (Questions) Excluded (Expired) Exc…" at bounding box center [435, 233] width 106 height 20
click at [382, 223] on select "Choose an option... Pending Applied Excluded (Questions) Excluded (Expired) Exc…" at bounding box center [435, 233] width 106 height 20
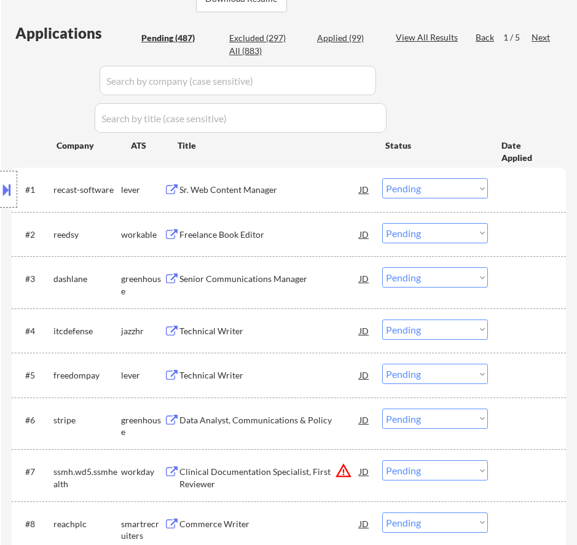
click at [301, 193] on div "Sr. Web Content Manager" at bounding box center [270, 190] width 180 height 12
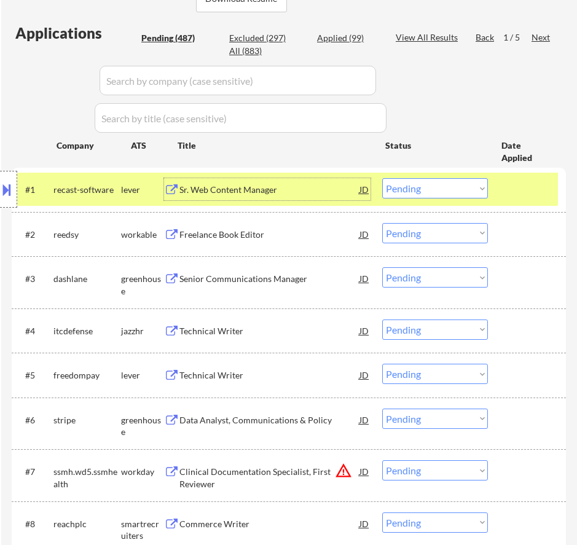
click at [444, 192] on select "Choose an option... Pending Applied Excluded (Questions) Excluded (Expired) Exc…" at bounding box center [435, 188] width 106 height 20
click at [382, 178] on select "Choose an option... Pending Applied Excluded (Questions) Excluded (Expired) Exc…" at bounding box center [435, 188] width 106 height 20
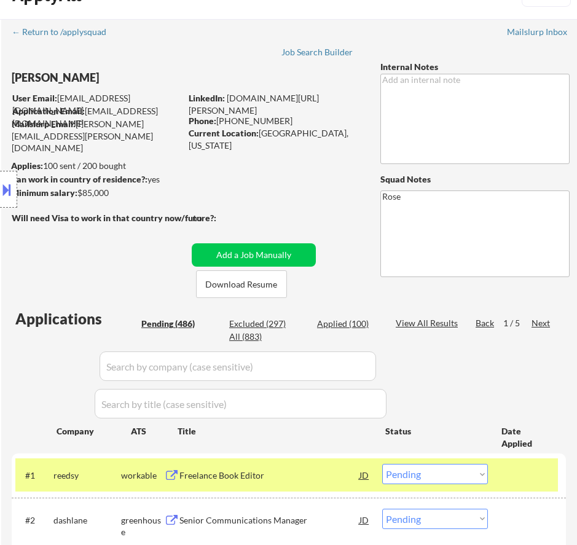
scroll to position [9, 0]
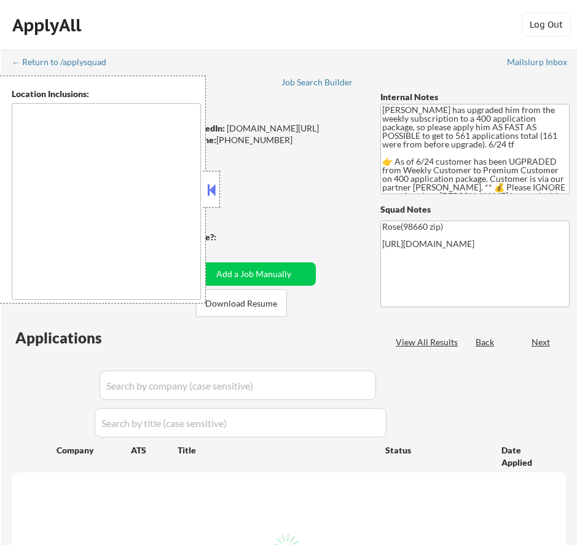
type textarea "[GEOGRAPHIC_DATA], OR [GEOGRAPHIC_DATA], [GEOGRAPHIC_DATA] [GEOGRAPHIC_DATA], […"
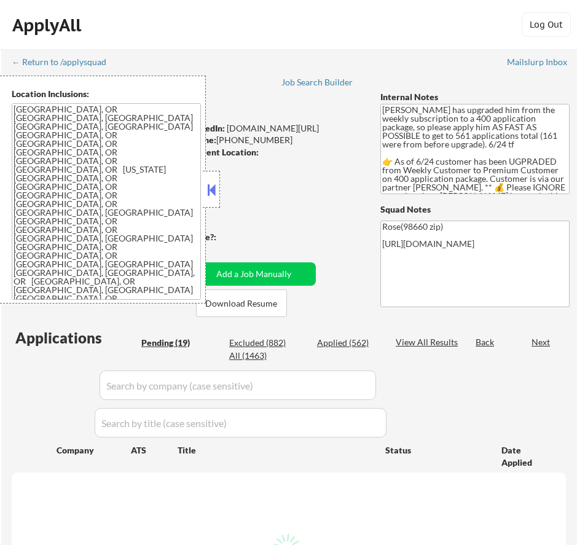
select select ""pending""
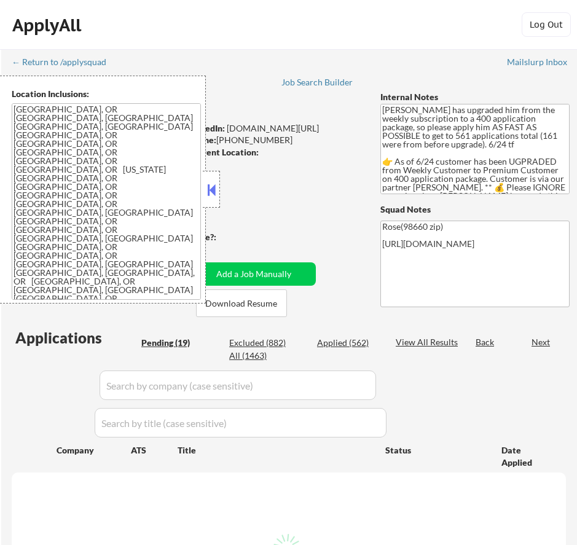
select select ""pending""
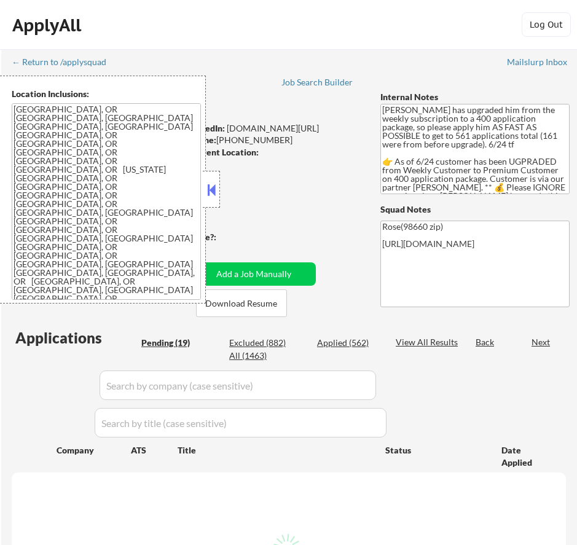
select select ""pending""
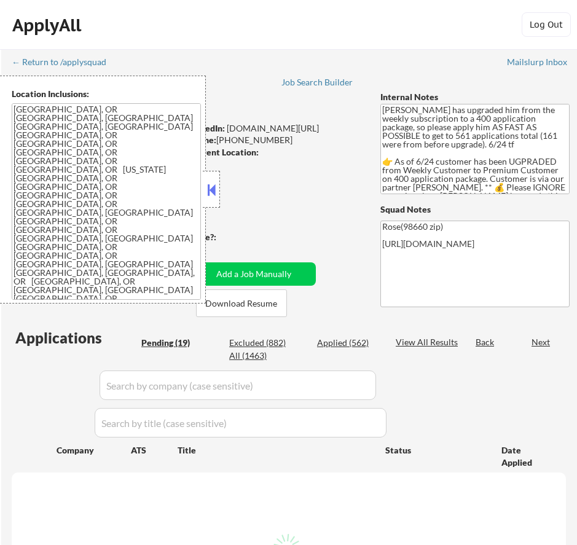
select select ""pending""
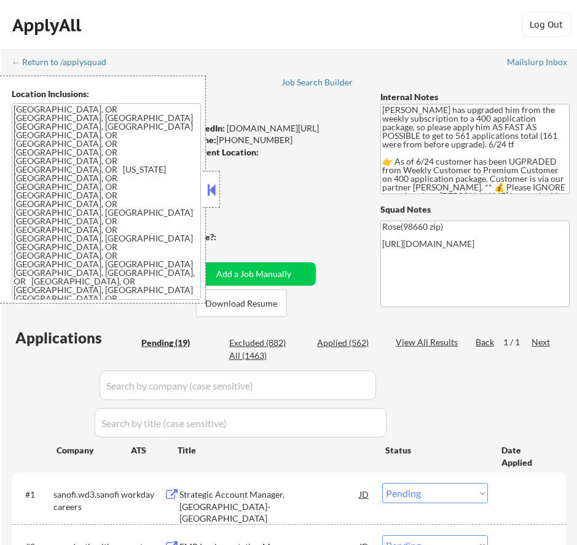
click at [211, 194] on button at bounding box center [212, 190] width 14 height 18
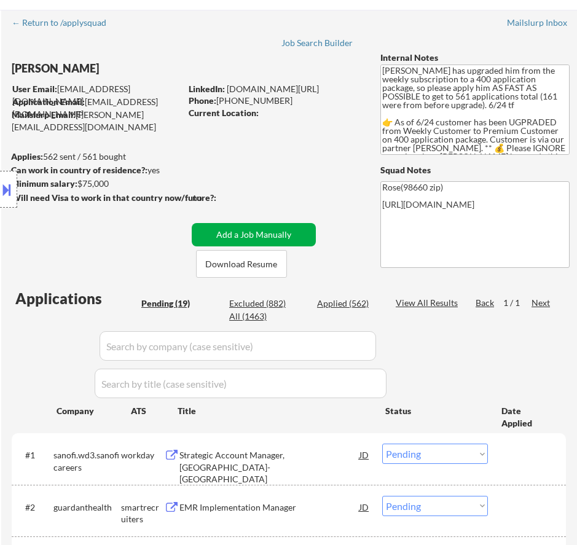
scroll to position [61, 0]
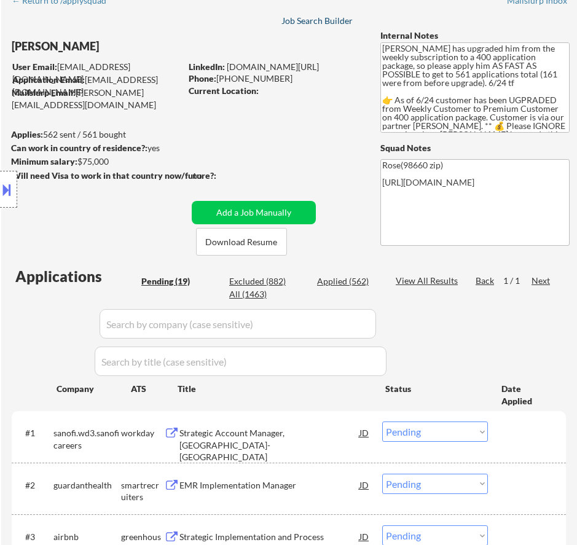
click at [316, 24] on div "Job Search Builder" at bounding box center [318, 21] width 72 height 9
select select ""pending""
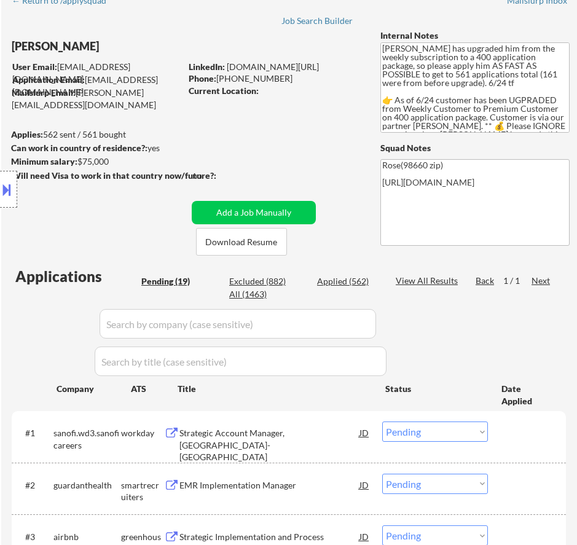
select select ""pending""
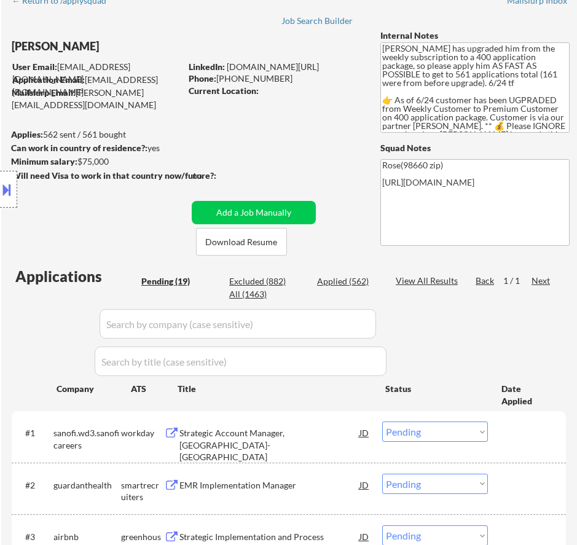
select select ""pending""
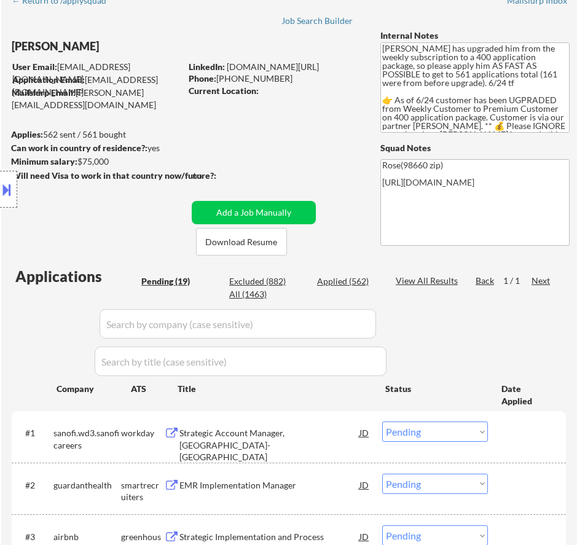
select select ""pending""
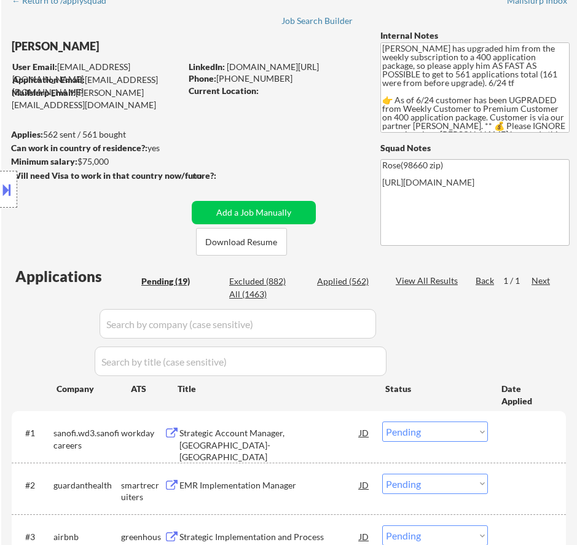
select select ""pending""
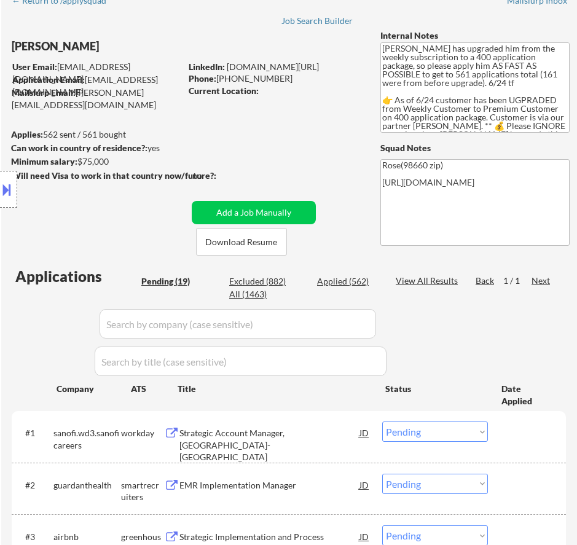
select select ""pending""
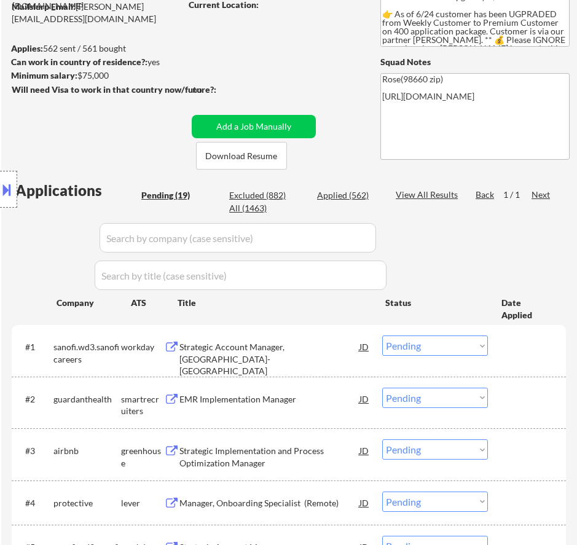
scroll to position [184, 0]
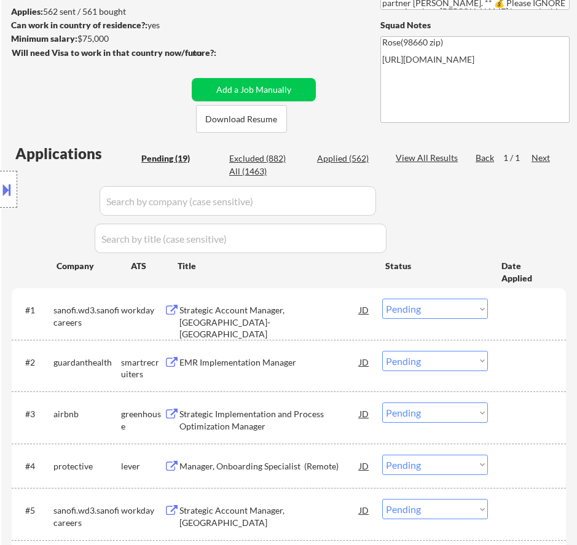
click at [309, 314] on div "Strategic Account Manager, Seattle- Portland" at bounding box center [270, 322] width 180 height 36
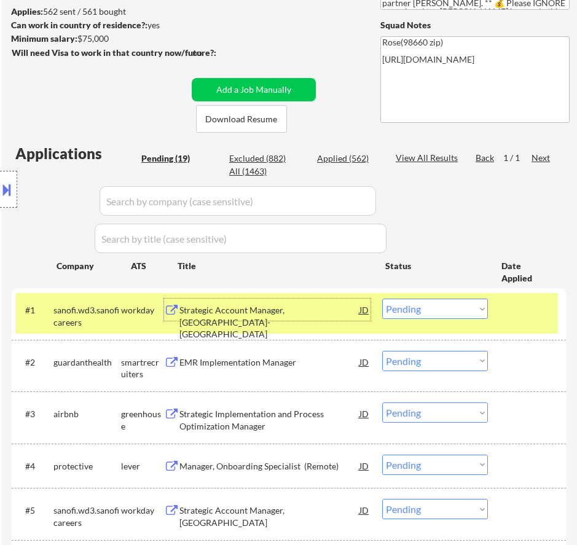
click at [463, 309] on select "Choose an option... Pending Applied Excluded (Questions) Excluded (Expired) Exc…" at bounding box center [435, 309] width 106 height 20
click at [382, 299] on select "Choose an option... Pending Applied Excluded (Questions) Excluded (Expired) Exc…" at bounding box center [435, 309] width 106 height 20
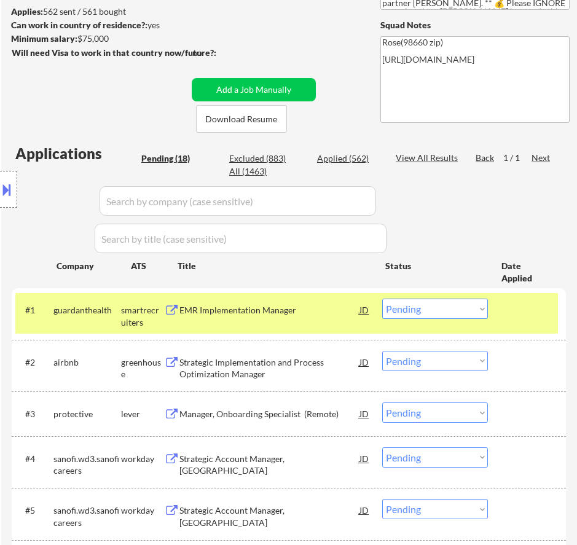
click at [330, 319] on div "EMR Implementation Manager" at bounding box center [270, 310] width 180 height 22
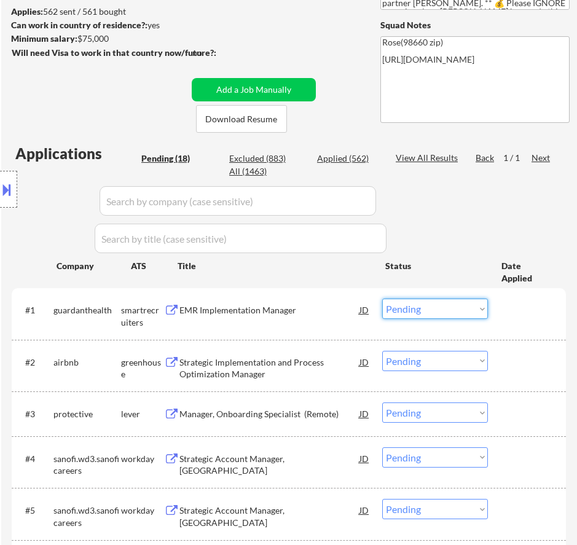
click at [444, 308] on select "Choose an option... Pending Applied Excluded (Questions) Excluded (Expired) Exc…" at bounding box center [435, 309] width 106 height 20
click at [382, 299] on select "Choose an option... Pending Applied Excluded (Questions) Excluded (Expired) Exc…" at bounding box center [435, 309] width 106 height 20
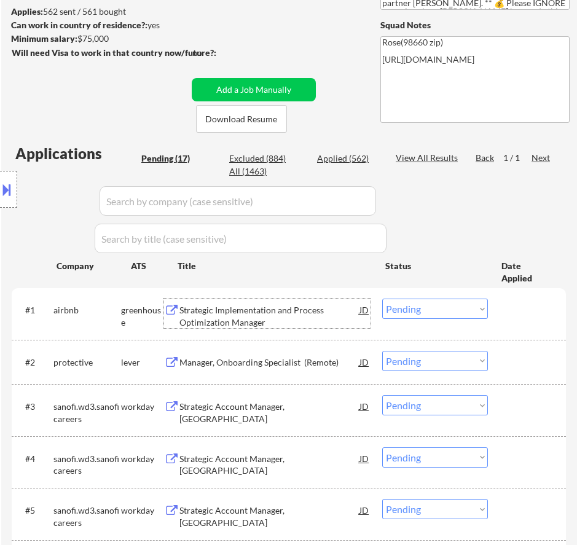
click at [339, 318] on div "Strategic Implementation and Process Optimization Manager" at bounding box center [270, 316] width 180 height 24
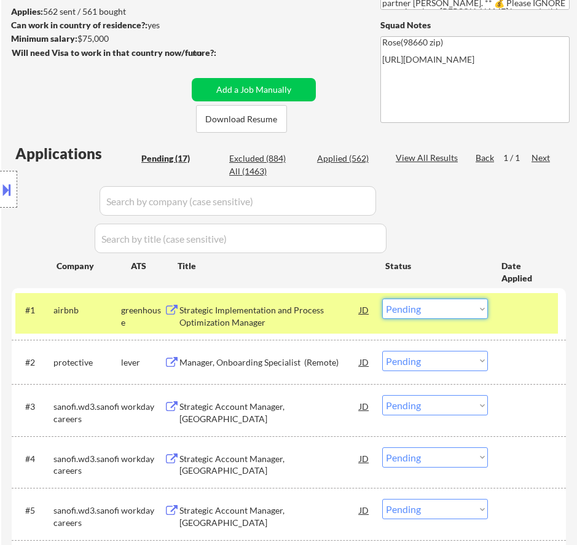
click at [433, 304] on select "Choose an option... Pending Applied Excluded (Questions) Excluded (Expired) Exc…" at bounding box center [435, 309] width 106 height 20
click at [382, 299] on select "Choose an option... Pending Applied Excluded (Questions) Excluded (Expired) Exc…" at bounding box center [435, 309] width 106 height 20
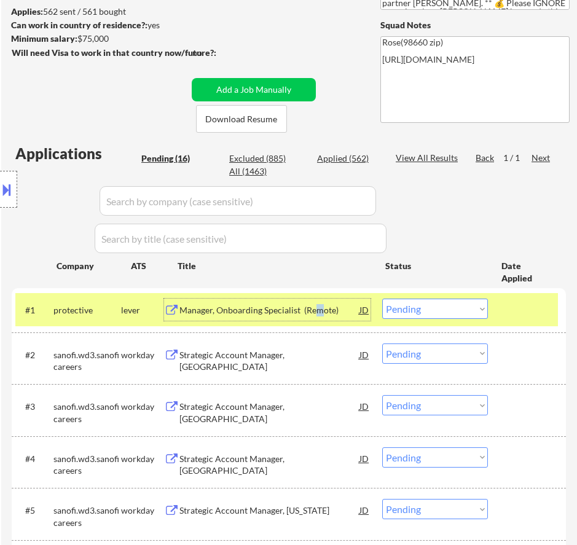
click at [318, 310] on div "Manager, Onboarding Specialist (Remote)" at bounding box center [270, 310] width 180 height 12
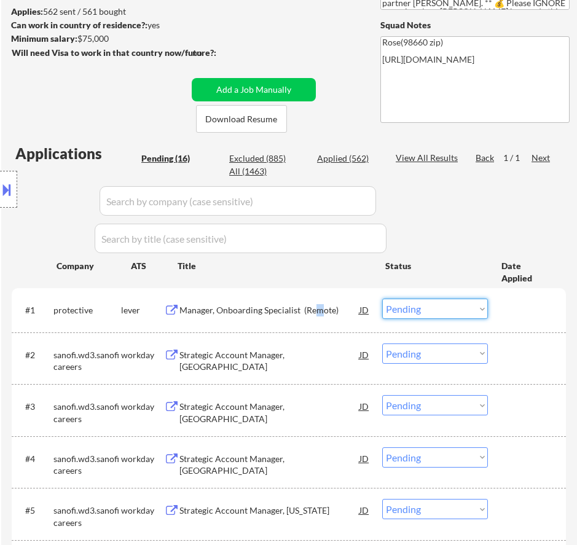
click at [419, 309] on select "Choose an option... Pending Applied Excluded (Questions) Excluded (Expired) Exc…" at bounding box center [435, 309] width 106 height 20
click at [382, 299] on select "Choose an option... Pending Applied Excluded (Questions) Excluded (Expired) Exc…" at bounding box center [435, 309] width 106 height 20
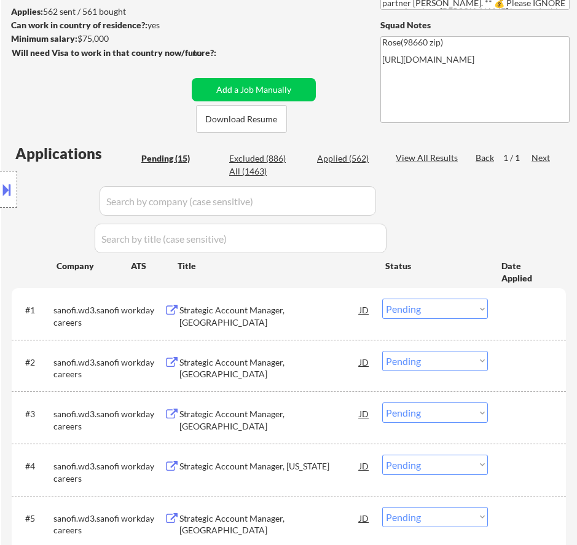
click at [298, 309] on div "Strategic Account Manager, Boston" at bounding box center [270, 316] width 180 height 24
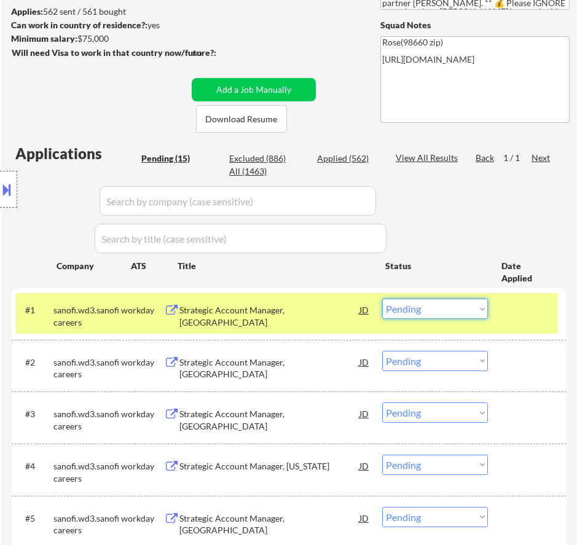
click at [426, 311] on select "Choose an option... Pending Applied Excluded (Questions) Excluded (Expired) Exc…" at bounding box center [435, 309] width 106 height 20
click at [382, 299] on select "Choose an option... Pending Applied Excluded (Questions) Excluded (Expired) Exc…" at bounding box center [435, 309] width 106 height 20
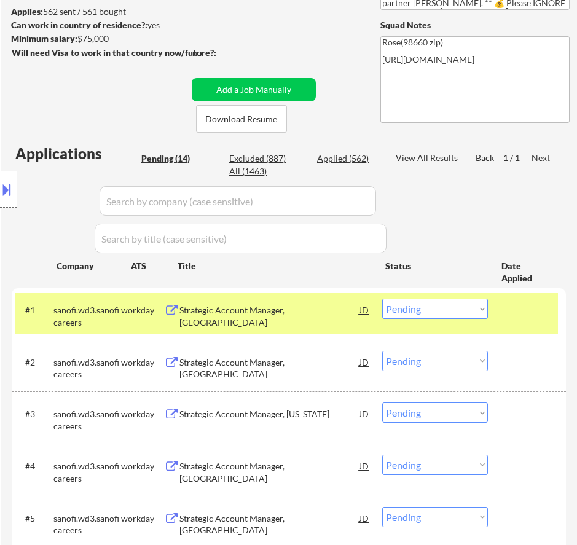
click at [306, 332] on div "#1 sanofi.wd3.sanoficareers workday Strategic Account Manager, Atlanta JD warni…" at bounding box center [286, 313] width 543 height 41
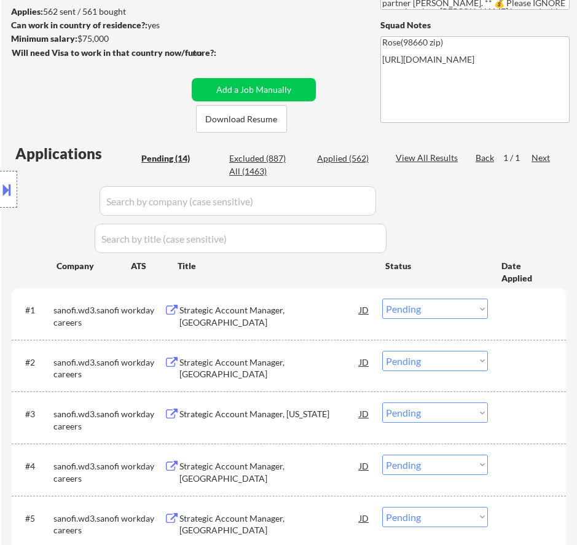
click at [316, 323] on div "#1 sanofi.wd3.sanoficareers workday Strategic Account Manager, Atlanta JD warni…" at bounding box center [286, 313] width 543 height 41
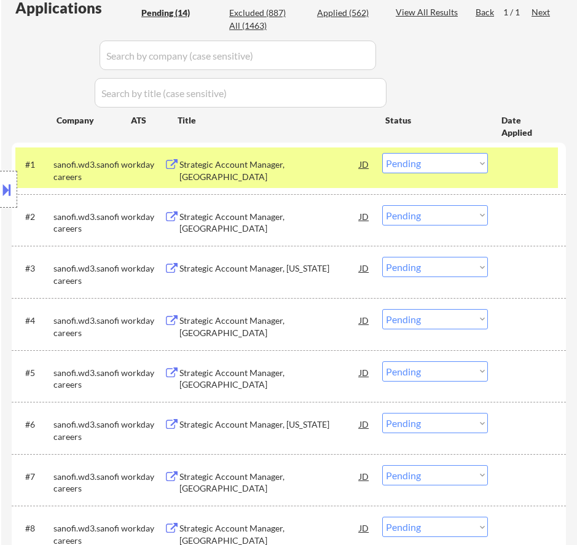
scroll to position [307, 0]
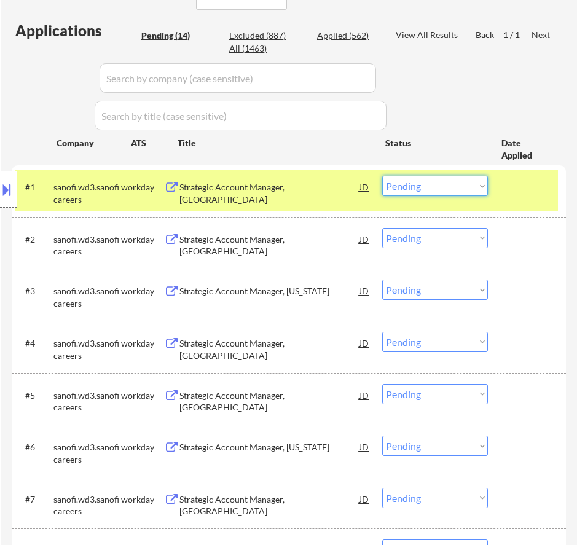
click at [446, 184] on select "Choose an option... Pending Applied Excluded (Questions) Excluded (Expired) Exc…" at bounding box center [435, 186] width 106 height 20
click at [12, 189] on button at bounding box center [7, 190] width 14 height 20
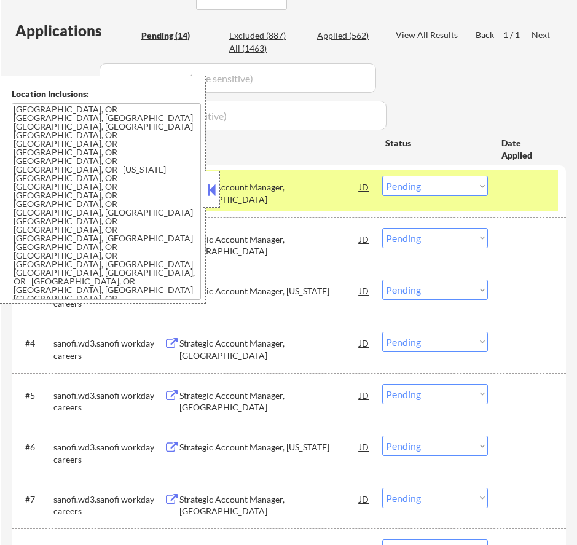
click at [215, 186] on button at bounding box center [212, 190] width 14 height 18
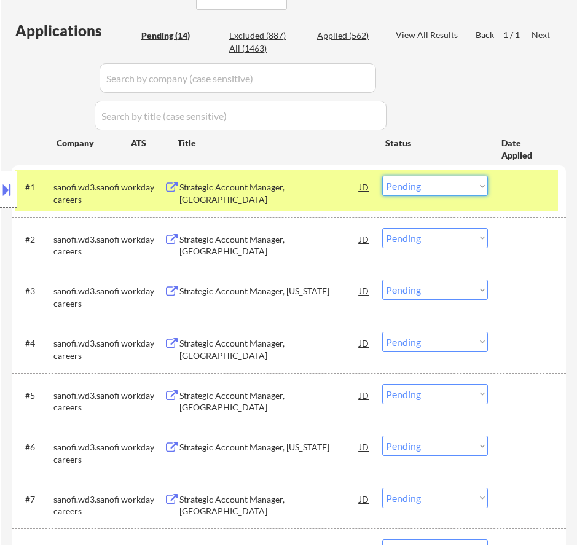
click at [440, 184] on select "Choose an option... Pending Applied Excluded (Questions) Excluded (Expired) Exc…" at bounding box center [435, 186] width 106 height 20
click at [382, 176] on select "Choose an option... Pending Applied Excluded (Questions) Excluded (Expired) Exc…" at bounding box center [435, 186] width 106 height 20
select select ""pending""
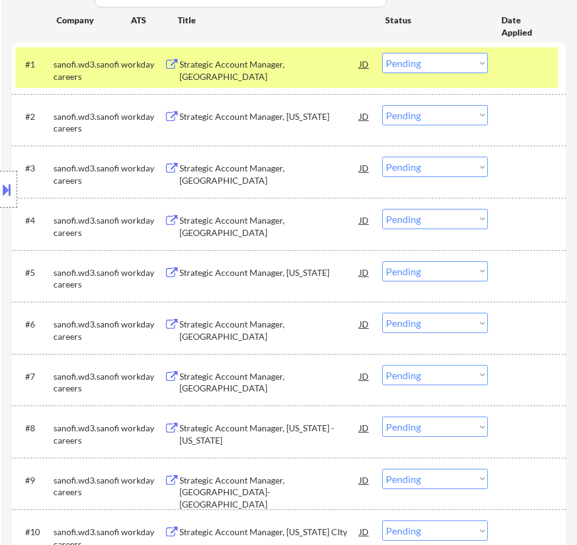
scroll to position [369, 0]
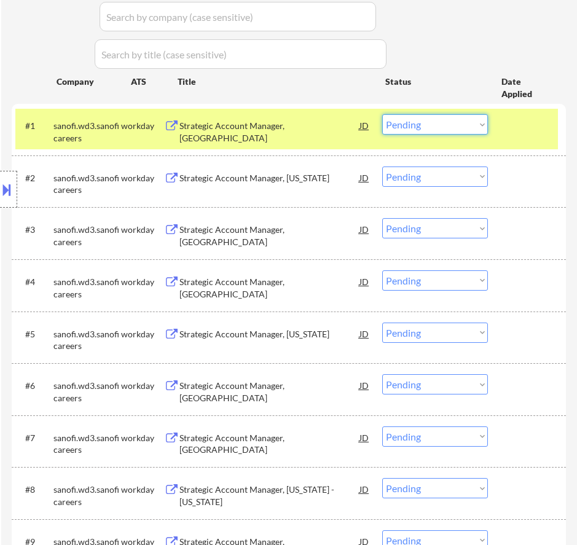
click at [453, 121] on select "Choose an option... Pending Applied Excluded (Questions) Excluded (Expired) Exc…" at bounding box center [435, 124] width 106 height 20
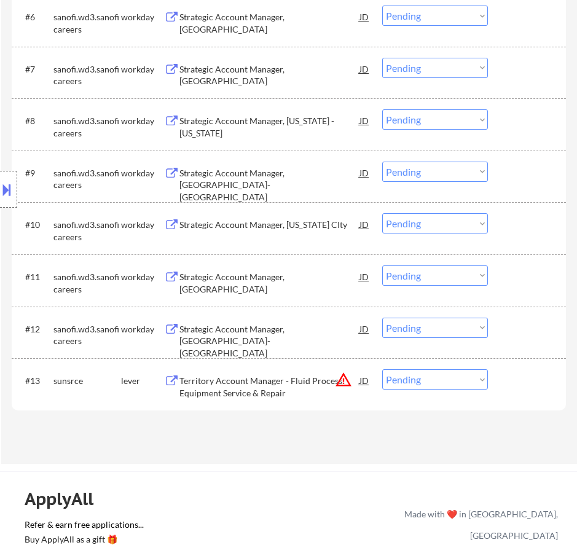
scroll to position [676, 0]
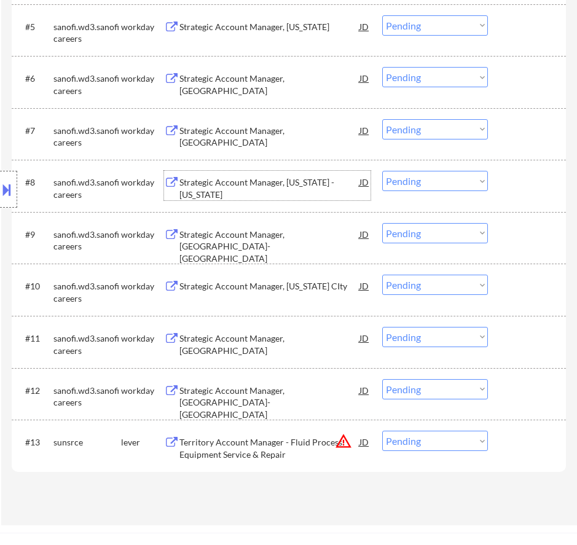
click at [295, 184] on div "Strategic Account Manager, Washington - Virginia" at bounding box center [270, 188] width 180 height 24
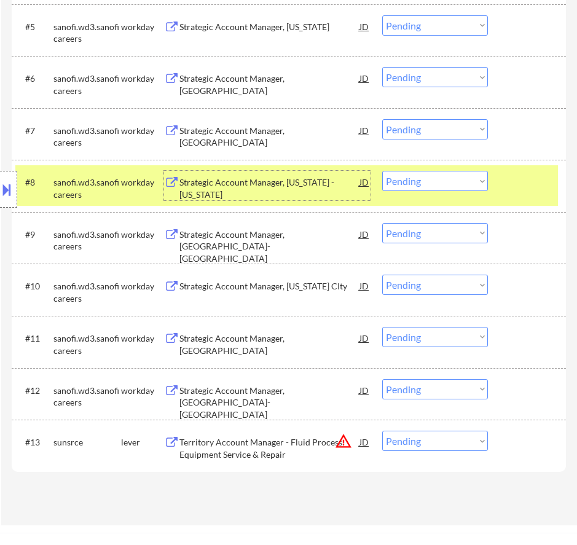
click at [394, 184] on select "Choose an option... Pending Applied Excluded (Questions) Excluded (Expired) Exc…" at bounding box center [435, 181] width 106 height 20
click at [382, 171] on select "Choose an option... Pending Applied Excluded (Questions) Excluded (Expired) Exc…" at bounding box center [435, 181] width 106 height 20
select select ""pending""
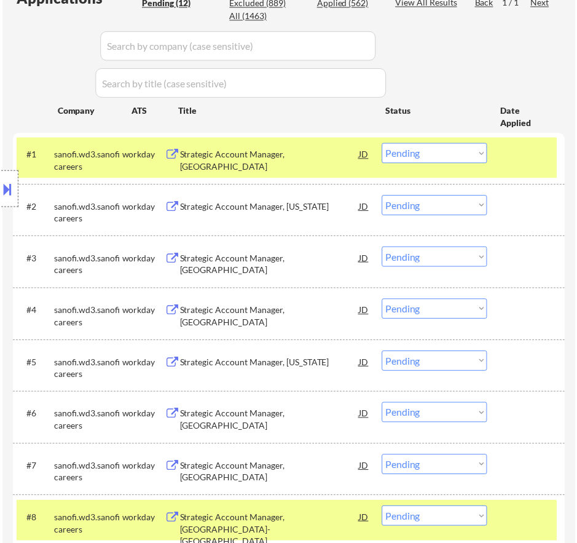
scroll to position [369, 0]
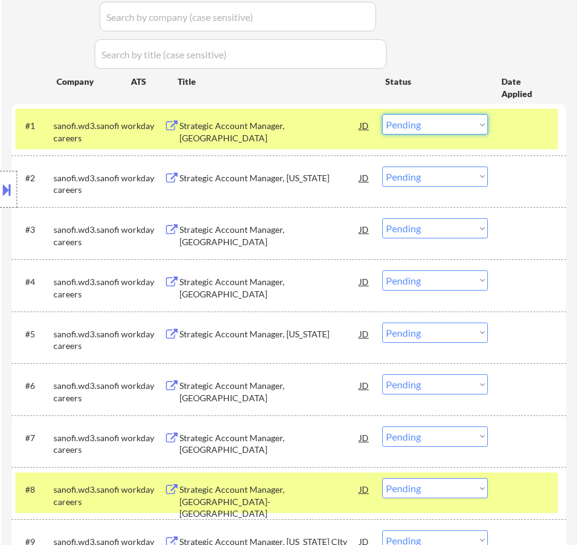
click at [429, 129] on select "Choose an option... Pending Applied Excluded (Questions) Excluded (Expired) Exc…" at bounding box center [435, 124] width 106 height 20
click at [382, 114] on select "Choose an option... Pending Applied Excluded (Questions) Excluded (Expired) Exc…" at bounding box center [435, 124] width 106 height 20
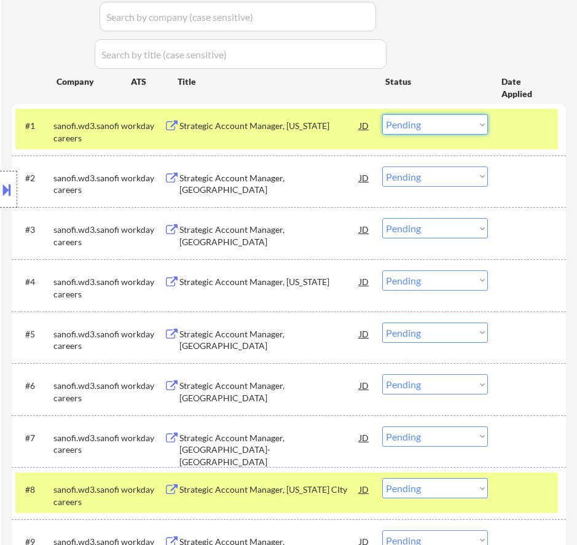
click at [476, 129] on select "Choose an option... Pending Applied Excluded (Questions) Excluded (Expired) Exc…" at bounding box center [435, 124] width 106 height 20
click at [382, 114] on select "Choose an option... Pending Applied Excluded (Questions) Excluded (Expired) Exc…" at bounding box center [435, 124] width 106 height 20
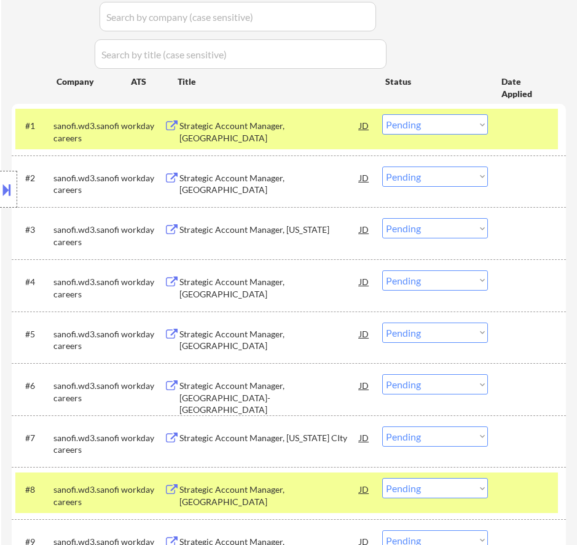
click at [431, 113] on div "#1 sanofi.wd3.sanoficareers workday Strategic Account Manager, Detroit JD warni…" at bounding box center [286, 129] width 543 height 41
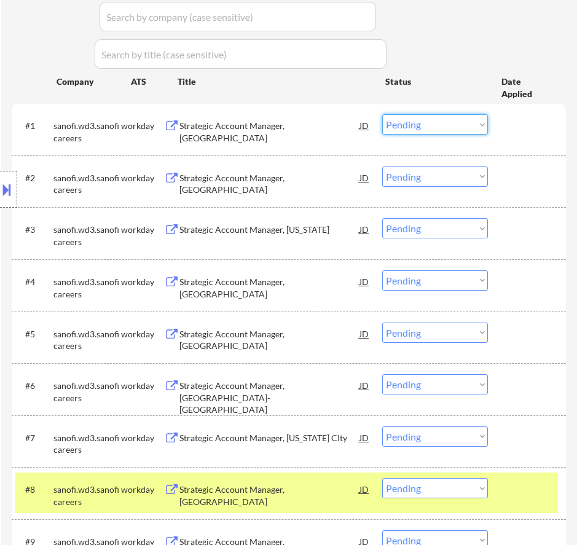
click at [432, 121] on select "Choose an option... Pending Applied Excluded (Questions) Excluded (Expired) Exc…" at bounding box center [435, 124] width 106 height 20
click at [382, 114] on select "Choose an option... Pending Applied Excluded (Questions) Excluded (Expired) Exc…" at bounding box center [435, 124] width 106 height 20
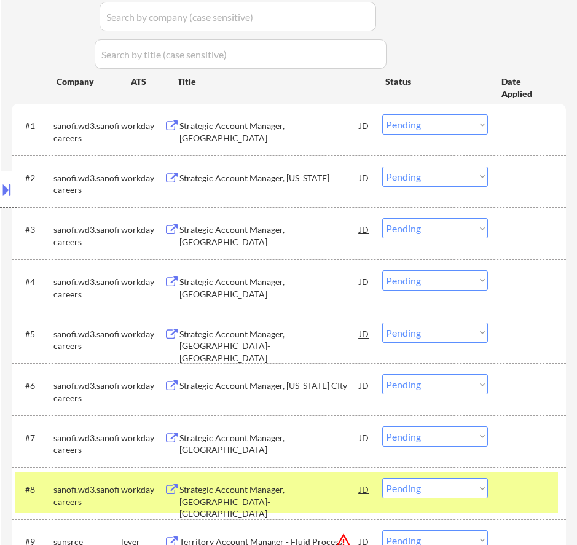
click at [461, 124] on select "Choose an option... Pending Applied Excluded (Questions) Excluded (Expired) Exc…" at bounding box center [435, 124] width 106 height 20
click at [382, 114] on select "Choose an option... Pending Applied Excluded (Questions) Excluded (Expired) Exc…" at bounding box center [435, 124] width 106 height 20
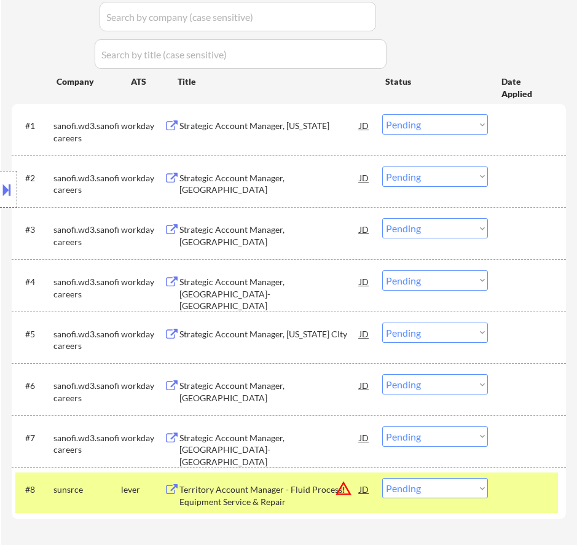
click at [469, 125] on select "Choose an option... Pending Applied Excluded (Questions) Excluded (Expired) Exc…" at bounding box center [435, 124] width 106 height 20
click at [382, 114] on select "Choose an option... Pending Applied Excluded (Questions) Excluded (Expired) Exc…" at bounding box center [435, 124] width 106 height 20
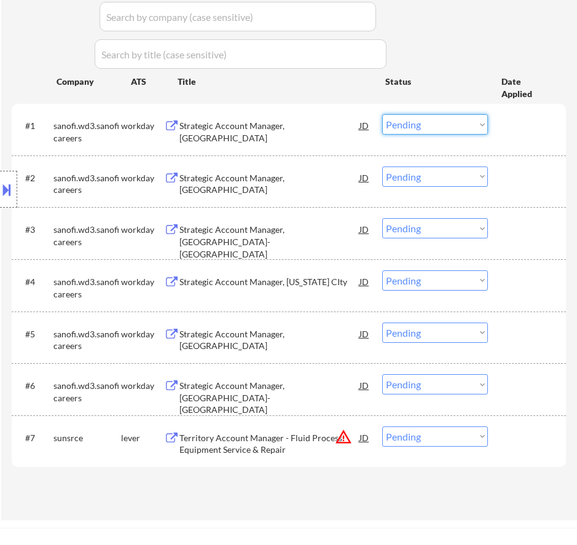
click at [432, 124] on select "Choose an option... Pending Applied Excluded (Questions) Excluded (Expired) Exc…" at bounding box center [435, 124] width 106 height 20
click at [382, 114] on select "Choose an option... Pending Applied Excluded (Questions) Excluded (Expired) Exc…" at bounding box center [435, 124] width 106 height 20
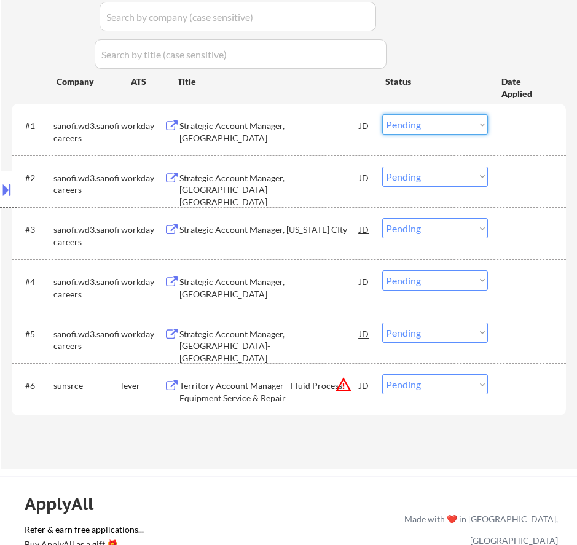
click at [417, 122] on select "Choose an option... Pending Applied Excluded (Questions) Excluded (Expired) Exc…" at bounding box center [435, 124] width 106 height 20
click at [382, 114] on select "Choose an option... Pending Applied Excluded (Questions) Excluded (Expired) Exc…" at bounding box center [435, 124] width 106 height 20
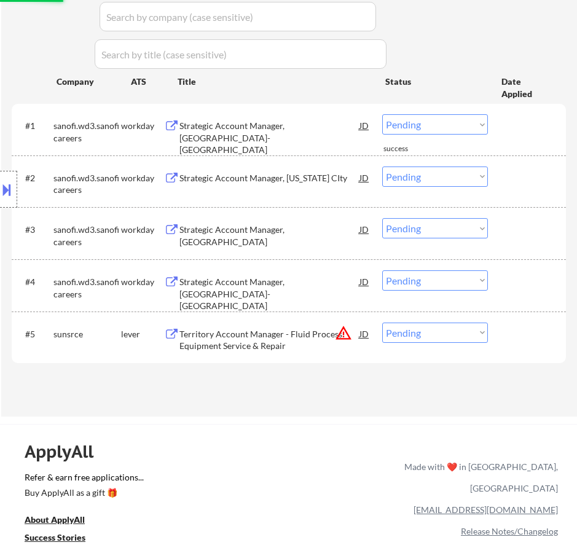
click at [455, 125] on select "Choose an option... Pending Applied Excluded (Questions) Excluded (Expired) Exc…" at bounding box center [435, 124] width 106 height 20
click at [382, 114] on select "Choose an option... Pending Applied Excluded (Questions) Excluded (Expired) Exc…" at bounding box center [435, 124] width 106 height 20
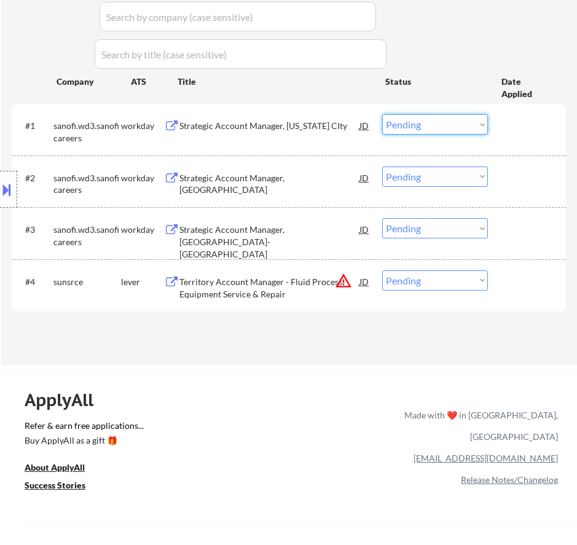
click at [461, 122] on select "Choose an option... Pending Applied Excluded (Questions) Excluded (Expired) Exc…" at bounding box center [435, 124] width 106 height 20
click at [382, 114] on select "Choose an option... Pending Applied Excluded (Questions) Excluded (Expired) Exc…" at bounding box center [435, 124] width 106 height 20
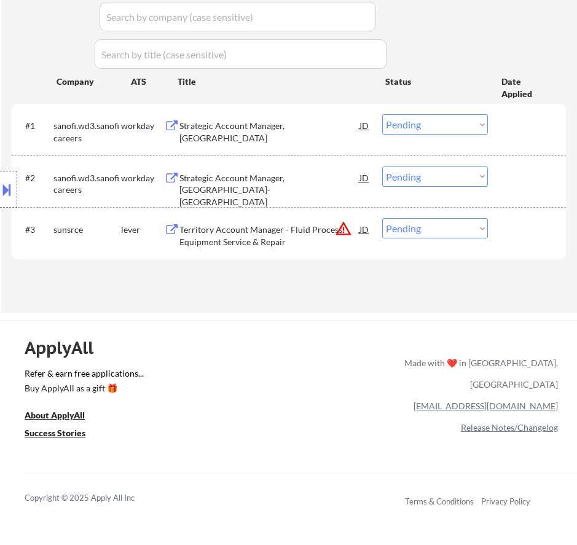
click at [317, 125] on div "Strategic Account Manager, Central Mountains" at bounding box center [270, 132] width 180 height 24
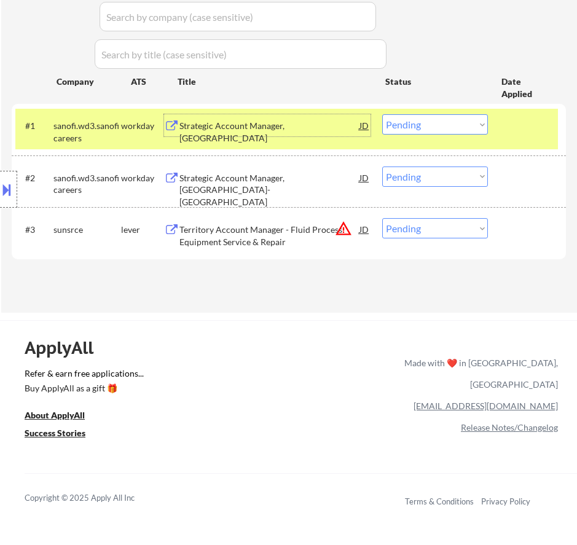
click at [434, 124] on select "Choose an option... Pending Applied Excluded (Questions) Excluded (Expired) Exc…" at bounding box center [435, 124] width 106 height 20
click at [382, 114] on select "Choose an option... Pending Applied Excluded (Questions) Excluded (Expired) Exc…" at bounding box center [435, 124] width 106 height 20
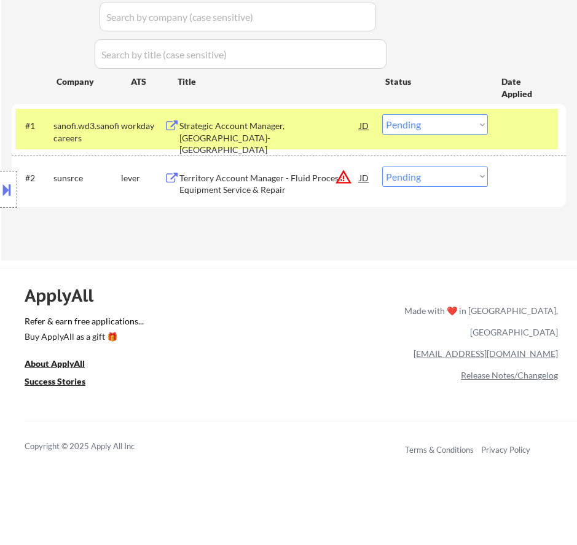
click at [419, 122] on select "Choose an option... Pending Applied Excluded (Questions) Excluded (Expired) Exc…" at bounding box center [435, 124] width 106 height 20
click at [382, 114] on select "Choose an option... Pending Applied Excluded (Questions) Excluded (Expired) Exc…" at bounding box center [435, 124] width 106 height 20
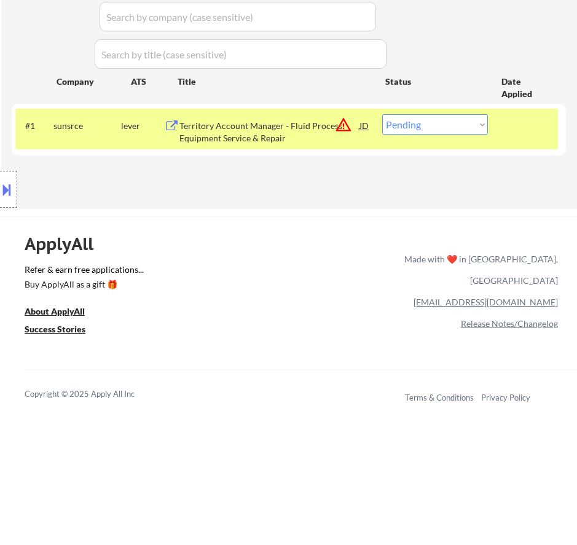
click at [305, 138] on div "Territory Account Manager - Fluid Process Equipment Service & Repair" at bounding box center [270, 132] width 180 height 24
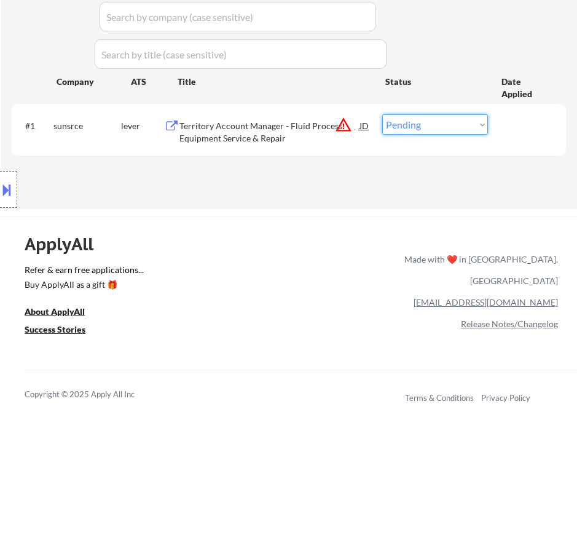
click at [417, 120] on select "Choose an option... Pending Applied Excluded (Questions) Excluded (Expired) Exc…" at bounding box center [435, 124] width 106 height 20
select select ""excluded__location_""
click at [382, 114] on select "Choose an option... Pending Applied Excluded (Questions) Excluded (Expired) Exc…" at bounding box center [435, 124] width 106 height 20
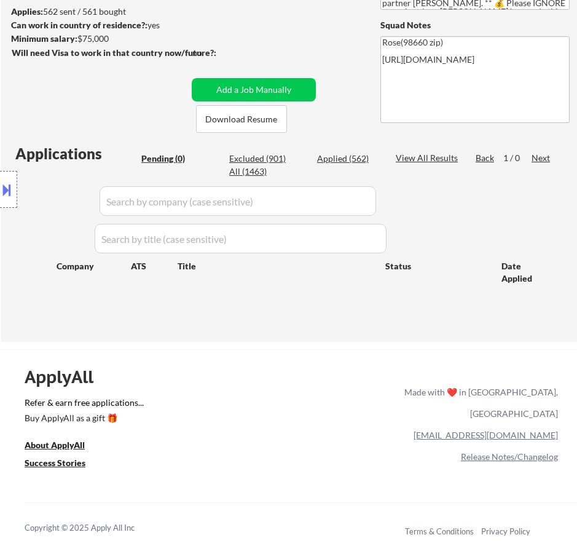
scroll to position [123, 0]
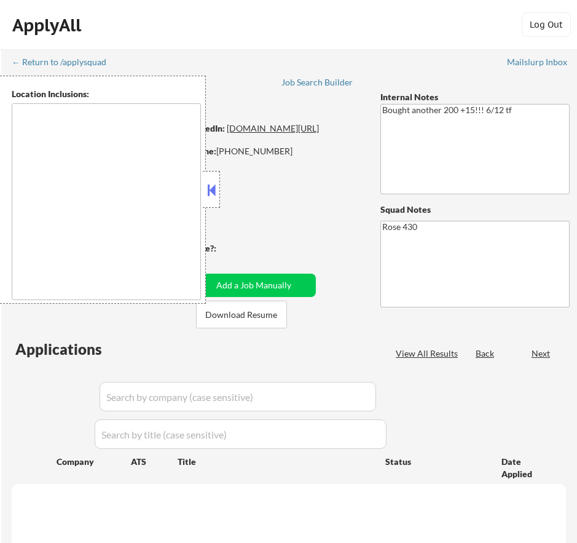
select select ""pending""
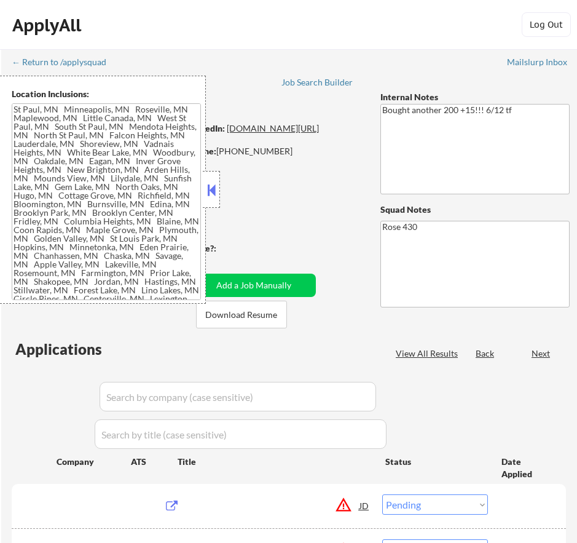
type textarea "[GEOGRAPHIC_DATA][PERSON_NAME], [GEOGRAPHIC_DATA] [GEOGRAPHIC_DATA], [GEOGRAPHI…"
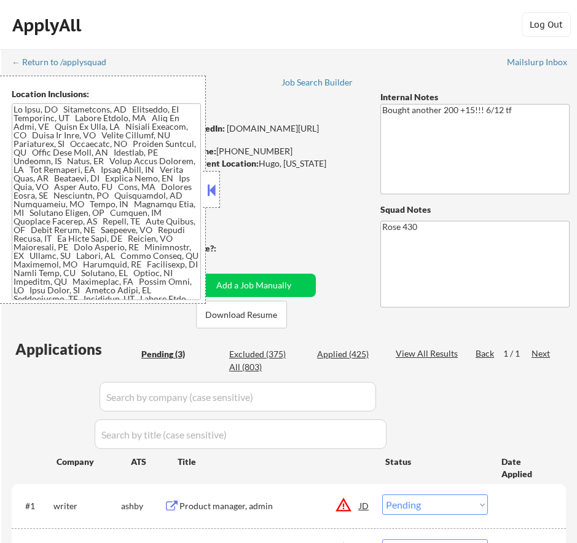
click at [210, 189] on button at bounding box center [212, 190] width 14 height 18
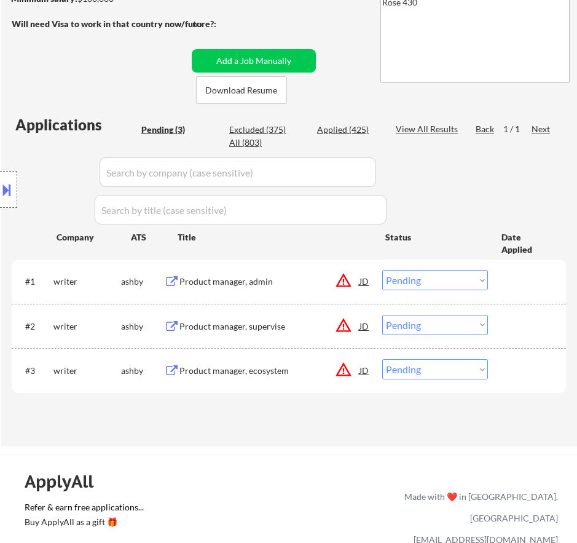
scroll to position [246, 0]
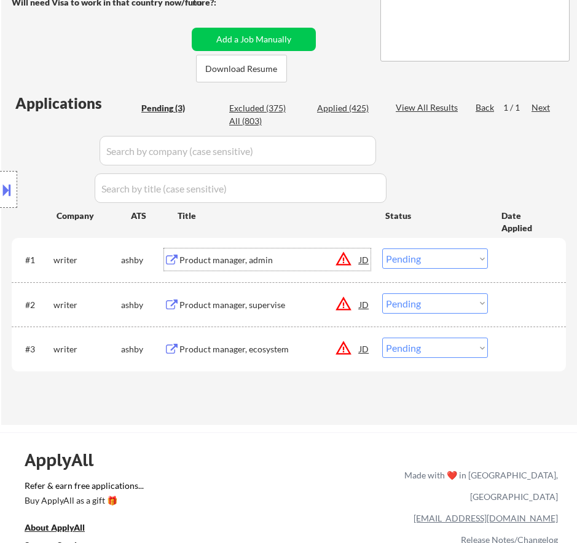
click at [314, 250] on div "Product manager, admin" at bounding box center [270, 259] width 180 height 22
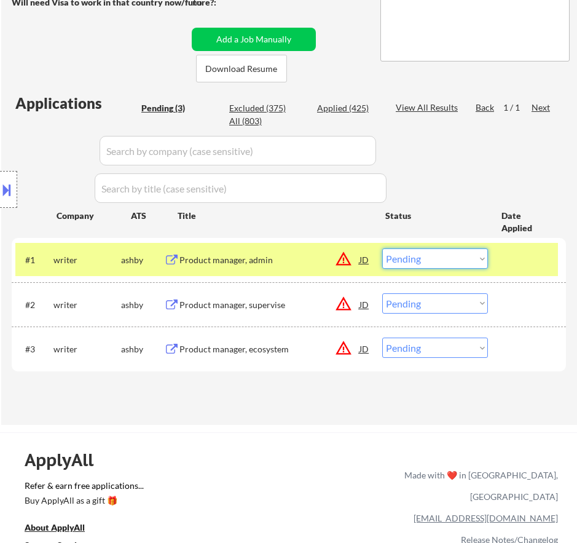
click at [434, 259] on select "Choose an option... Pending Applied Excluded (Questions) Excluded (Expired) Exc…" at bounding box center [435, 258] width 106 height 20
click at [382, 248] on select "Choose an option... Pending Applied Excluded (Questions) Excluded (Expired) Exc…" at bounding box center [435, 258] width 106 height 20
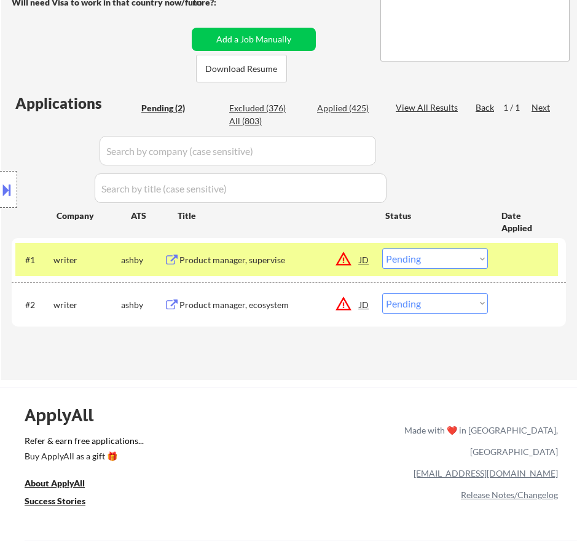
click at [311, 257] on div "Product manager, supervise" at bounding box center [270, 260] width 180 height 12
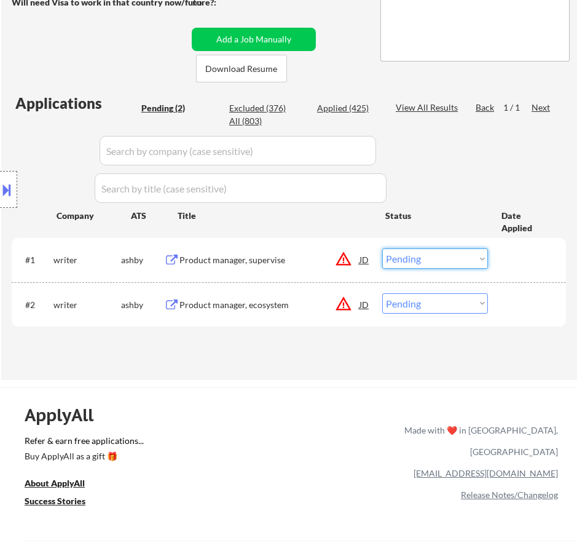
click at [404, 257] on select "Choose an option... Pending Applied Excluded (Questions) Excluded (Expired) Exc…" at bounding box center [435, 258] width 106 height 20
click at [382, 248] on select "Choose an option... Pending Applied Excluded (Questions) Excluded (Expired) Exc…" at bounding box center [435, 258] width 106 height 20
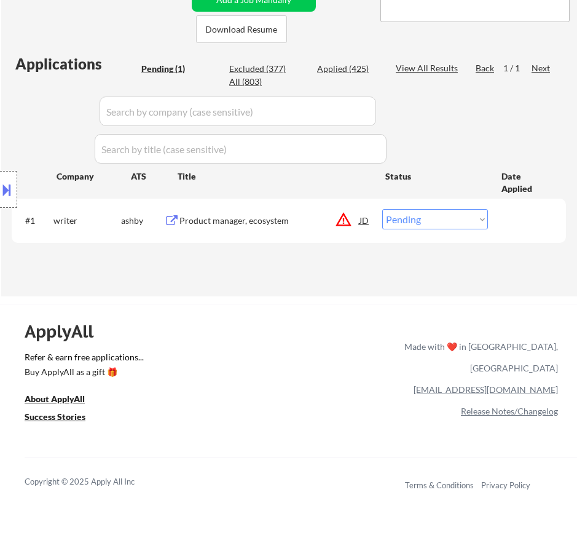
scroll to position [307, 0]
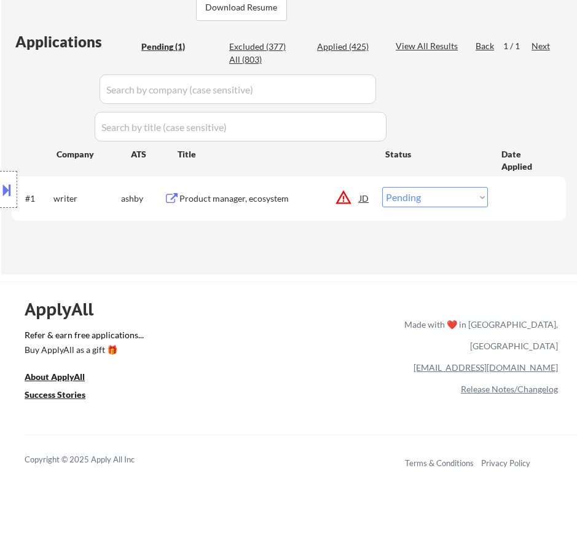
click at [326, 196] on div "Product manager, ecosystem" at bounding box center [270, 198] width 180 height 12
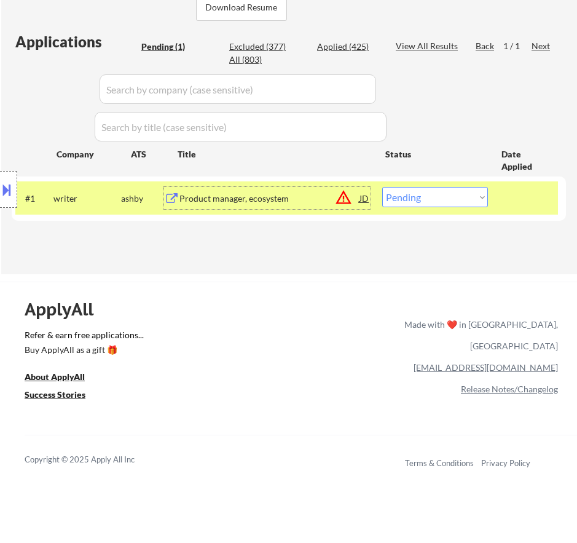
click at [427, 199] on select "Choose an option... Pending Applied Excluded (Questions) Excluded (Expired) Exc…" at bounding box center [435, 197] width 106 height 20
select select ""excluded__location_""
click at [382, 187] on select "Choose an option... Pending Applied Excluded (Questions) Excluded (Expired) Exc…" at bounding box center [435, 197] width 106 height 20
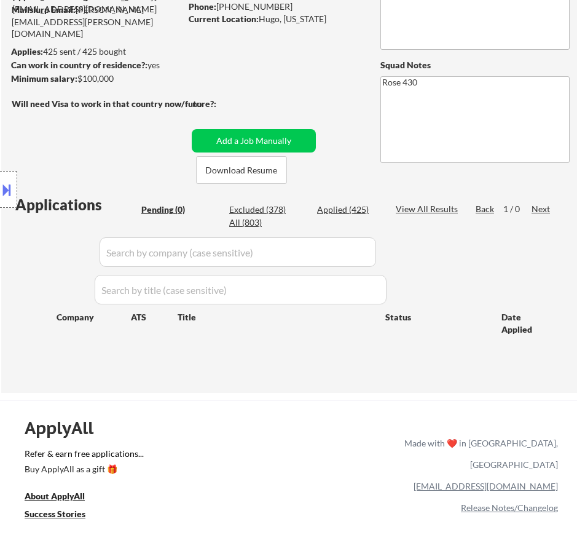
scroll to position [123, 0]
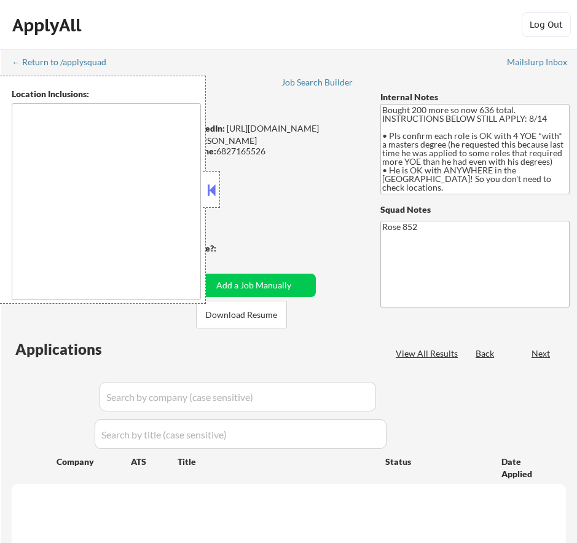
type textarea "[GEOGRAPHIC_DATA], [GEOGRAPHIC_DATA] [GEOGRAPHIC_DATA], [GEOGRAPHIC_DATA] [GEOG…"
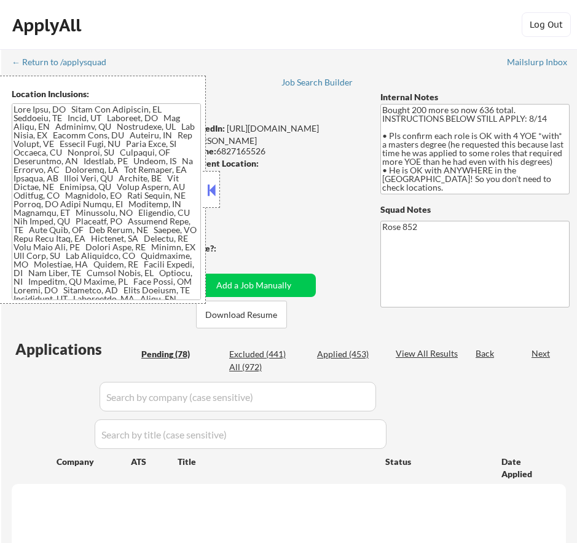
select select ""pending""
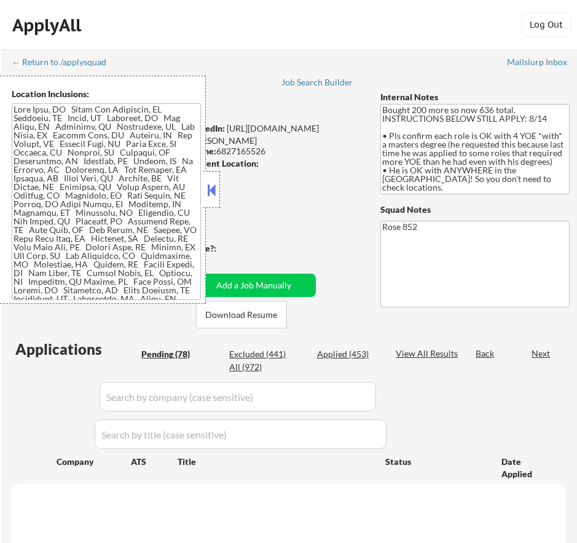
select select ""pending""
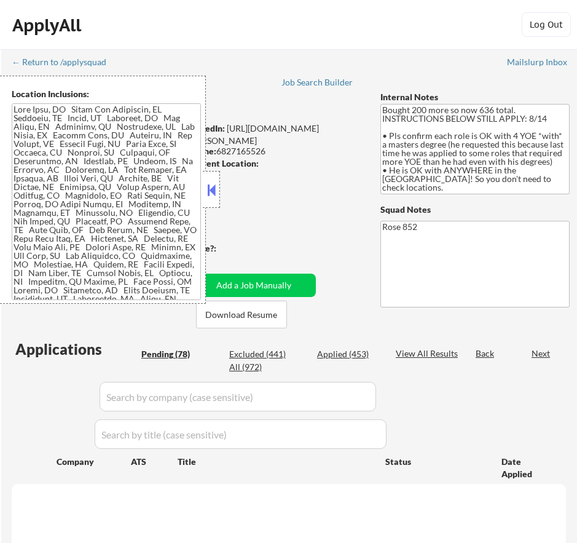
select select ""pending""
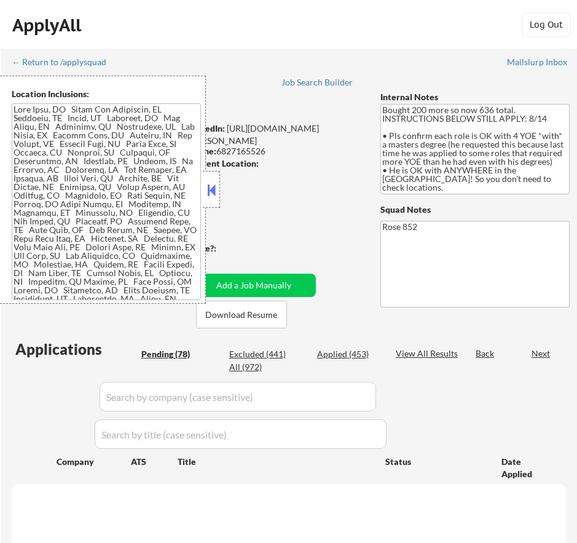
select select ""pending""
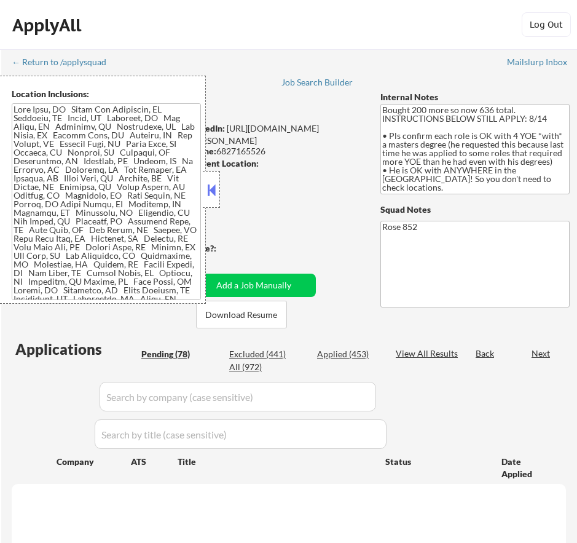
select select ""pending""
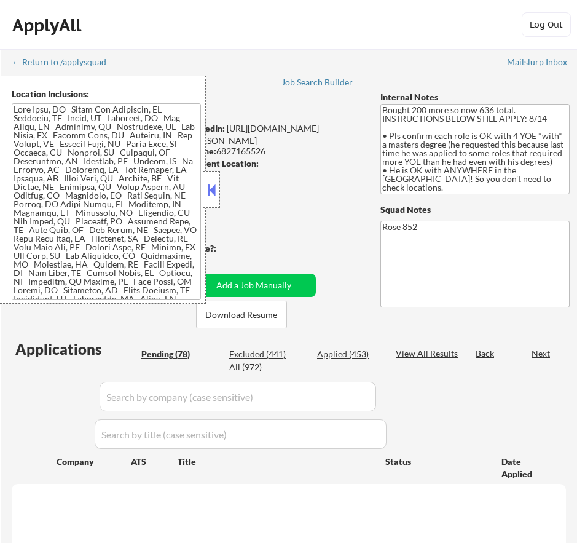
select select ""pending""
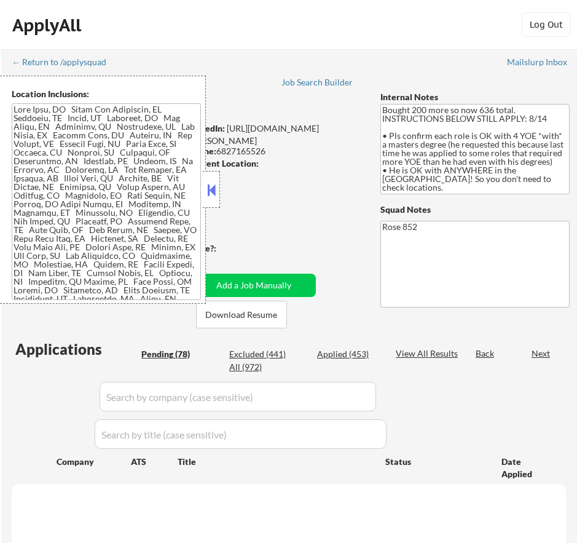
select select ""pending""
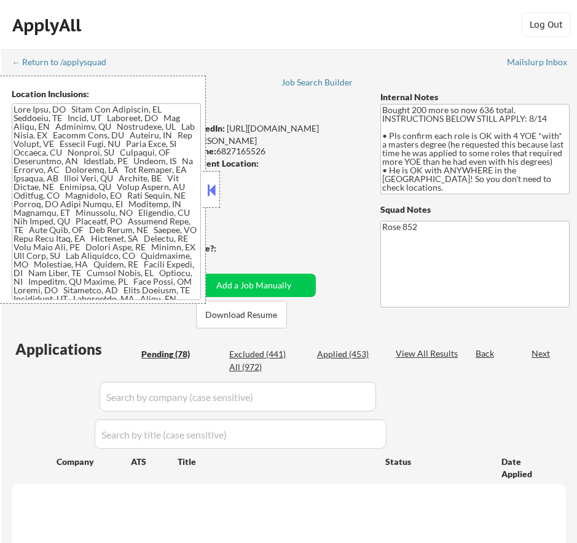
select select ""pending""
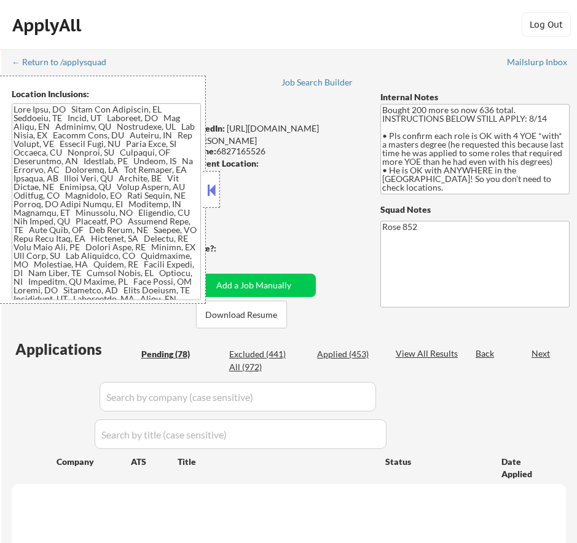
select select ""pending""
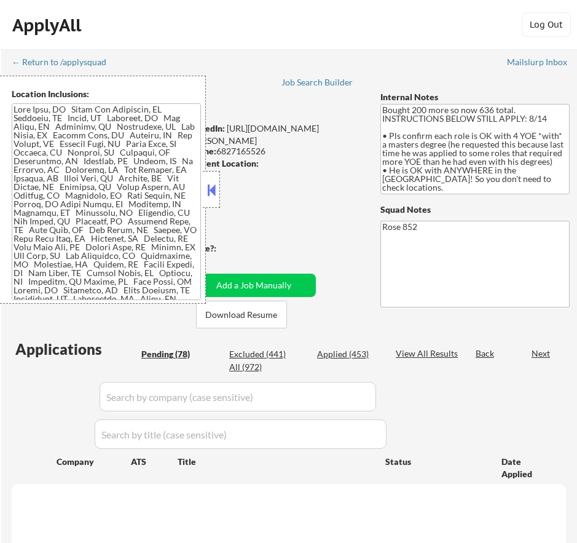
select select ""pending""
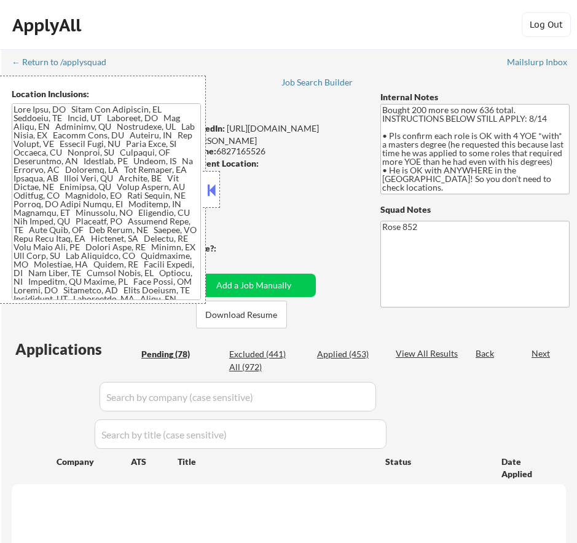
select select ""pending""
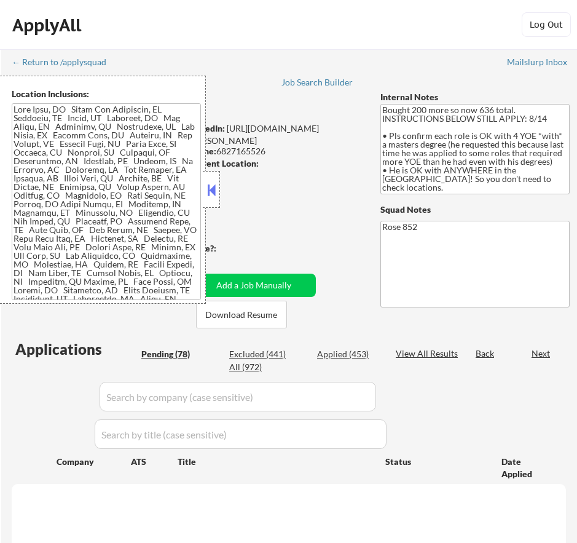
select select ""pending""
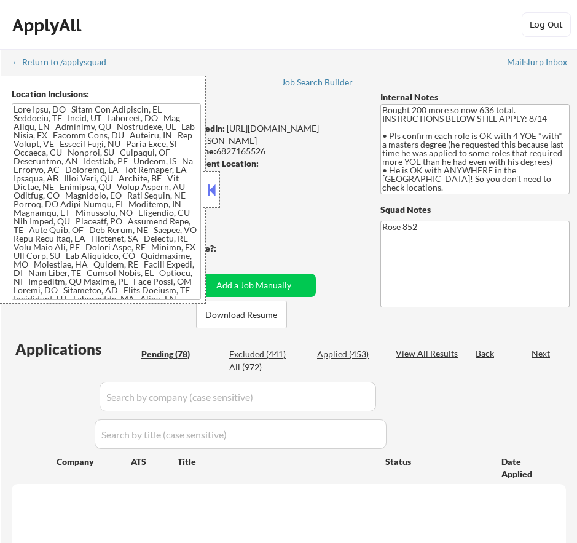
select select ""pending""
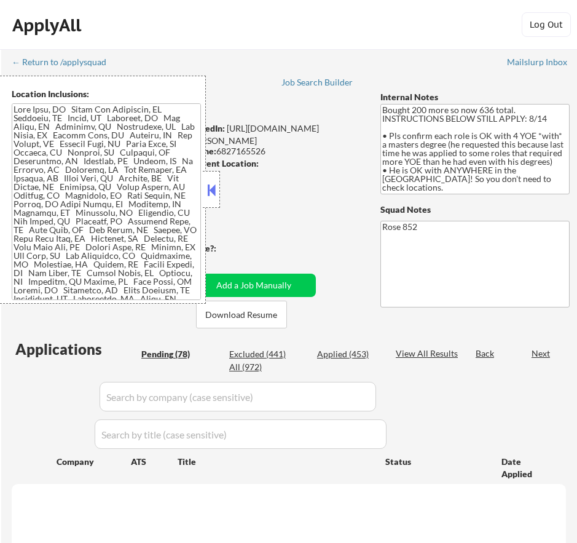
select select ""pending""
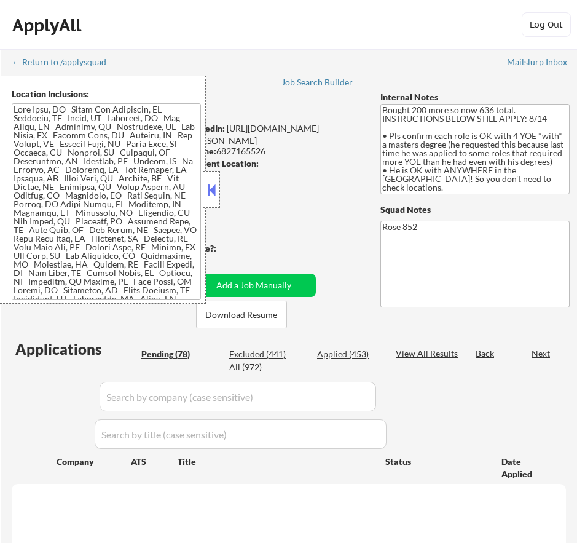
select select ""pending""
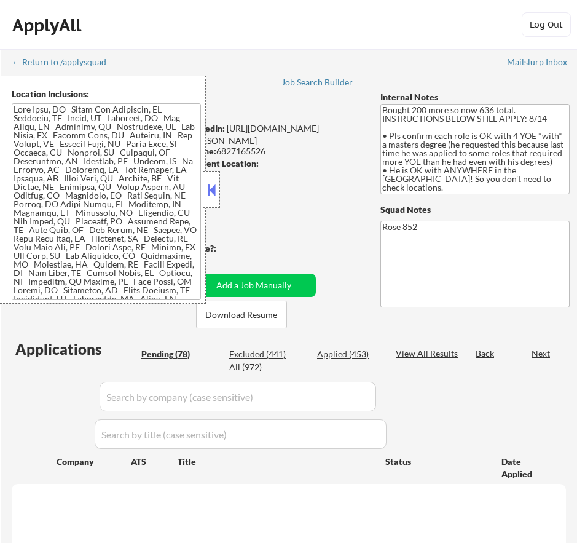
select select ""pending""
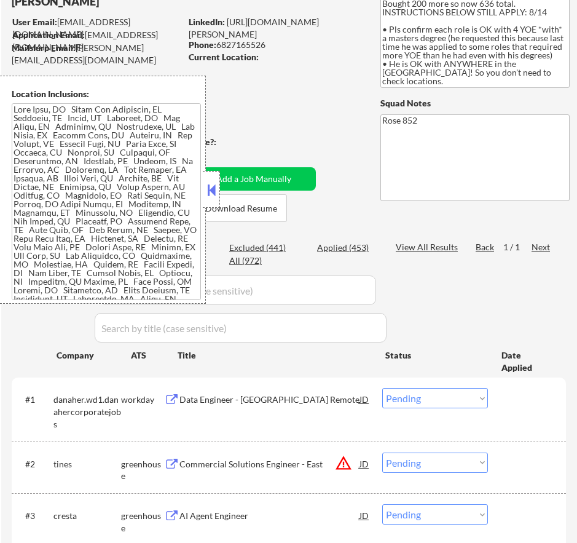
scroll to position [123, 0]
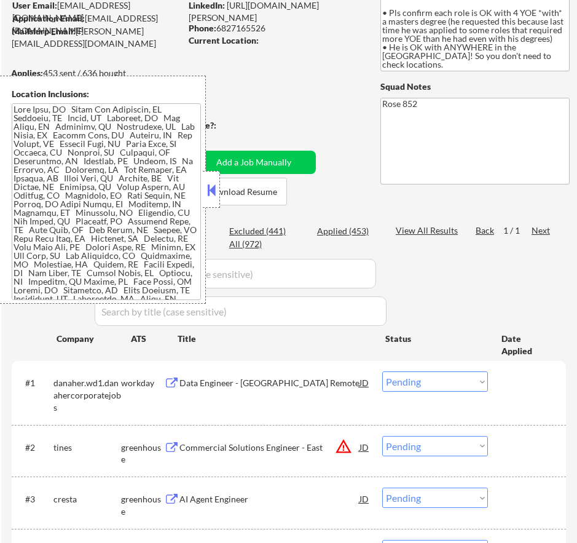
click at [212, 185] on button at bounding box center [212, 190] width 14 height 18
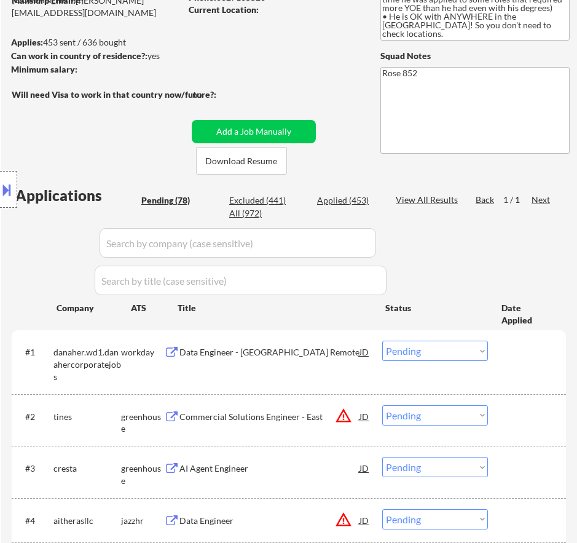
scroll to position [184, 0]
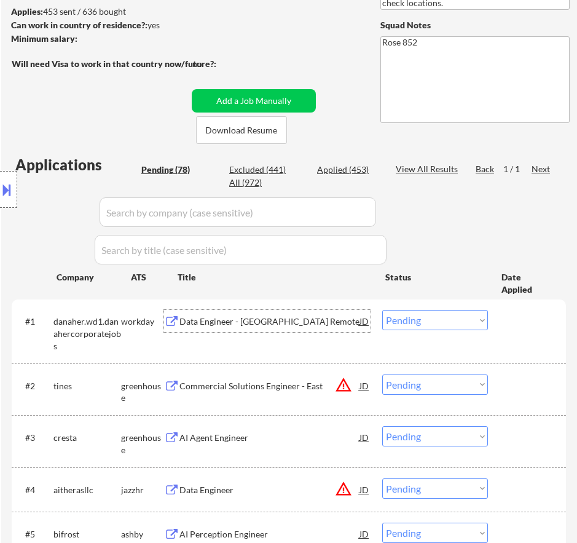
click at [316, 326] on div "Data Engineer - [GEOGRAPHIC_DATA] Remote" at bounding box center [270, 321] width 180 height 12
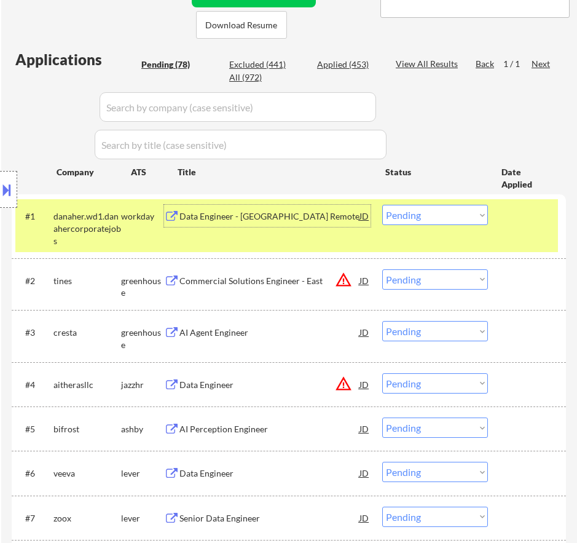
scroll to position [307, 0]
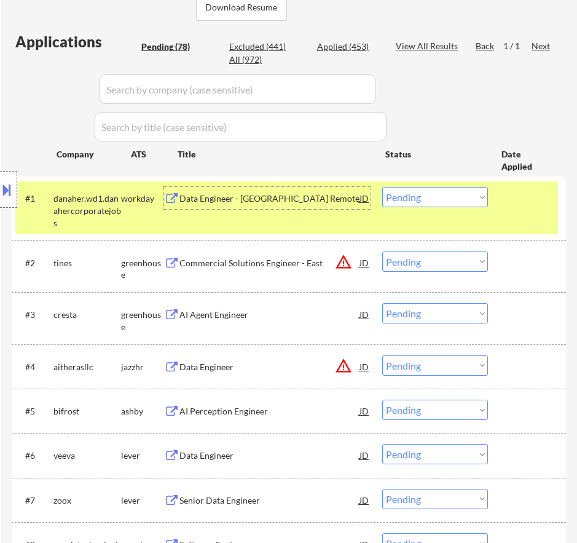
click at [289, 263] on div "Commercial Solutions Engineer - East" at bounding box center [270, 263] width 180 height 12
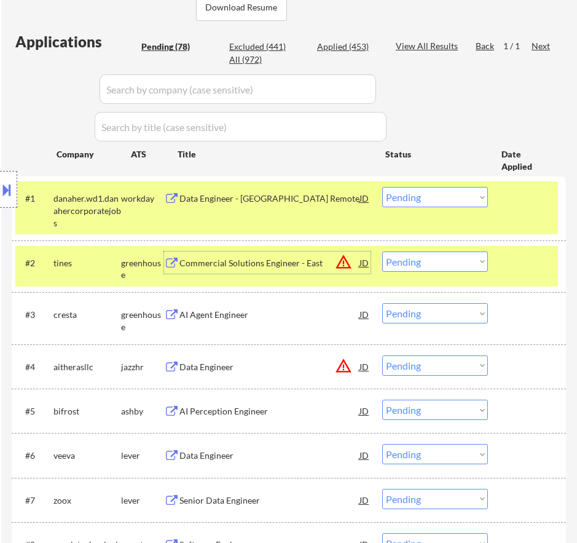
click at [441, 261] on select "Choose an option... Pending Applied Excluded (Questions) Excluded (Expired) Exc…" at bounding box center [435, 261] width 106 height 20
click at [382, 251] on select "Choose an option... Pending Applied Excluded (Questions) Excluded (Expired) Exc…" at bounding box center [435, 261] width 106 height 20
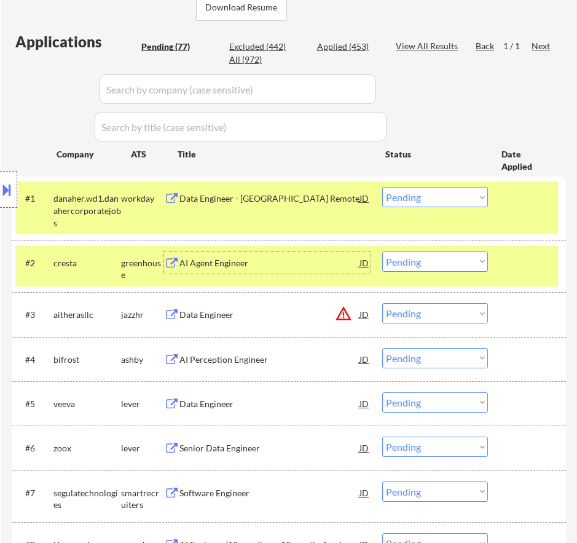
click at [308, 261] on div "AI Agent Engineer" at bounding box center [270, 263] width 180 height 12
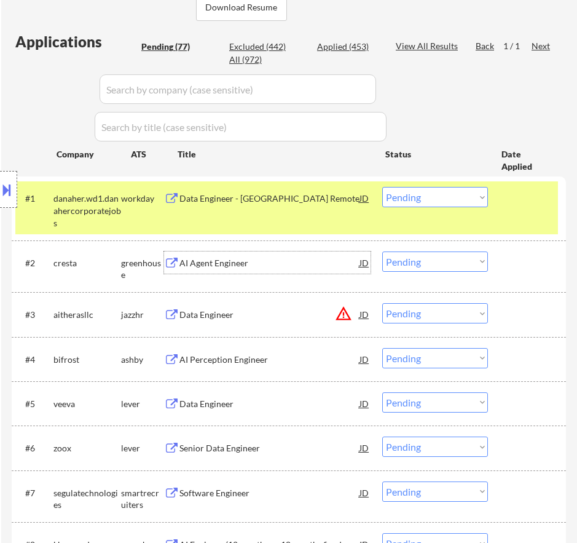
click at [450, 264] on select "Choose an option... Pending Applied Excluded (Questions) Excluded (Expired) Exc…" at bounding box center [435, 261] width 106 height 20
click at [382, 251] on select "Choose an option... Pending Applied Excluded (Questions) Excluded (Expired) Exc…" at bounding box center [435, 261] width 106 height 20
select select ""pending""
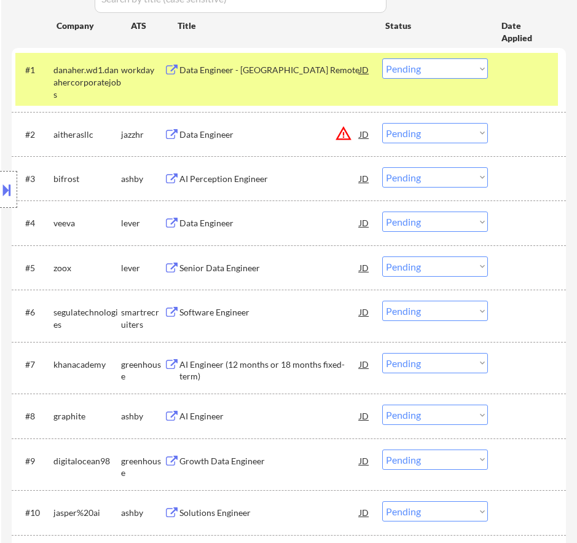
scroll to position [369, 0]
